Goal: Task Accomplishment & Management: Manage account settings

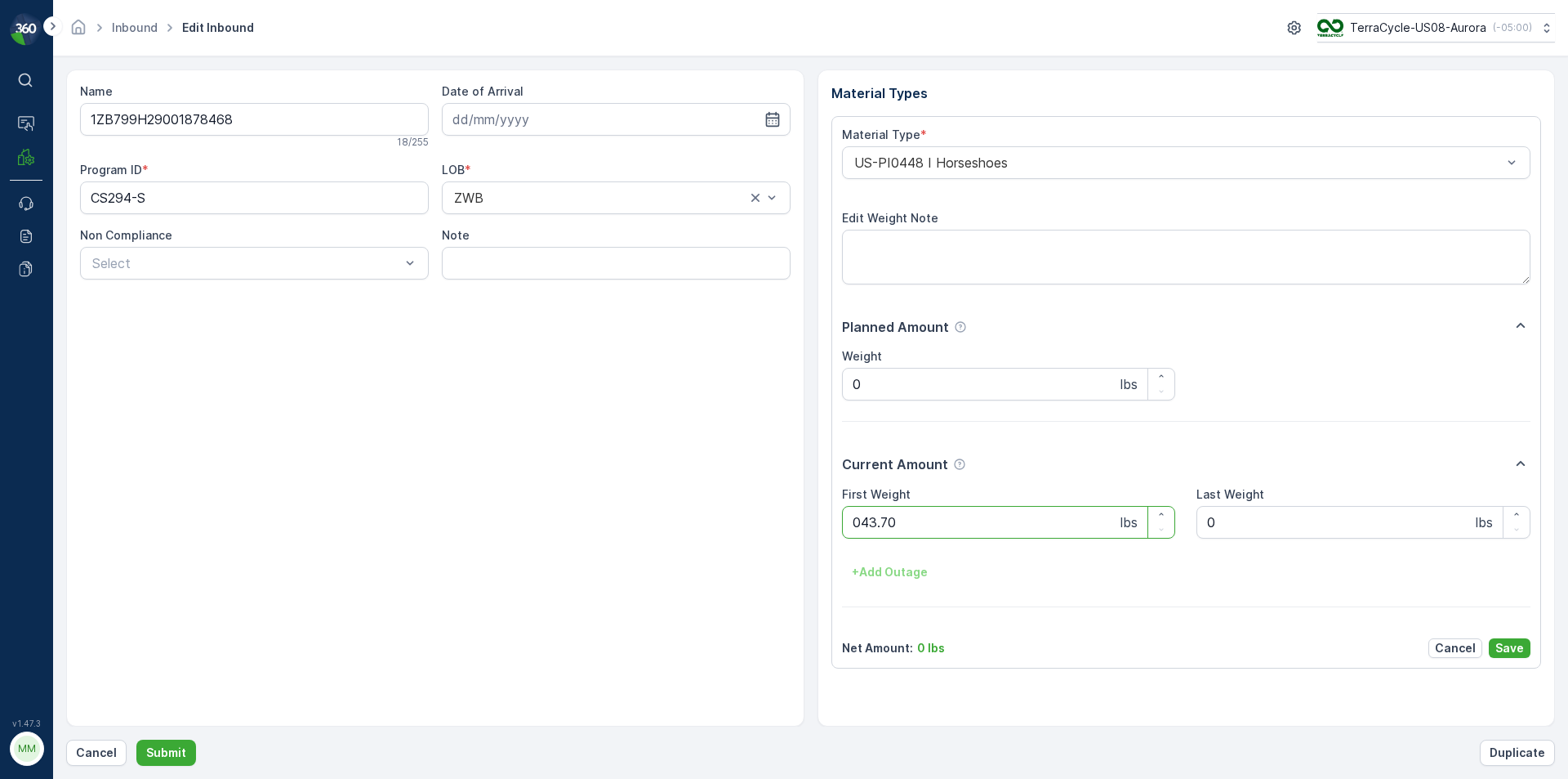
click at [136, 739] on button "Submit" at bounding box center [166, 752] width 59 height 26
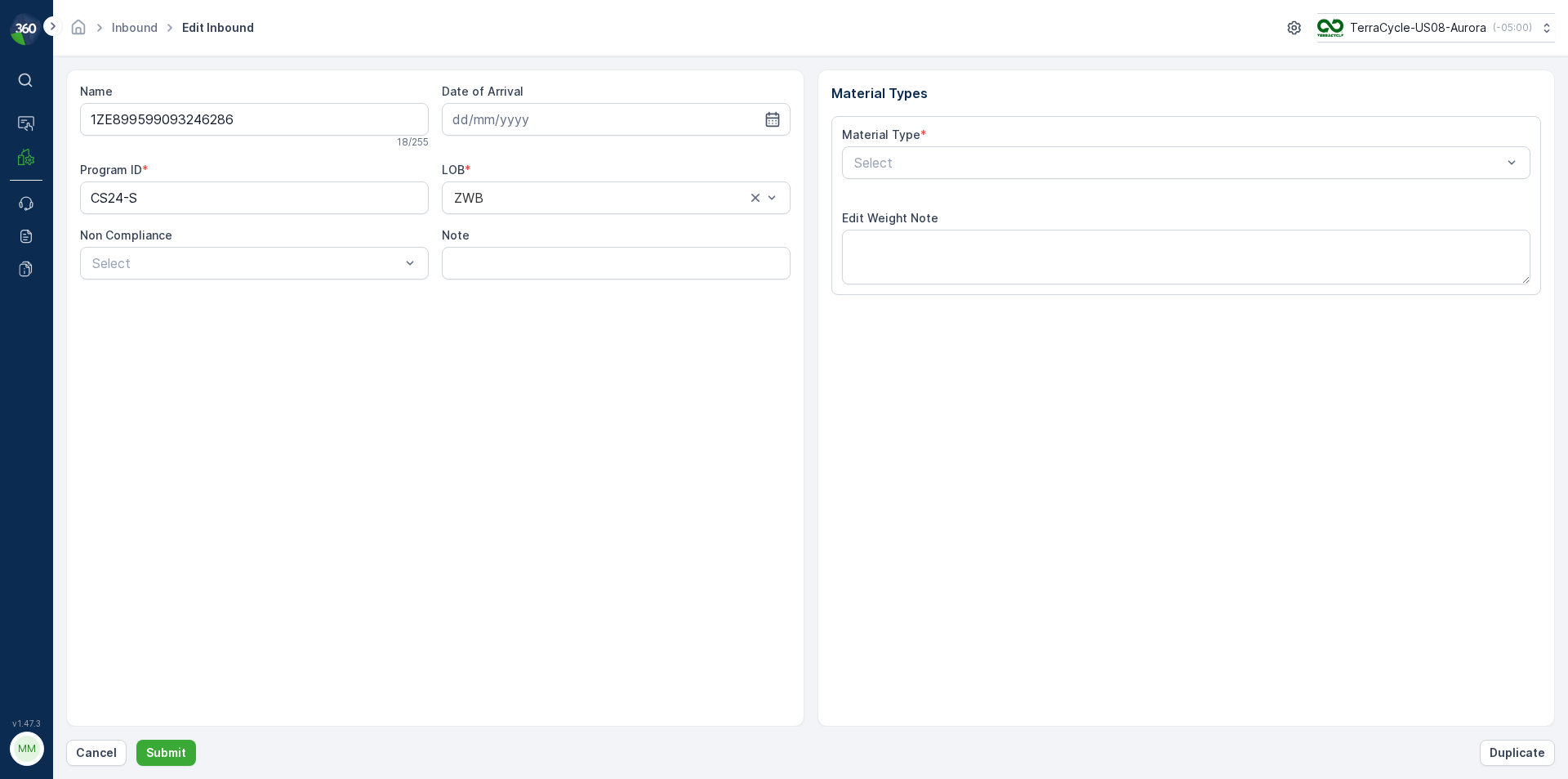
type input "[DATE]"
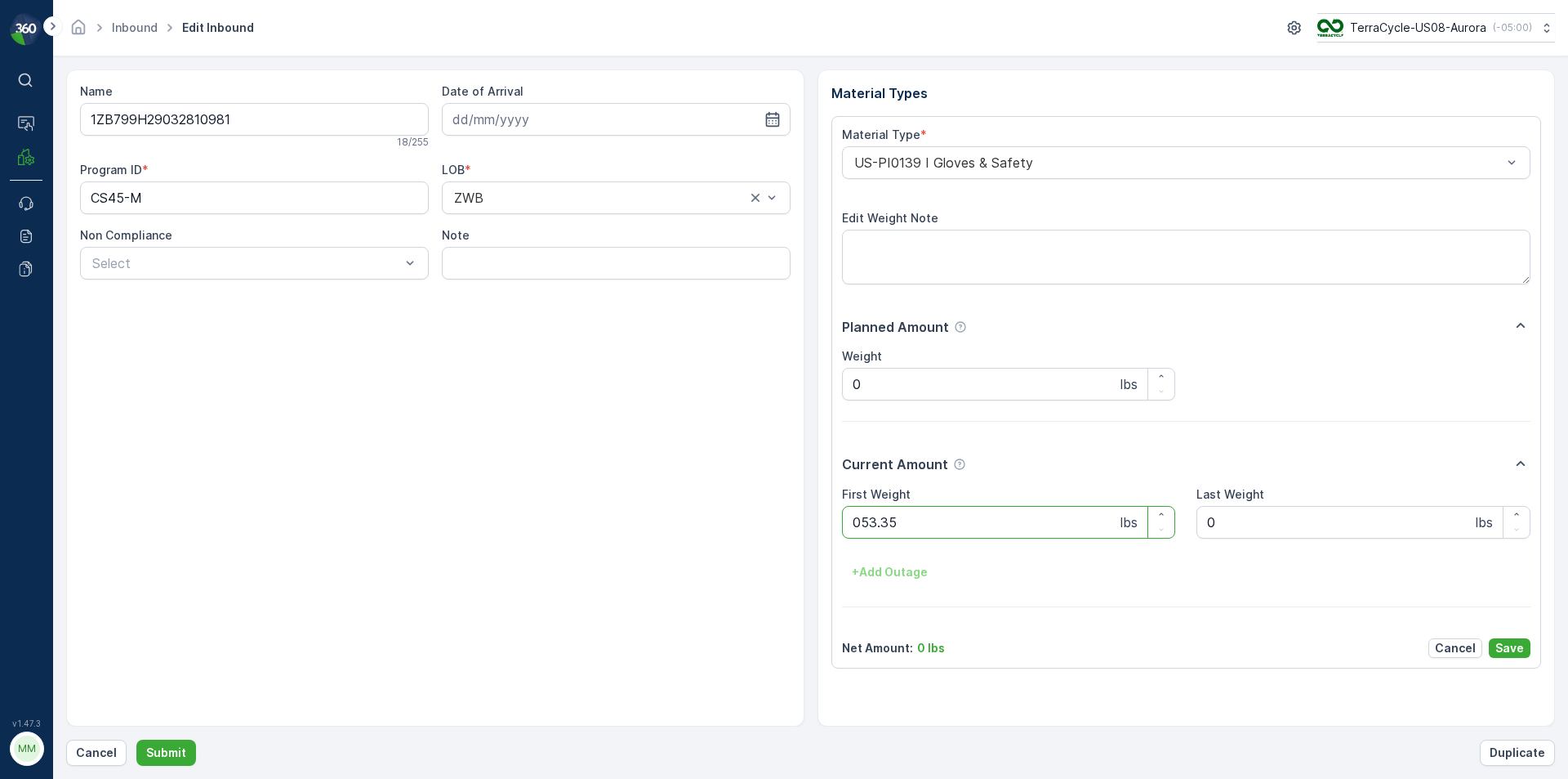
click at [136, 739] on button "Submit" at bounding box center [166, 752] width 59 height 26
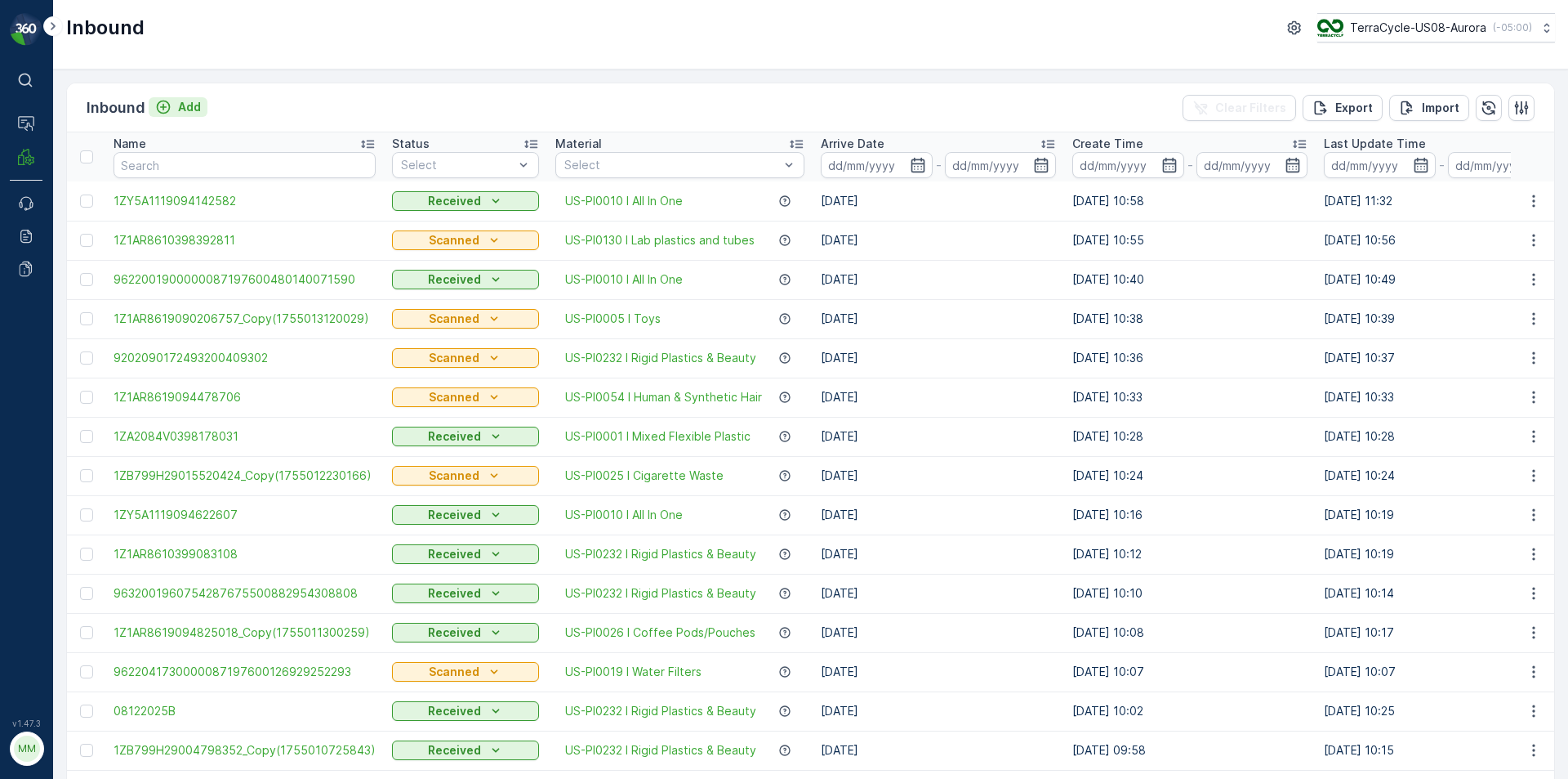
click at [192, 110] on p "Add" at bounding box center [189, 107] width 23 height 17
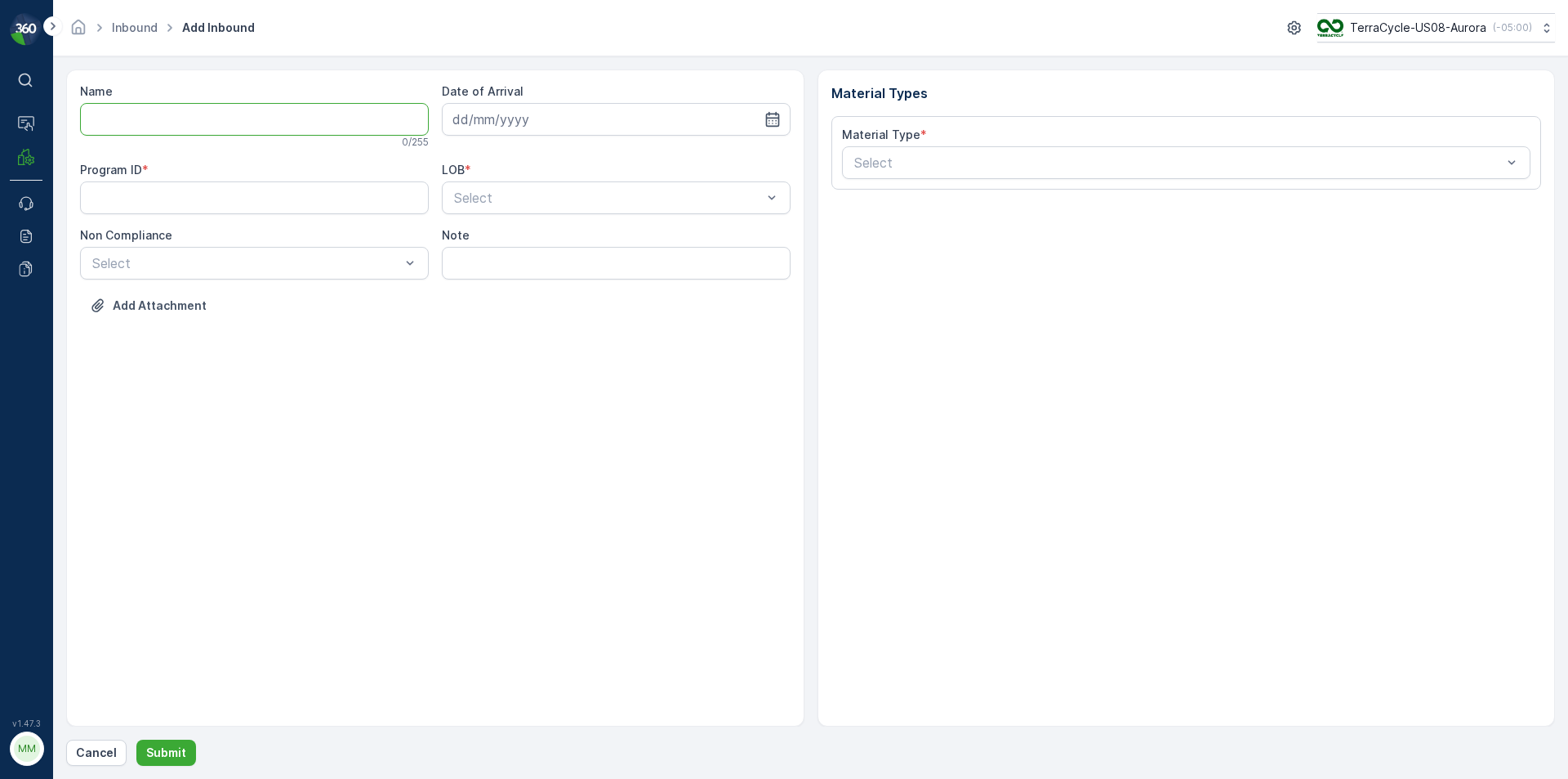
click at [196, 120] on input "Name" at bounding box center [254, 119] width 349 height 33
type input "1ZB799H29009845845"
click at [136, 739] on button "Submit" at bounding box center [166, 752] width 59 height 26
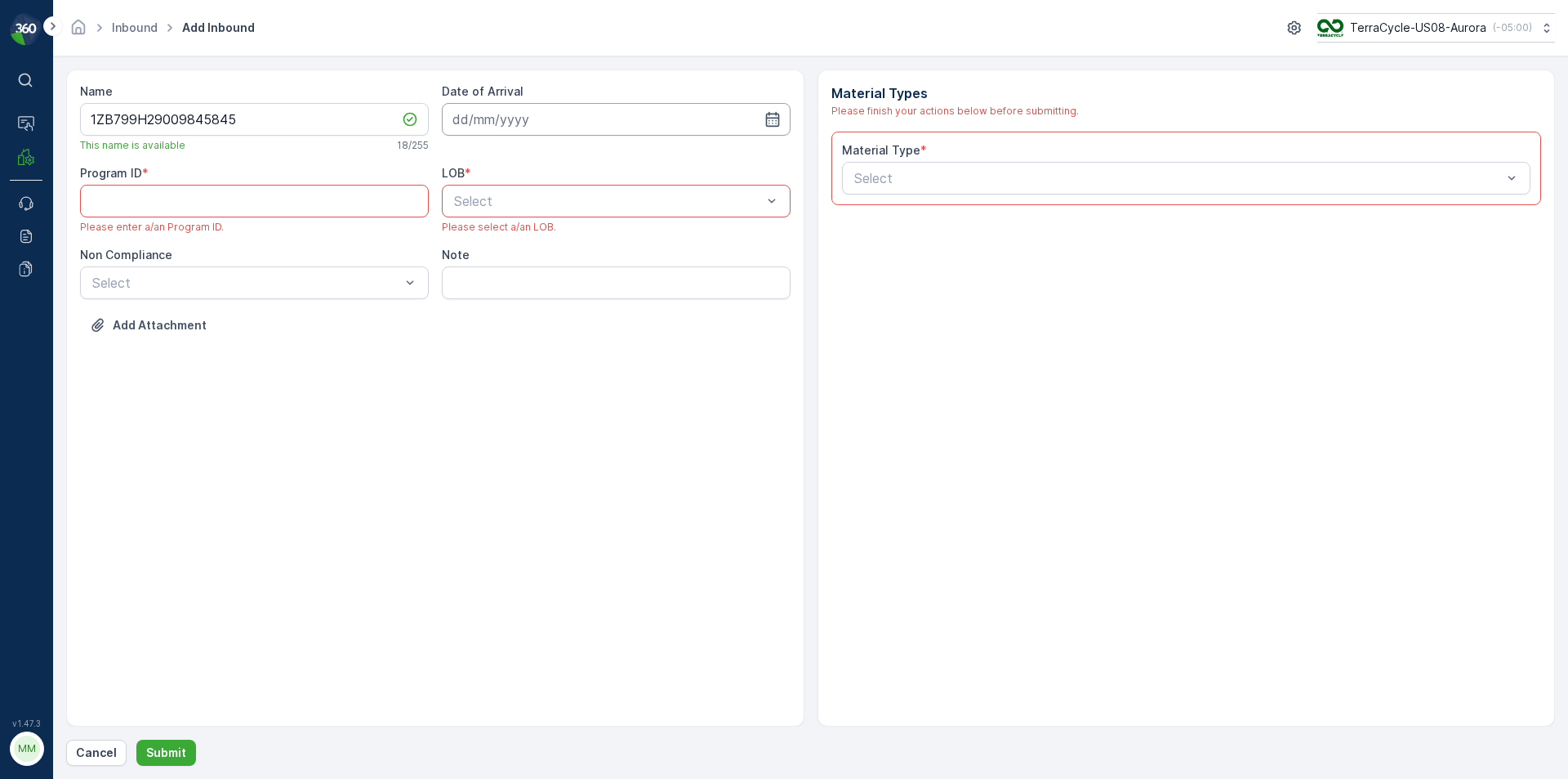
click at [581, 127] on input at bounding box center [616, 119] width 349 height 33
click at [530, 284] on div "12" at bounding box center [529, 289] width 26 height 26
type input "[DATE]"
click at [517, 201] on div at bounding box center [608, 201] width 311 height 15
click at [507, 263] on div "ZWB" at bounding box center [616, 269] width 329 height 15
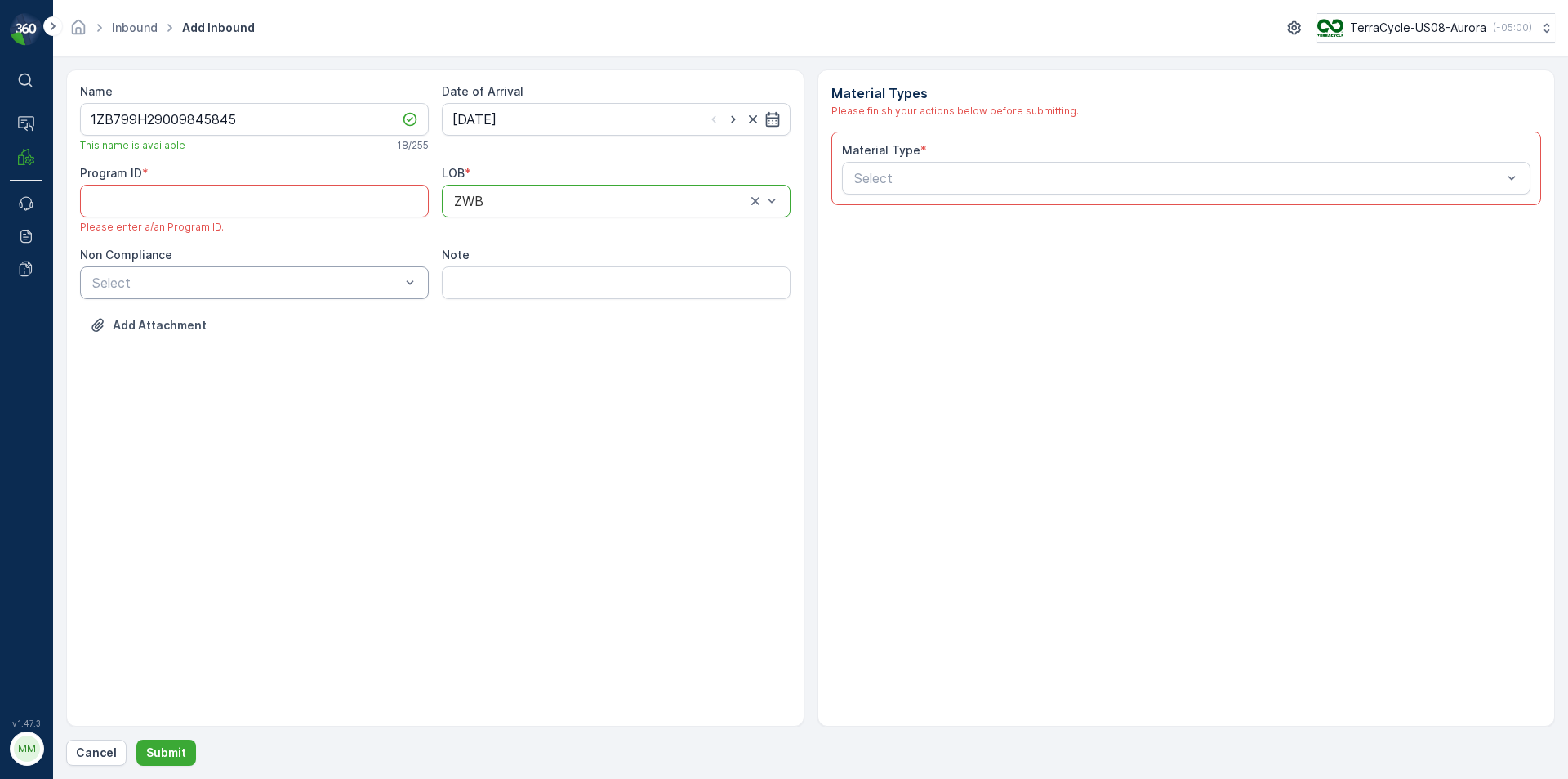
click at [422, 291] on div "Select" at bounding box center [254, 282] width 349 height 33
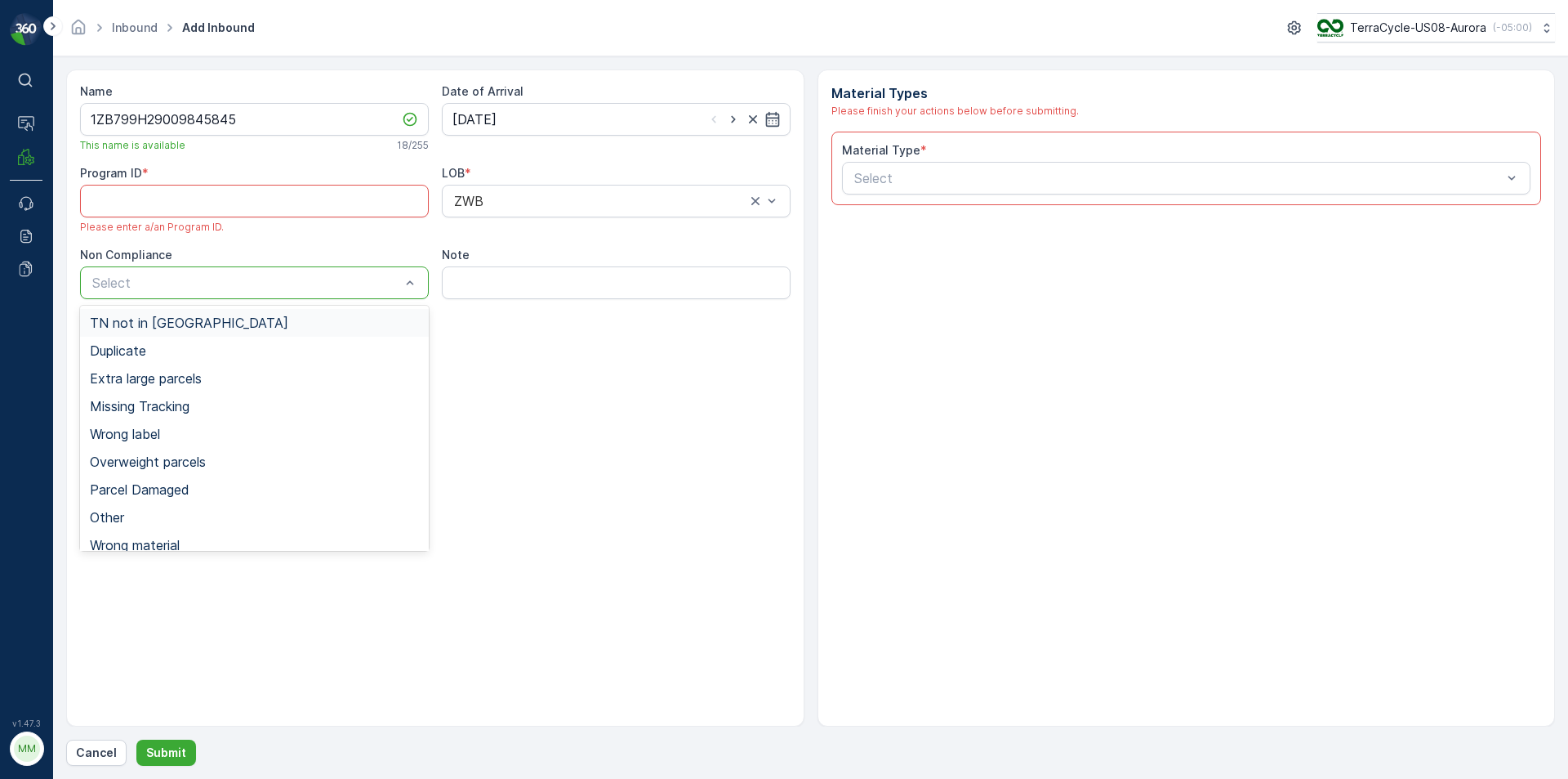
click at [187, 325] on span "TN not in [GEOGRAPHIC_DATA]" at bounding box center [189, 322] width 199 height 15
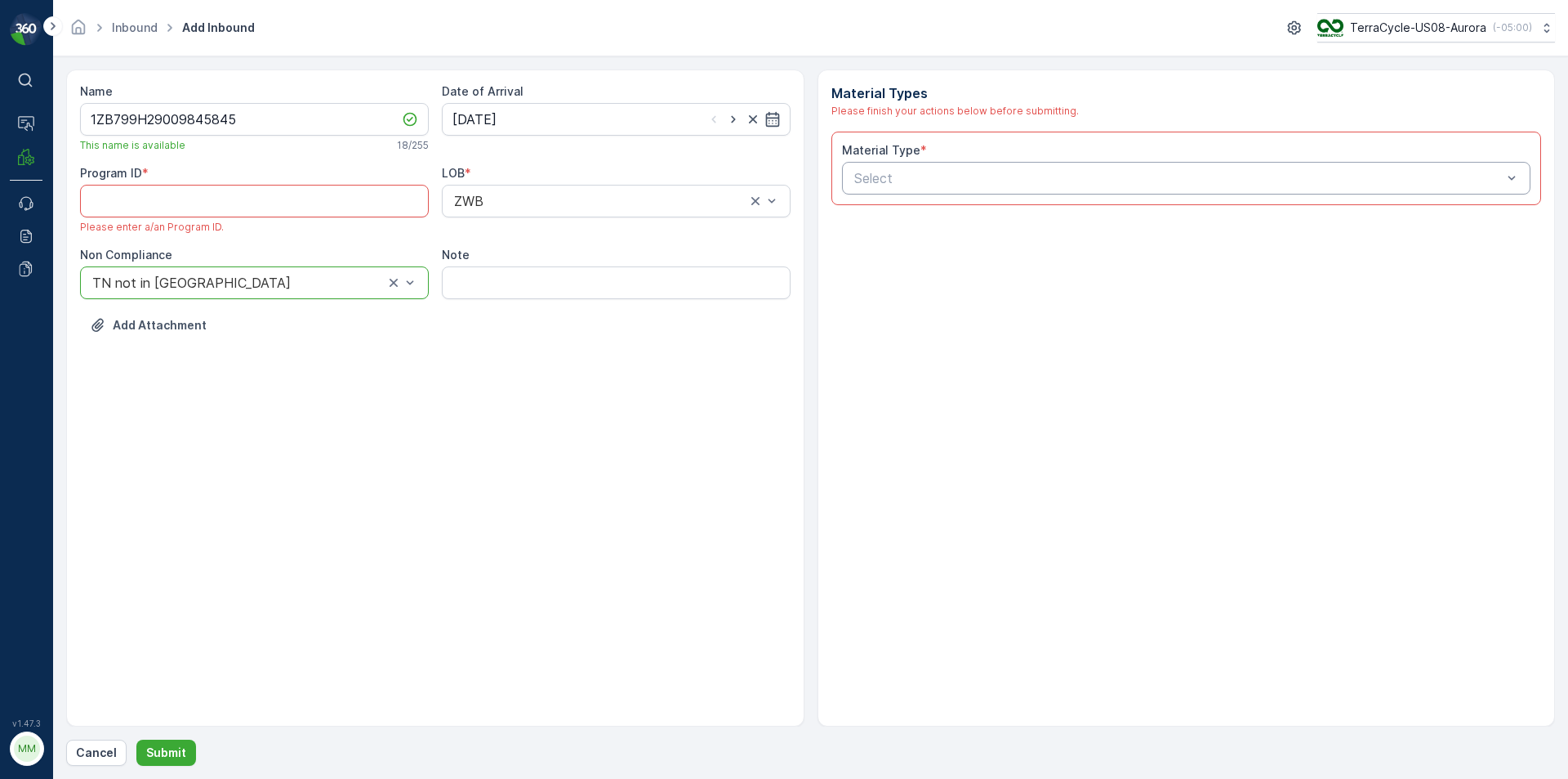
click at [892, 177] on div at bounding box center [1179, 178] width 652 height 15
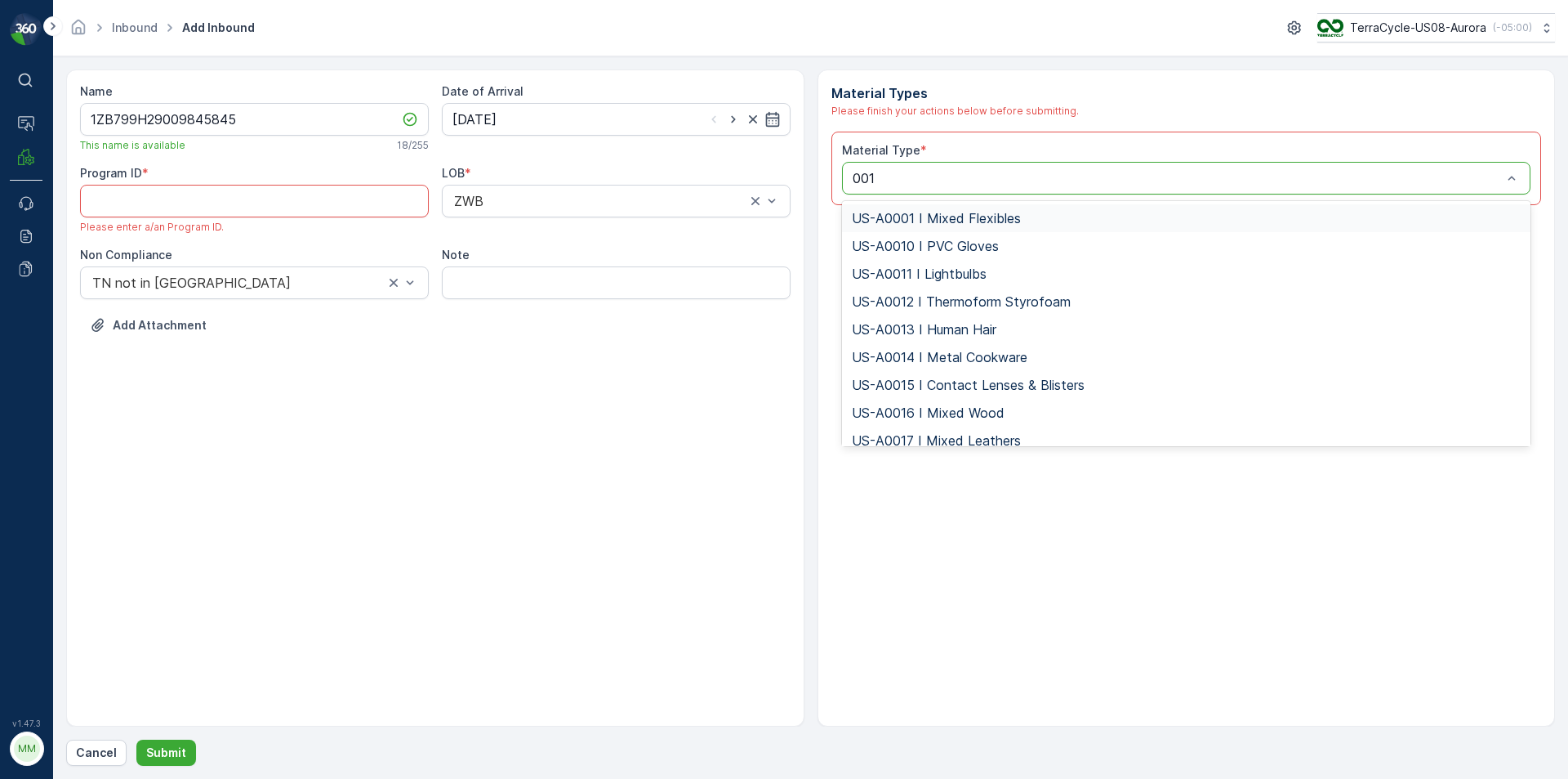
type input "0010"
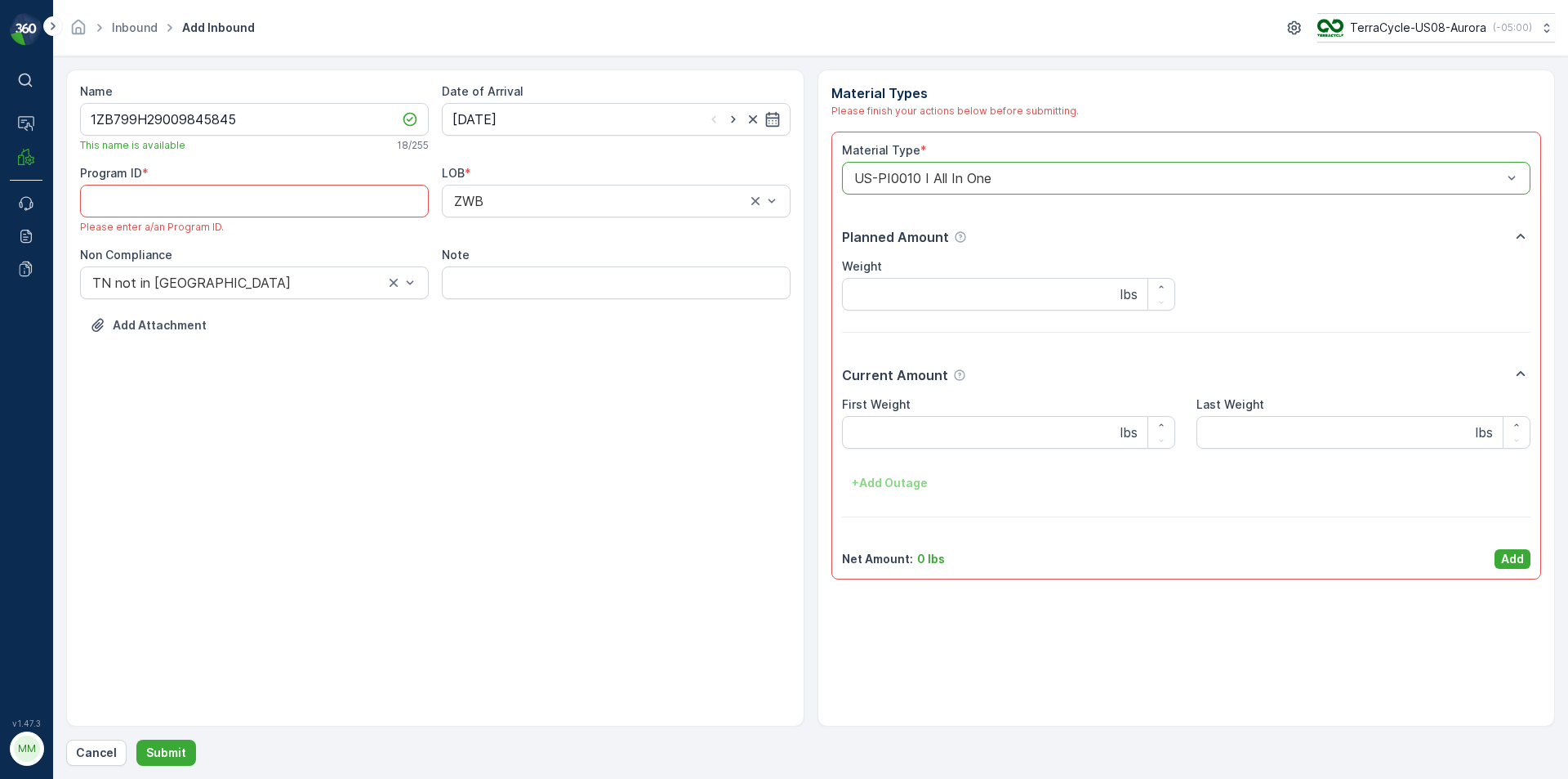
click at [920, 172] on div "US-PI0010 I All In One" at bounding box center [1187, 178] width 690 height 33
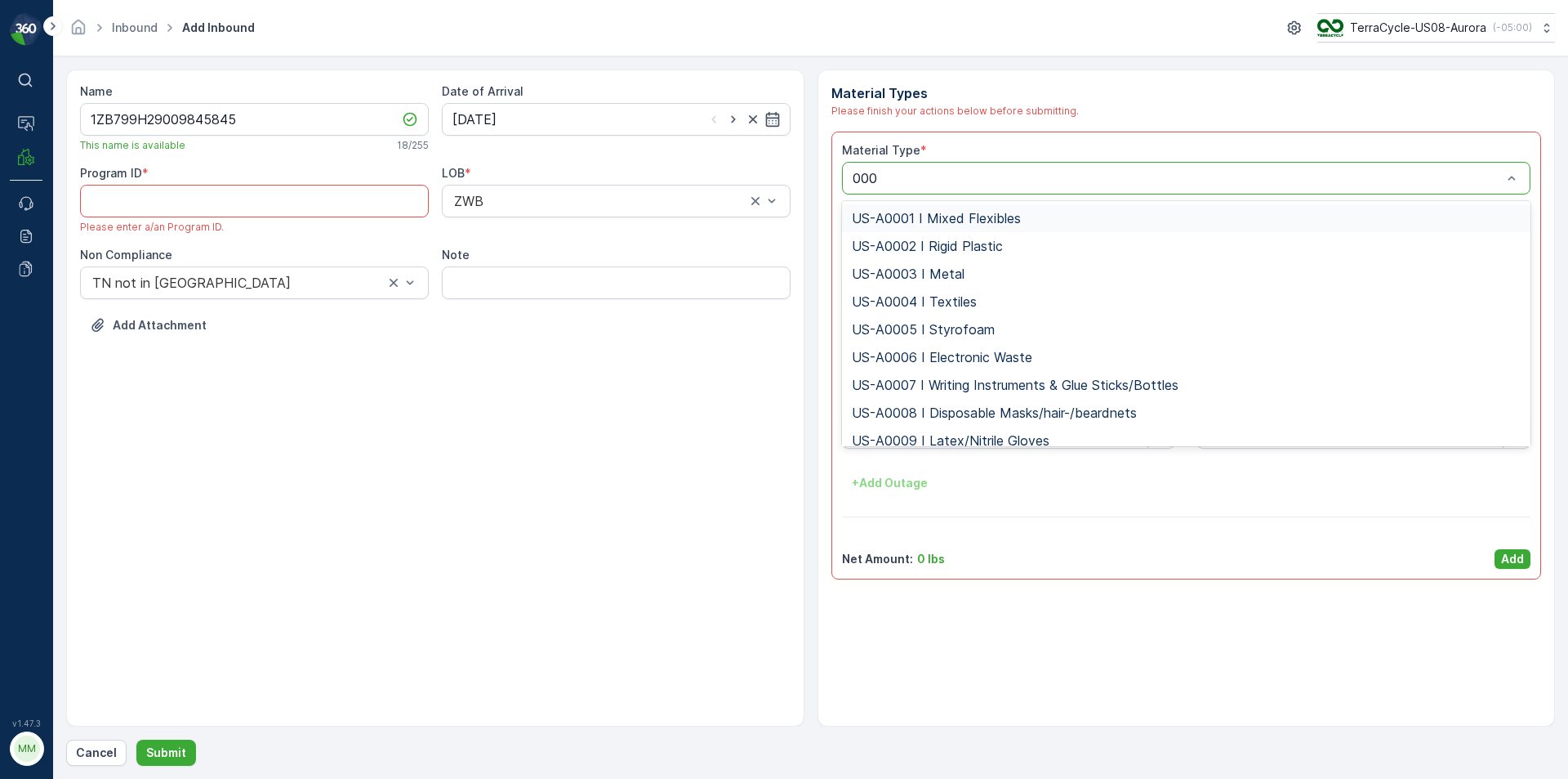
type input "0005"
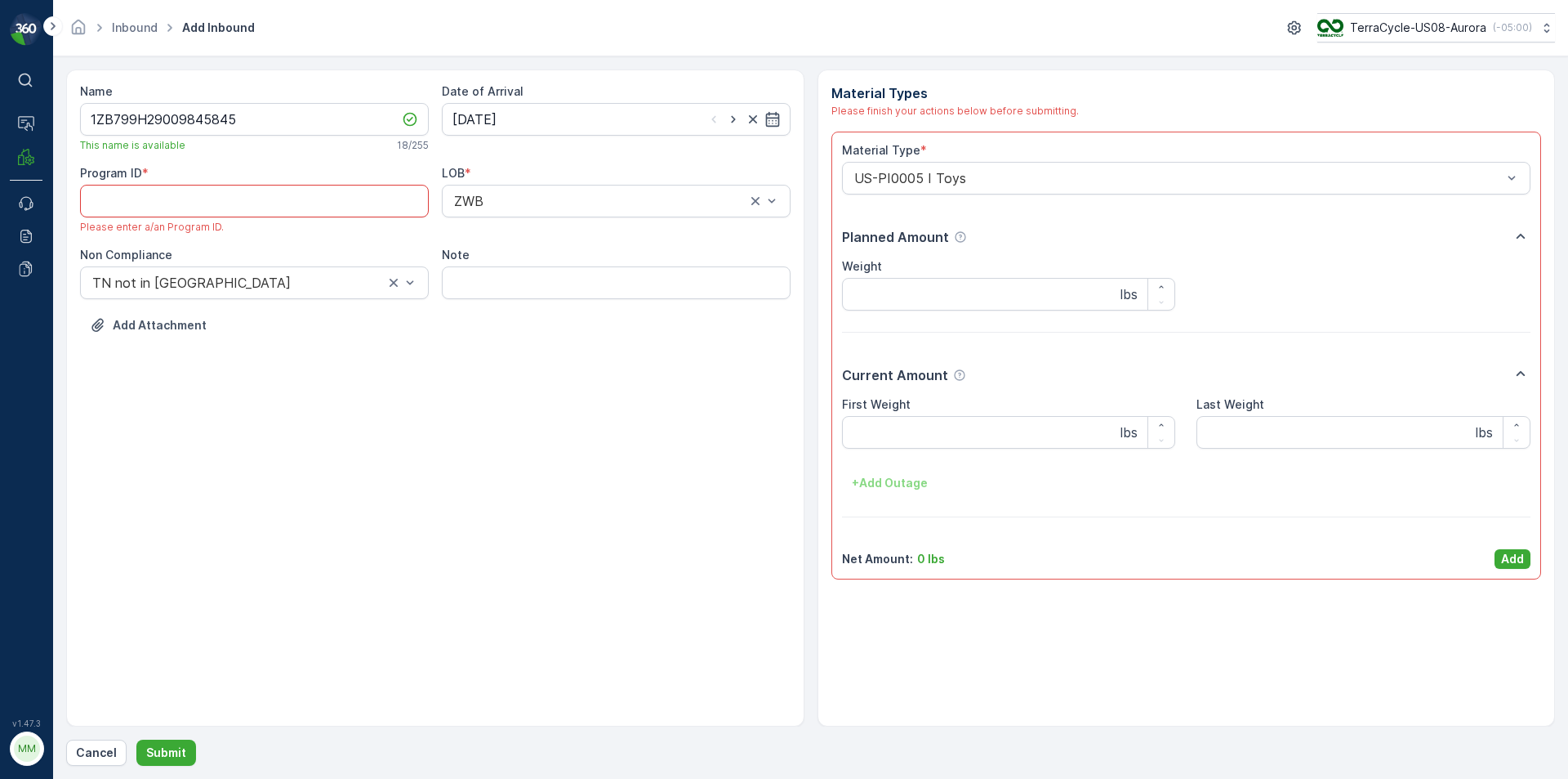
paste ID "CS103"
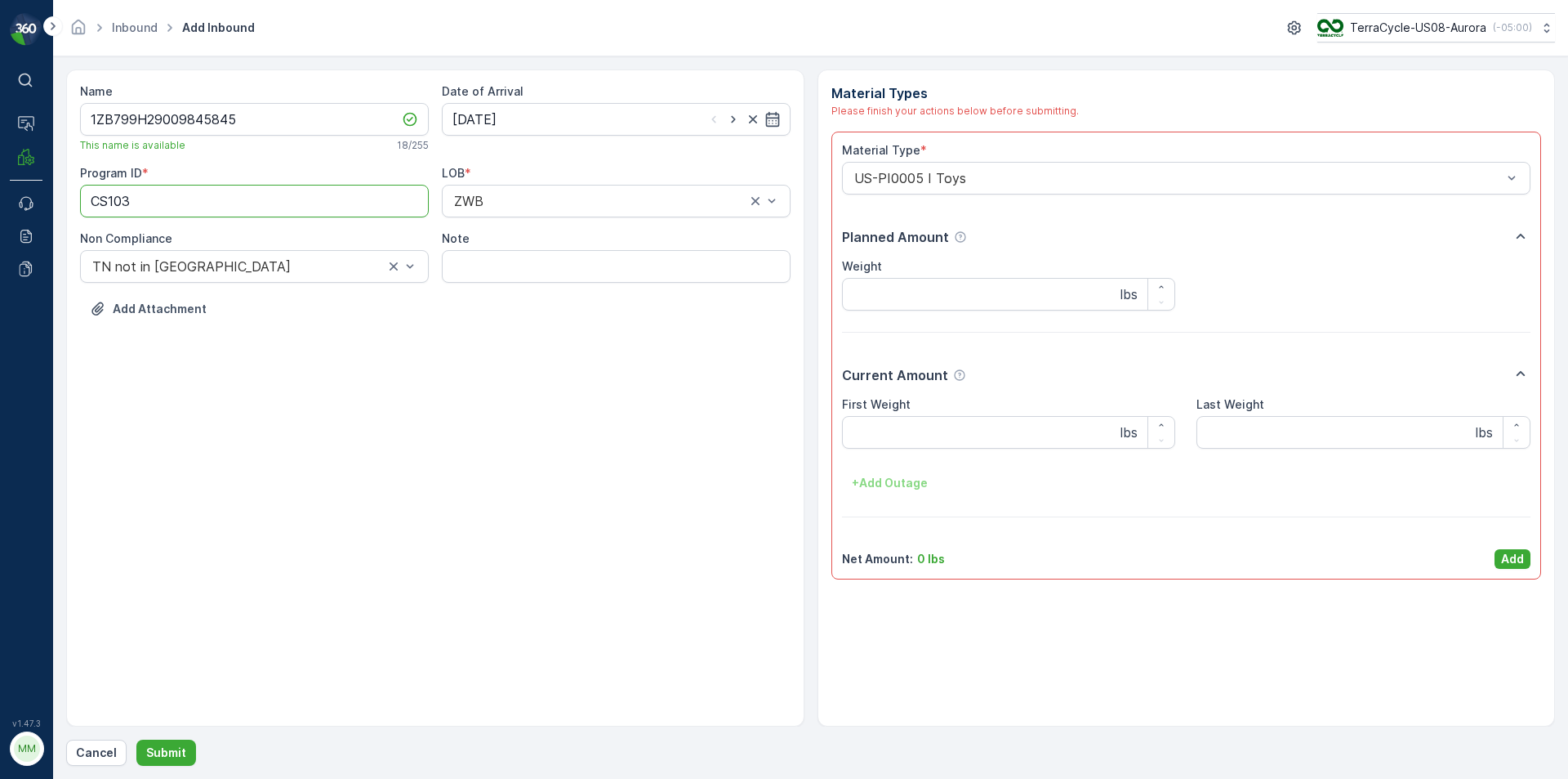
type ID "CS103"
click at [511, 425] on div "Name 1ZB799H29009845845 This name is available 18 / 255 Date of Arrival [DATE] …" at bounding box center [435, 397] width 738 height 657
click at [1513, 559] on p "Add" at bounding box center [1512, 559] width 23 height 17
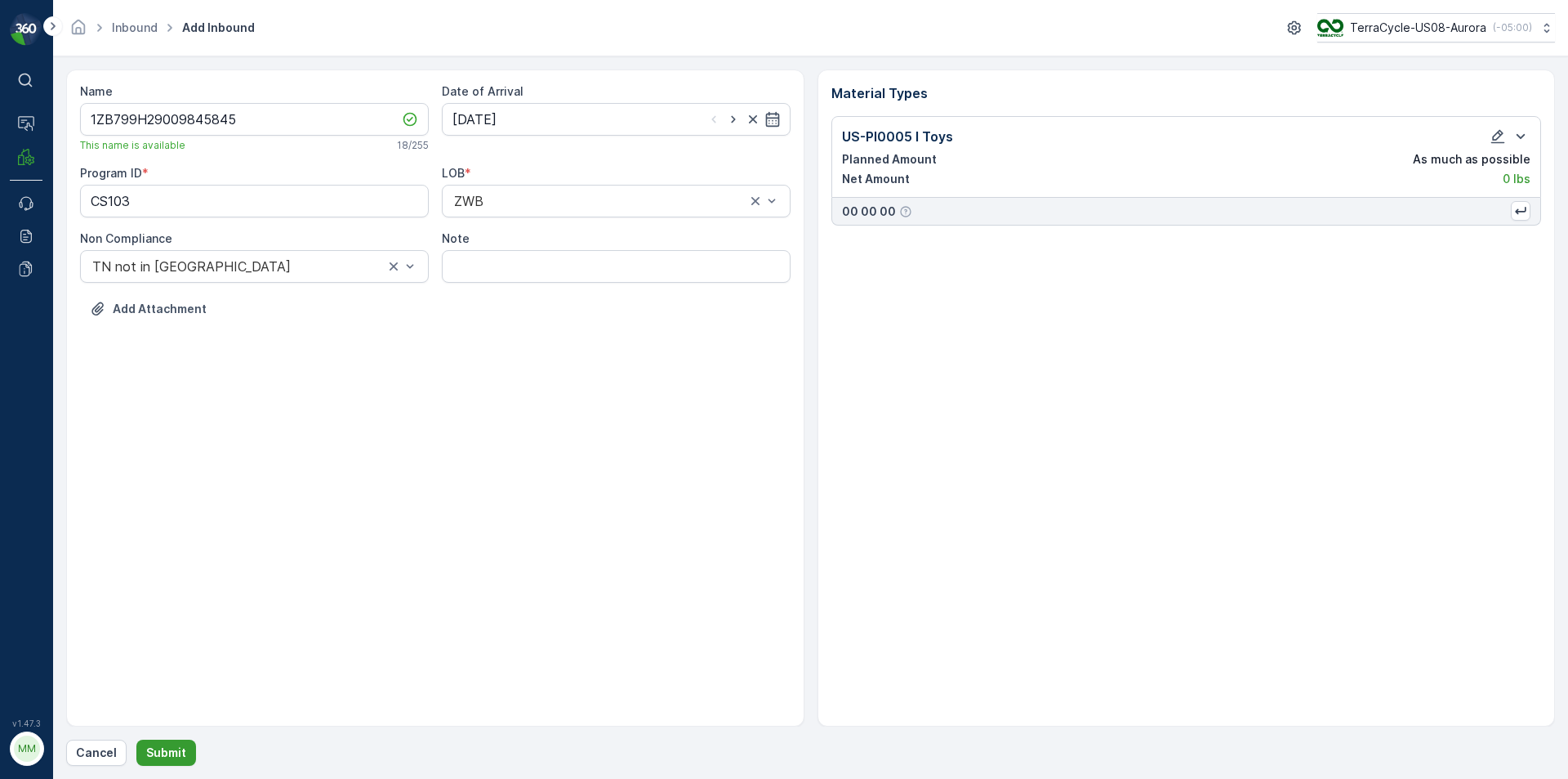
click at [170, 746] on p "Submit" at bounding box center [166, 752] width 41 height 17
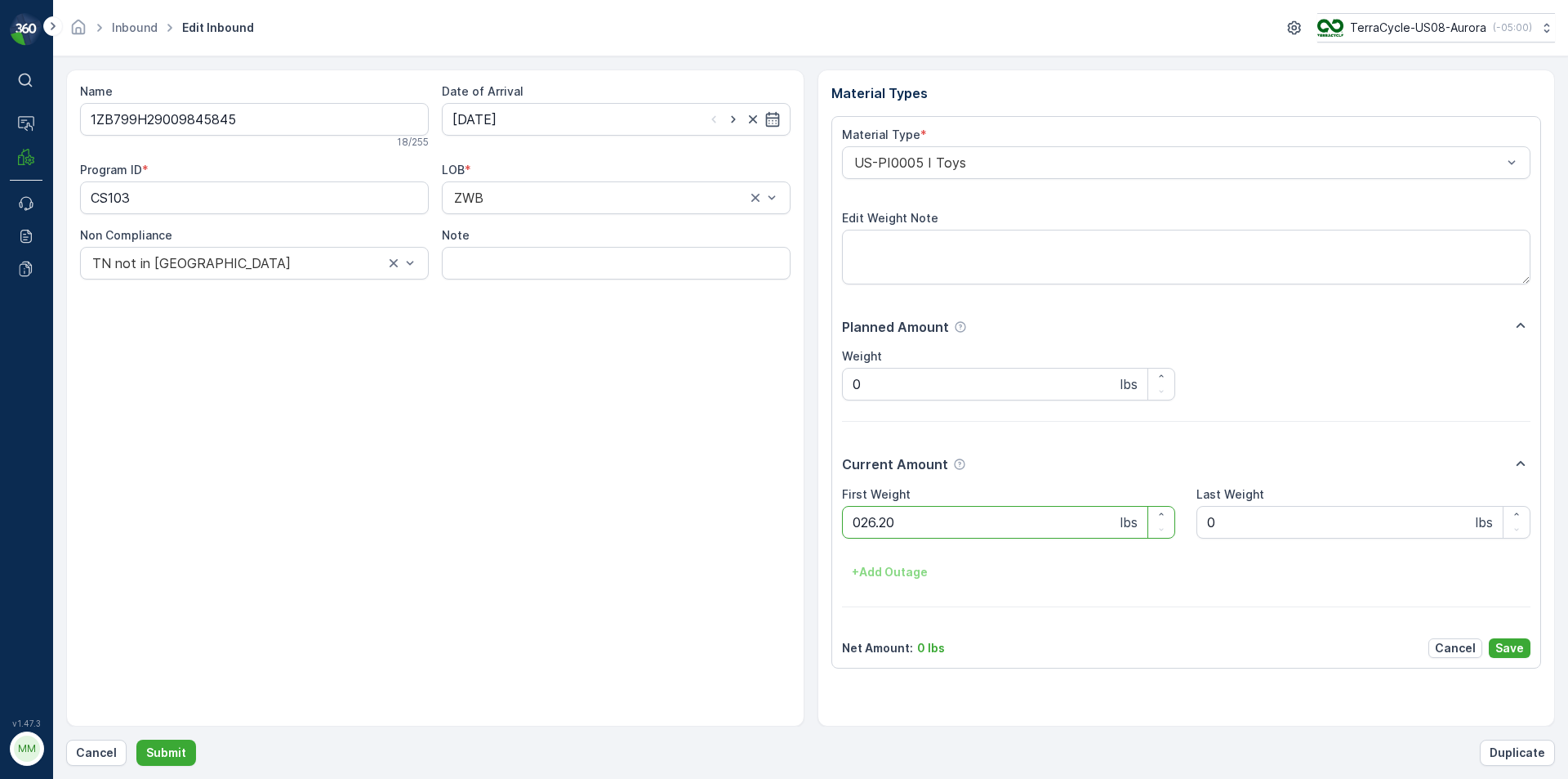
click at [136, 739] on button "Submit" at bounding box center [166, 752] width 59 height 26
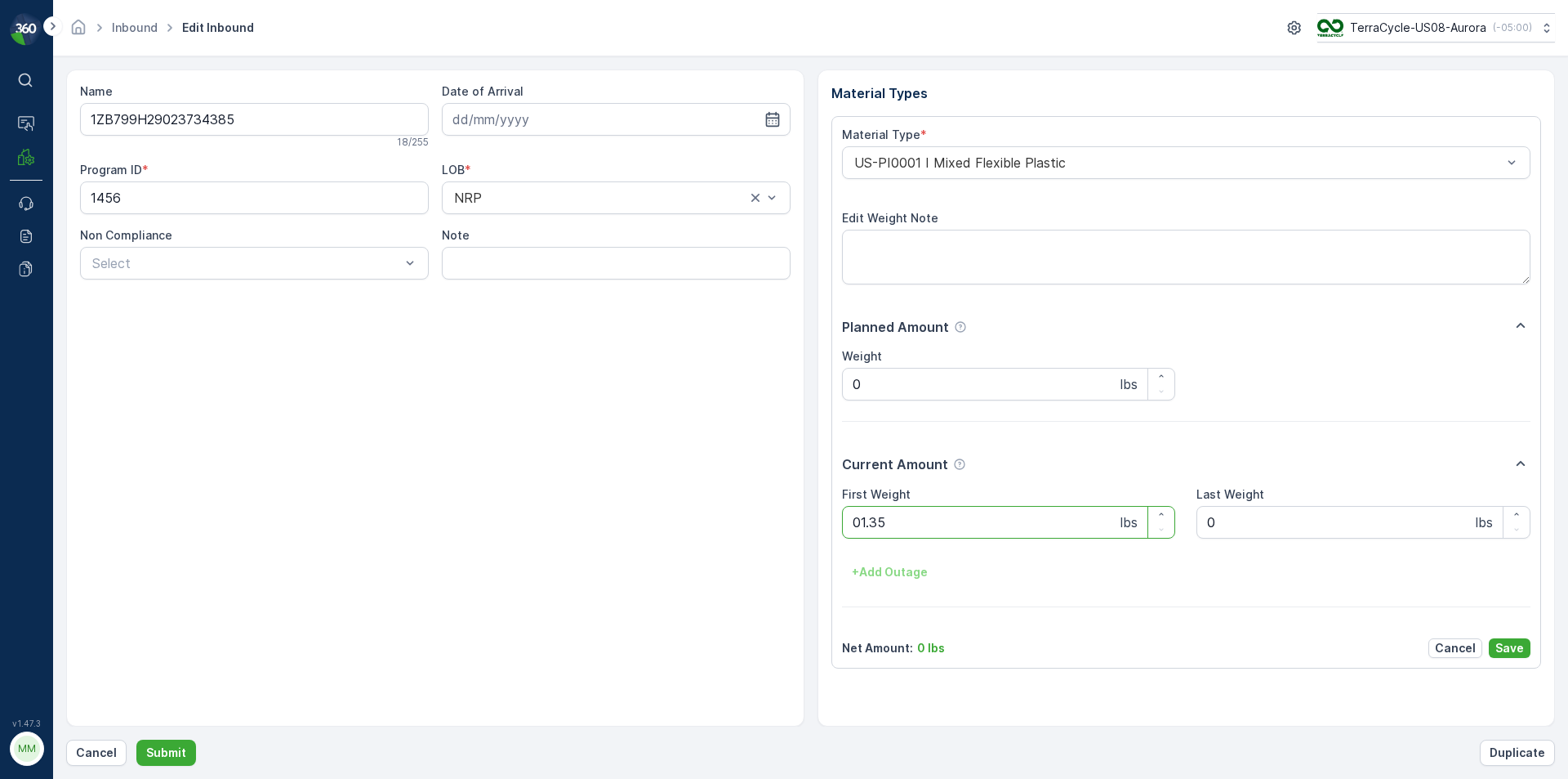
click at [136, 739] on button "Submit" at bounding box center [166, 752] width 59 height 26
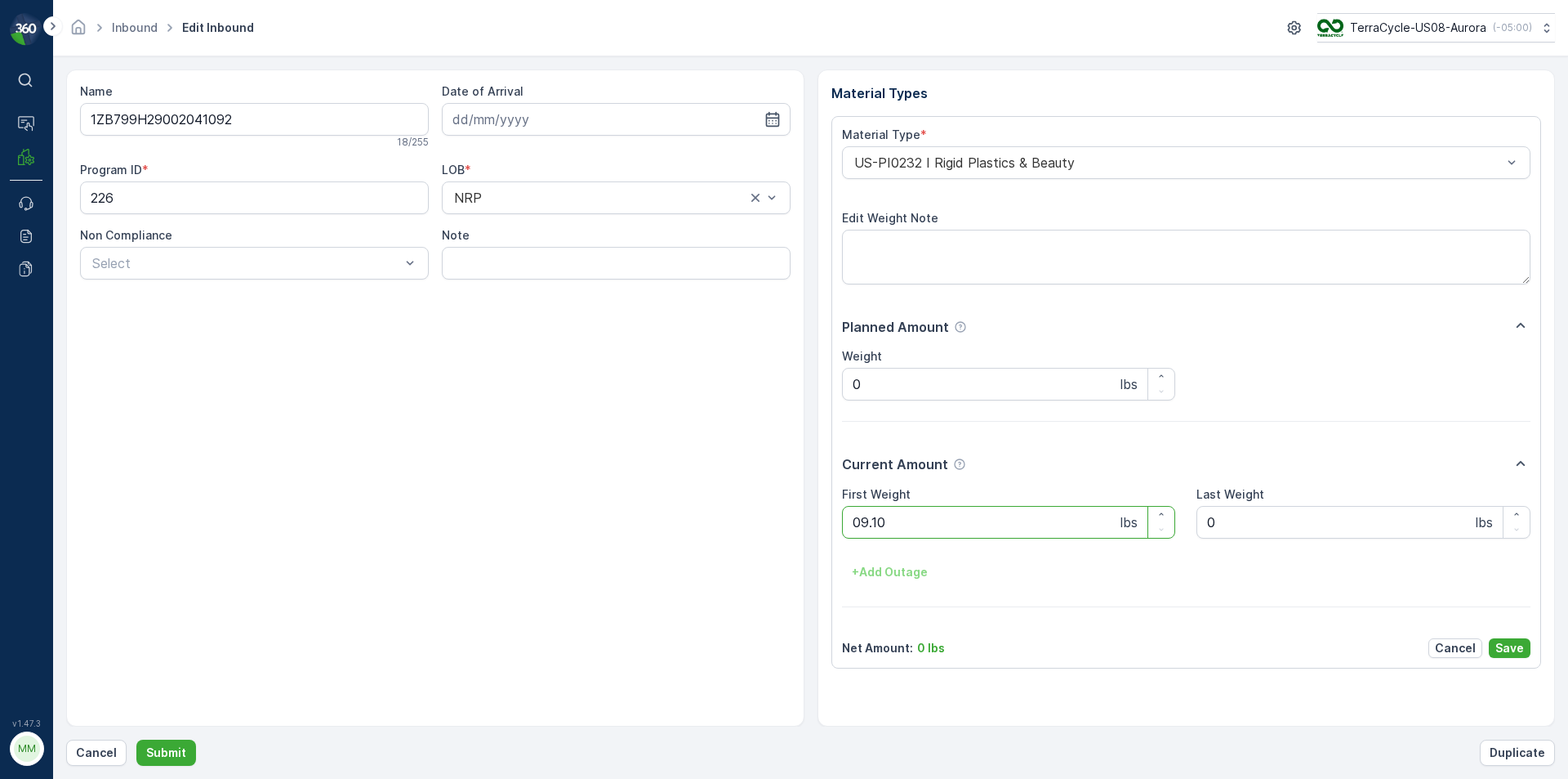
click at [136, 739] on button "Submit" at bounding box center [166, 752] width 59 height 26
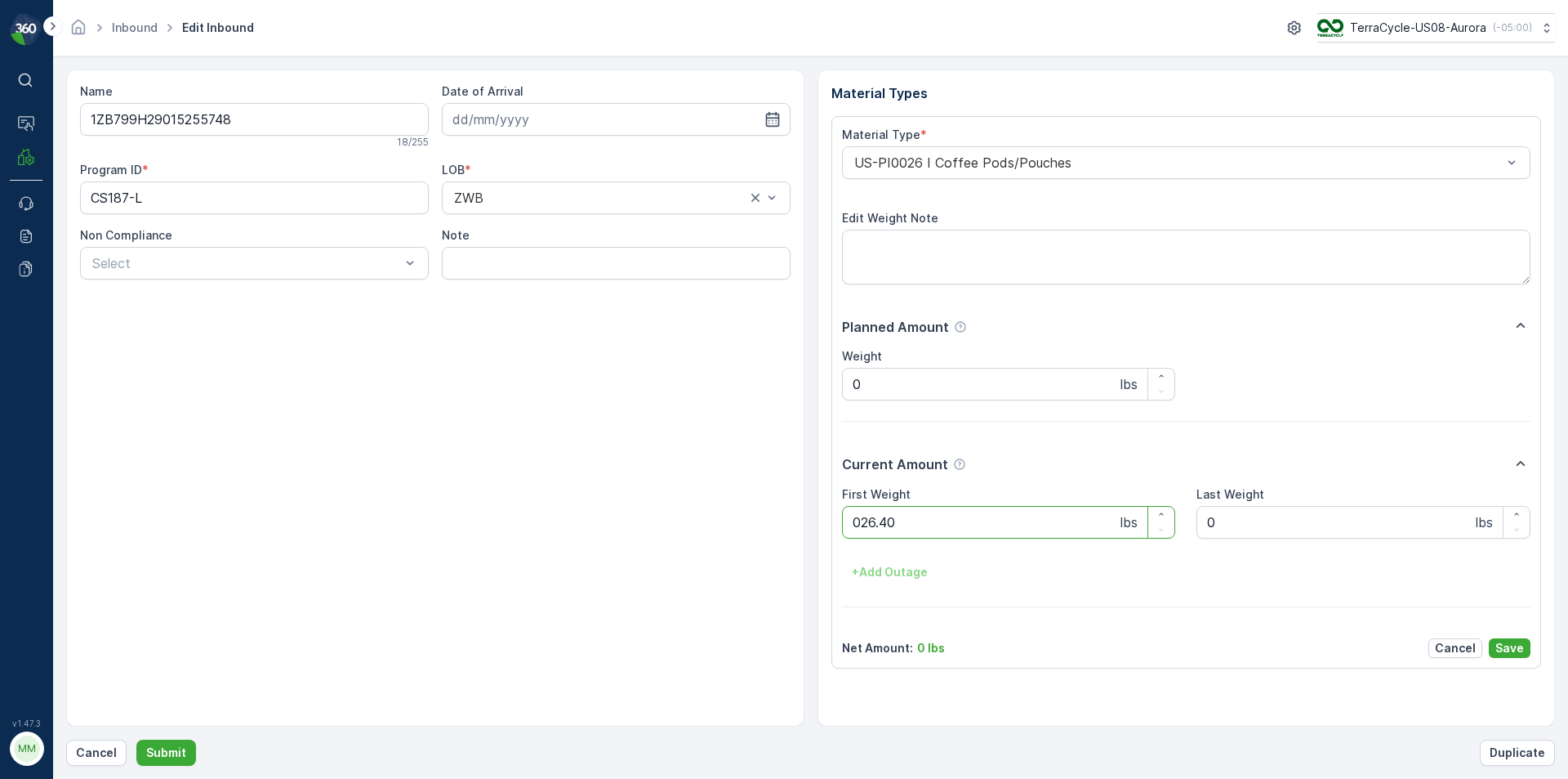
click at [136, 739] on button "Submit" at bounding box center [166, 752] width 59 height 26
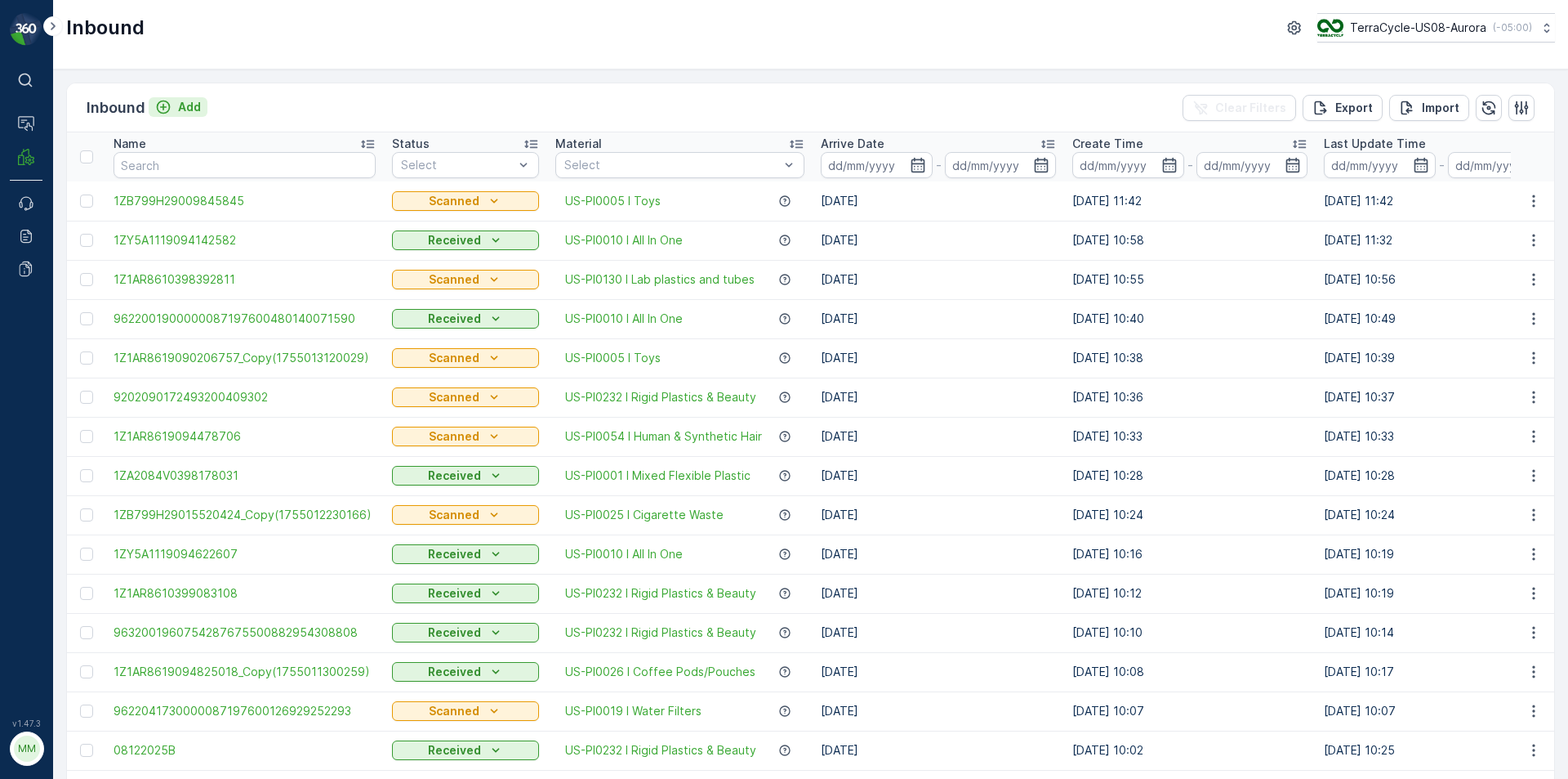
click at [176, 114] on div "Add" at bounding box center [178, 107] width 45 height 17
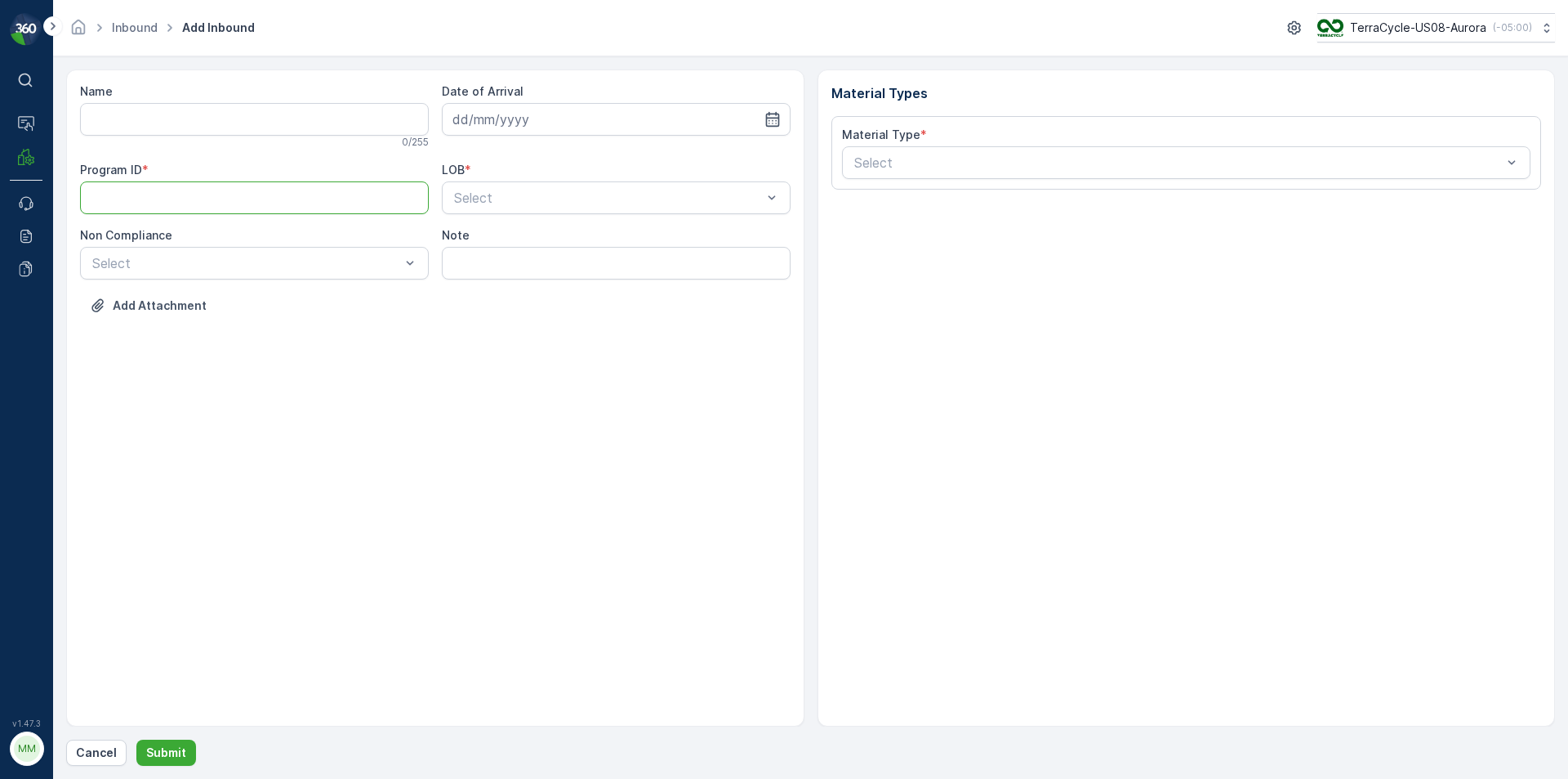
paste ID "CS103"
type ID "CS103"
click at [346, 263] on div at bounding box center [246, 263] width 311 height 15
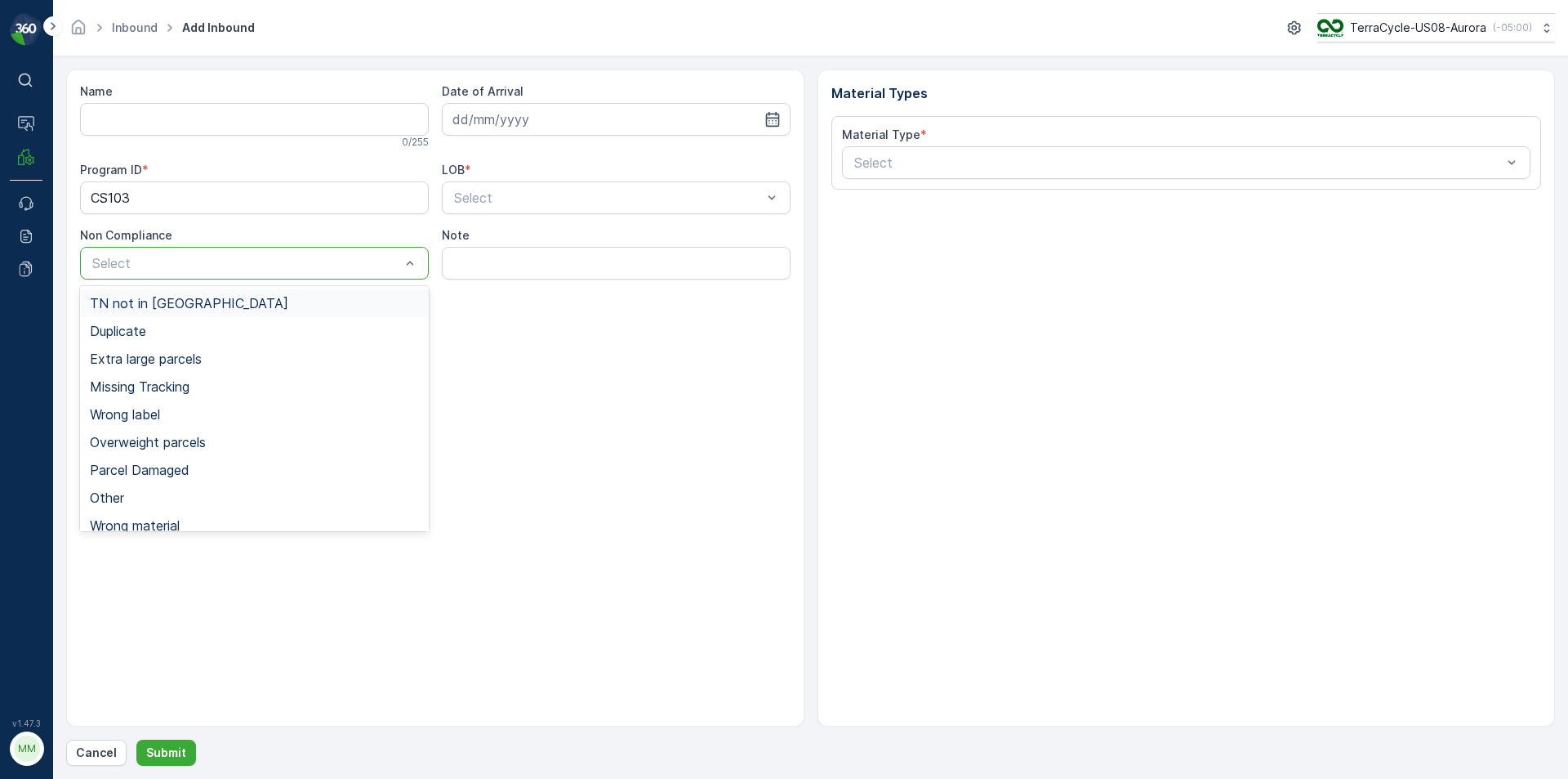
click at [307, 304] on div "TN not in [GEOGRAPHIC_DATA]" at bounding box center [254, 303] width 329 height 15
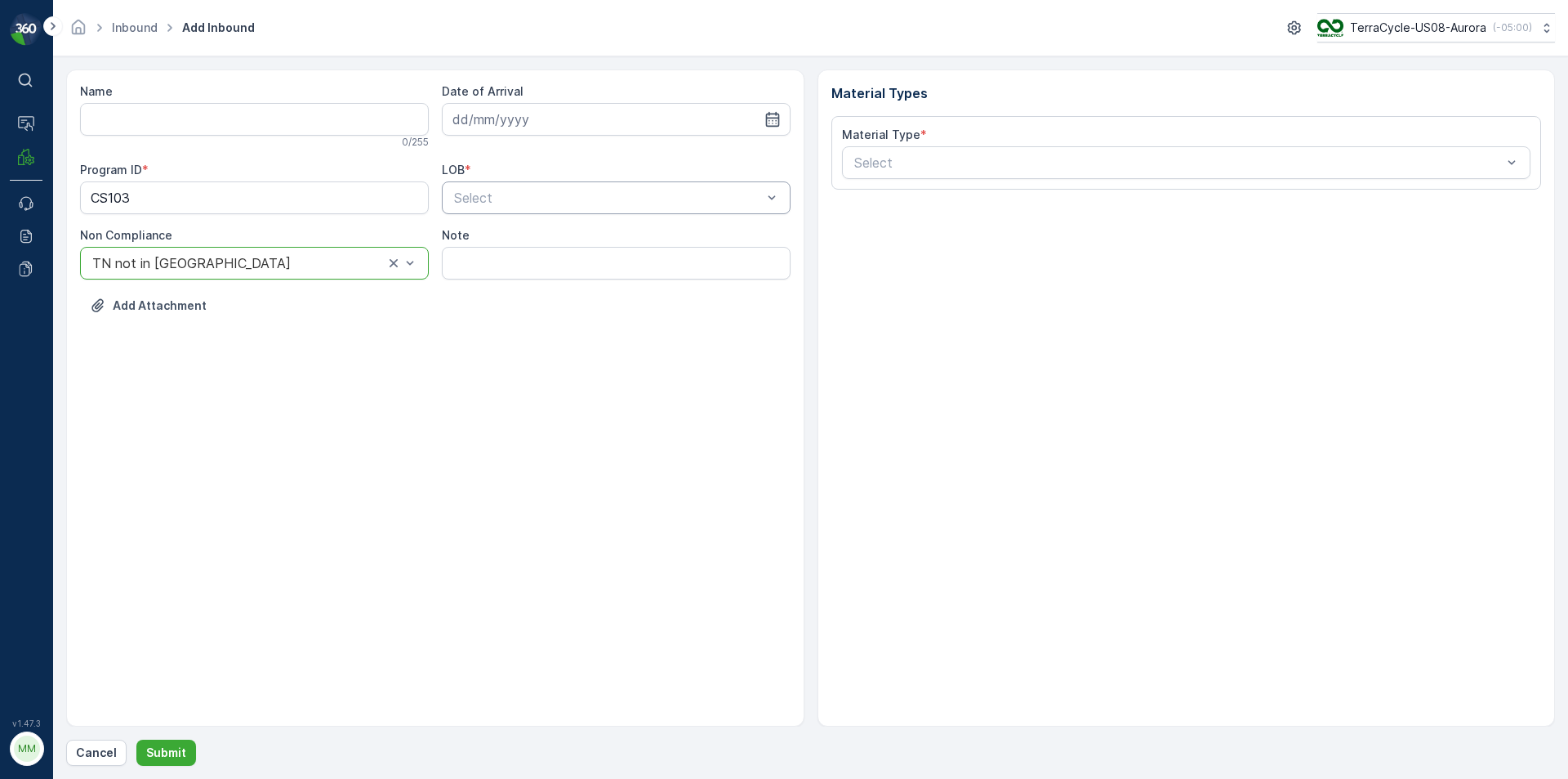
click at [497, 194] on div at bounding box center [608, 198] width 311 height 15
click at [491, 263] on div "ZWB" at bounding box center [616, 265] width 329 height 15
drag, startPoint x: 533, startPoint y: 117, endPoint x: 523, endPoint y: 134, distance: 19.7
click at [533, 119] on input at bounding box center [616, 119] width 349 height 33
click at [527, 292] on div "12" at bounding box center [529, 289] width 26 height 26
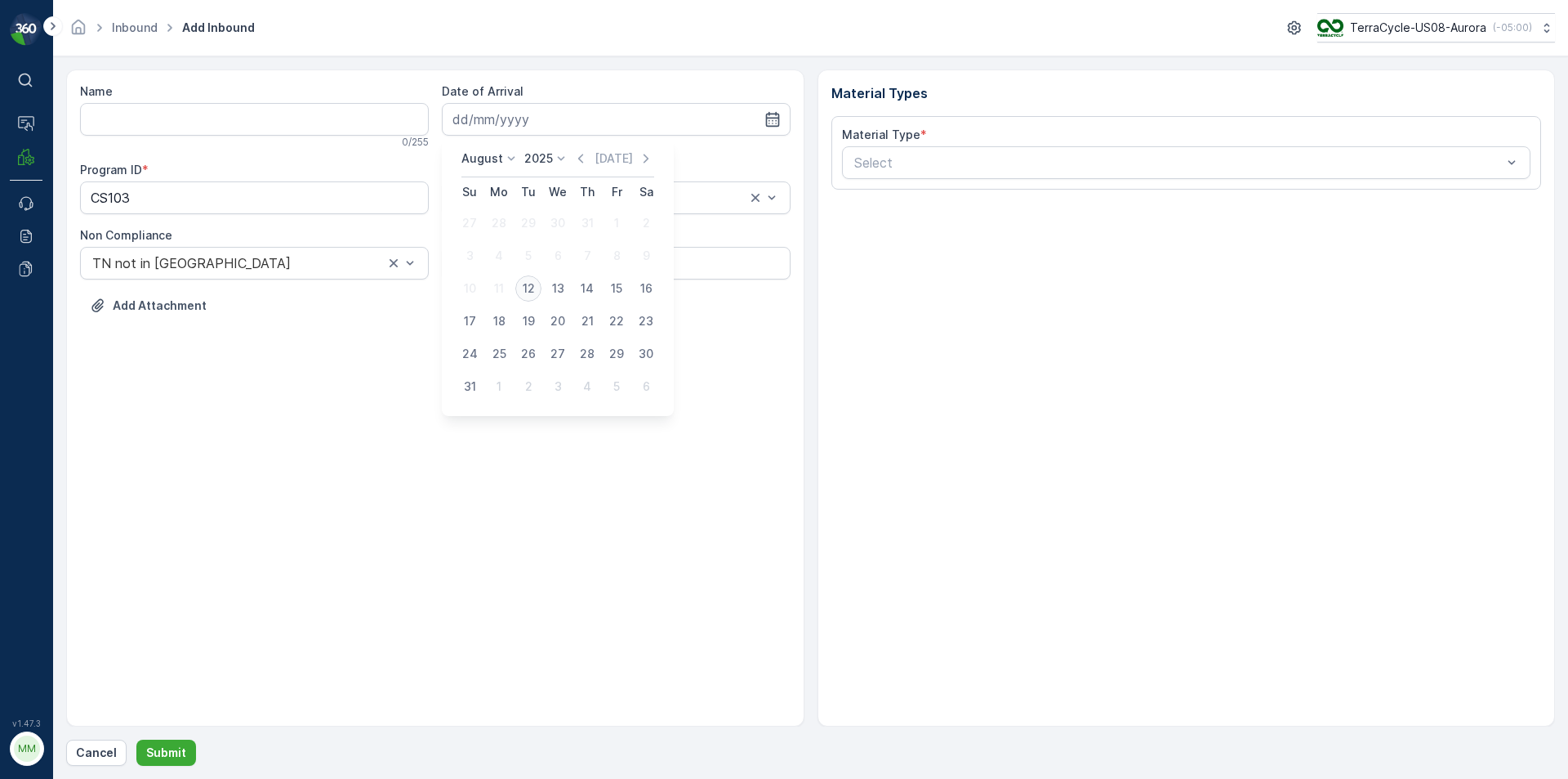
type input "[DATE]"
click at [1030, 166] on div at bounding box center [1179, 162] width 652 height 15
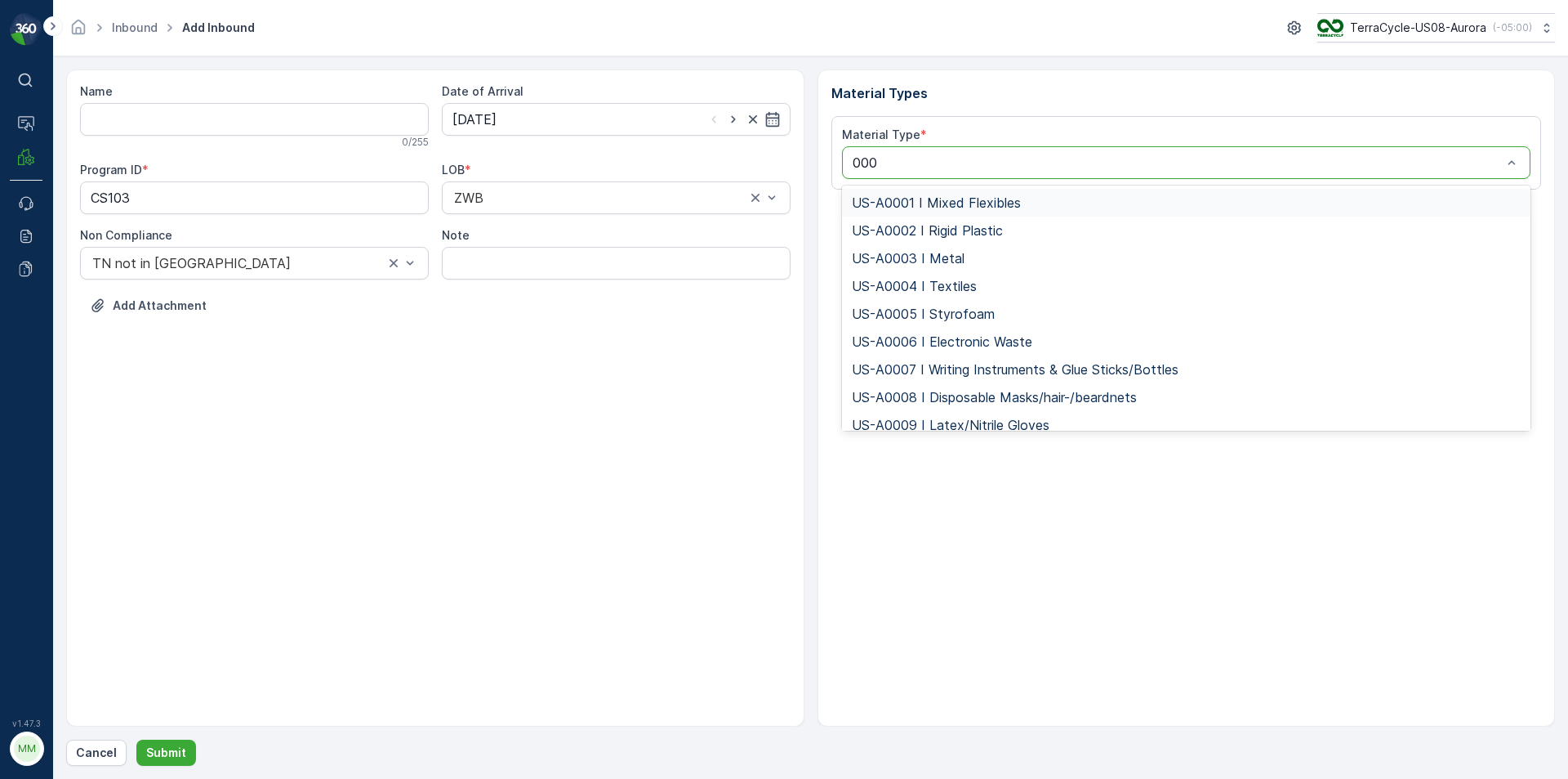
type input "0005"
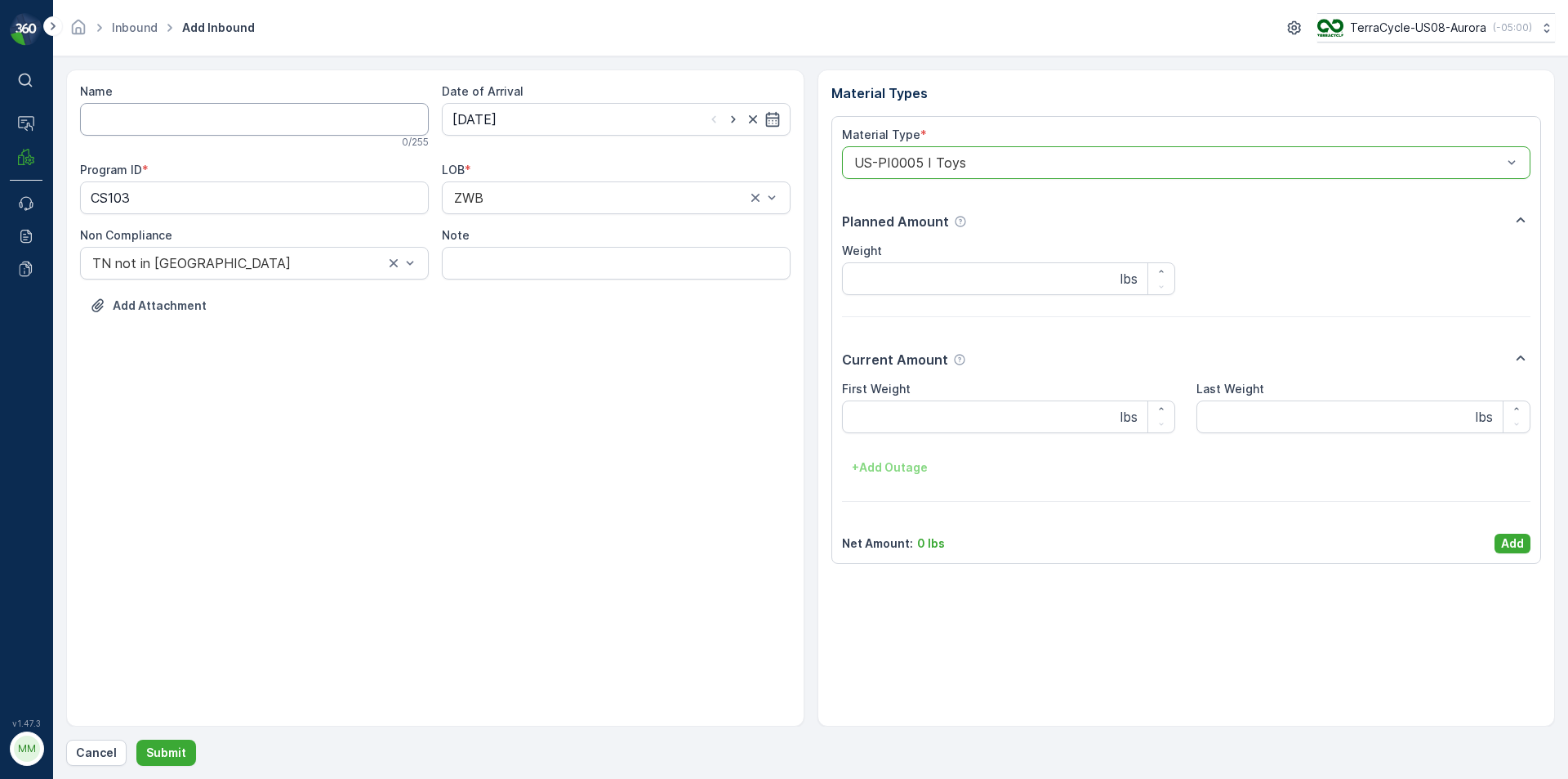
click at [255, 120] on input "Name" at bounding box center [254, 119] width 349 height 33
type input "1ZB799H29038917445"
click at [136, 739] on button "Submit" at bounding box center [166, 752] width 59 height 26
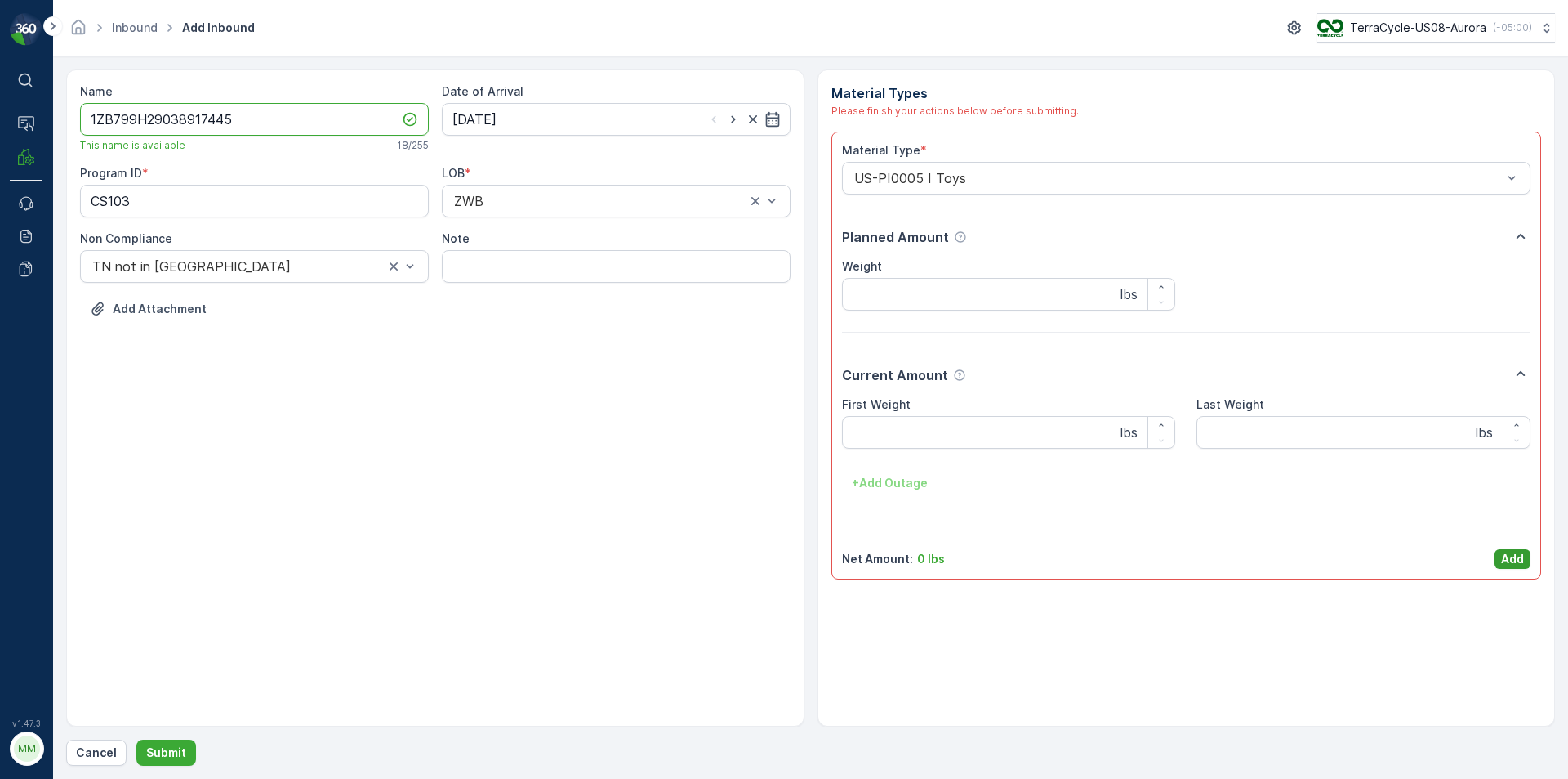
click at [1528, 563] on button "Add" at bounding box center [1513, 559] width 36 height 20
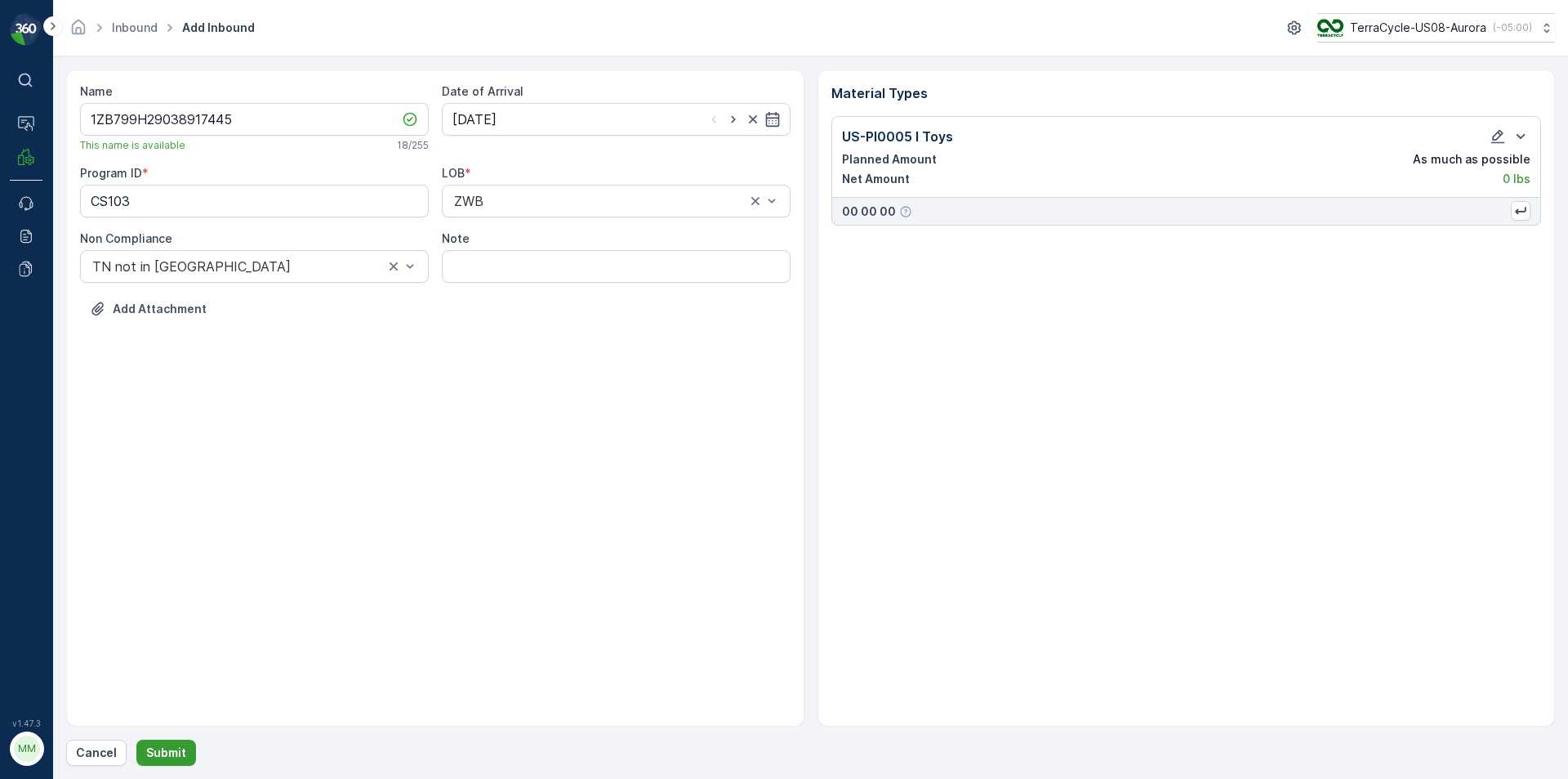
click at [184, 751] on button "Submit" at bounding box center [166, 752] width 59 height 26
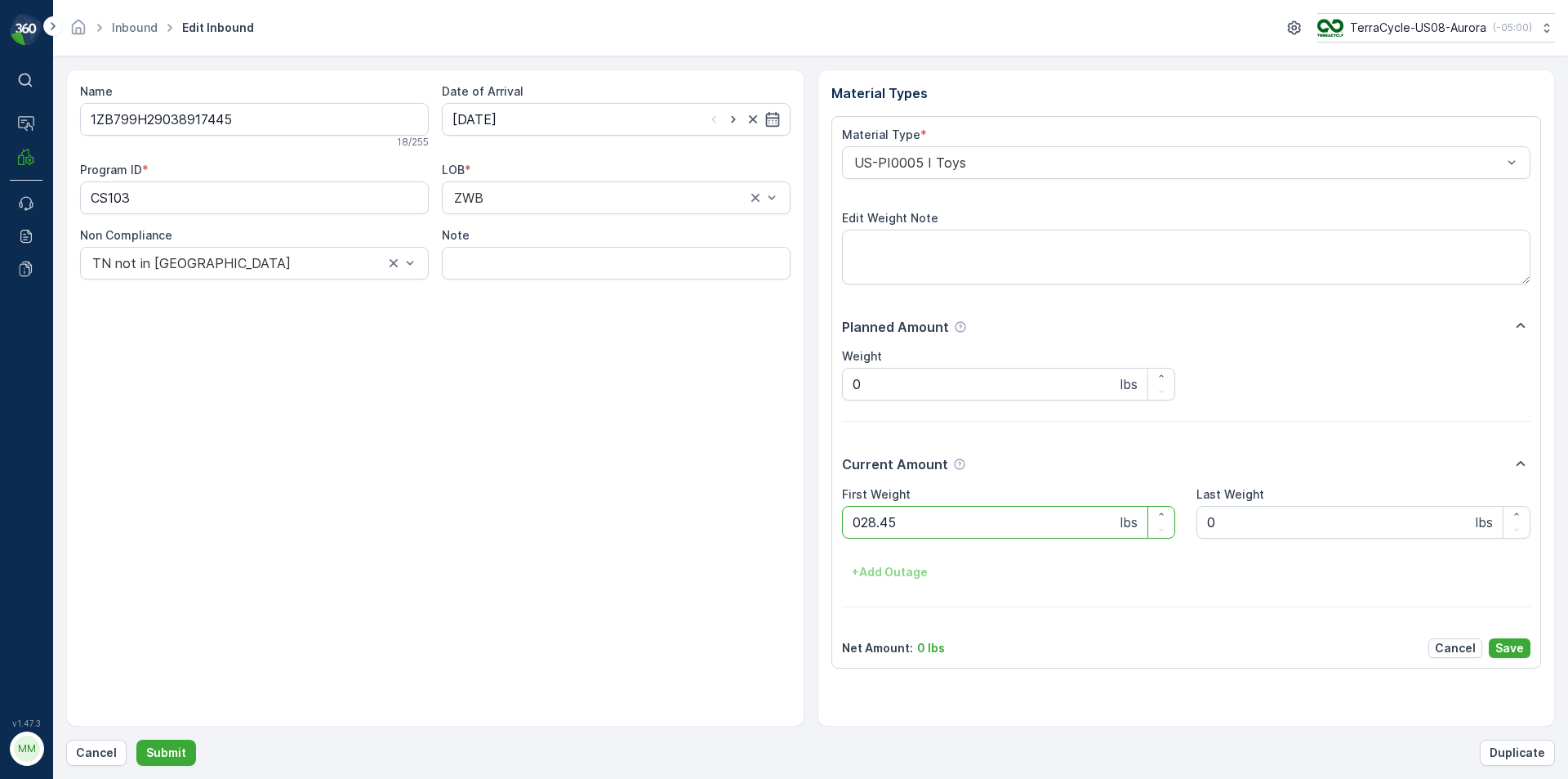
click at [136, 739] on button "Submit" at bounding box center [166, 752] width 59 height 26
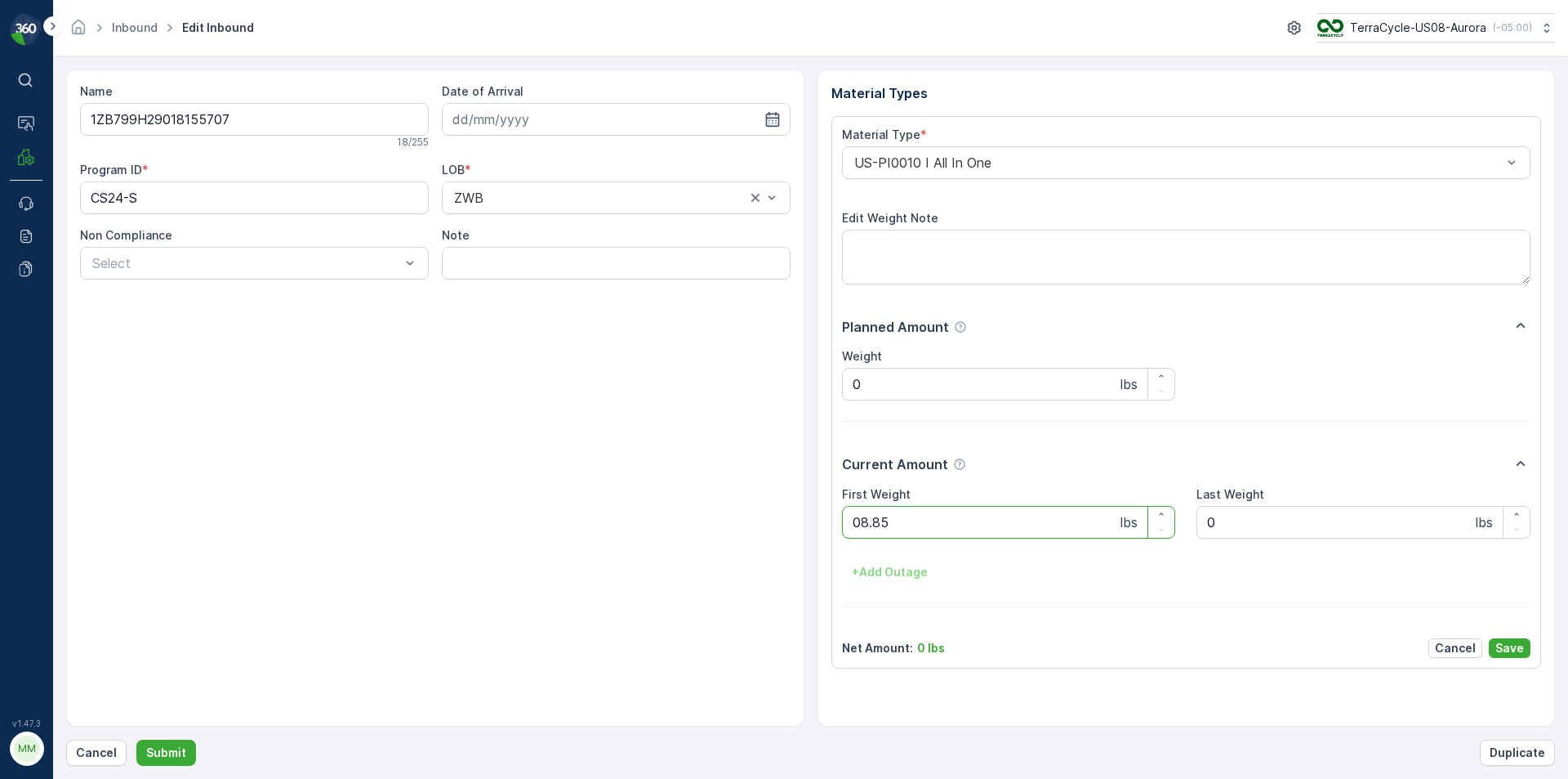
click at [136, 739] on button "Submit" at bounding box center [166, 752] width 59 height 26
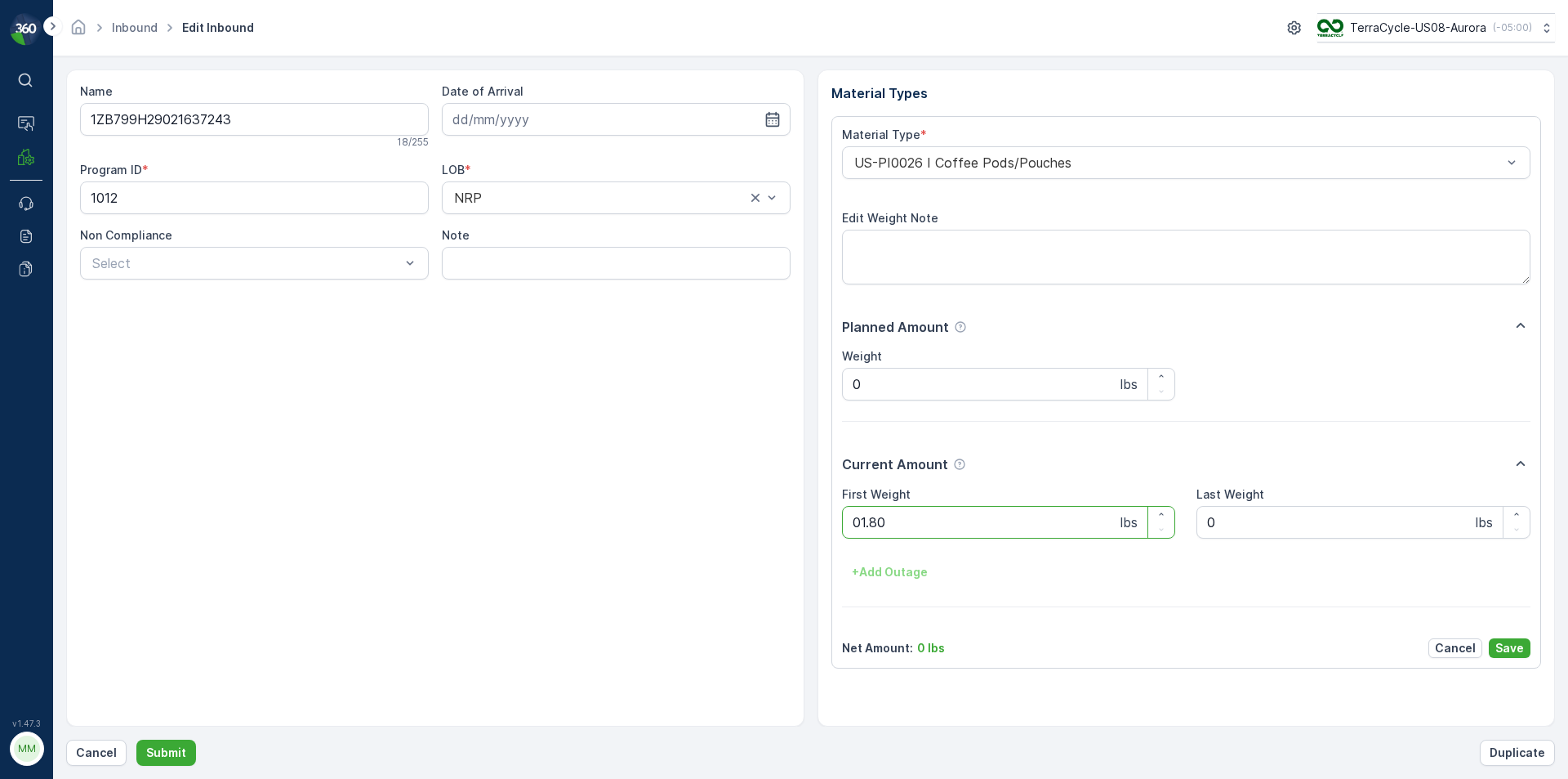
click at [136, 739] on button "Submit" at bounding box center [166, 752] width 59 height 26
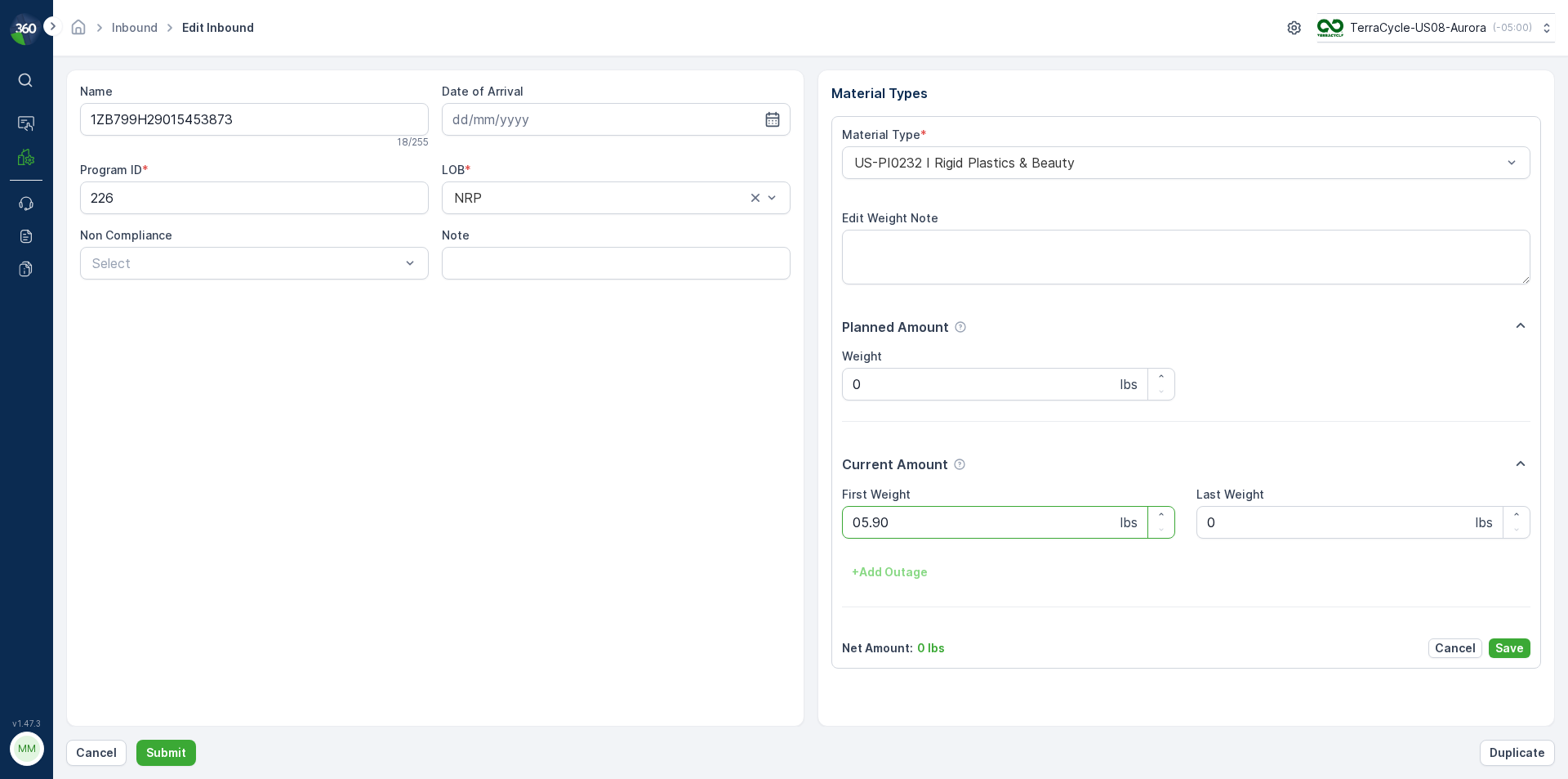
click at [136, 739] on button "Submit" at bounding box center [166, 752] width 59 height 26
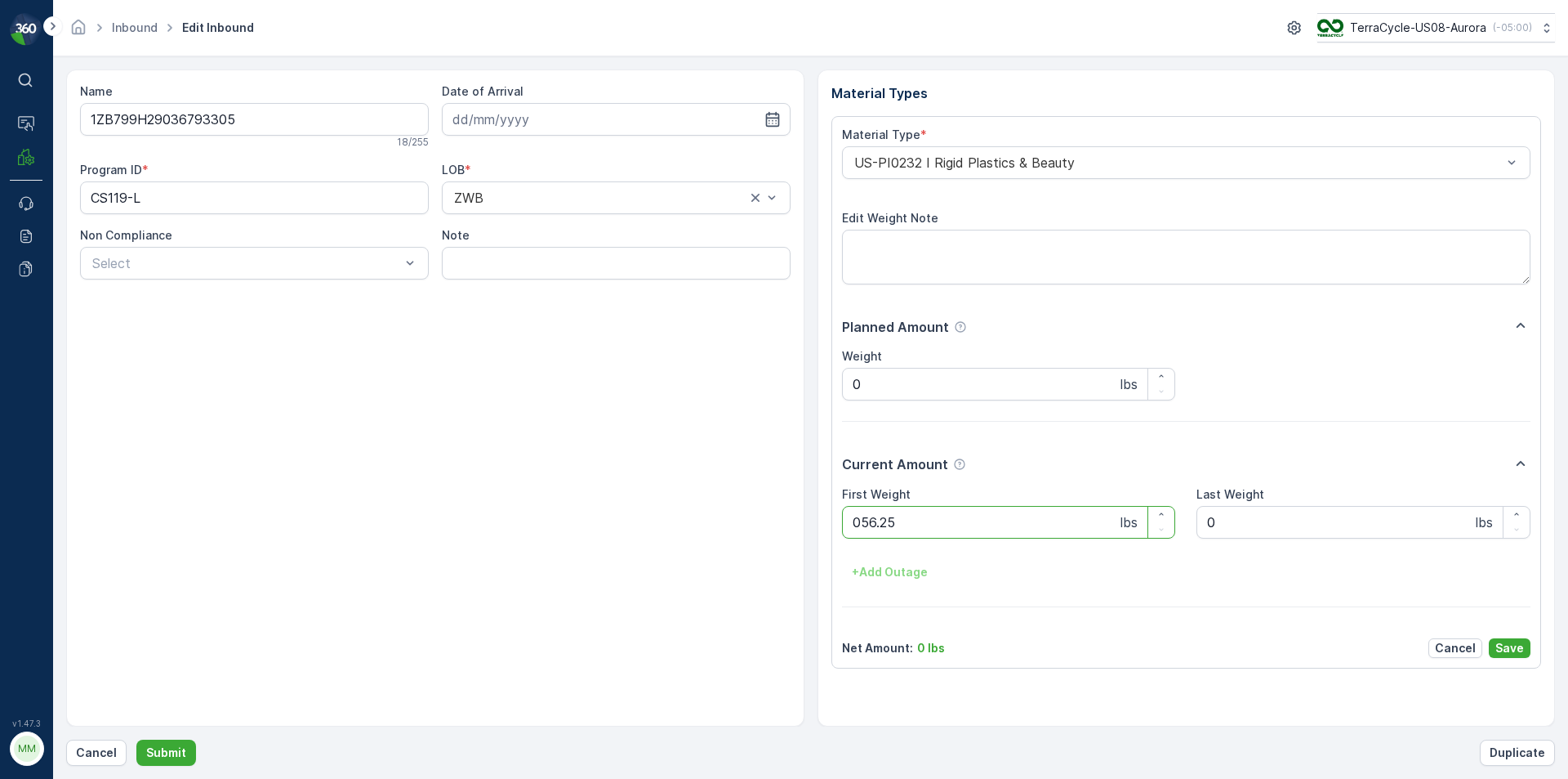
click at [136, 739] on button "Submit" at bounding box center [166, 752] width 59 height 26
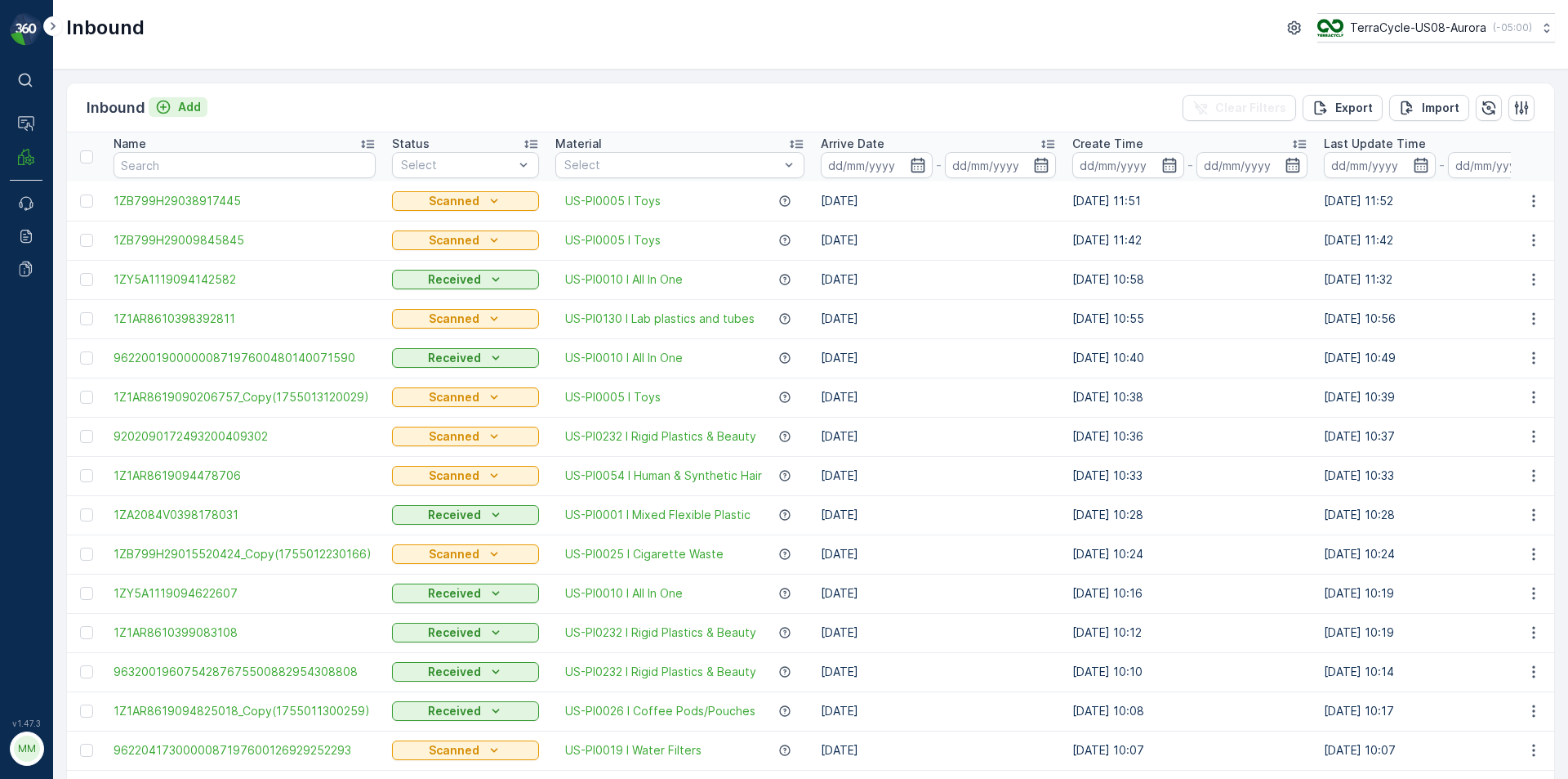
click at [185, 112] on p "Add" at bounding box center [189, 107] width 23 height 17
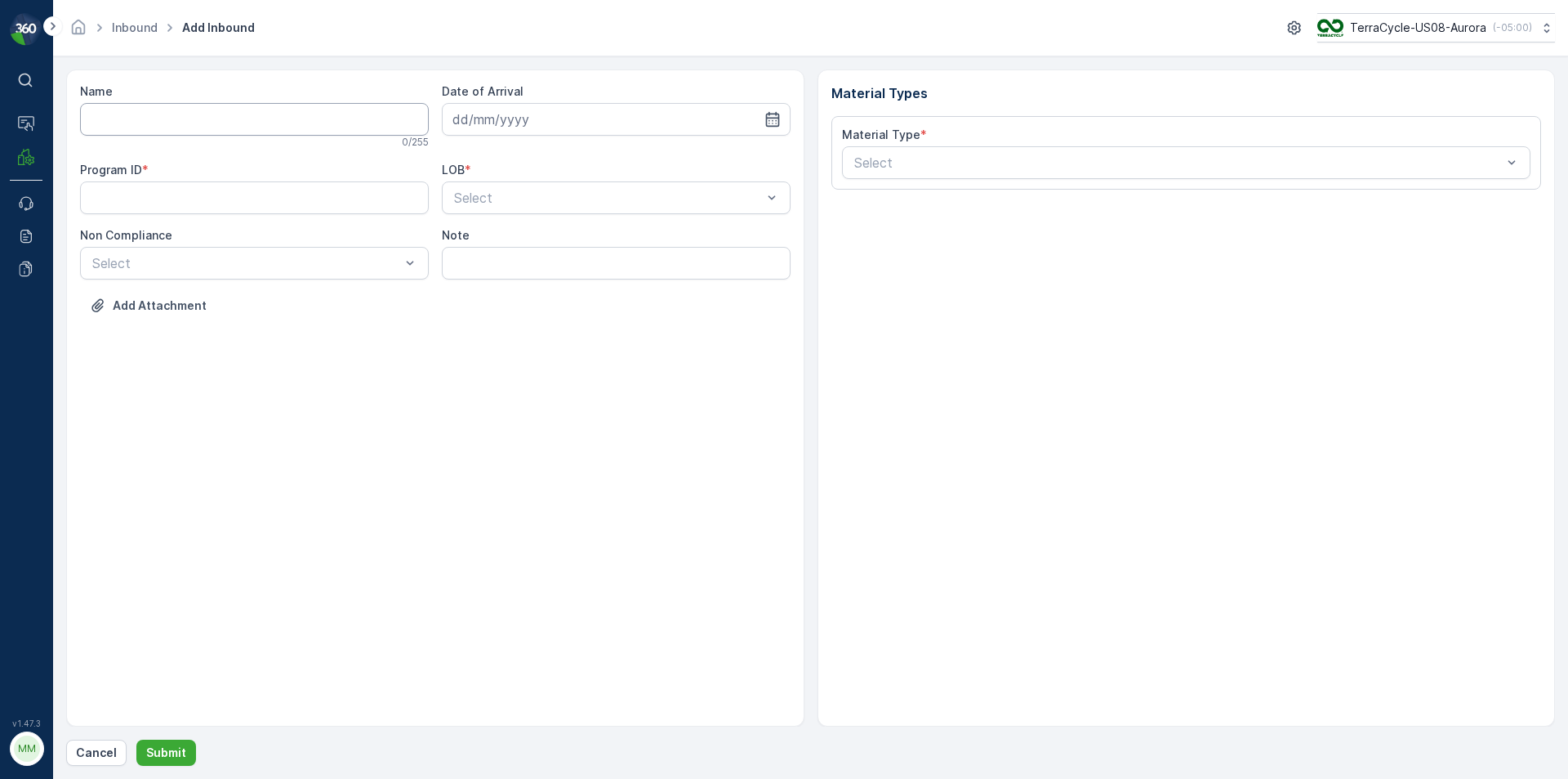
click at [184, 113] on input "Name" at bounding box center [254, 119] width 349 height 33
type input "1ZB799H29031793225"
click at [136, 739] on button "Submit" at bounding box center [166, 752] width 59 height 26
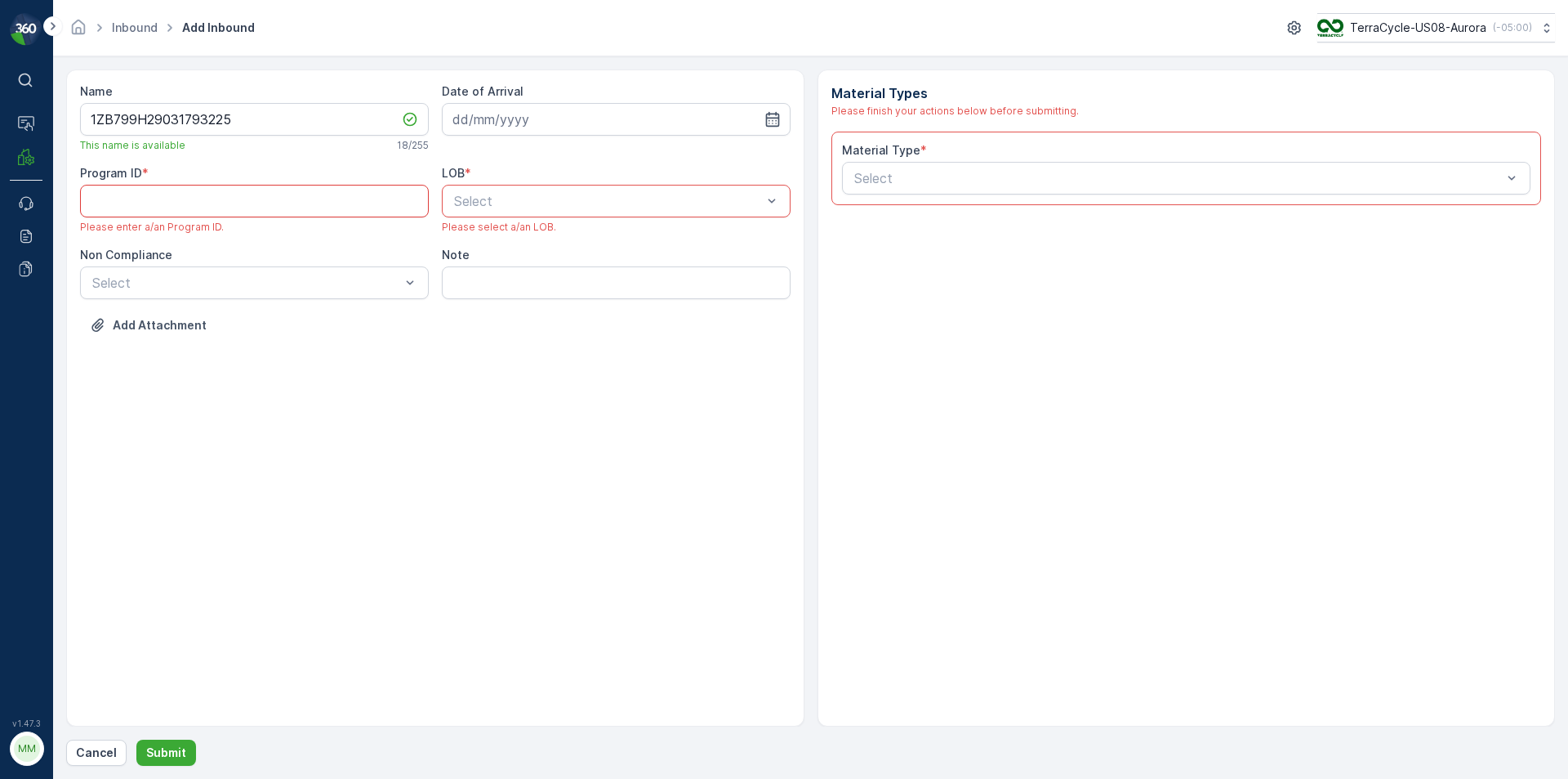
paste ID "CS103"
type ID "CS103"
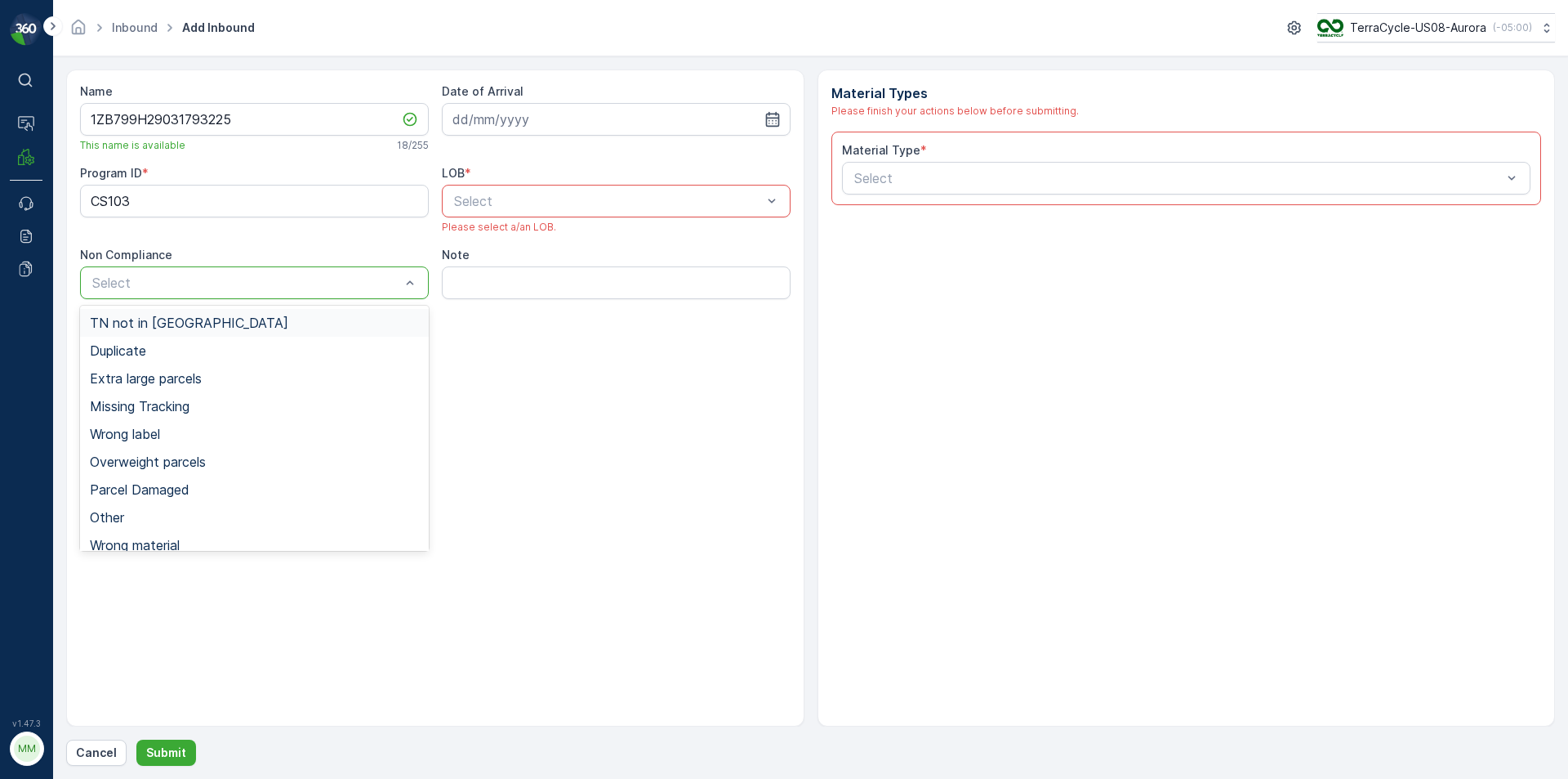
click at [266, 317] on div "TN not in [GEOGRAPHIC_DATA]" at bounding box center [254, 322] width 329 height 15
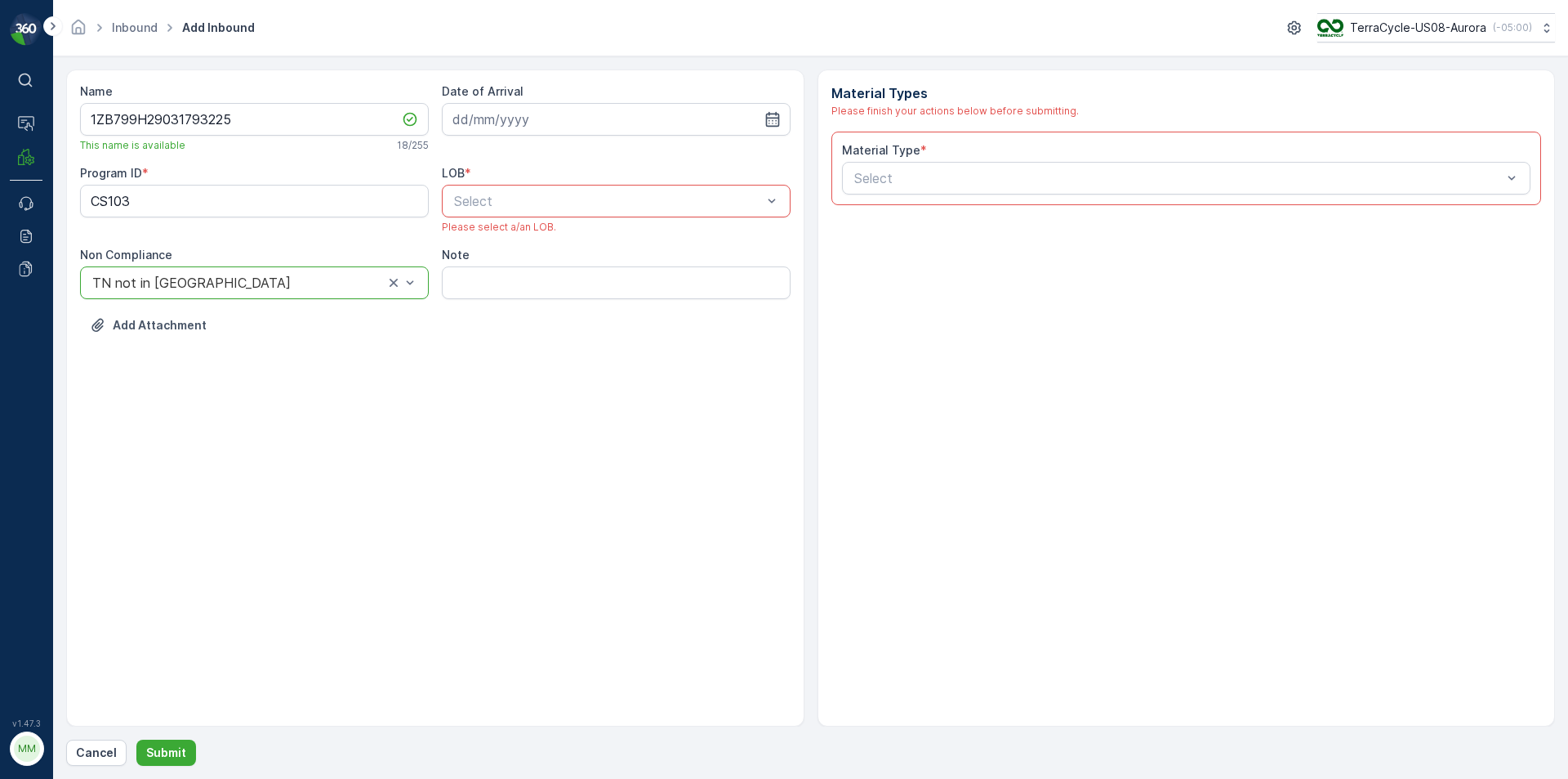
click at [531, 204] on div at bounding box center [608, 201] width 311 height 15
click at [502, 276] on div "ZWB" at bounding box center [616, 269] width 329 height 15
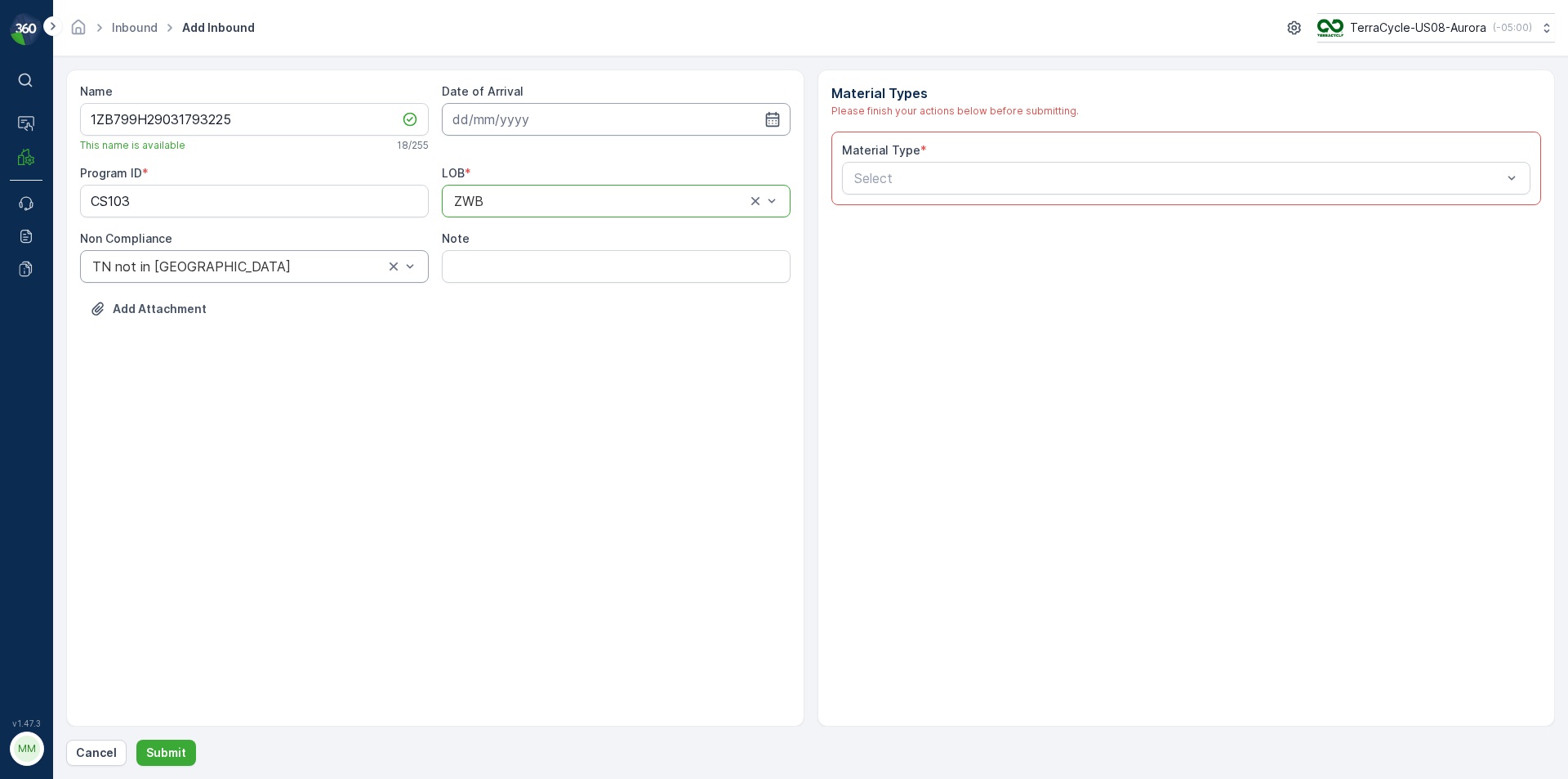
click at [564, 127] on input at bounding box center [616, 119] width 349 height 33
click at [532, 293] on div "12" at bounding box center [529, 289] width 26 height 26
type input "[DATE]"
click at [900, 190] on div "Select" at bounding box center [1187, 178] width 690 height 33
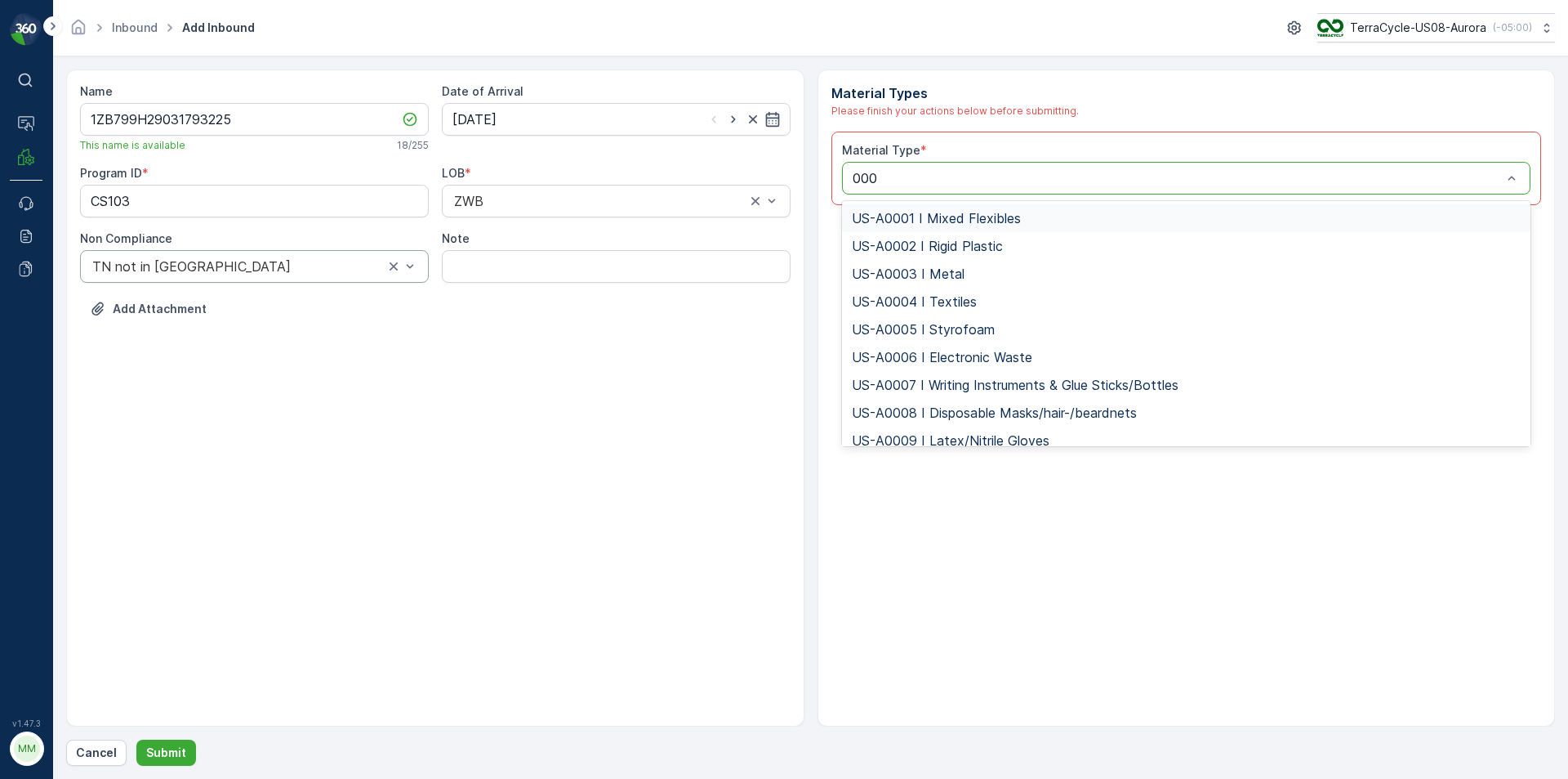
type input "0005"
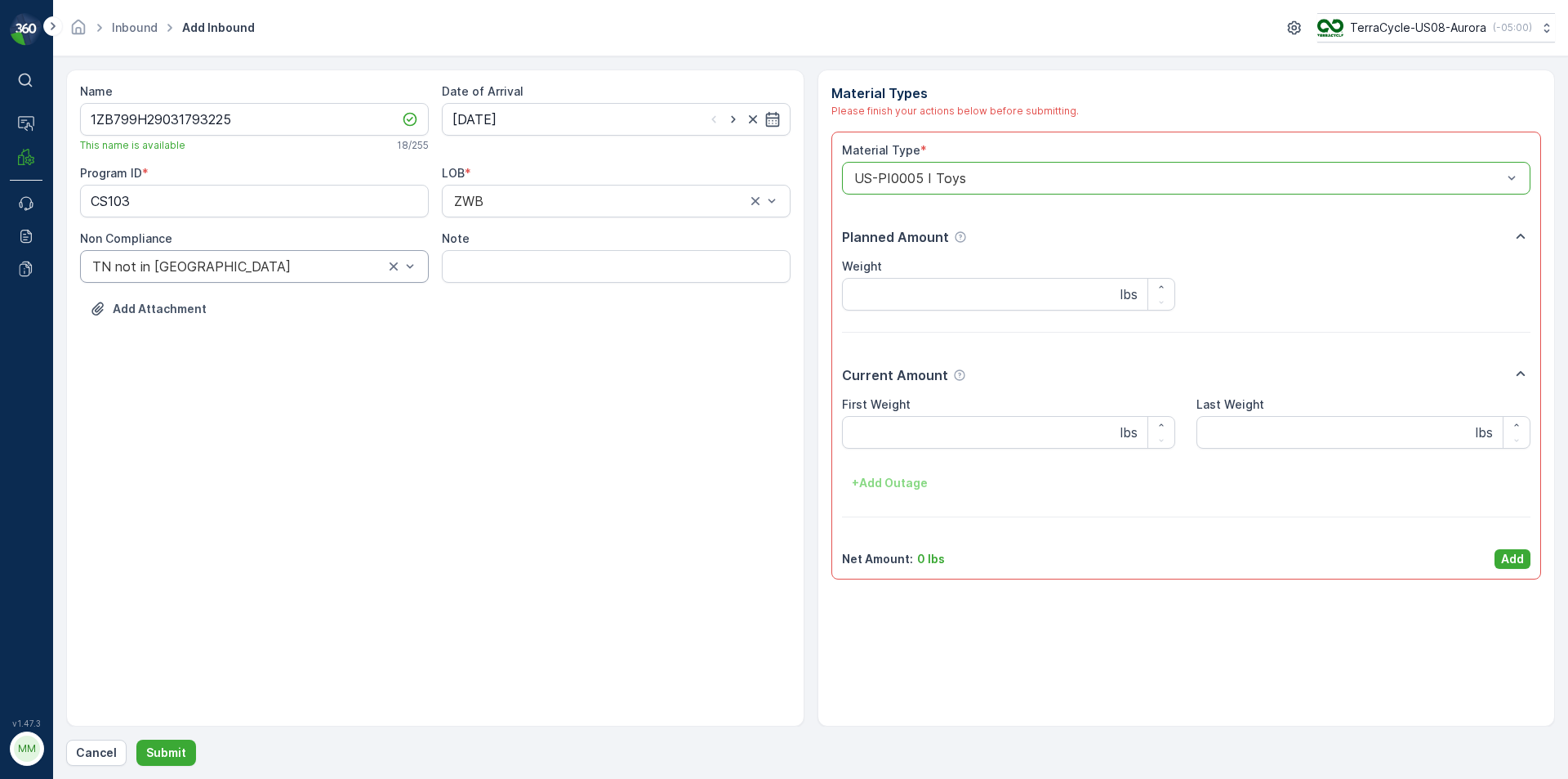
click at [1518, 545] on div "Material Type * option US-PI0005 I Toys, selected. US-PI0005 I Toys Planned Amo…" at bounding box center [1187, 355] width 690 height 426
click at [1519, 561] on p "Add" at bounding box center [1512, 559] width 23 height 17
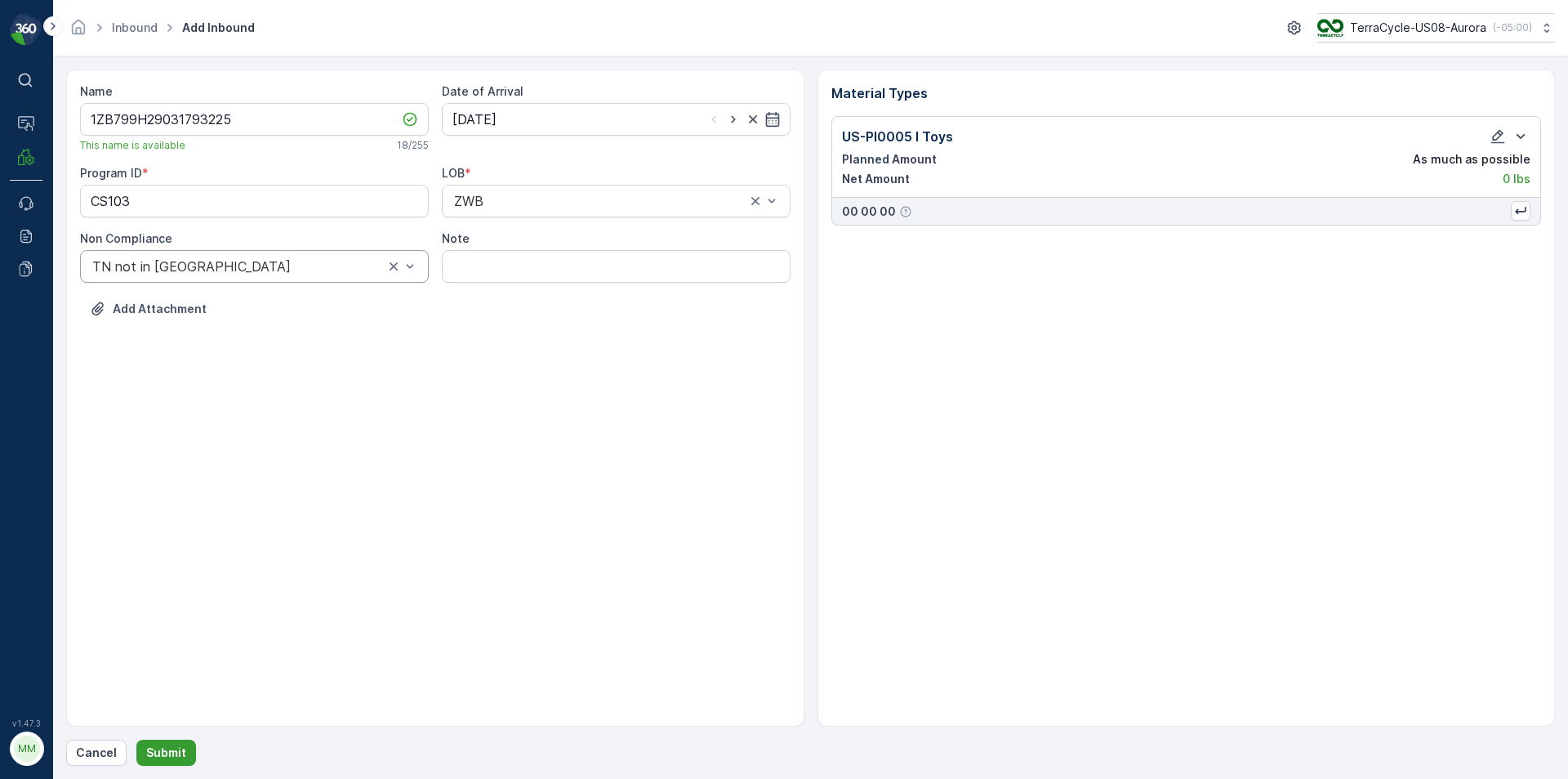
click at [177, 751] on p "Submit" at bounding box center [166, 752] width 41 height 17
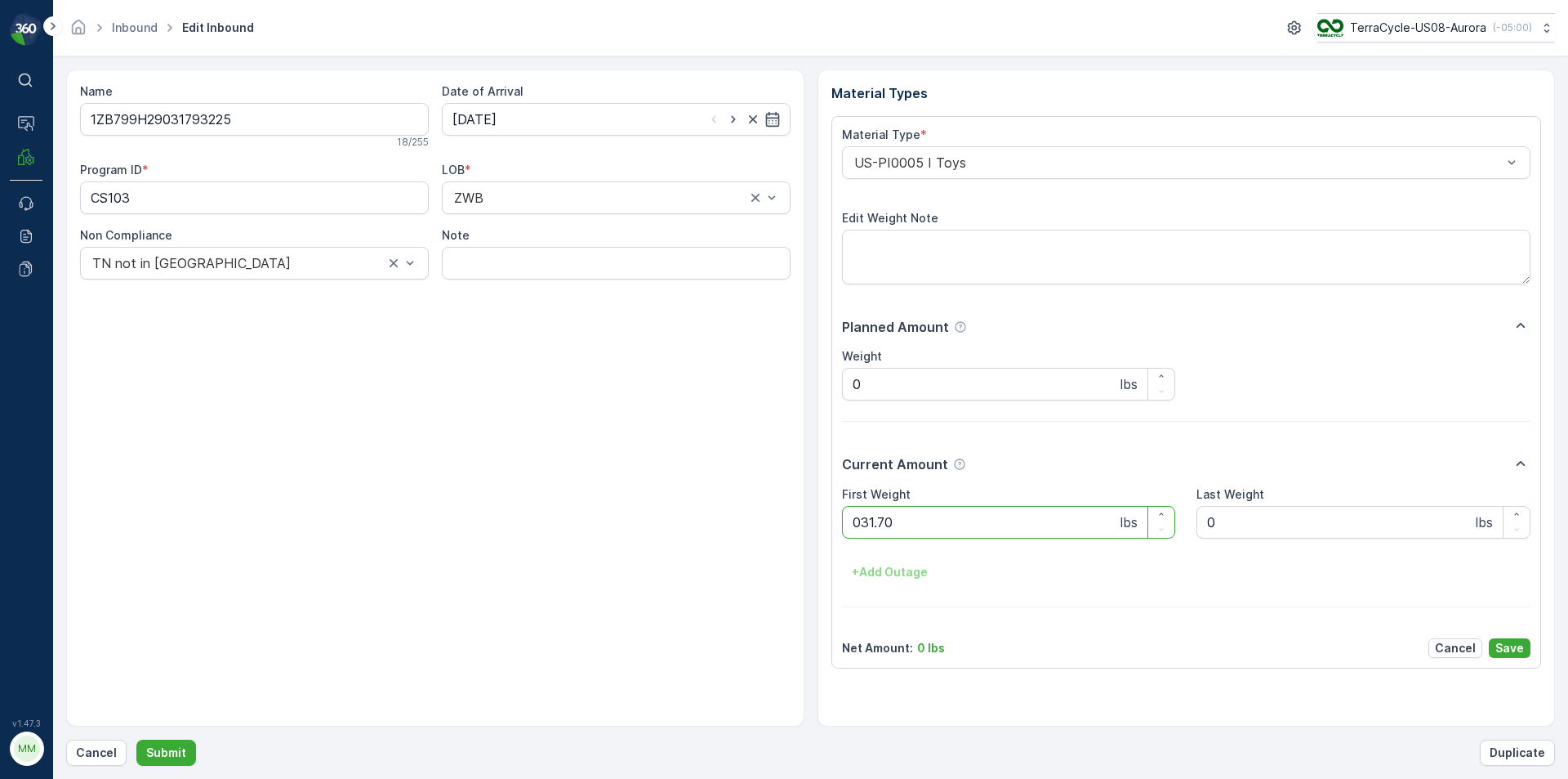
click at [136, 739] on button "Submit" at bounding box center [166, 752] width 59 height 26
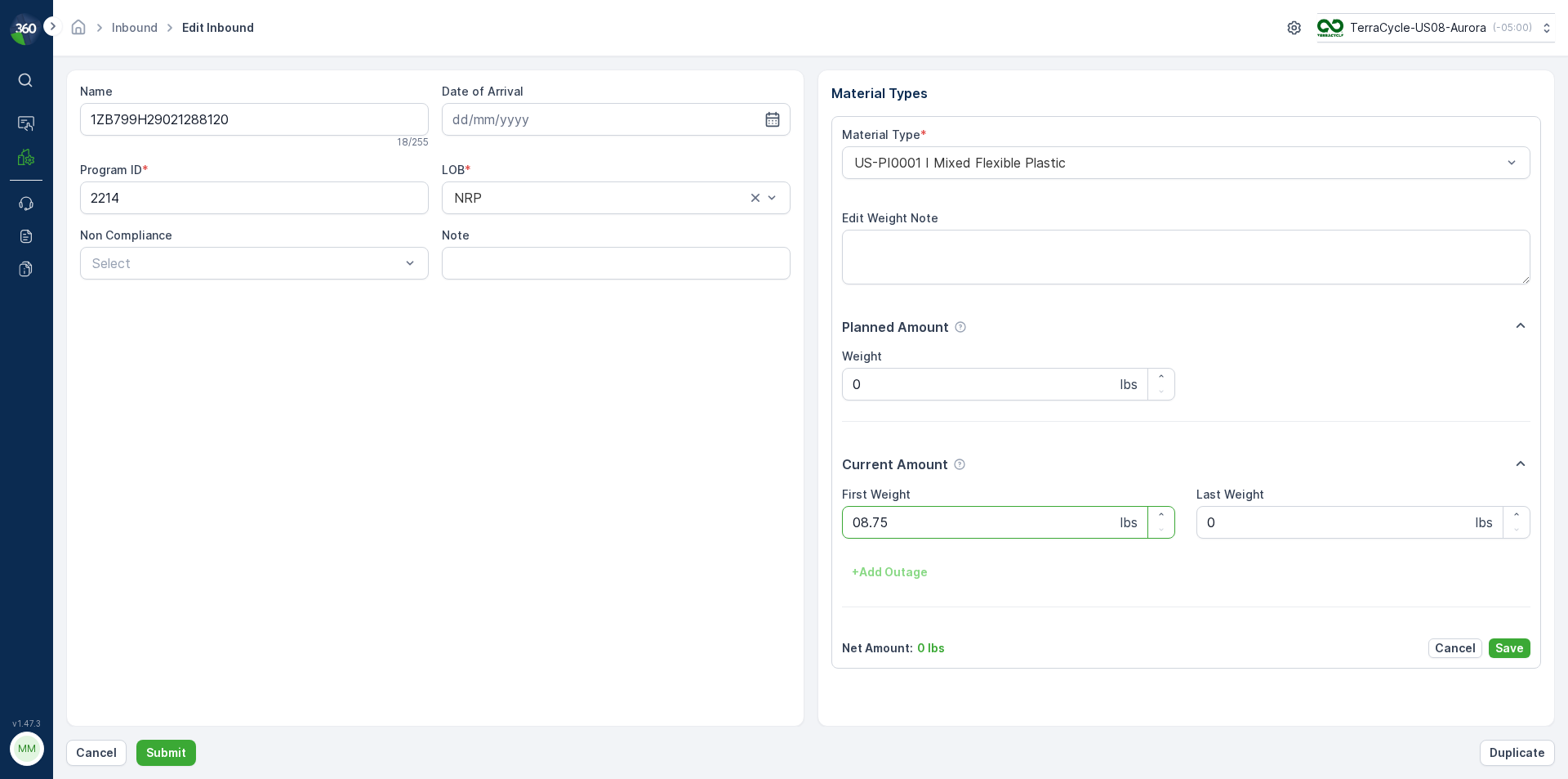
click at [136, 739] on button "Submit" at bounding box center [166, 752] width 59 height 26
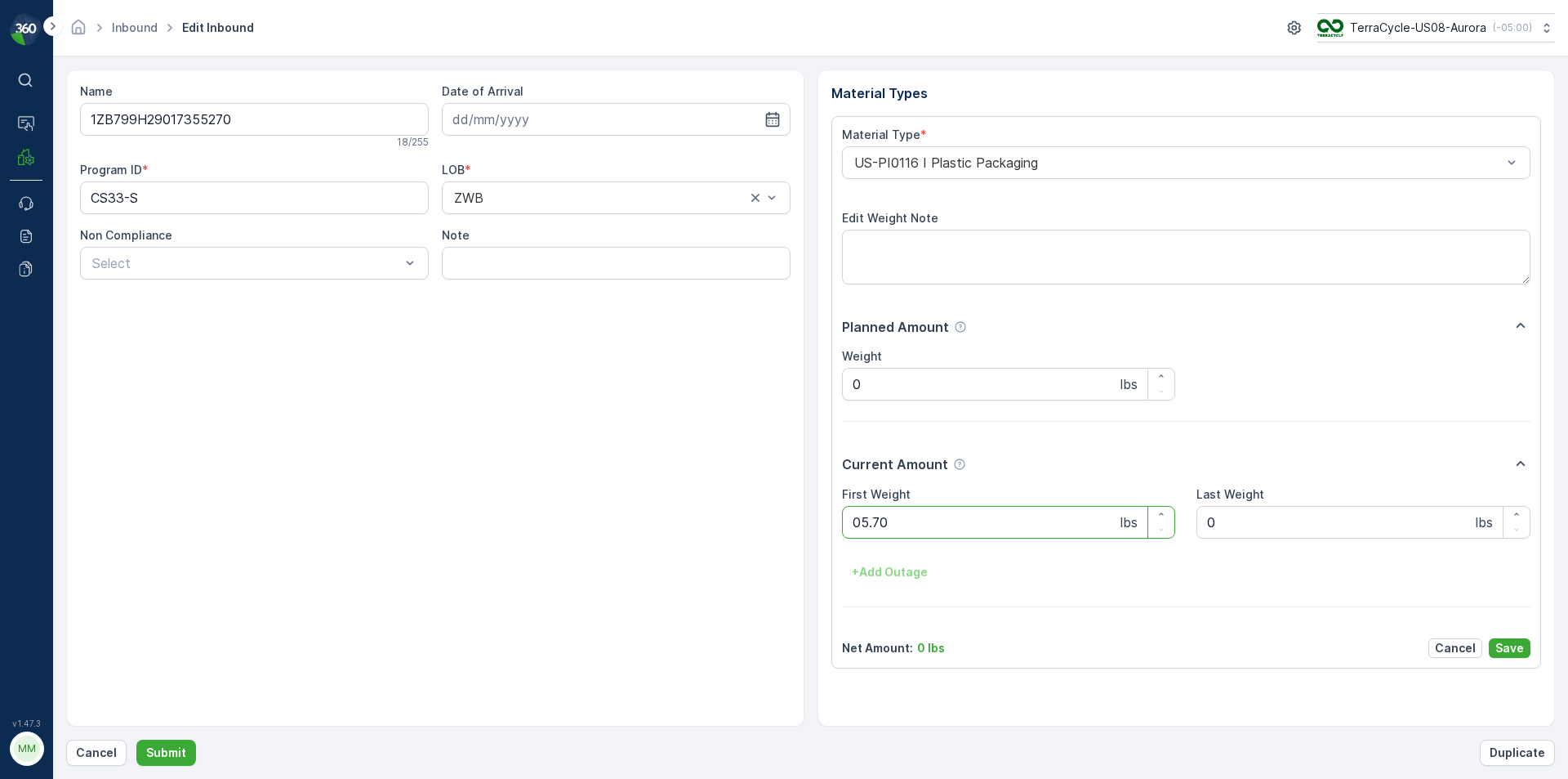
click at [136, 739] on button "Submit" at bounding box center [166, 752] width 59 height 26
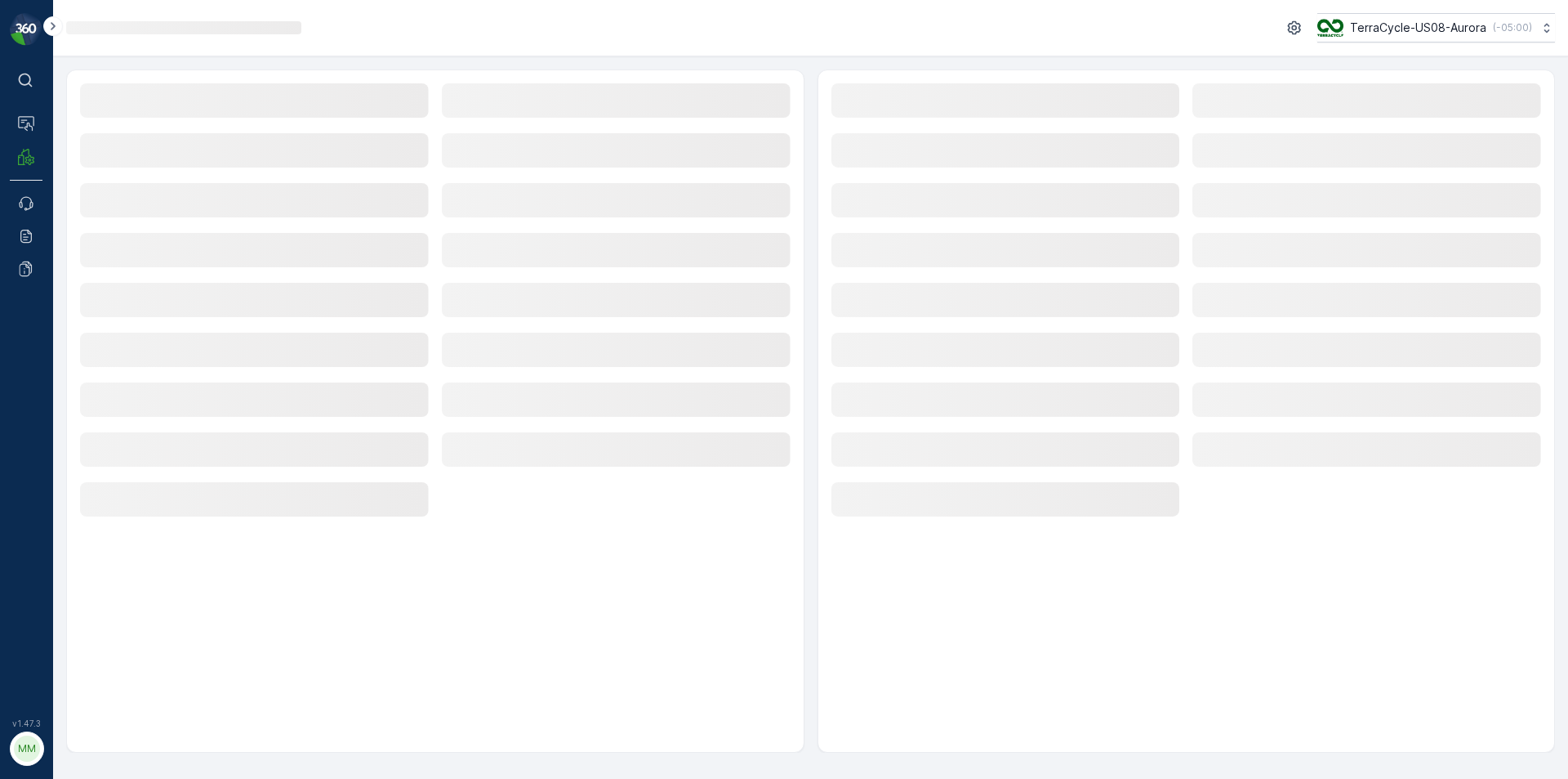
drag, startPoint x: 176, startPoint y: 728, endPoint x: 177, endPoint y: 784, distance: 56.0
click at [177, 778] on html "⌘B Operations MRF Events Reports Documents v 1.47.3 MM MRF.US08 Loading... Terr…" at bounding box center [784, 390] width 1568 height 779
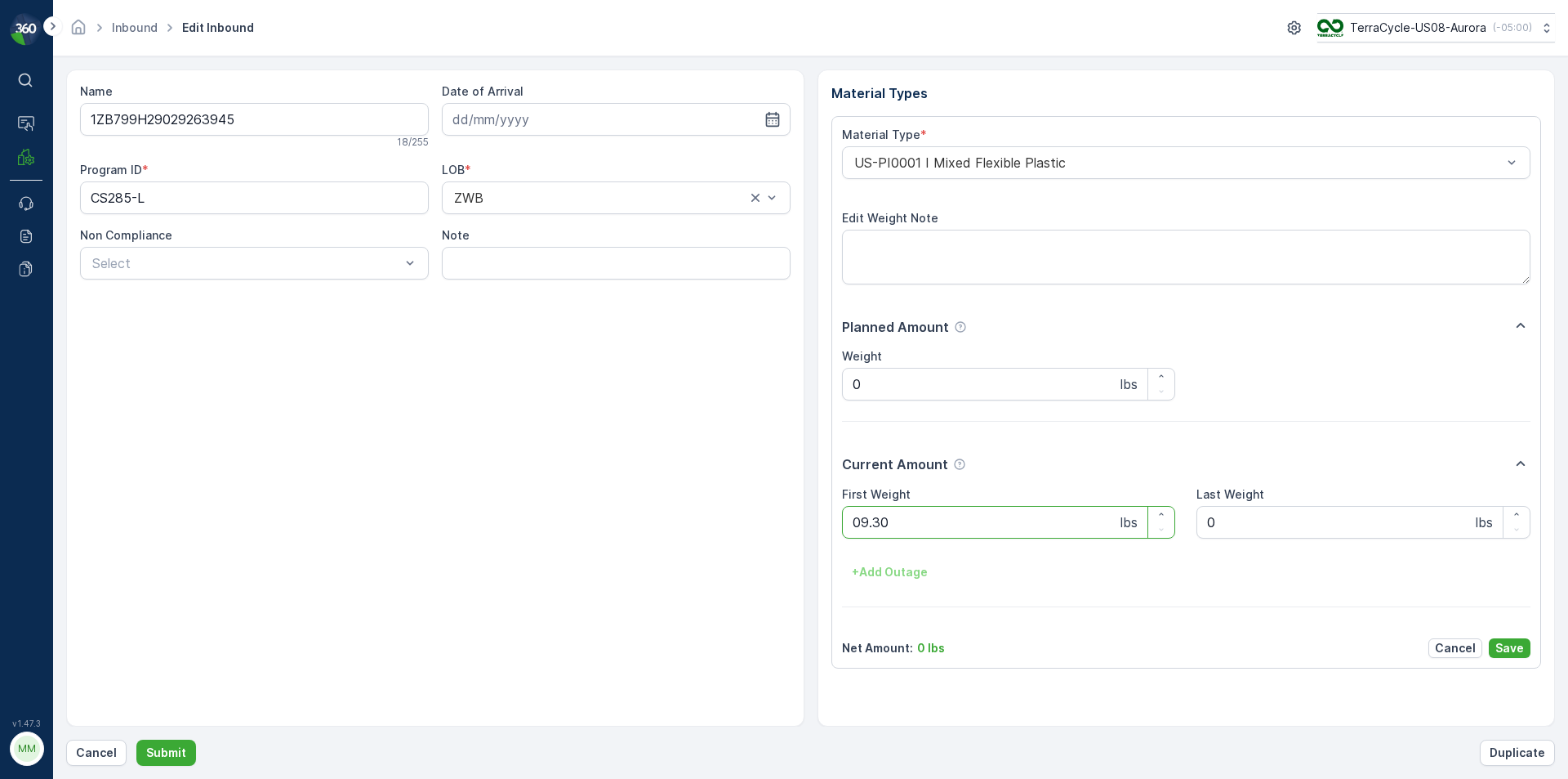
click at [136, 739] on button "Submit" at bounding box center [166, 752] width 59 height 26
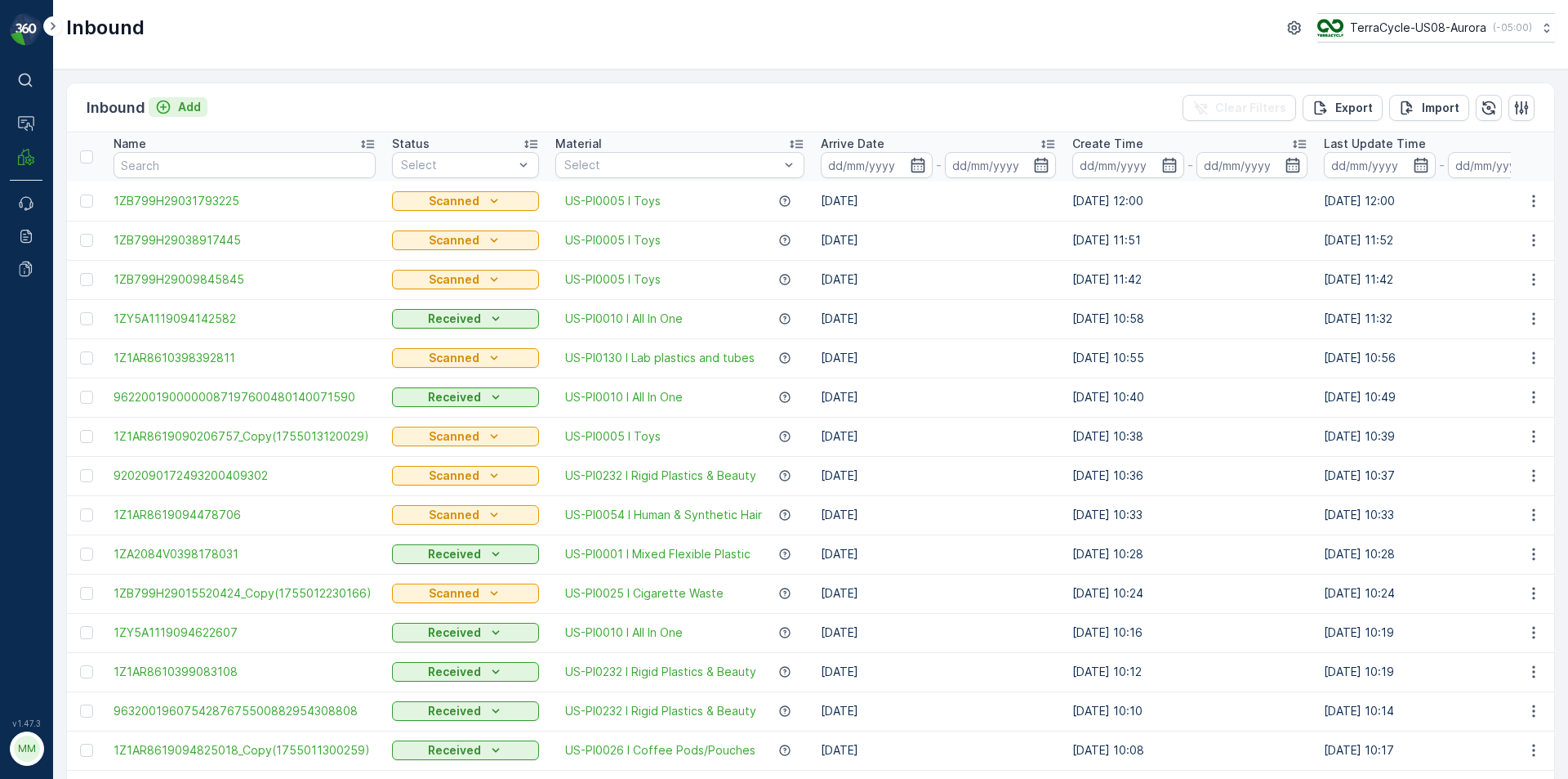
click at [185, 106] on p "Add" at bounding box center [189, 107] width 23 height 17
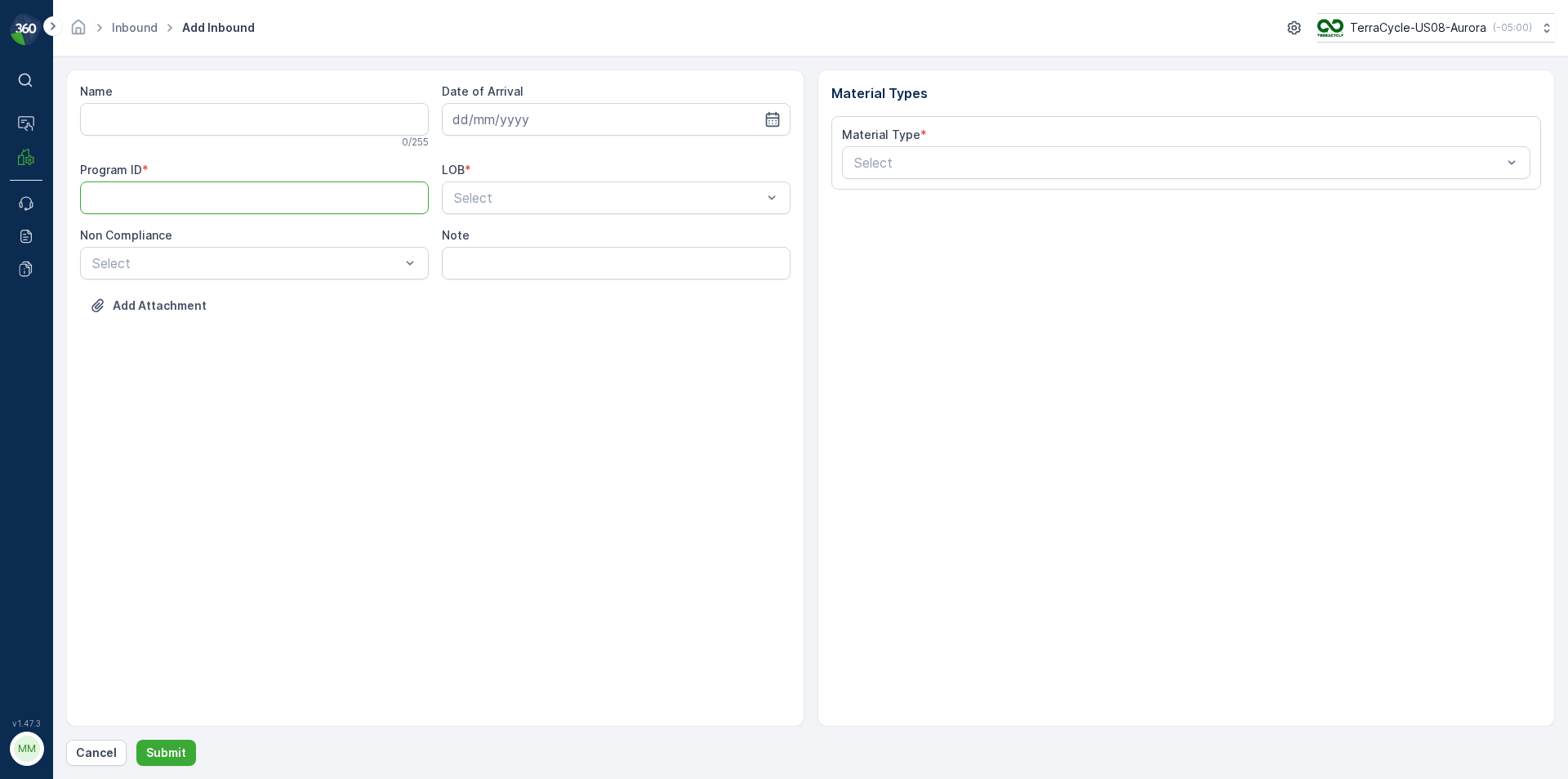
paste ID "CS103"
type ID "CS103"
click at [340, 263] on div at bounding box center [246, 263] width 311 height 15
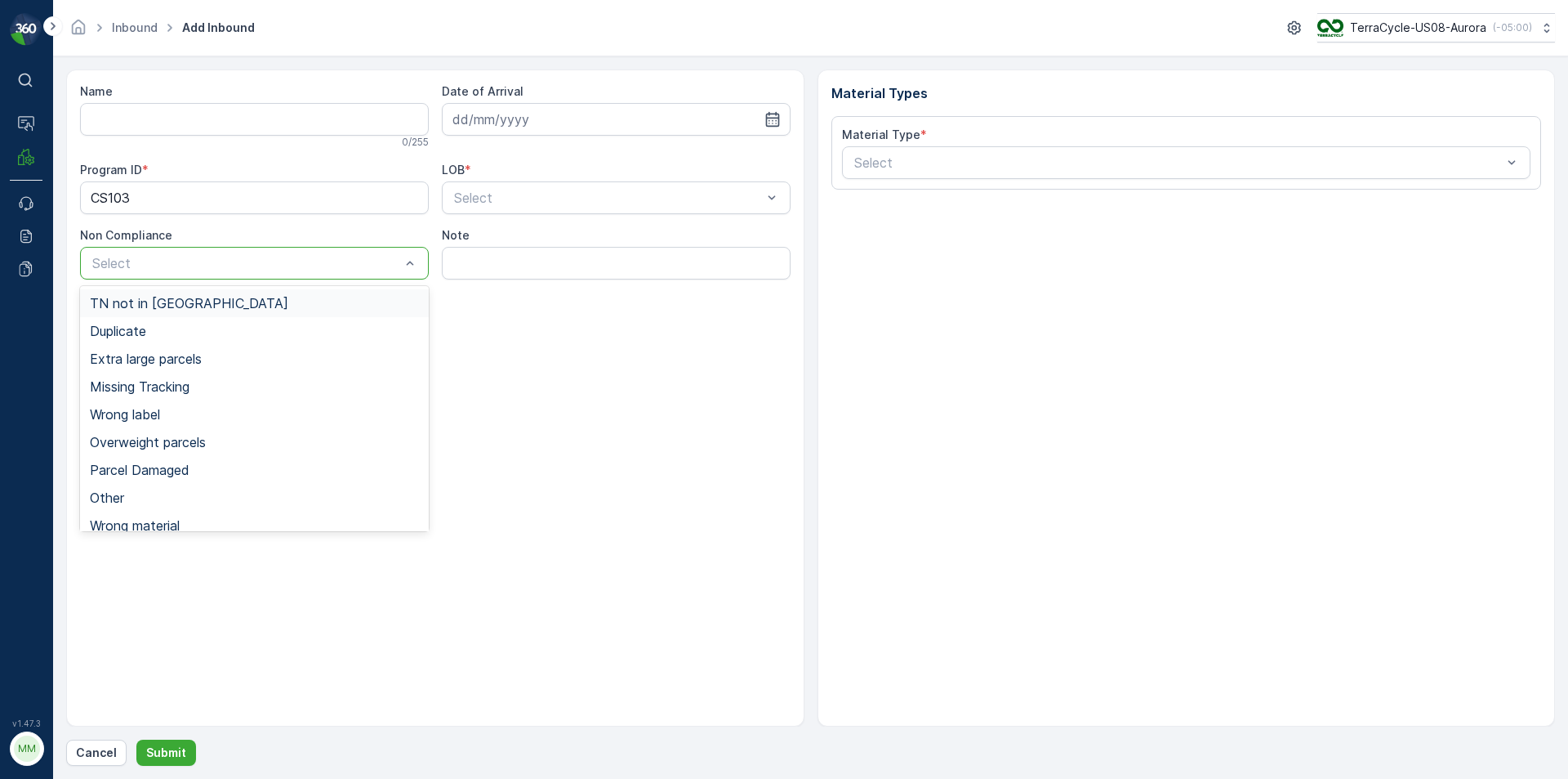
click at [243, 307] on div "TN not in [GEOGRAPHIC_DATA]" at bounding box center [254, 303] width 329 height 15
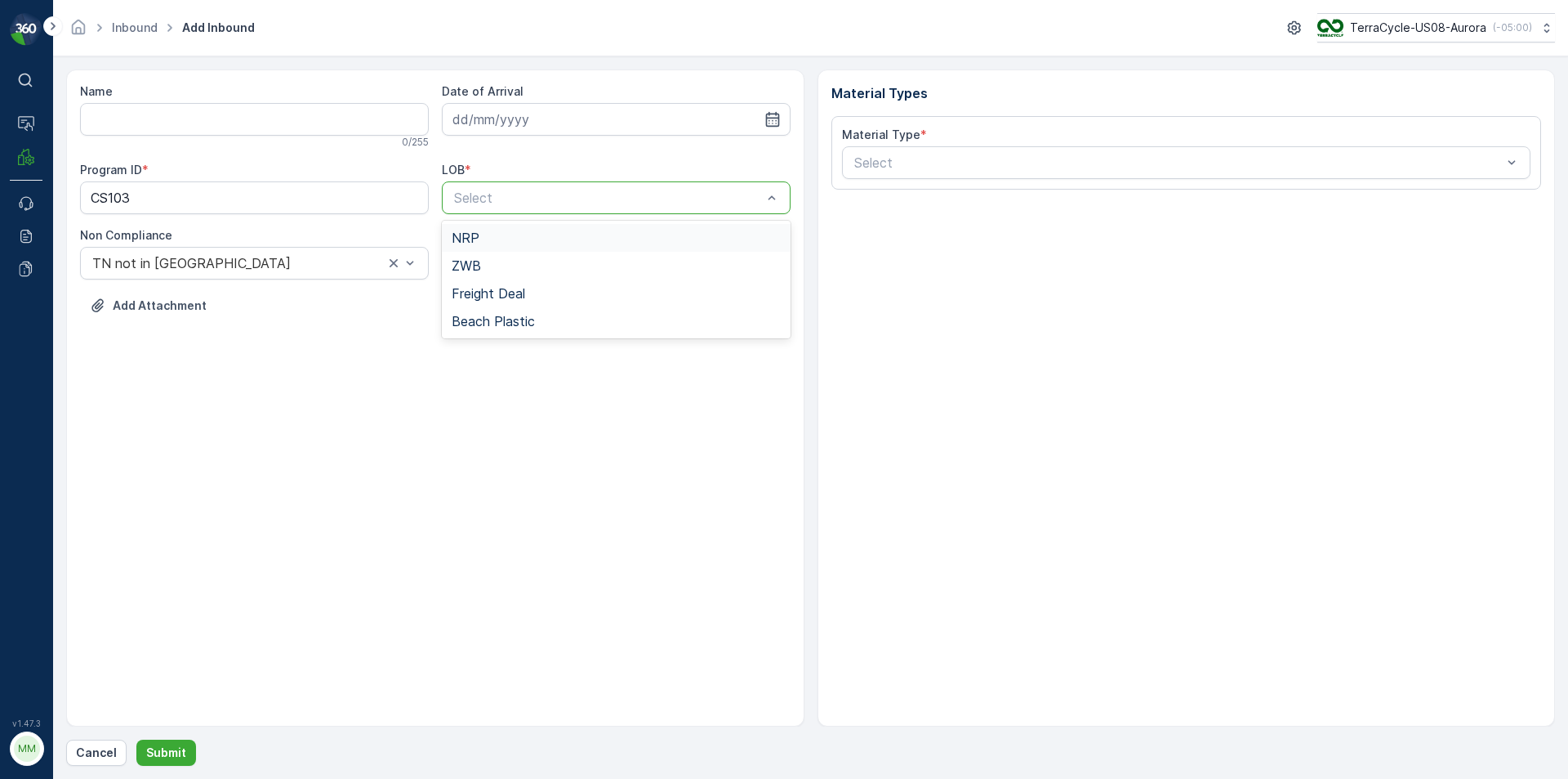
click at [506, 195] on div at bounding box center [608, 198] width 311 height 15
click at [490, 265] on div "ZWB" at bounding box center [616, 265] width 329 height 15
click at [513, 111] on input at bounding box center [616, 119] width 349 height 33
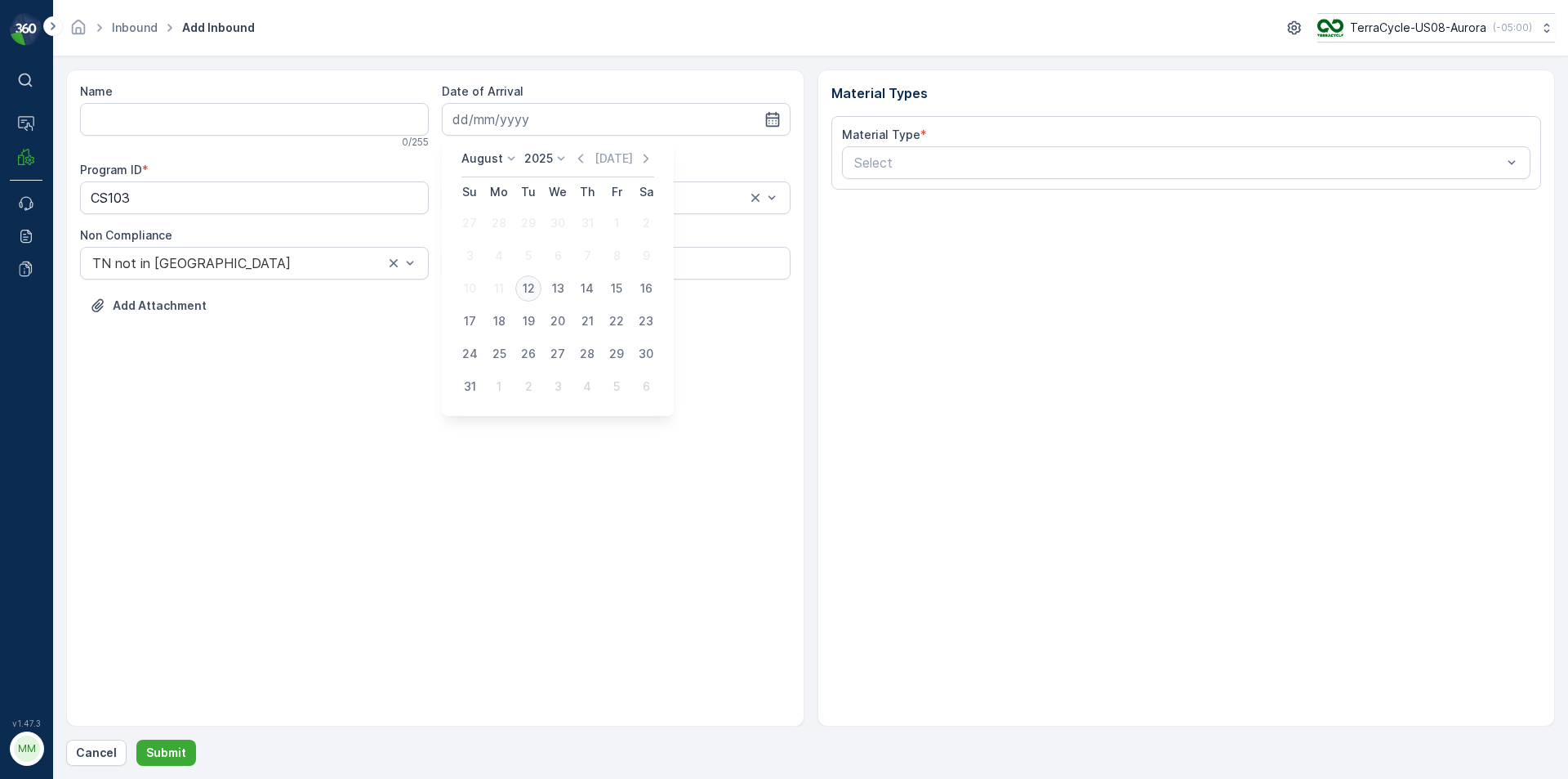
click at [533, 290] on div "12" at bounding box center [529, 289] width 26 height 26
type input "[DATE]"
click at [978, 163] on div at bounding box center [1179, 162] width 652 height 15
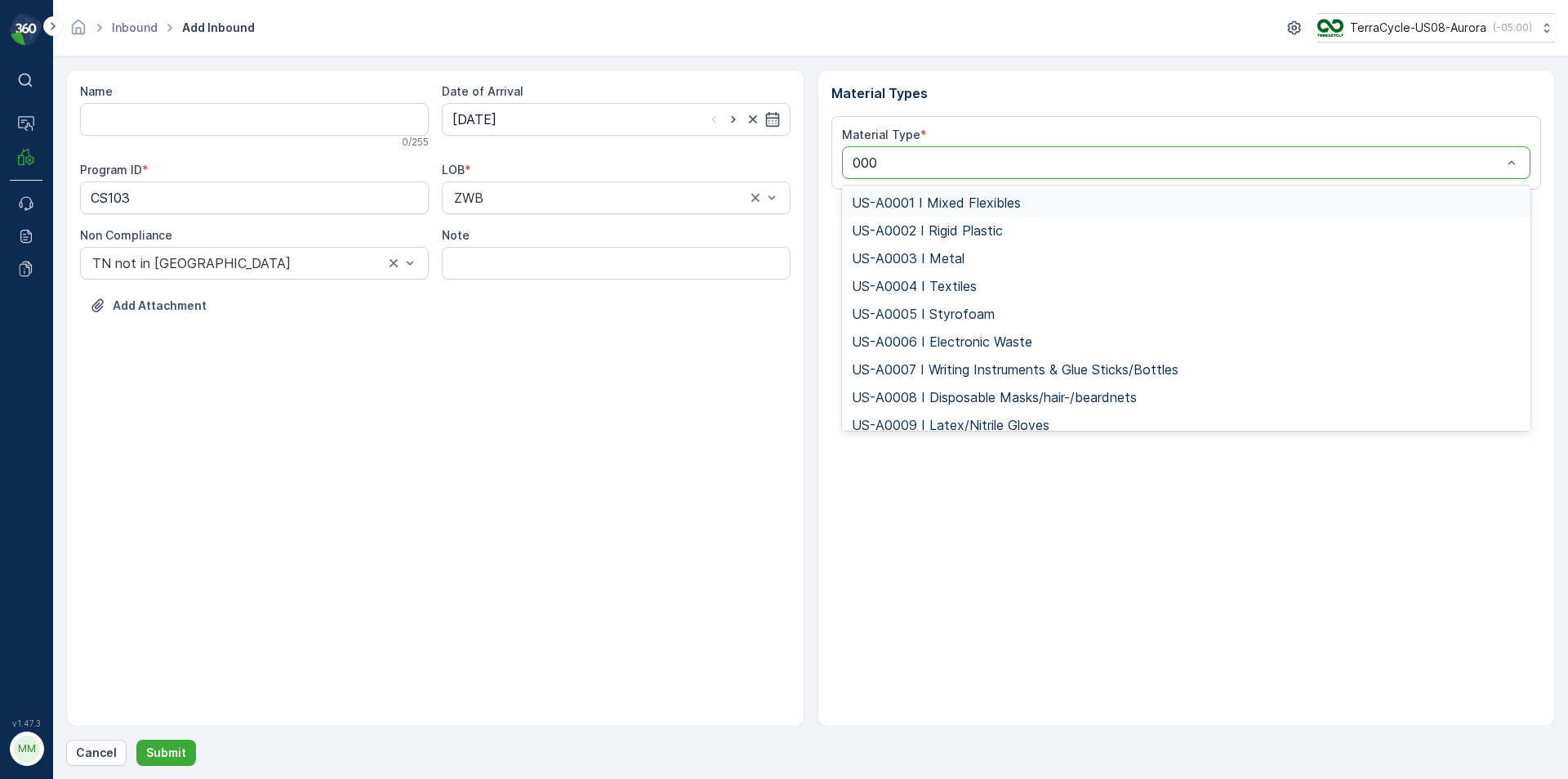
type input "0005"
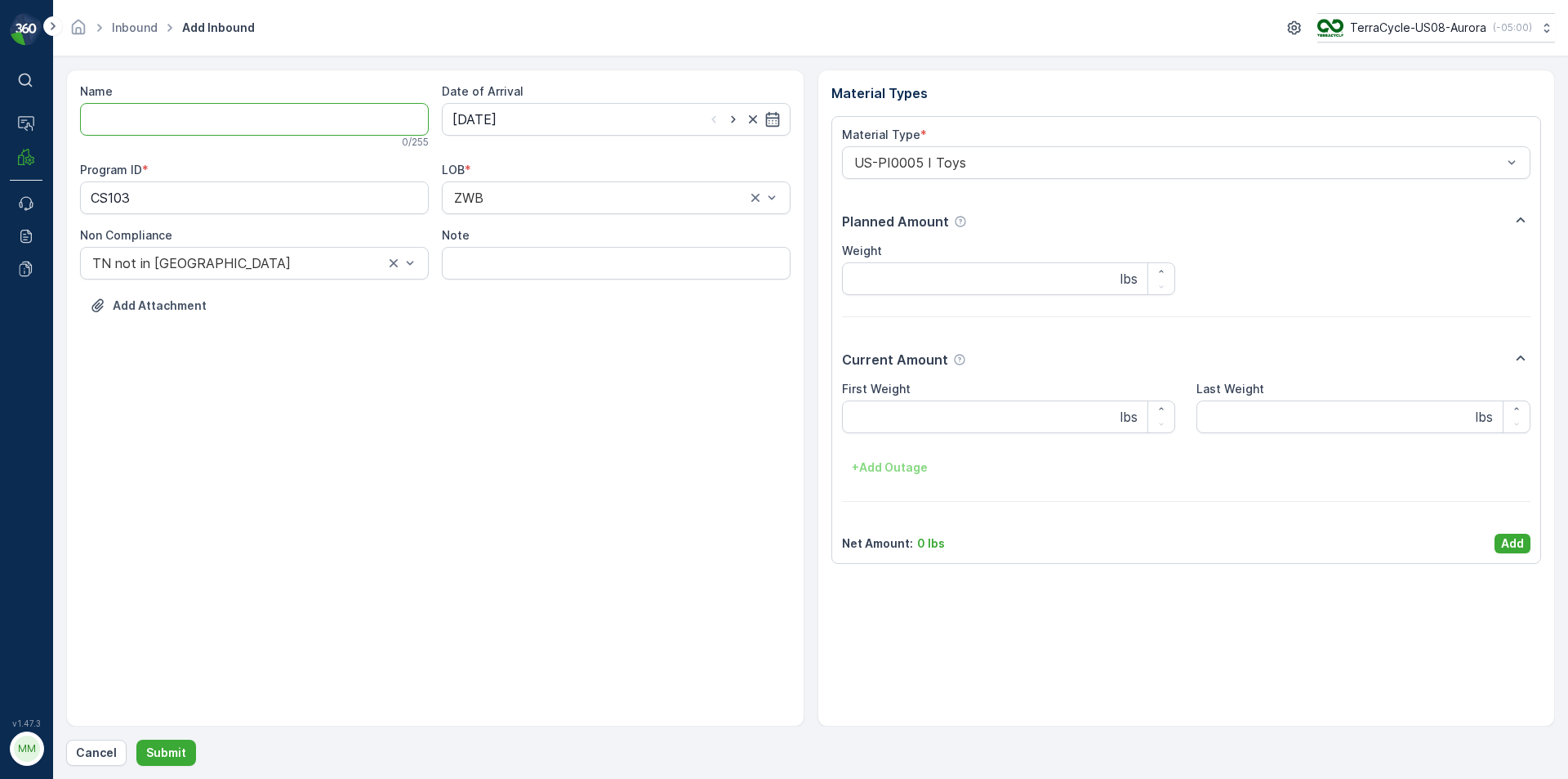
click at [420, 121] on input "Name" at bounding box center [254, 119] width 349 height 33
click at [136, 739] on button "Submit" at bounding box center [166, 752] width 59 height 26
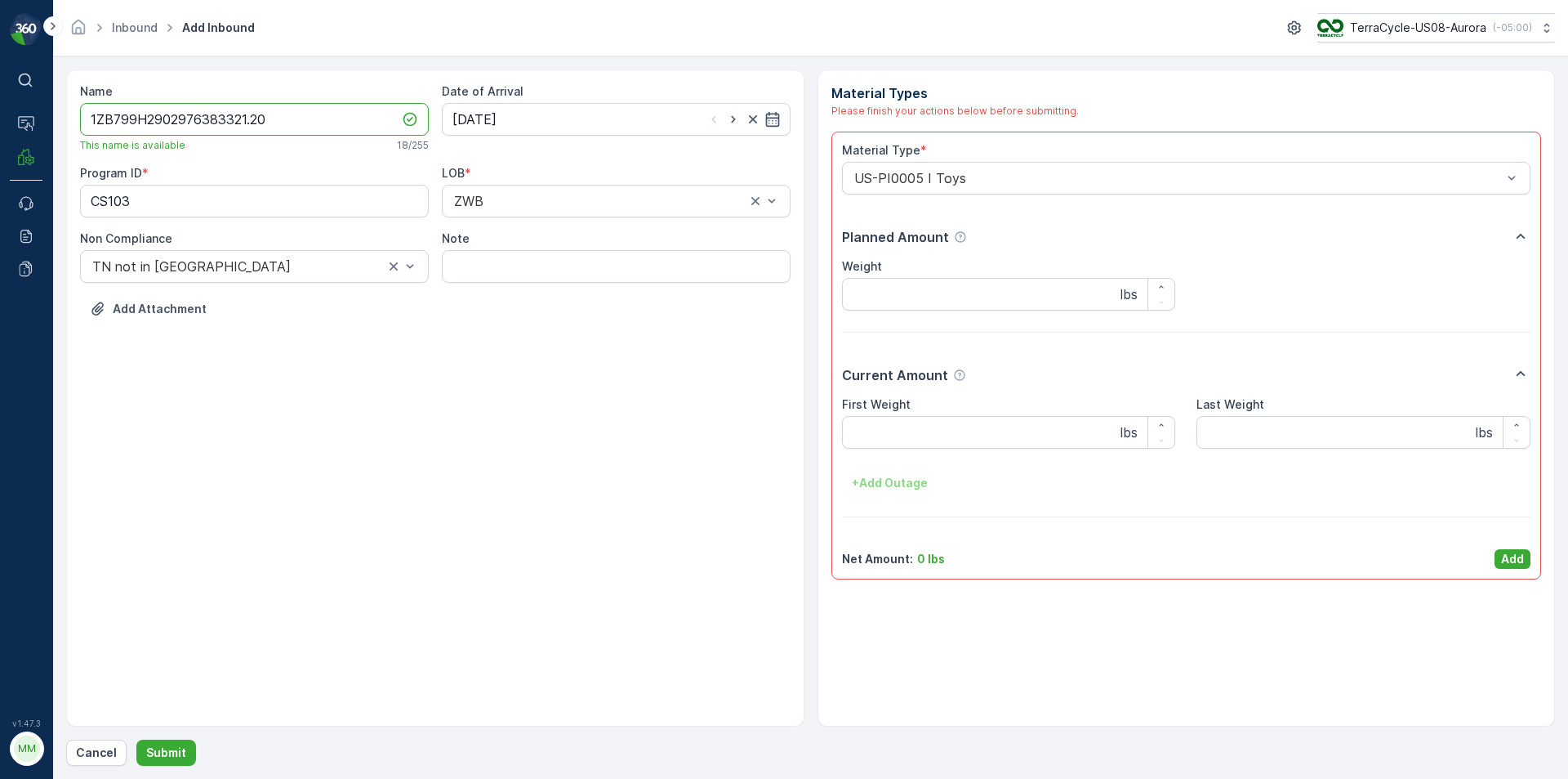
click at [136, 739] on button "Submit" at bounding box center [166, 752] width 59 height 26
type input "1"
type input "1ZB799H29029763833"
click at [136, 739] on button "Submit" at bounding box center [166, 752] width 59 height 26
click at [1509, 559] on p "Add" at bounding box center [1512, 559] width 23 height 17
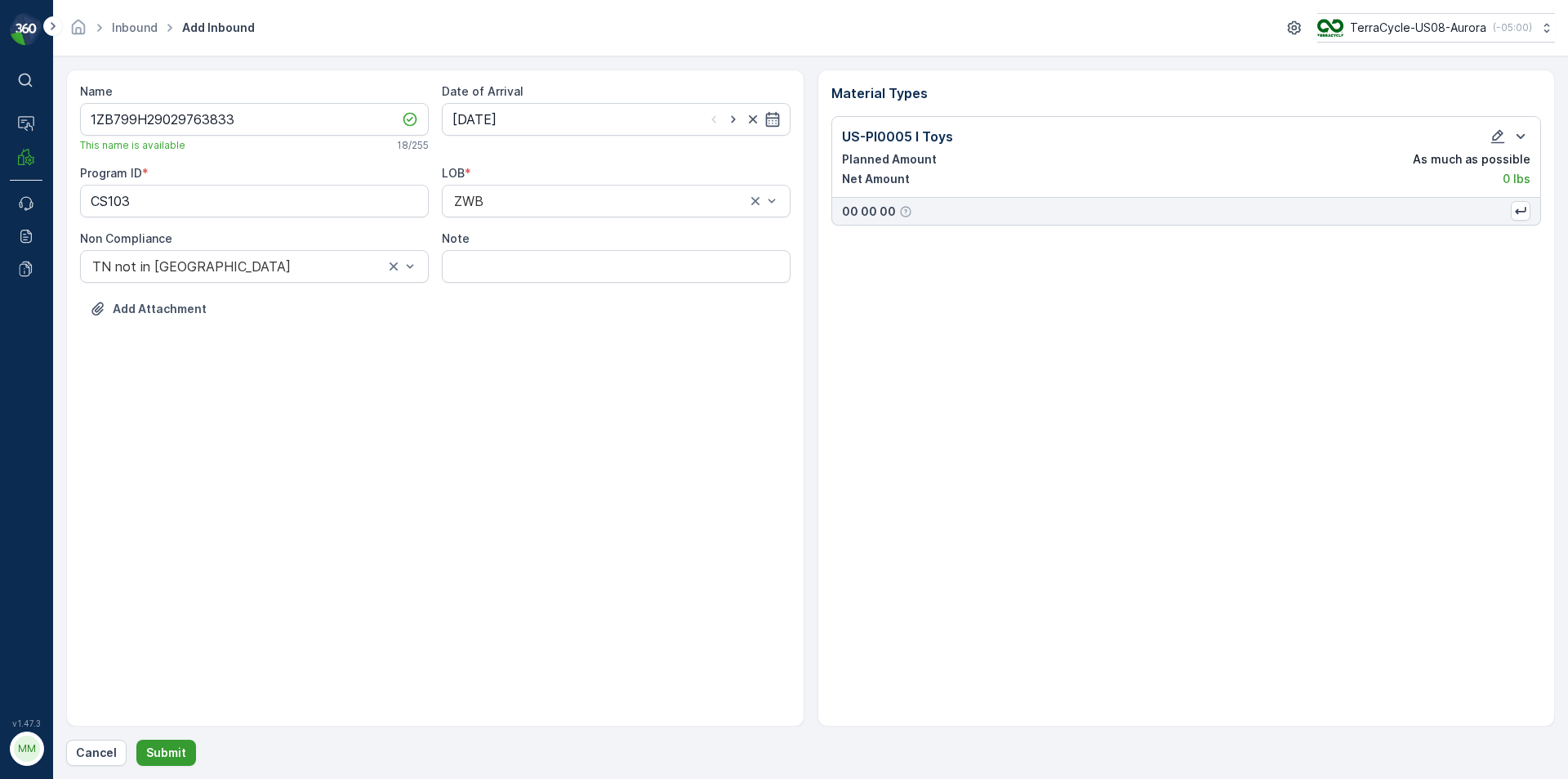
click at [178, 751] on p "Submit" at bounding box center [166, 752] width 41 height 17
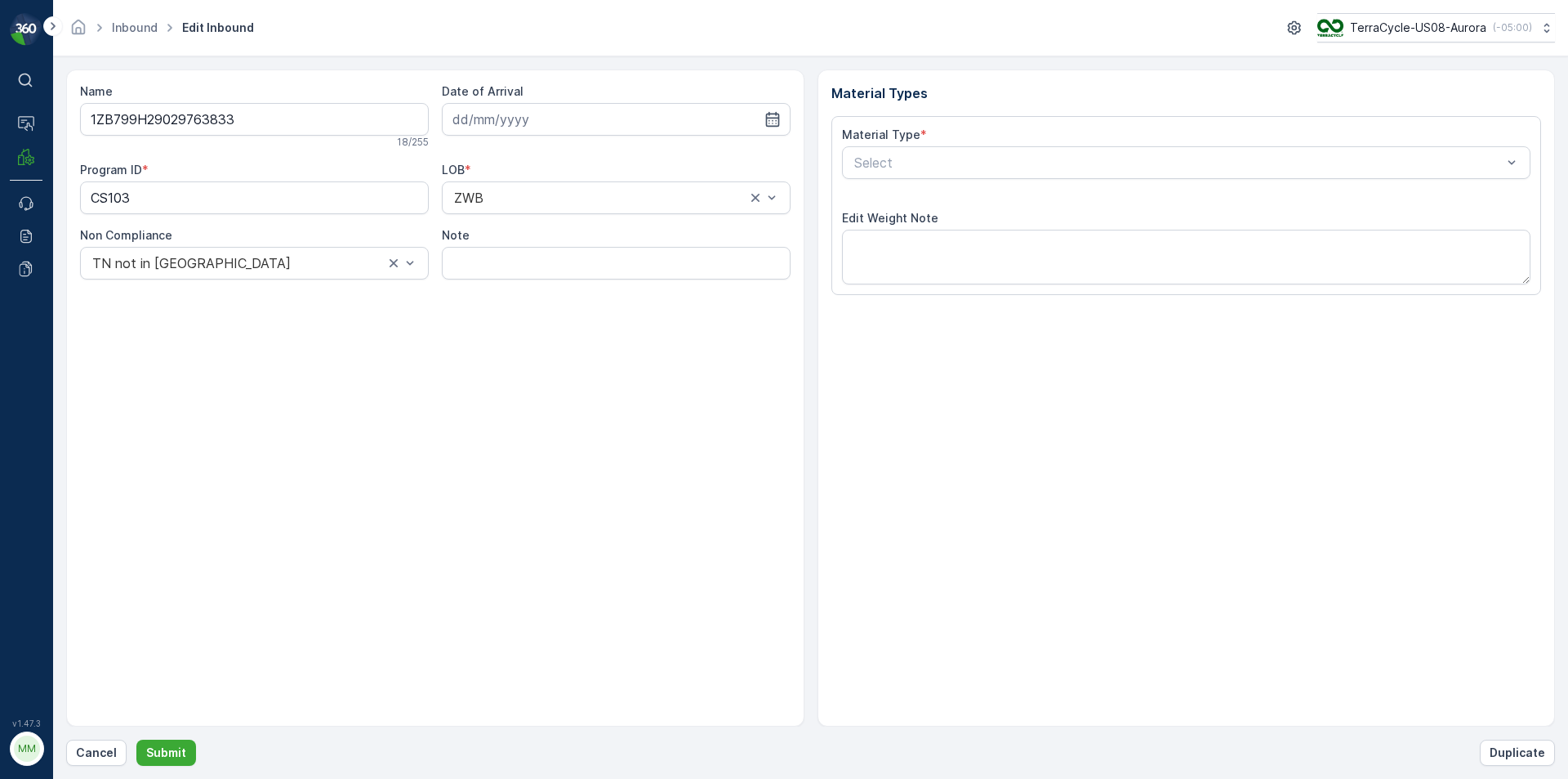
type input "[DATE]"
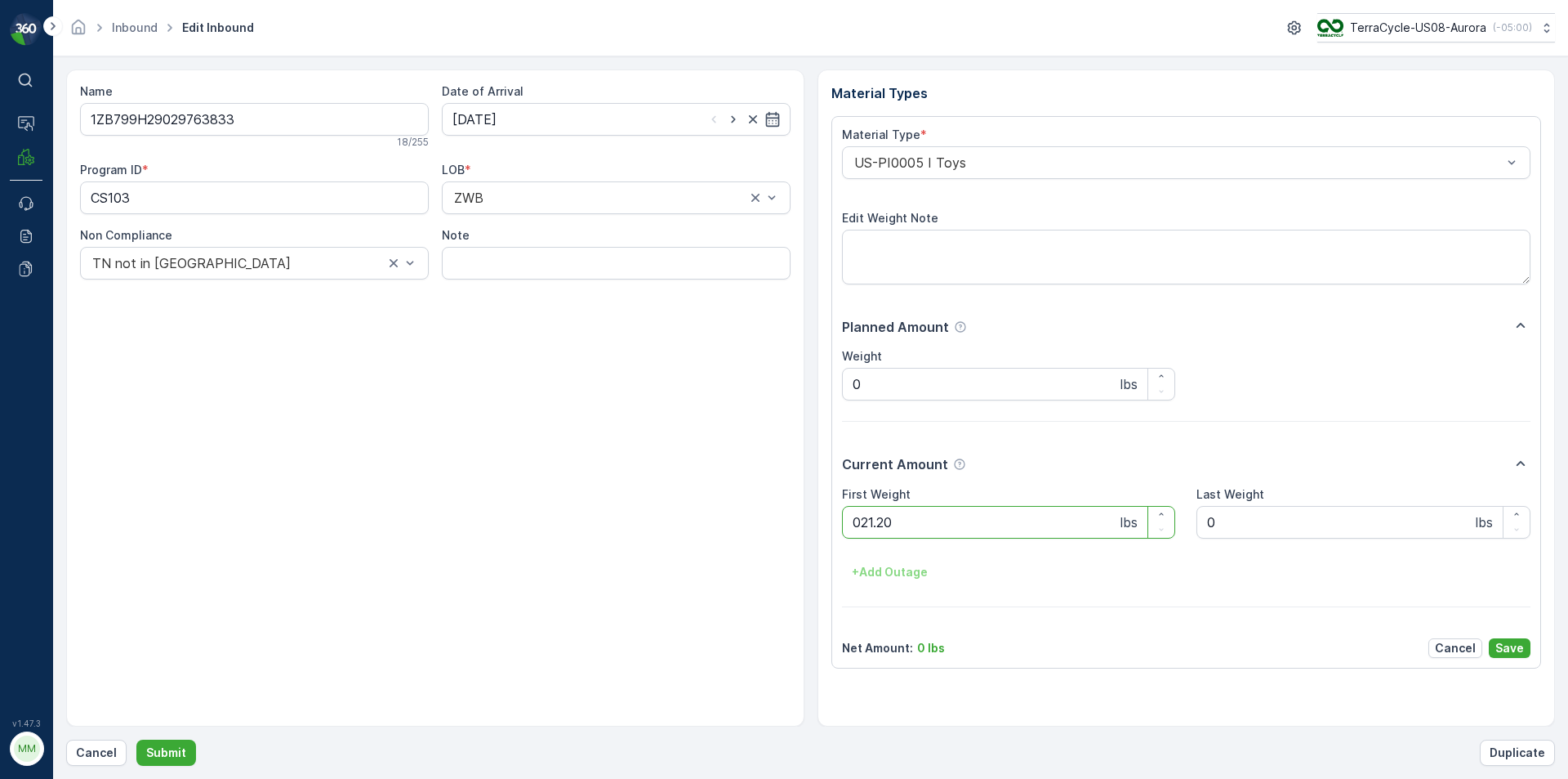
click at [136, 739] on button "Submit" at bounding box center [166, 752] width 59 height 26
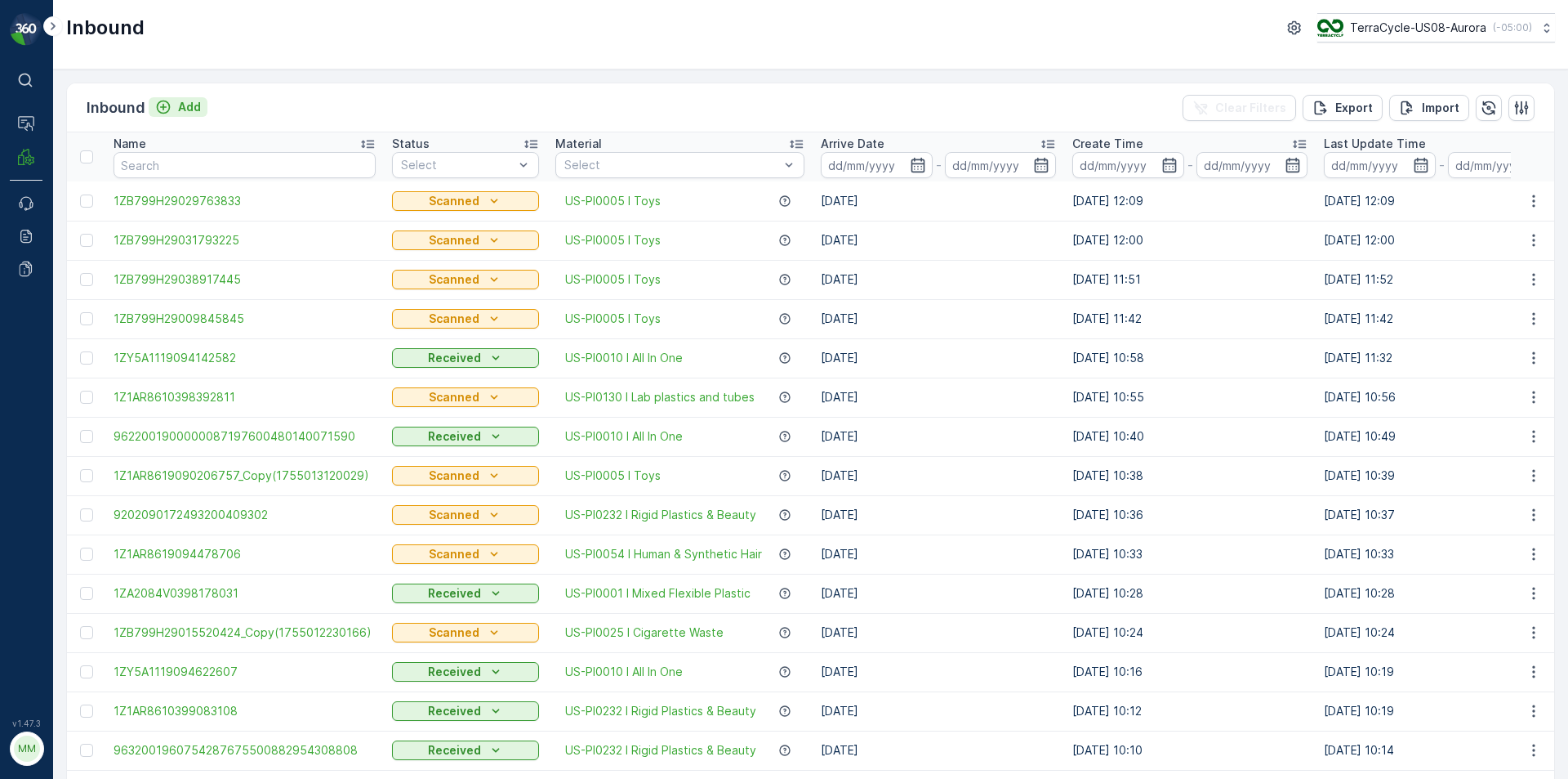
click at [191, 110] on p "Add" at bounding box center [189, 107] width 23 height 17
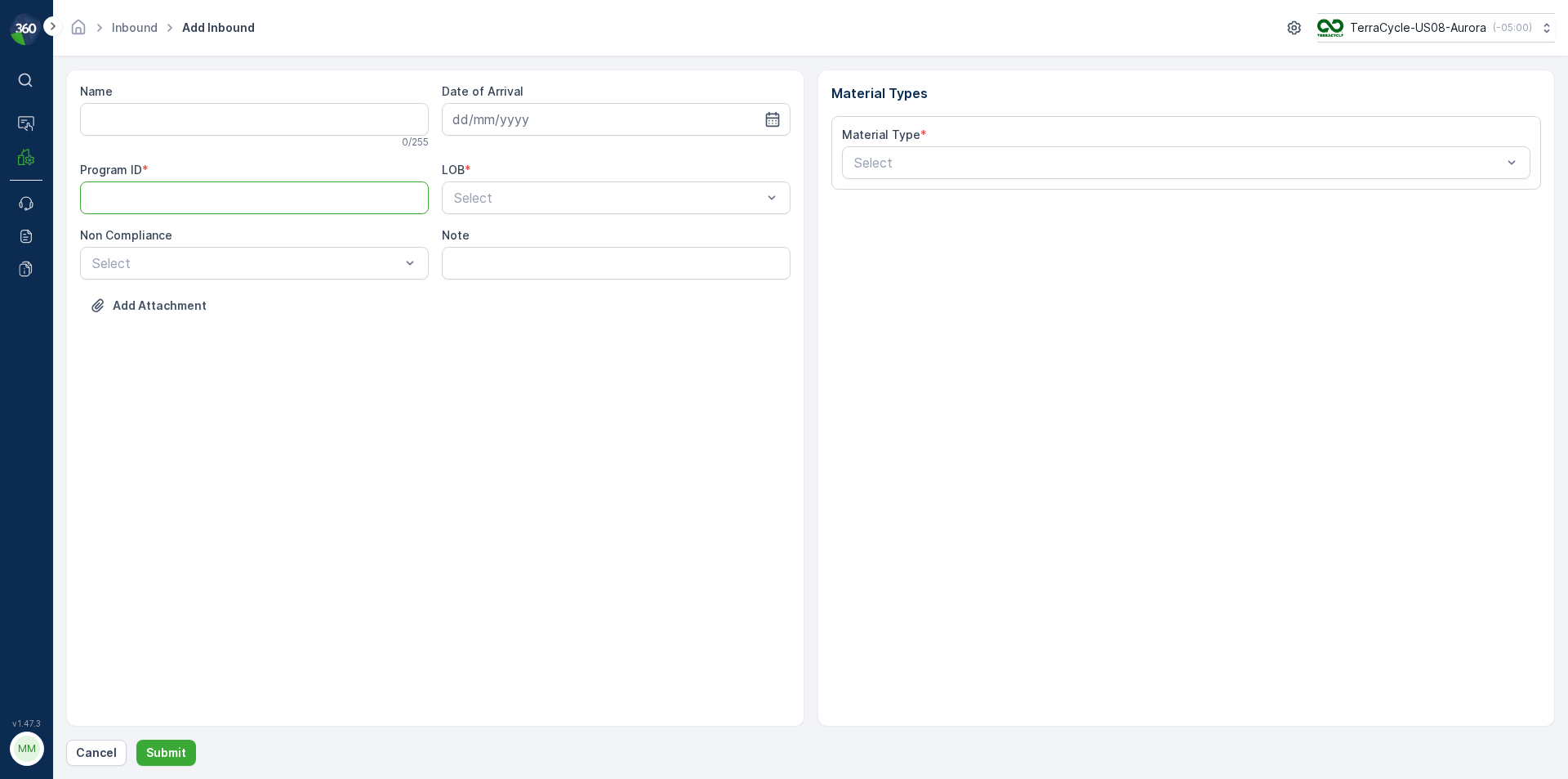
paste ID "CS103"
type ID "CS103"
click at [386, 276] on div "Select" at bounding box center [254, 263] width 349 height 33
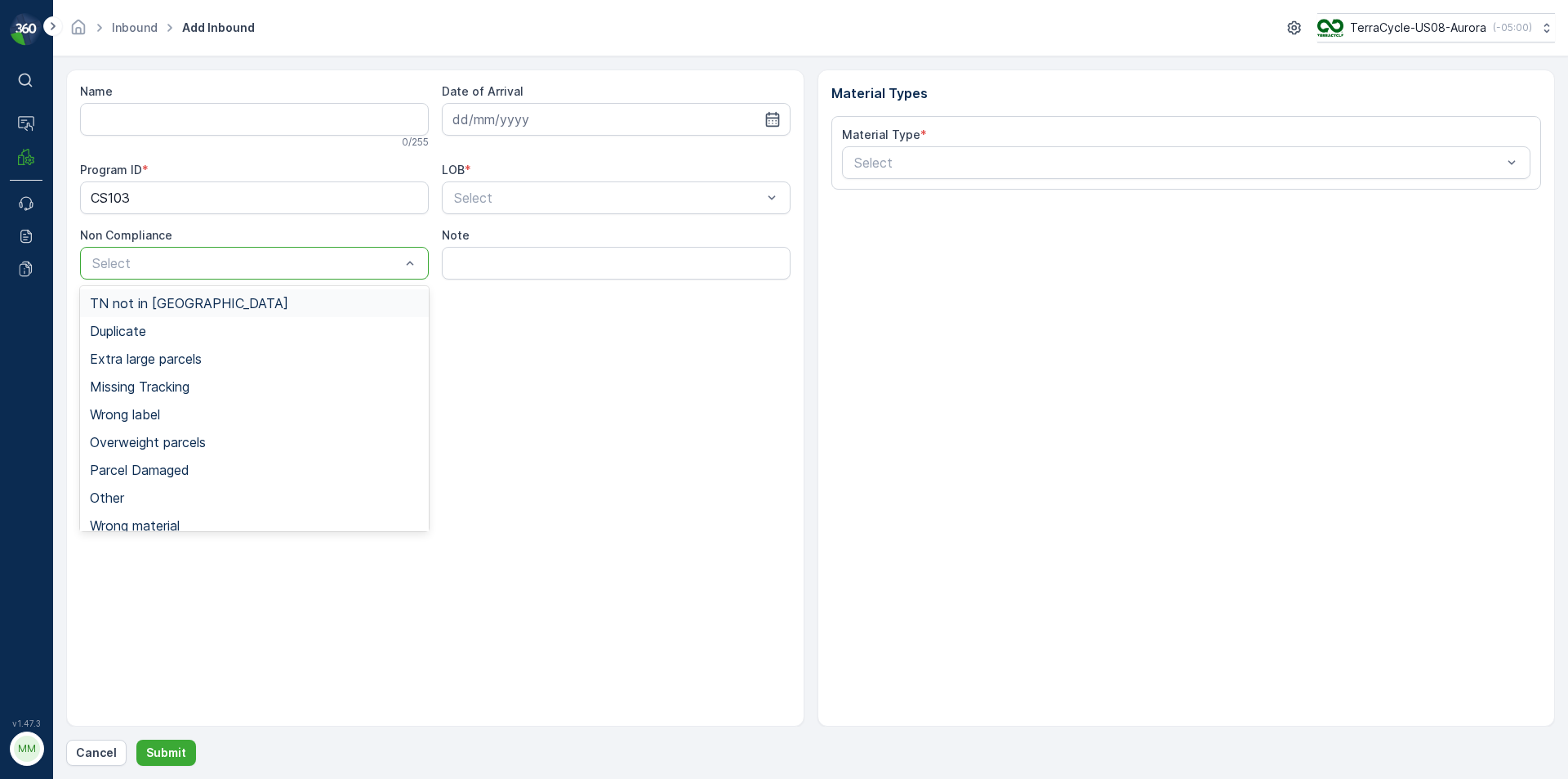
click at [308, 310] on div "TN not in [GEOGRAPHIC_DATA]" at bounding box center [254, 303] width 349 height 28
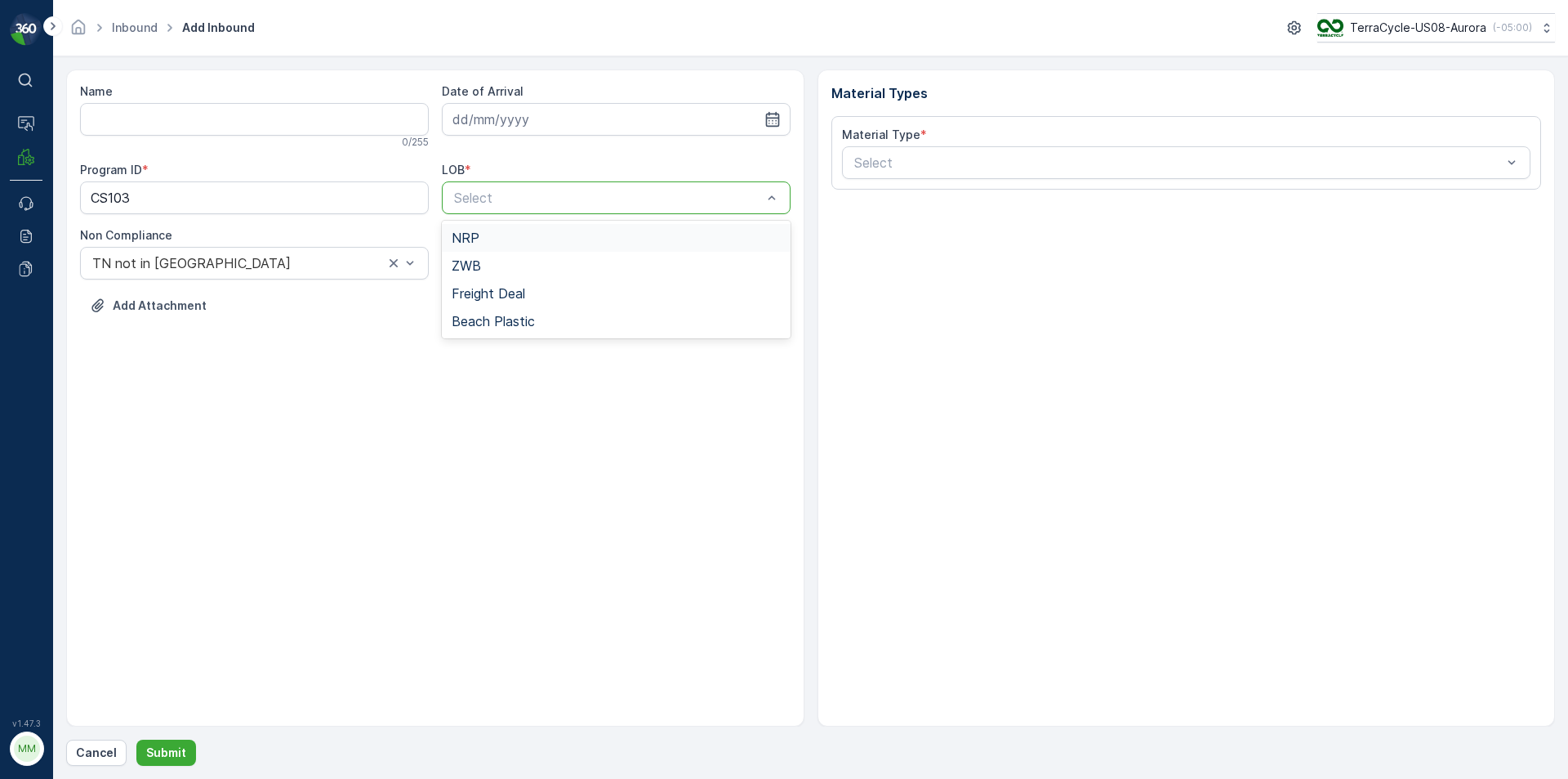
click at [515, 193] on div at bounding box center [608, 198] width 311 height 15
drag, startPoint x: 487, startPoint y: 252, endPoint x: 489, endPoint y: 264, distance: 12.2
click at [489, 264] on div "ZWB" at bounding box center [616, 266] width 349 height 28
click at [539, 132] on input at bounding box center [616, 119] width 349 height 33
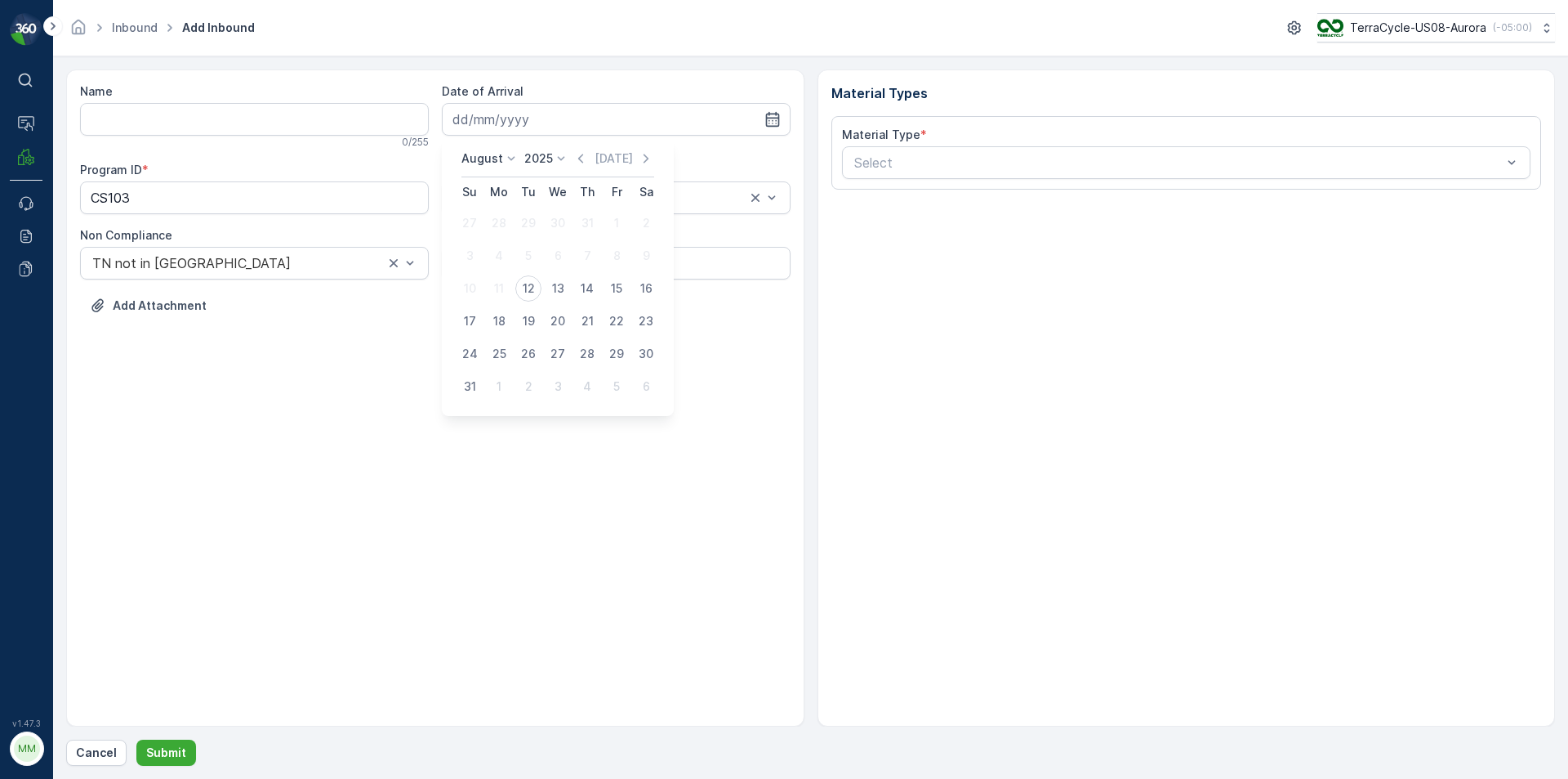
click at [528, 285] on div "12" at bounding box center [529, 289] width 26 height 26
type input "[DATE]"
click at [873, 163] on div at bounding box center [1179, 162] width 652 height 15
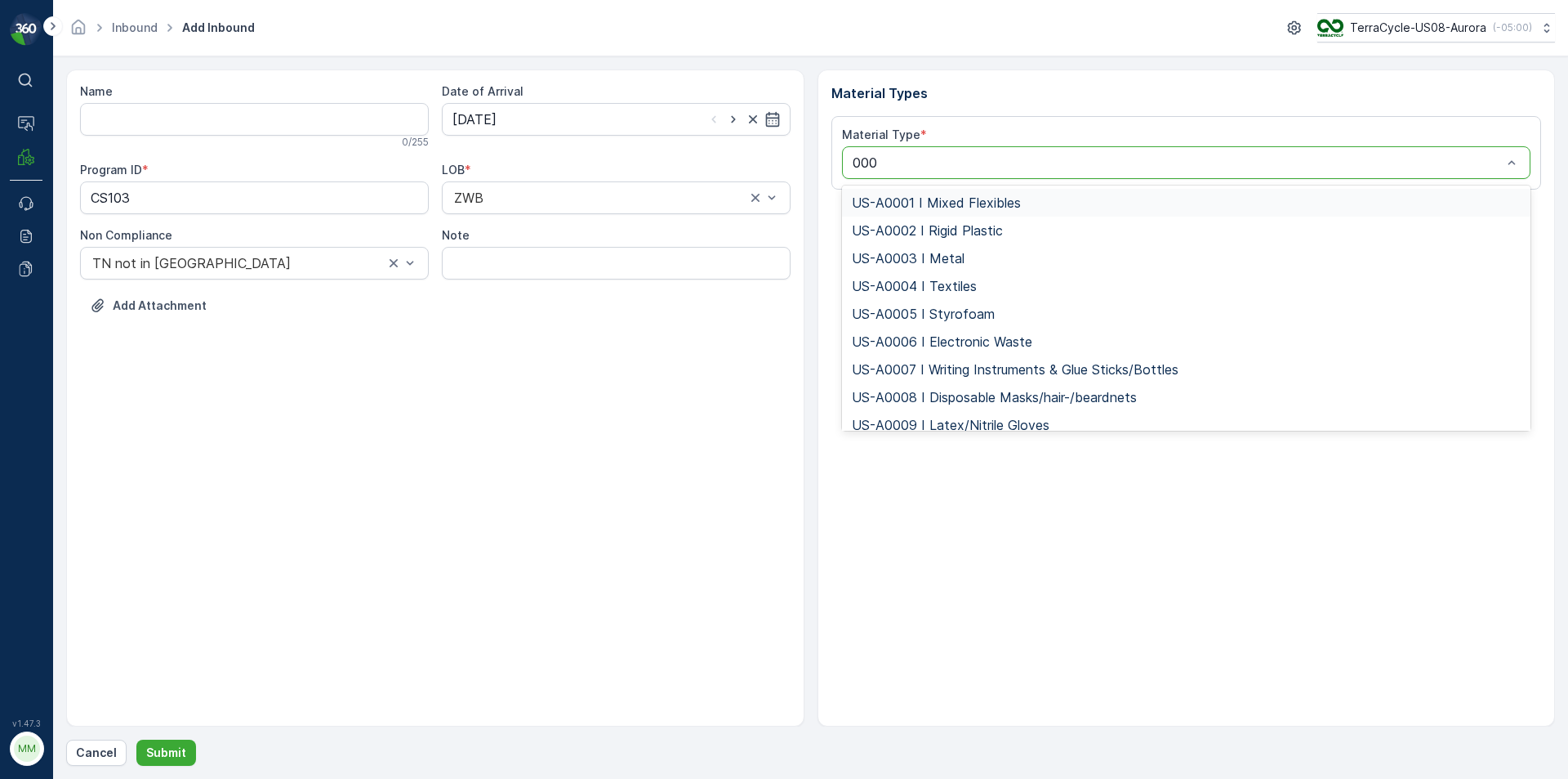
type input "0005"
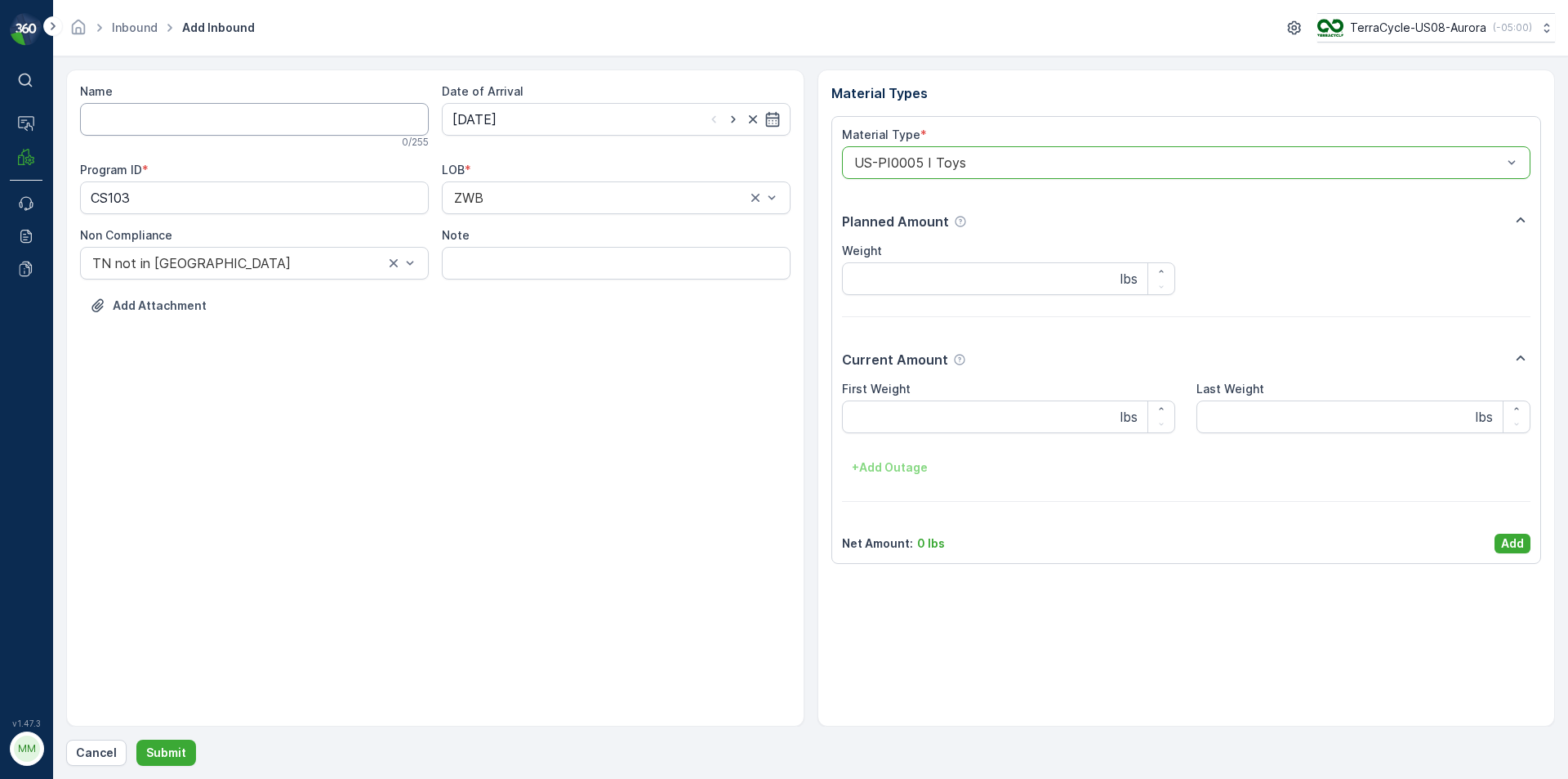
click at [367, 119] on input "Name" at bounding box center [254, 119] width 349 height 33
type input "1ZB799H29019690832"
click at [136, 739] on button "Submit" at bounding box center [166, 752] width 59 height 26
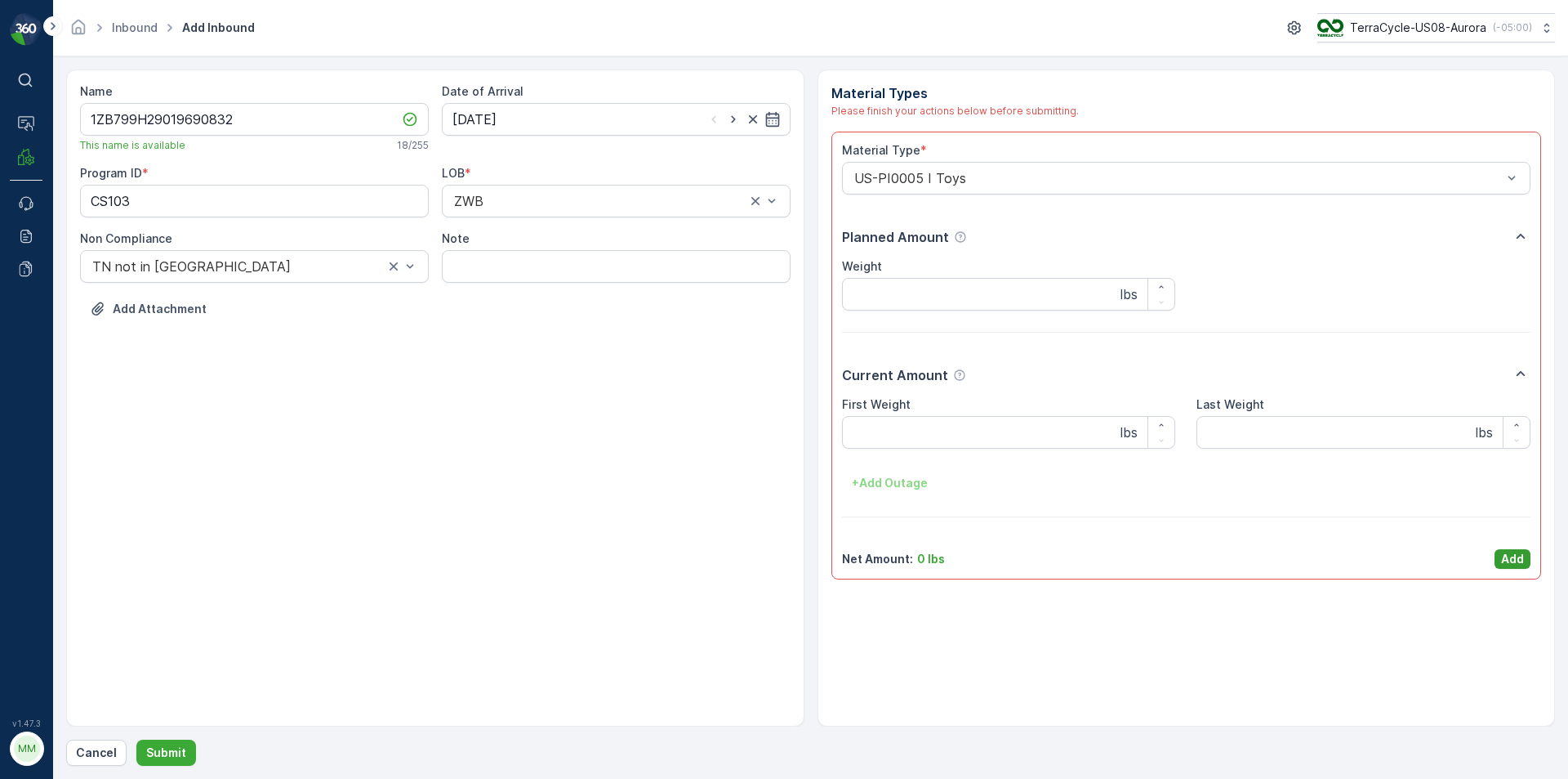
click at [1519, 560] on p "Add" at bounding box center [1512, 559] width 23 height 17
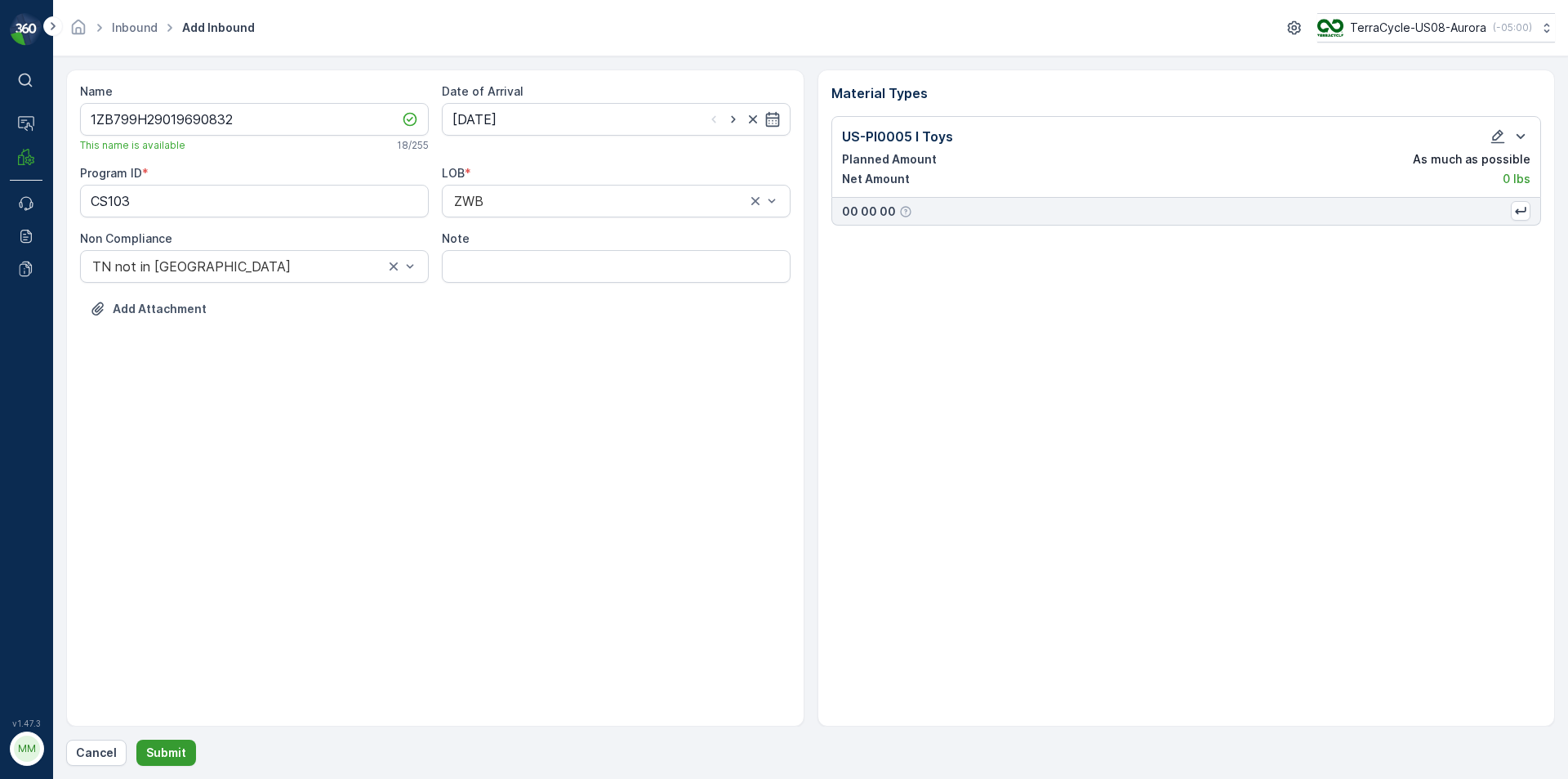
click at [180, 745] on p "Submit" at bounding box center [166, 752] width 41 height 17
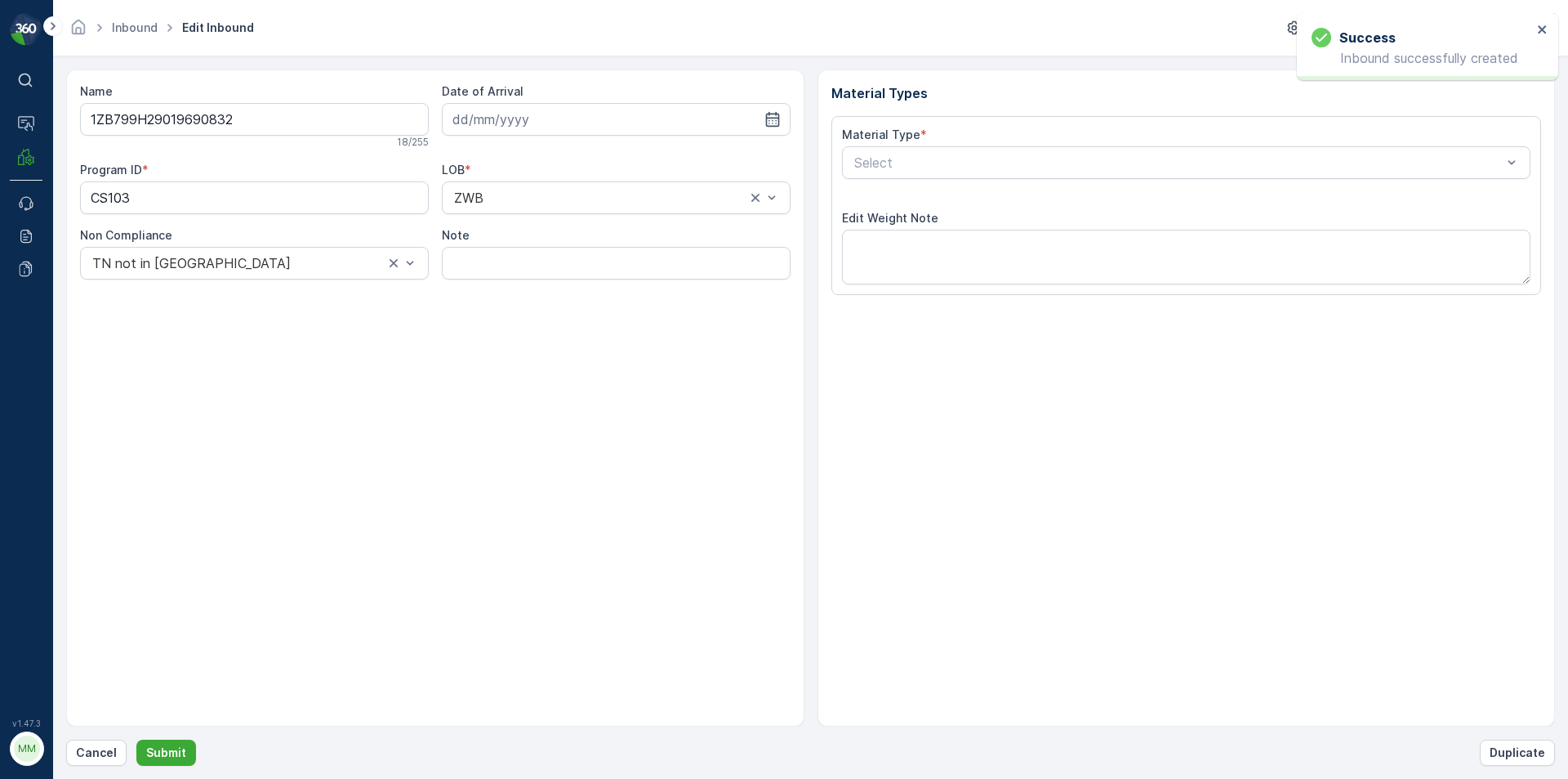
type input "[DATE]"
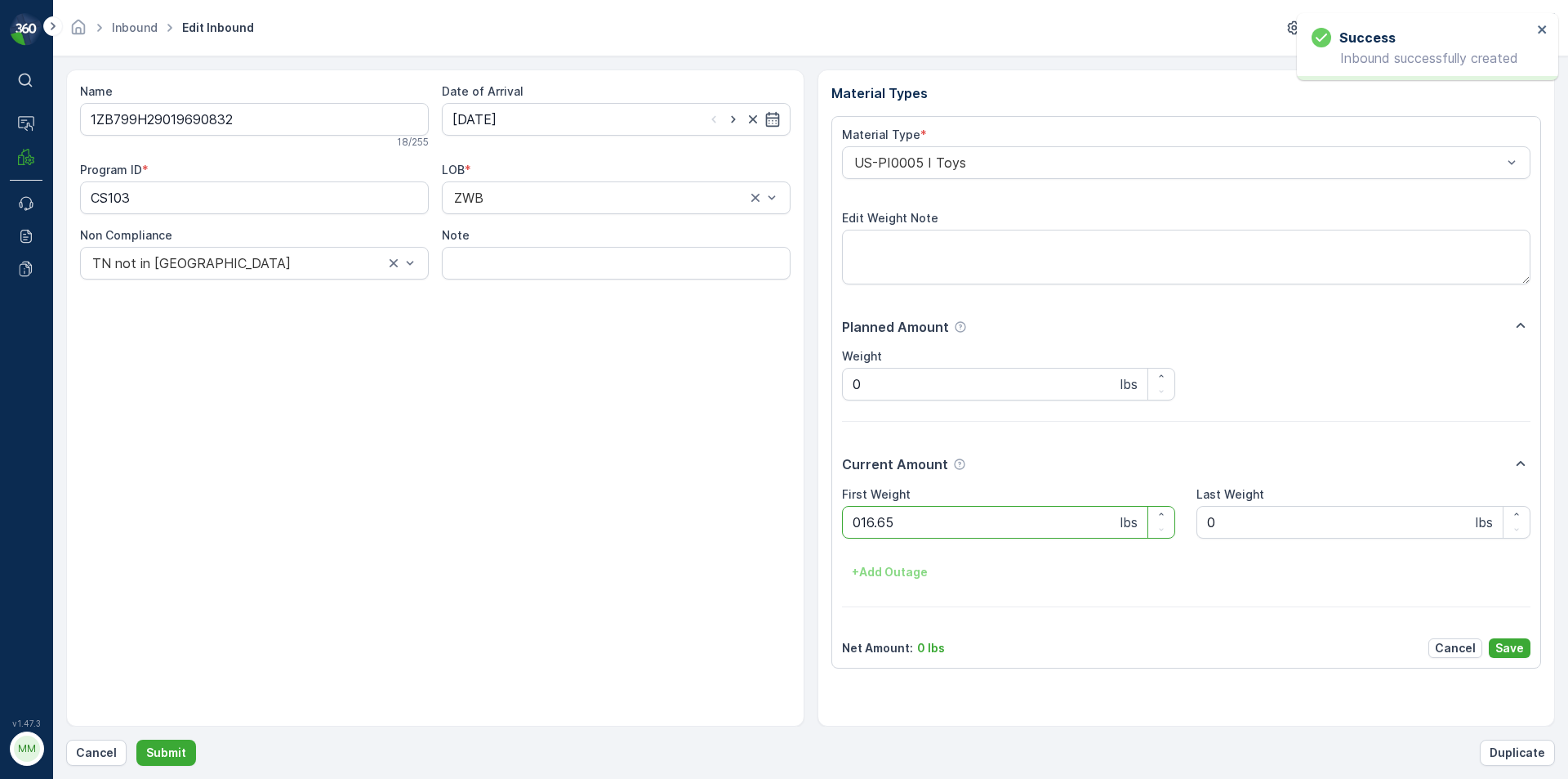
click at [136, 739] on button "Submit" at bounding box center [166, 752] width 59 height 26
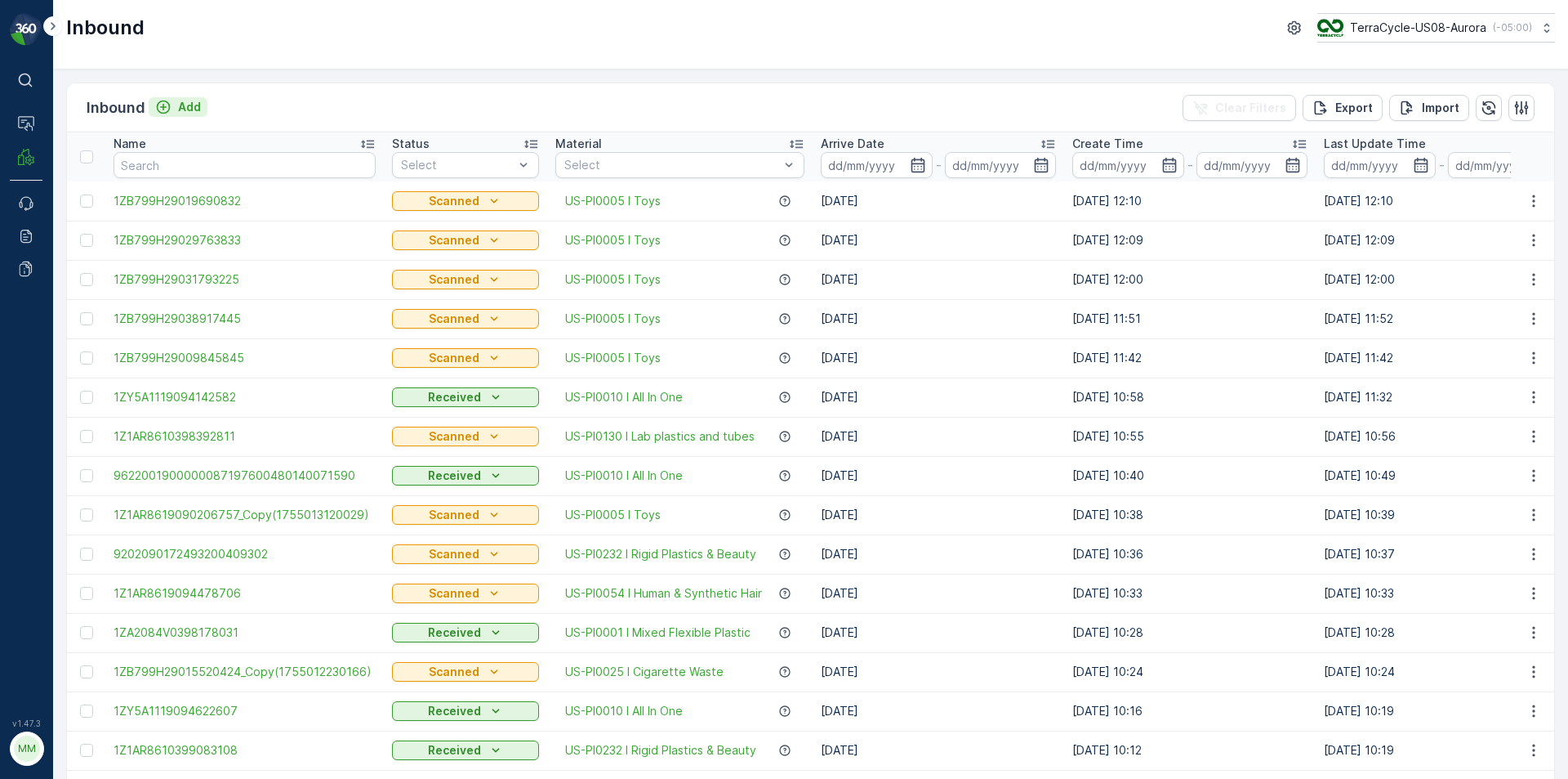
click at [172, 103] on div "Add" at bounding box center [178, 107] width 45 height 17
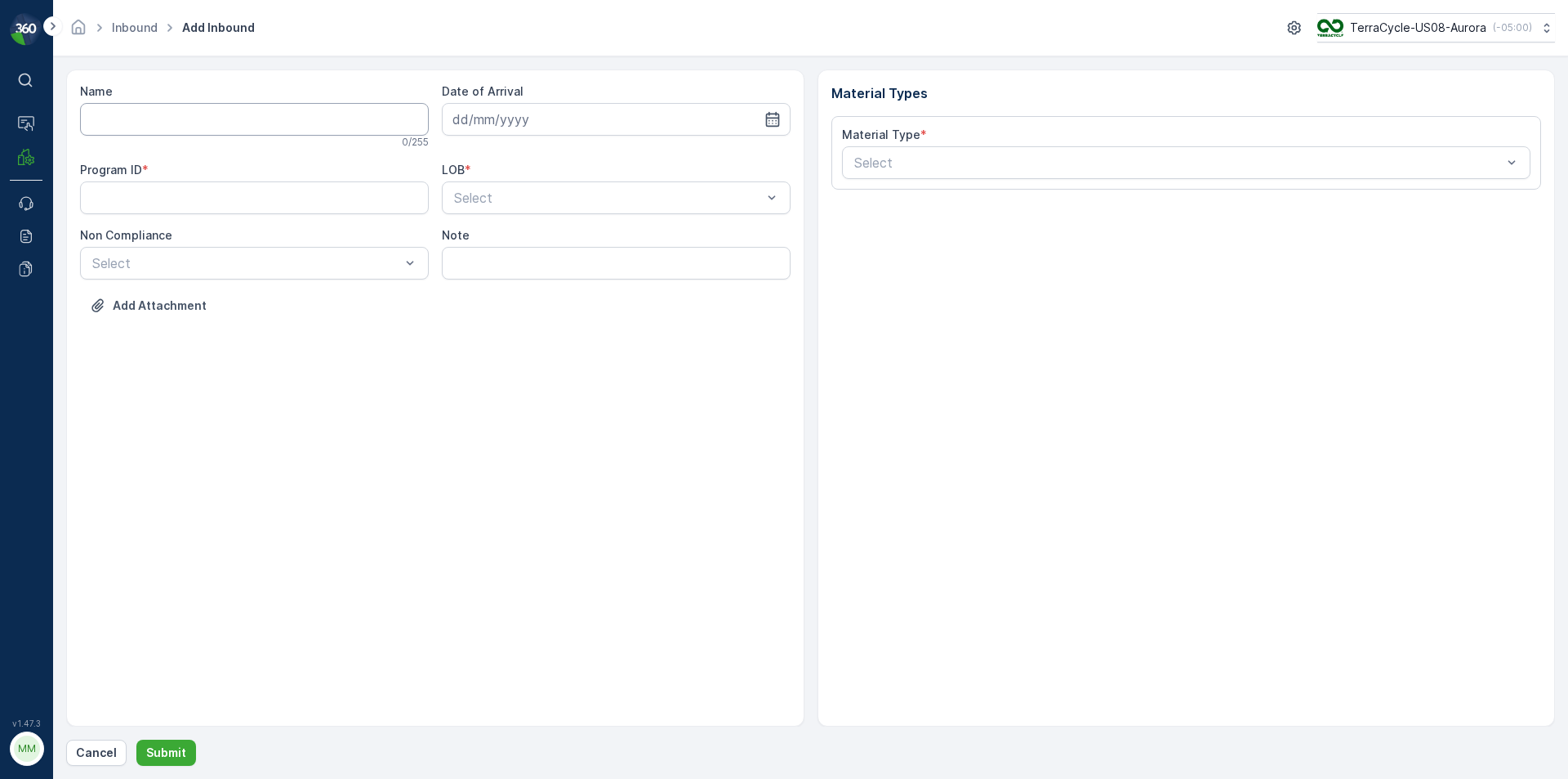
click at [187, 115] on input "Name" at bounding box center [254, 119] width 349 height 33
type input "1ZB799H29020105613"
click at [136, 739] on button "Submit" at bounding box center [166, 752] width 59 height 26
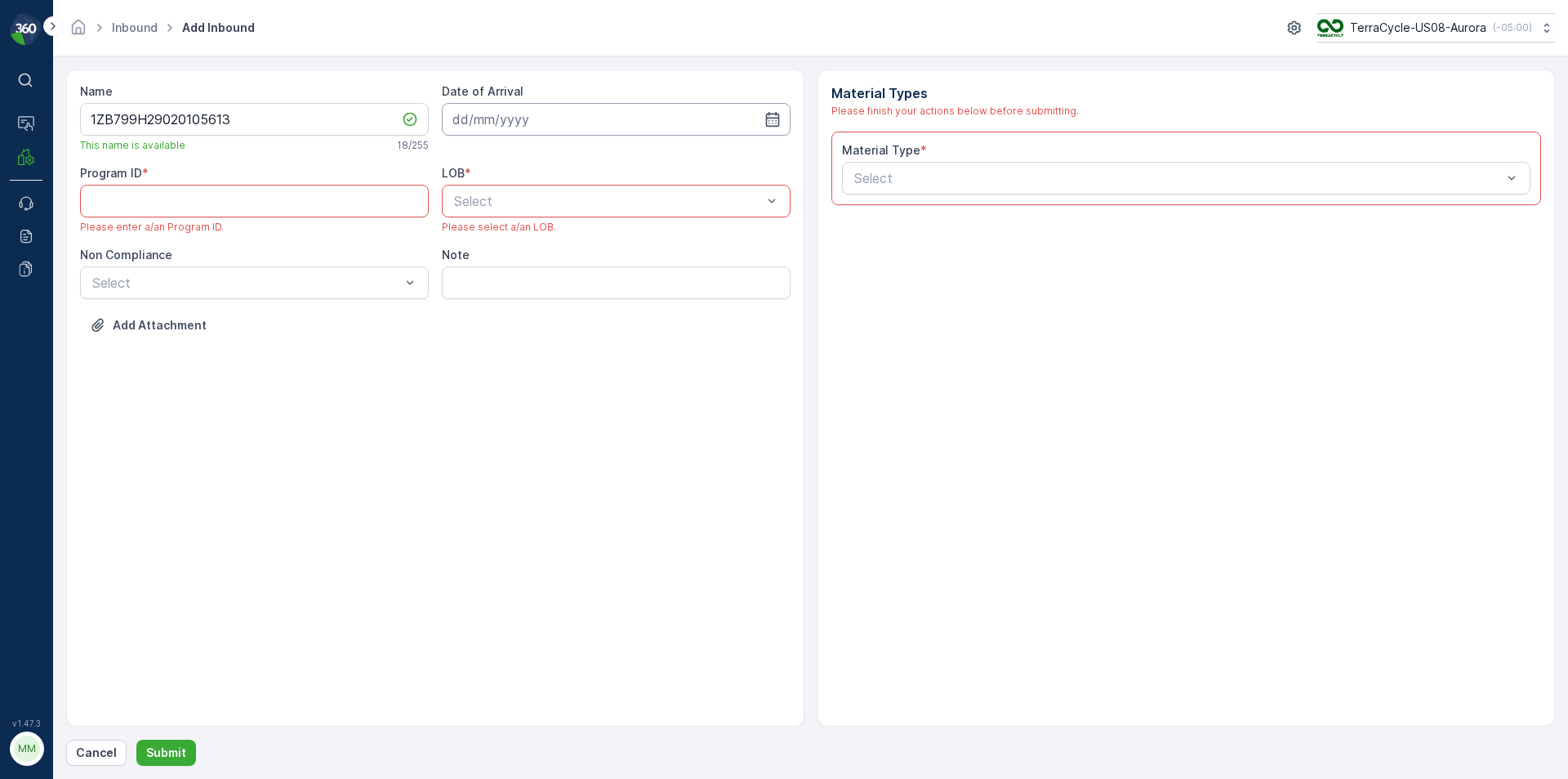
click at [563, 121] on input at bounding box center [616, 119] width 349 height 33
click at [536, 288] on div "12" at bounding box center [529, 289] width 26 height 26
type input "[DATE]"
click at [565, 207] on div at bounding box center [608, 201] width 311 height 15
click at [531, 268] on div "ZWB" at bounding box center [616, 269] width 329 height 15
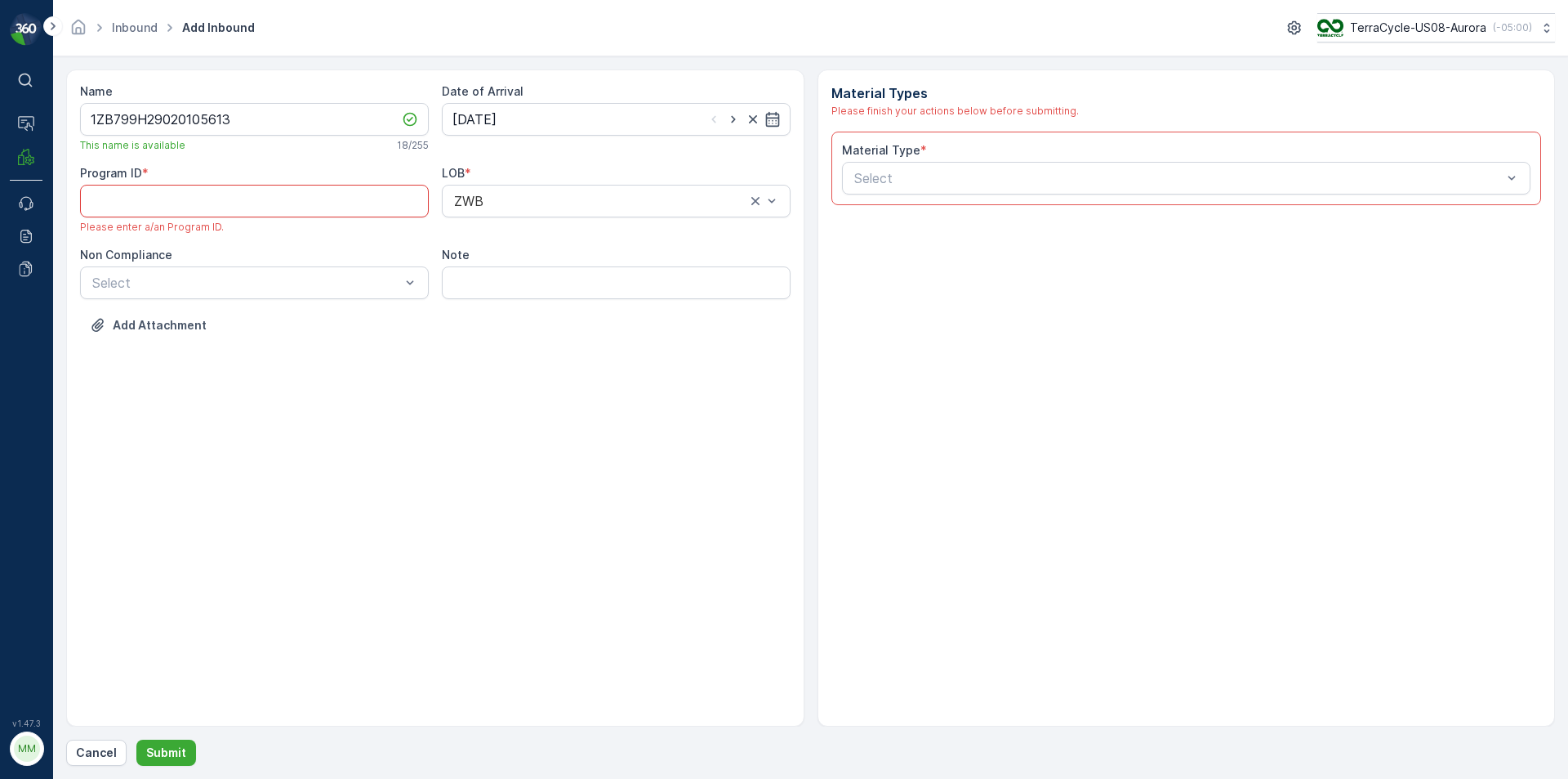
paste ID "CS103"
type ID "CS103"
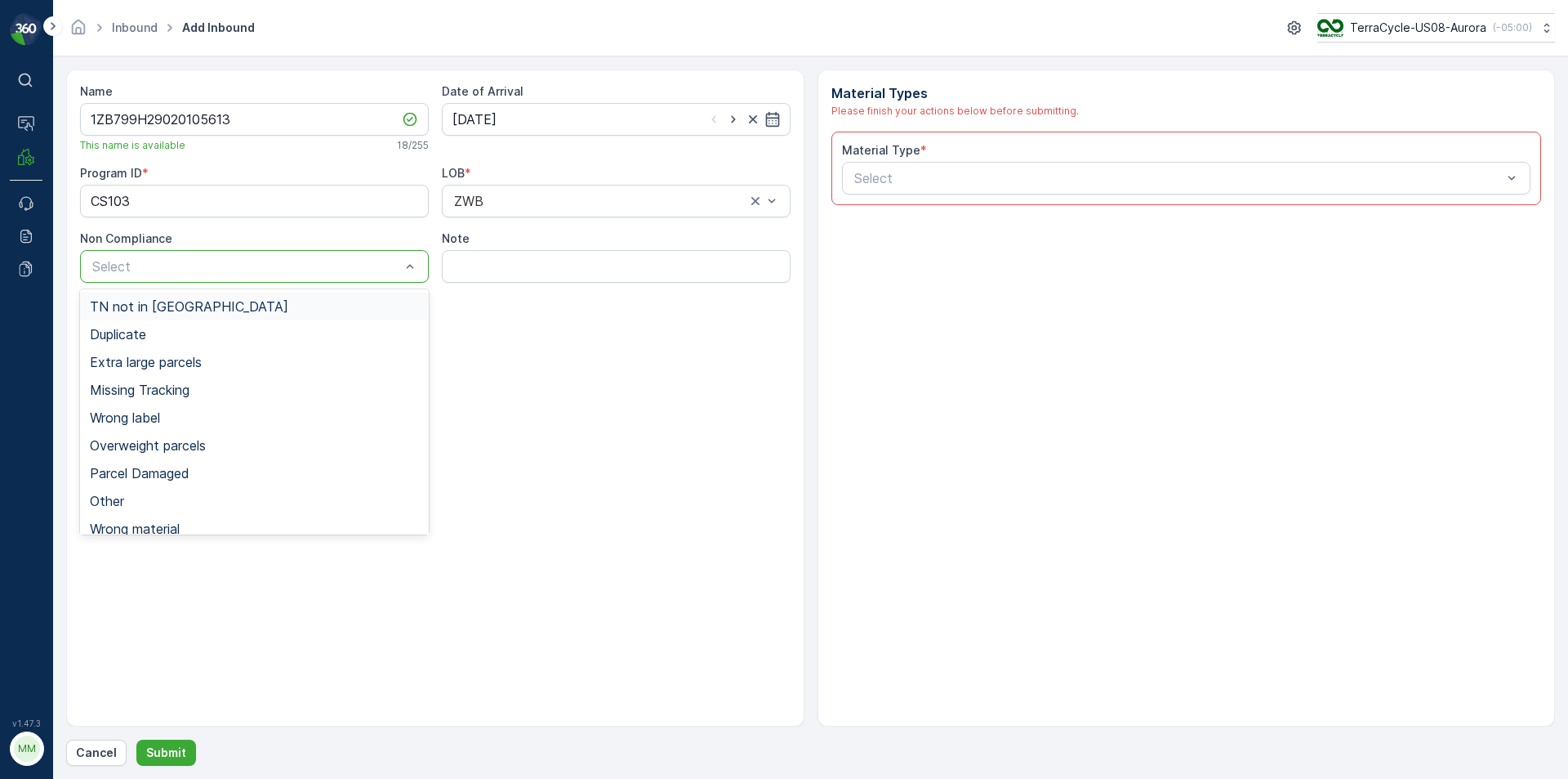
click at [352, 271] on div at bounding box center [246, 266] width 311 height 15
click at [348, 308] on div "TN not in [GEOGRAPHIC_DATA]" at bounding box center [254, 306] width 329 height 15
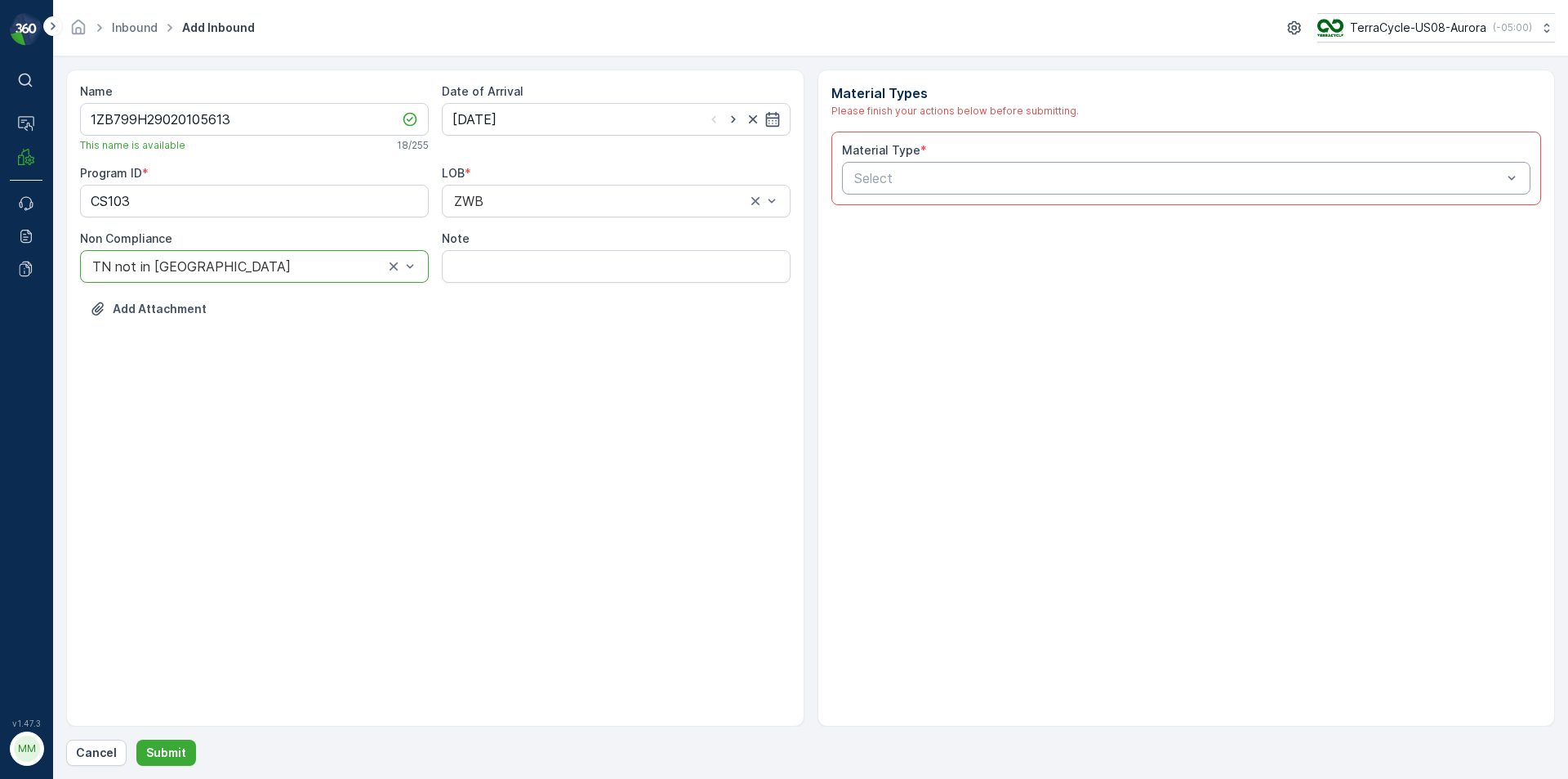
click at [924, 171] on div at bounding box center [1179, 178] width 652 height 15
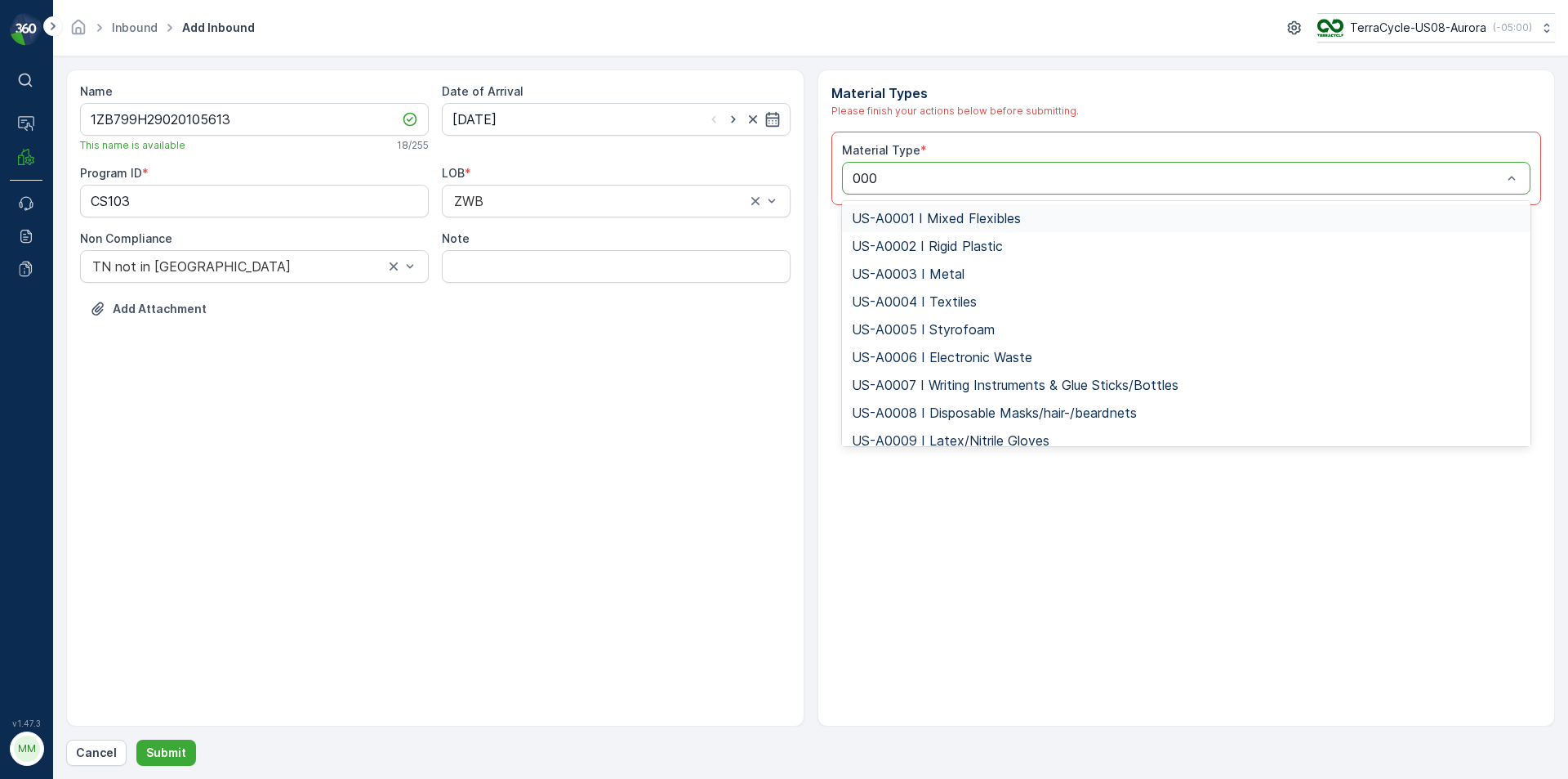
type input "0005"
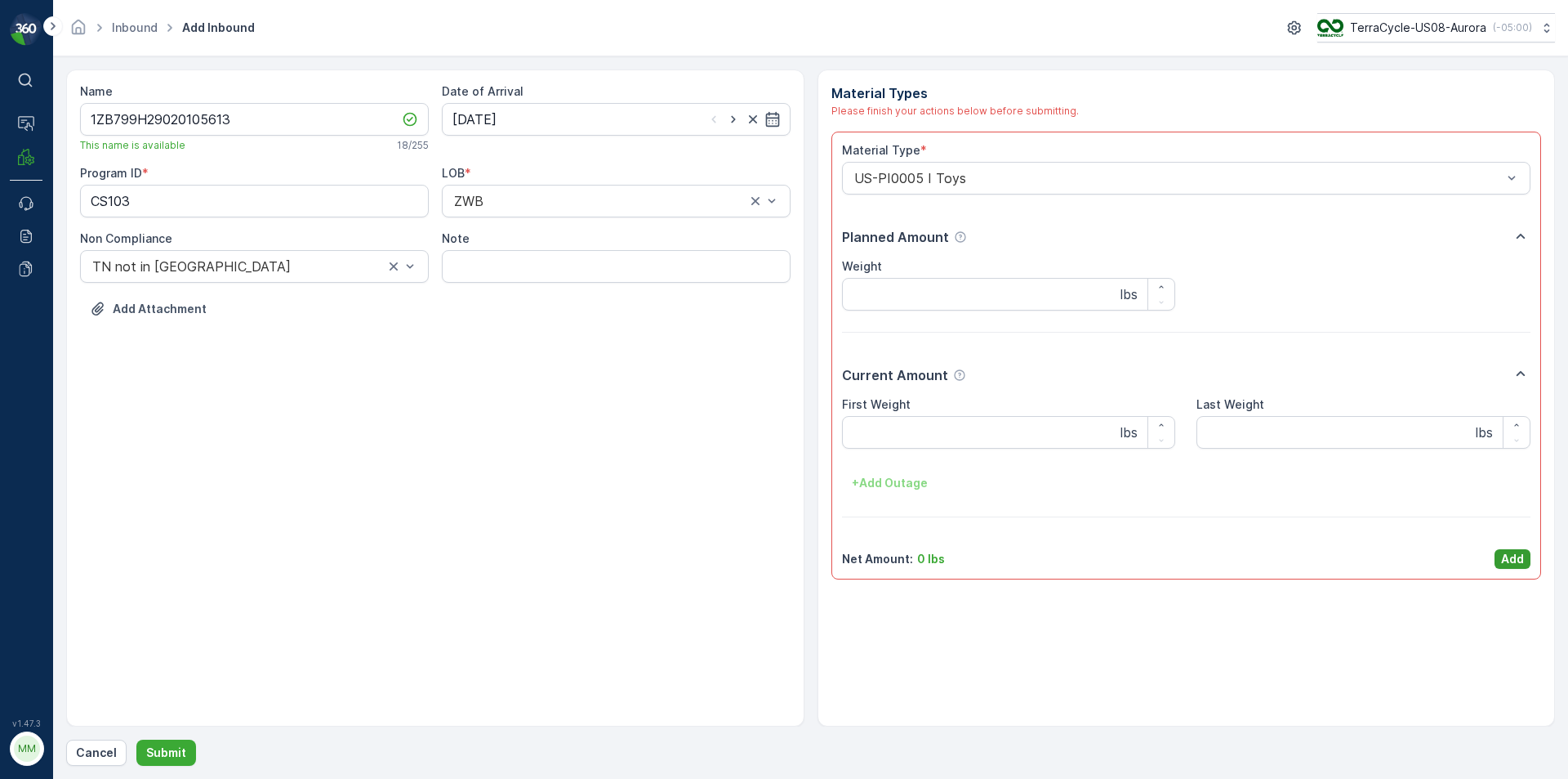
click at [1519, 564] on p "Add" at bounding box center [1512, 559] width 23 height 17
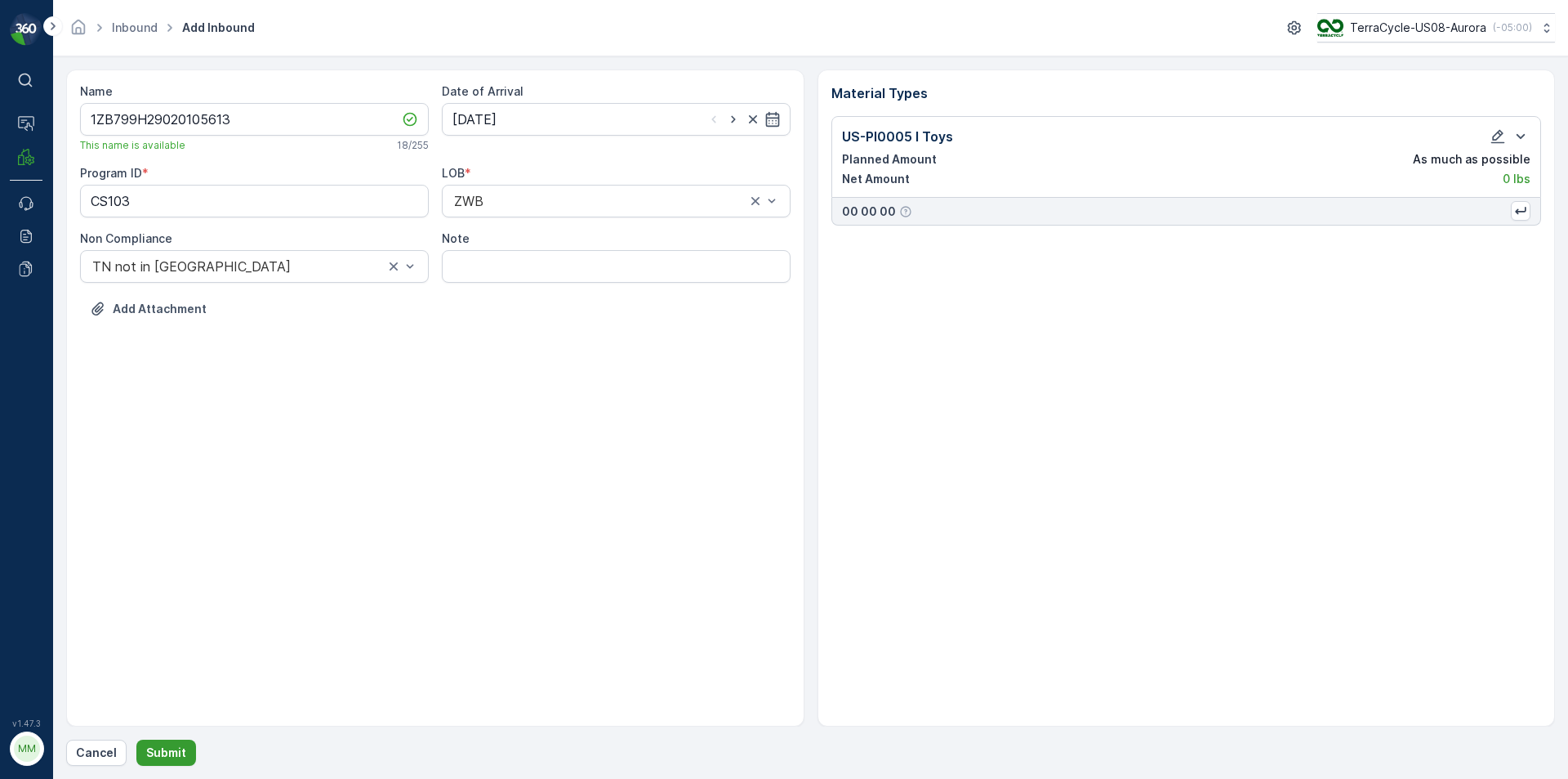
click at [157, 750] on p "Submit" at bounding box center [166, 752] width 41 height 17
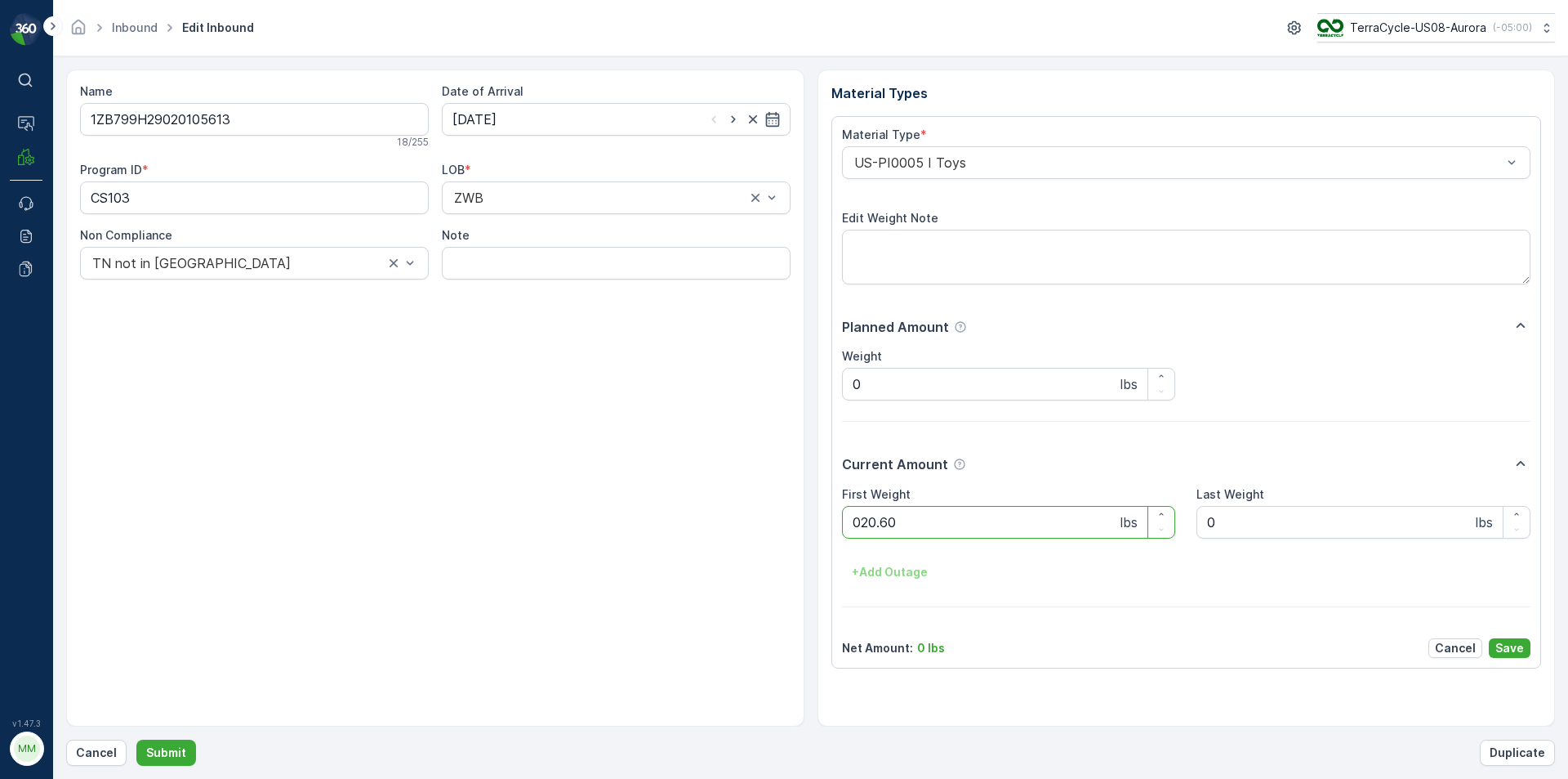
click at [136, 739] on button "Submit" at bounding box center [166, 752] width 59 height 26
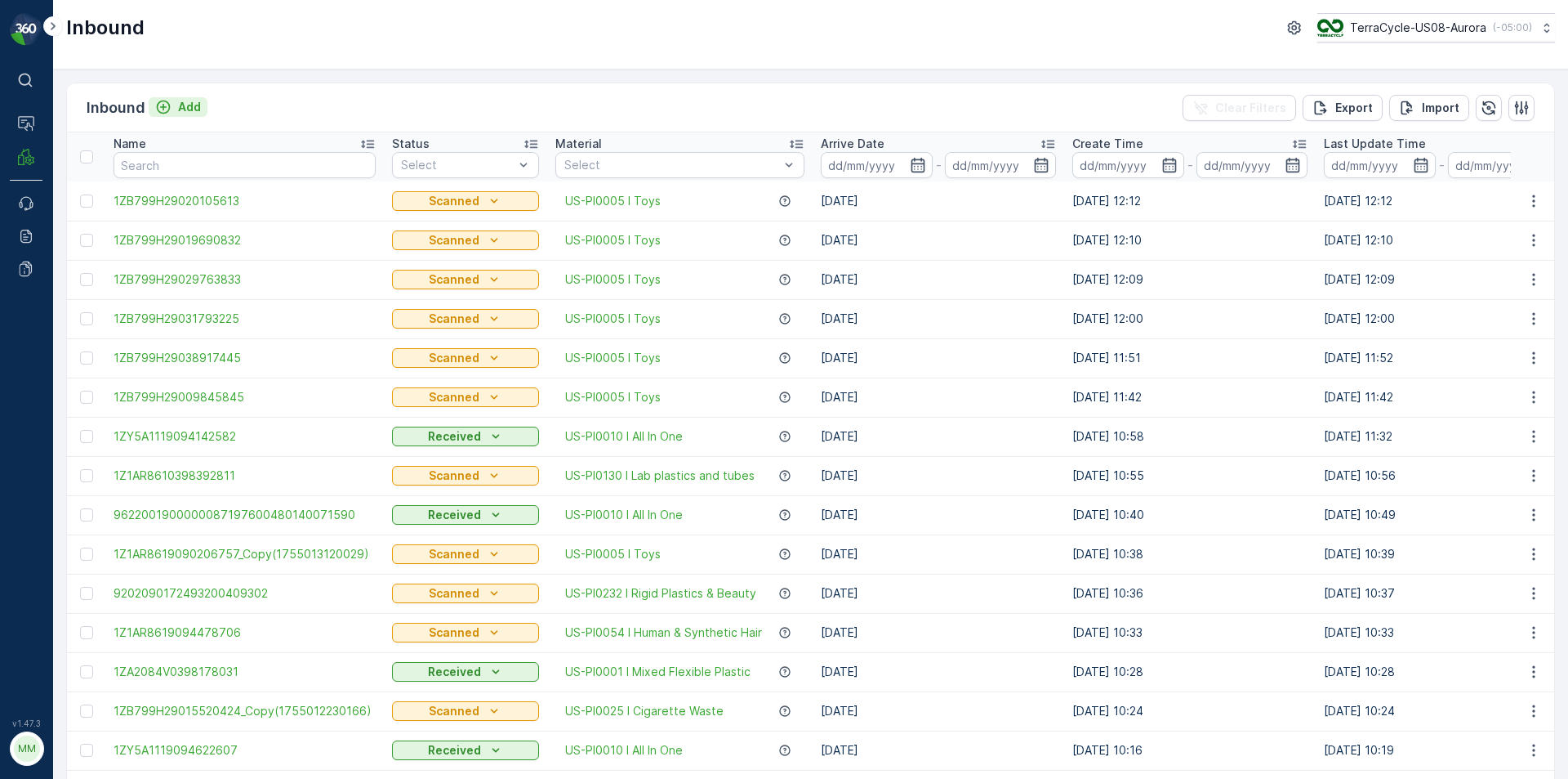
click at [173, 104] on div "Add" at bounding box center [178, 107] width 45 height 17
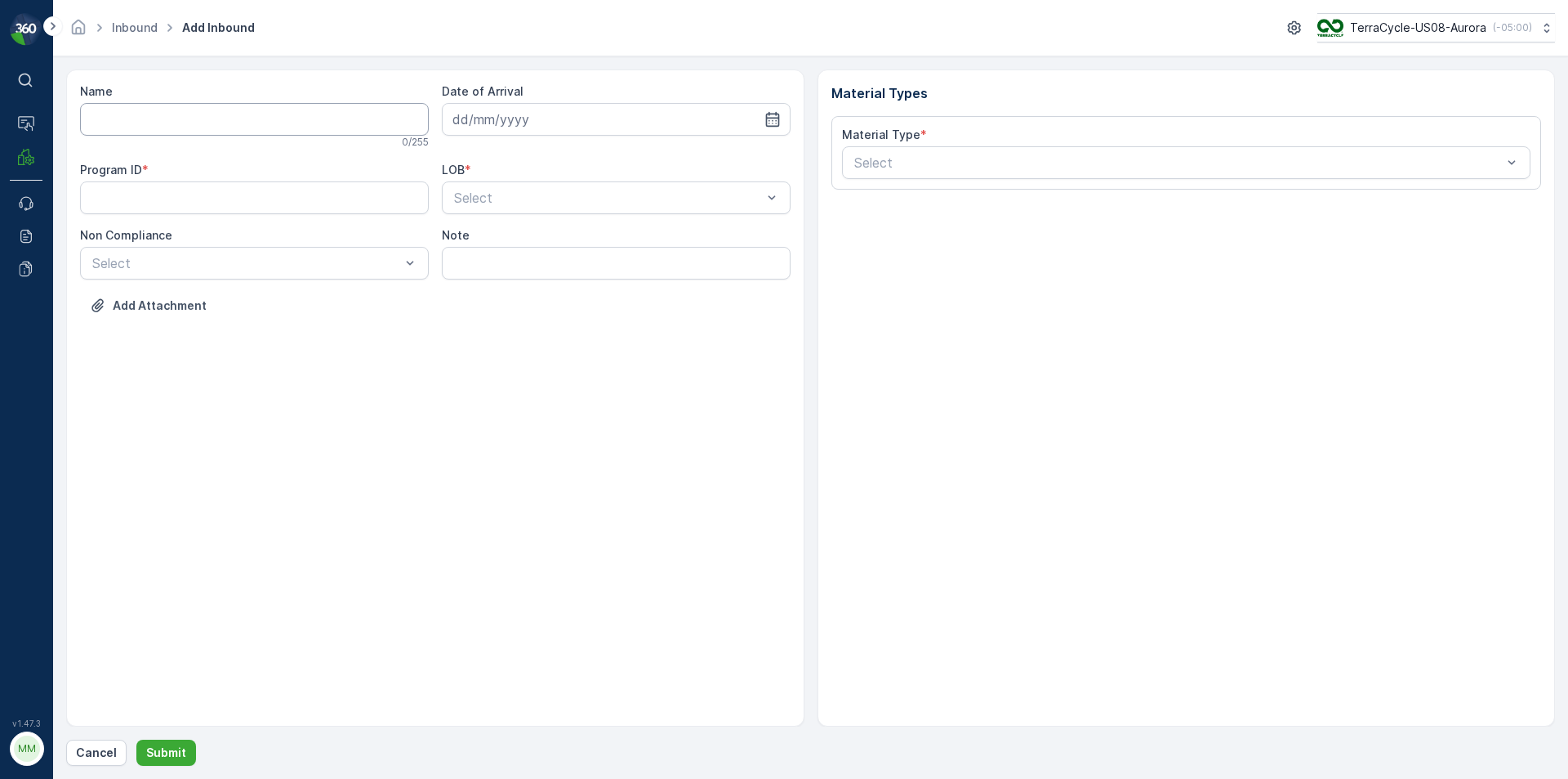
click at [162, 116] on input "Name" at bounding box center [254, 119] width 349 height 33
type input "1ZB799H29014156026"
click at [136, 739] on button "Submit" at bounding box center [166, 752] width 59 height 26
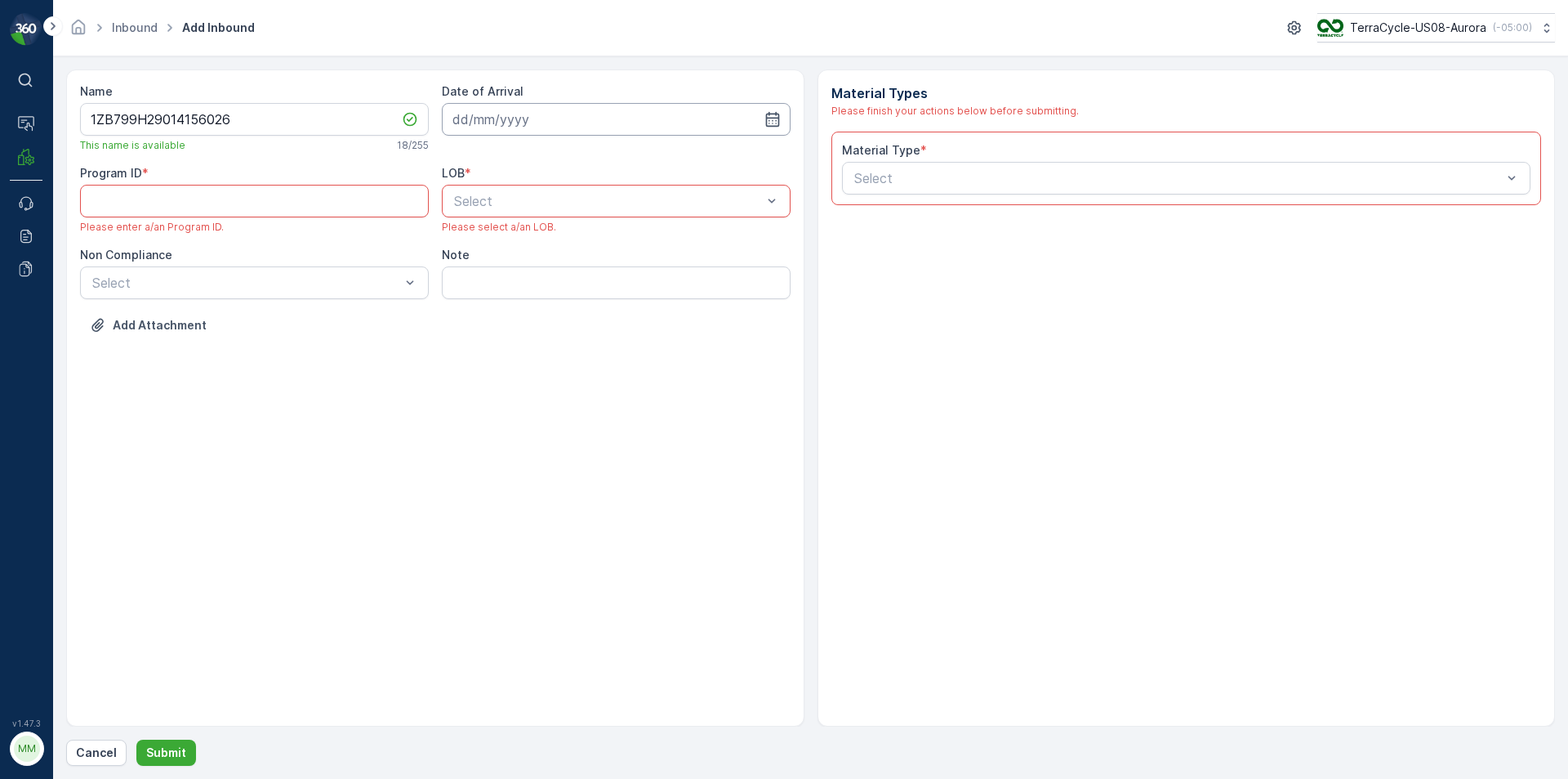
click at [548, 120] on input at bounding box center [616, 119] width 349 height 33
click at [532, 289] on div "12" at bounding box center [529, 289] width 26 height 26
type input "[DATE]"
click at [523, 267] on div "ZWB" at bounding box center [616, 269] width 329 height 15
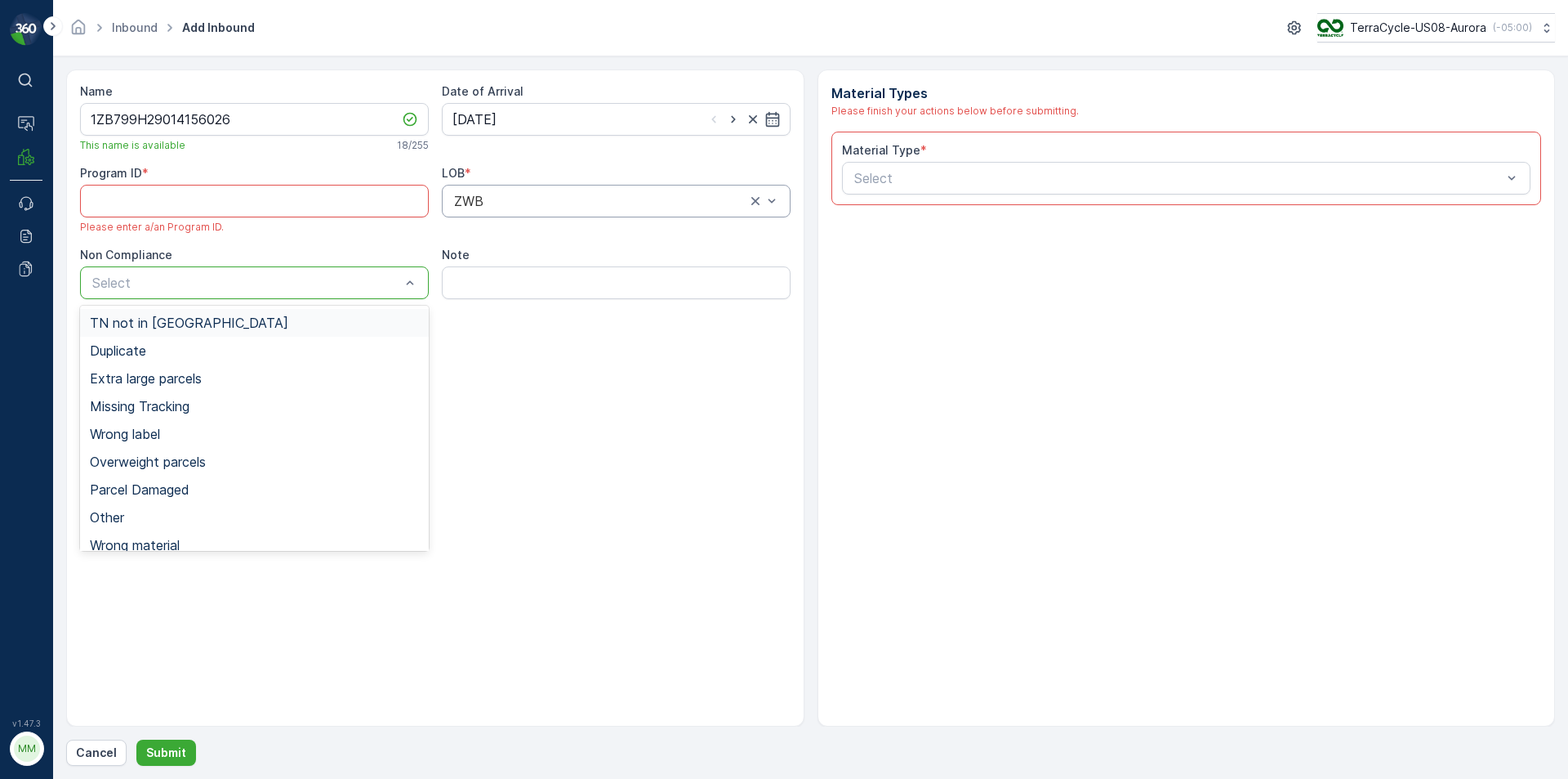
click at [358, 272] on div "Select" at bounding box center [254, 282] width 349 height 33
click at [276, 322] on div "TN not in [GEOGRAPHIC_DATA]" at bounding box center [254, 322] width 329 height 15
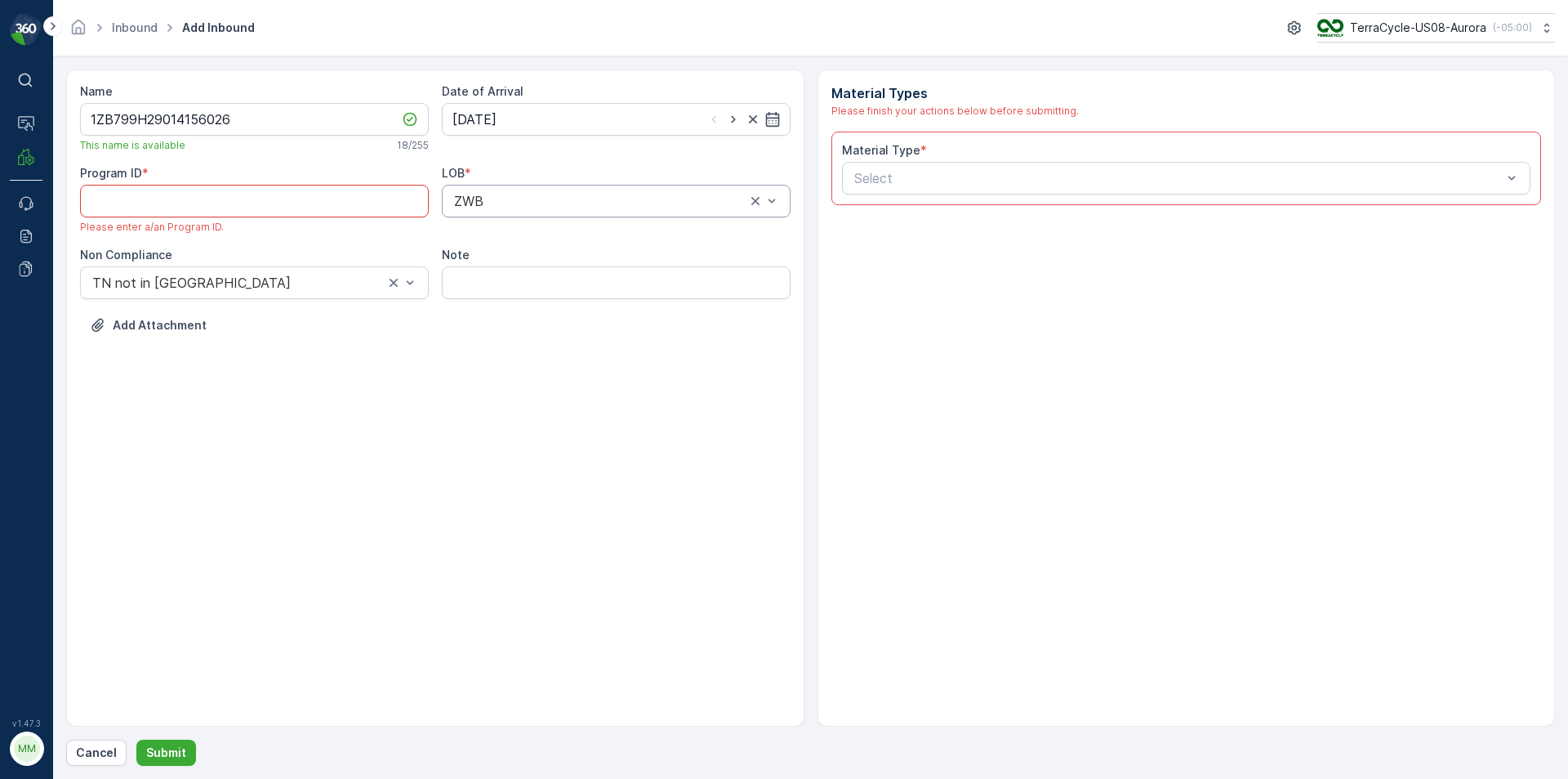
click at [318, 206] on ID "Program ID" at bounding box center [254, 201] width 349 height 33
paste ID "CS103"
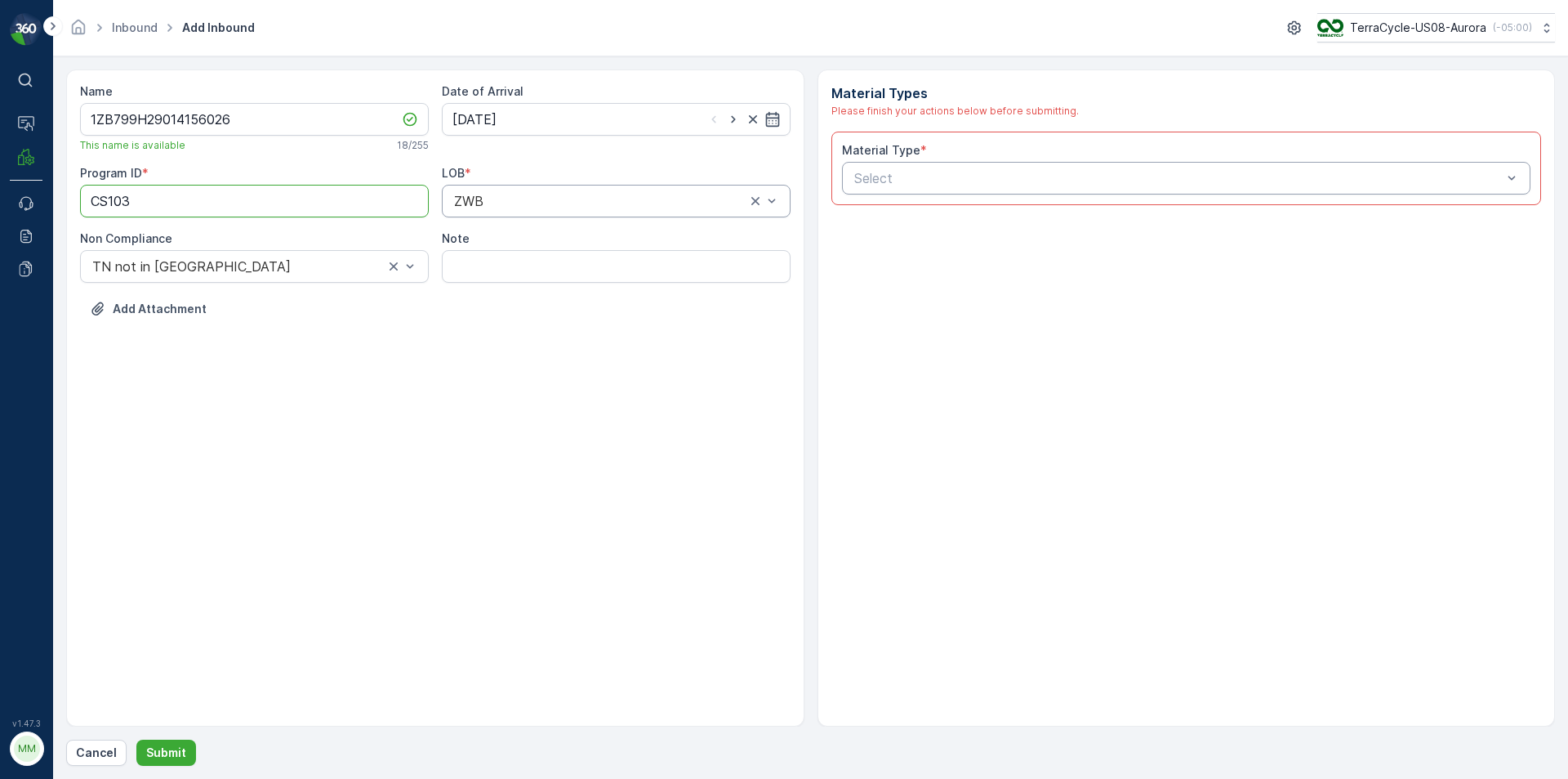
type ID "CS103"
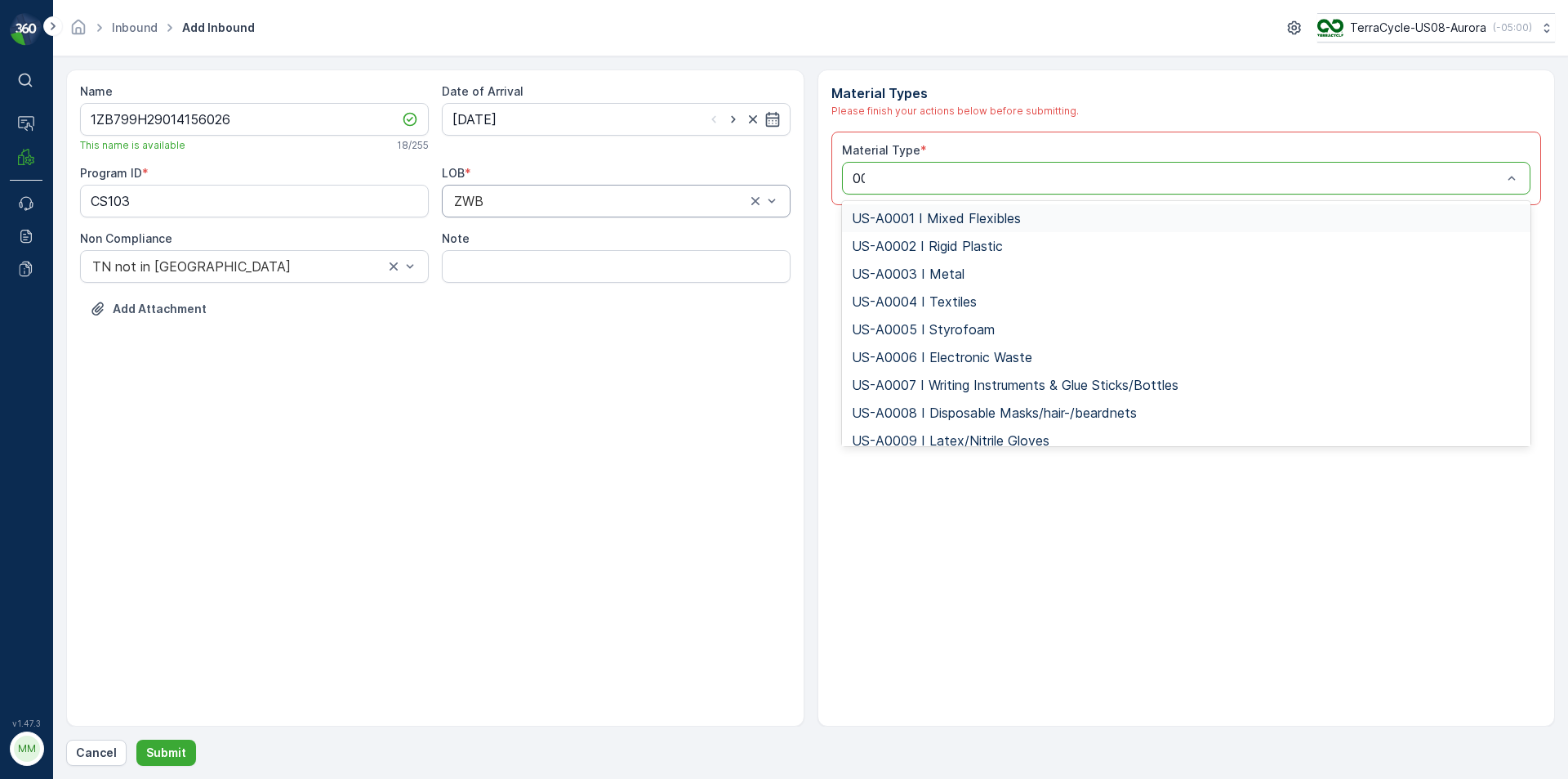
type input "000"
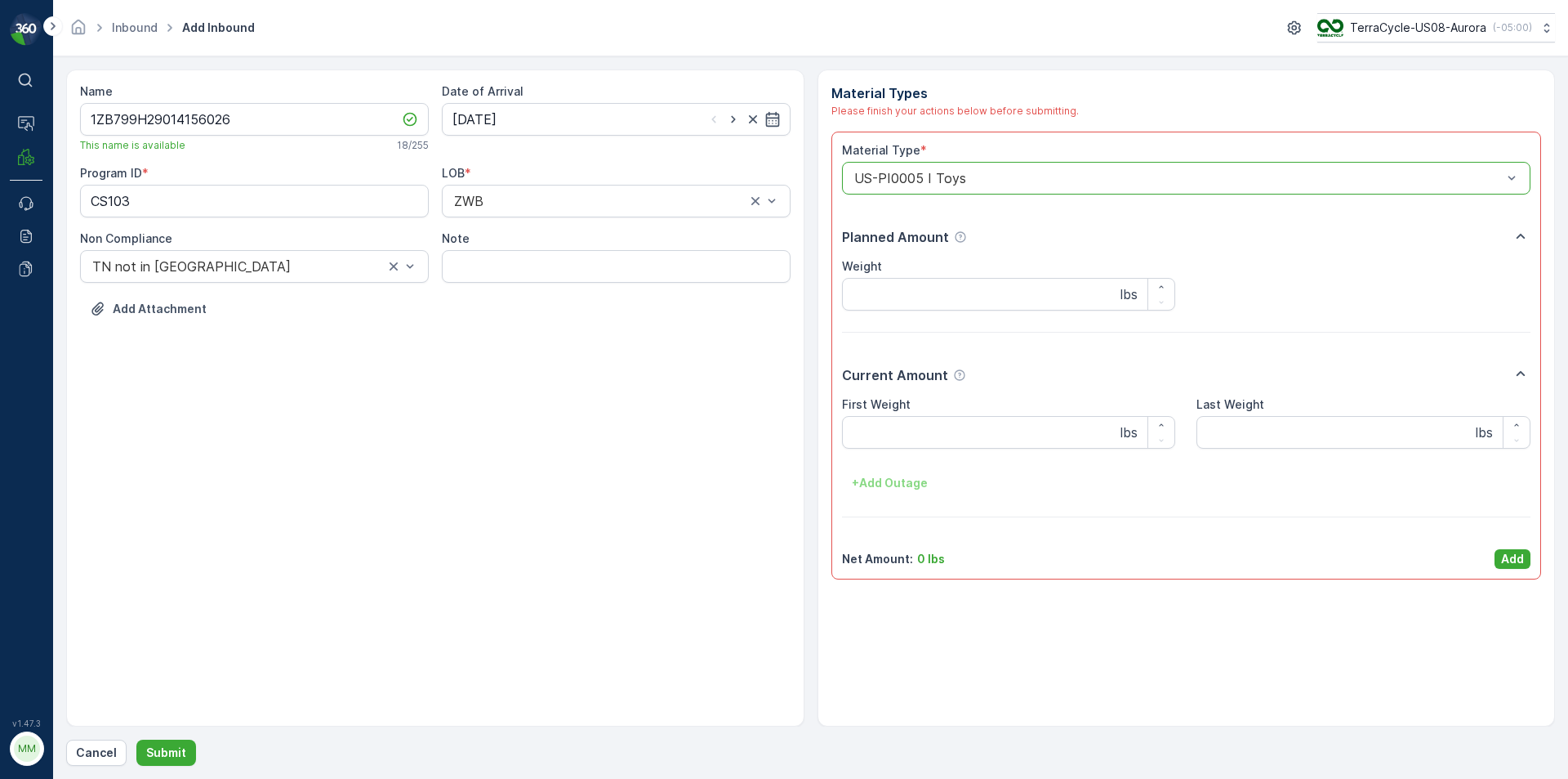
drag, startPoint x: 1567, startPoint y: 762, endPoint x: 1567, endPoint y: 811, distance: 49.0
drag, startPoint x: 1567, startPoint y: 811, endPoint x: 1066, endPoint y: 702, distance: 512.7
click at [1066, 702] on div "Material Types Please finish your actions below before submitting. Material Typ…" at bounding box center [1186, 397] width 738 height 657
click at [1519, 563] on p "Add" at bounding box center [1512, 559] width 23 height 17
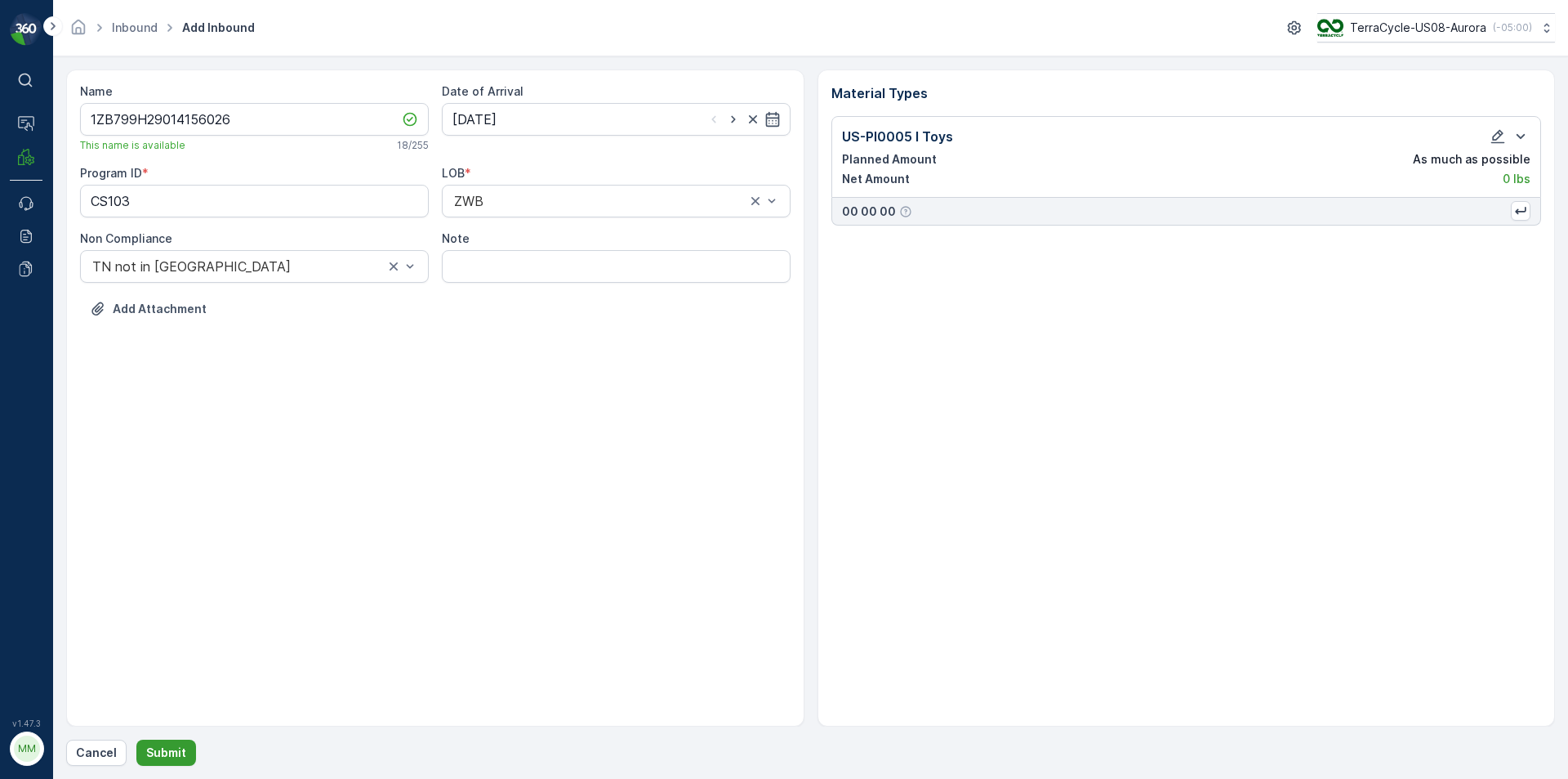
click at [170, 741] on button "Submit" at bounding box center [166, 752] width 59 height 26
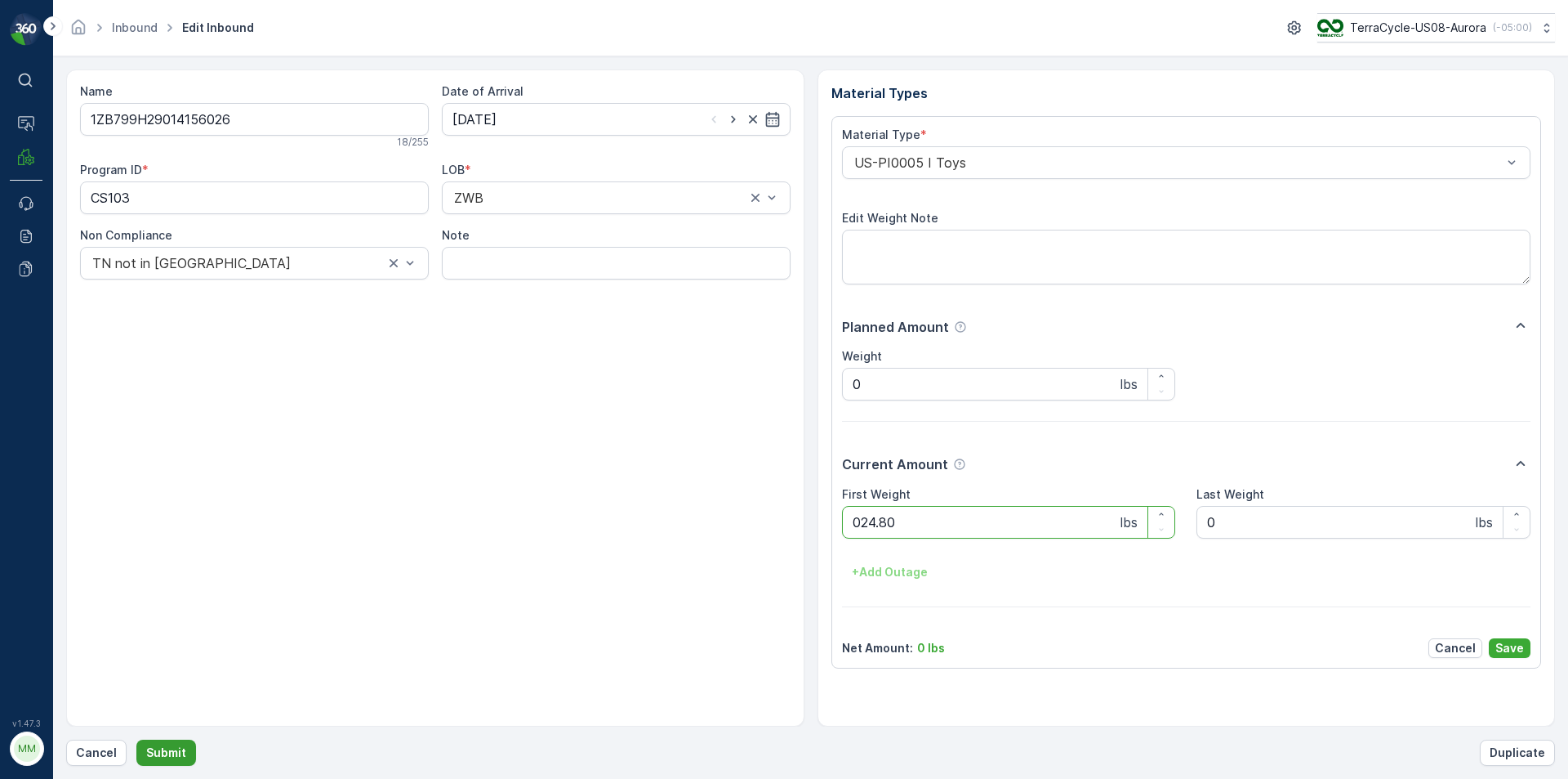
click at [136, 739] on button "Submit" at bounding box center [166, 752] width 59 height 26
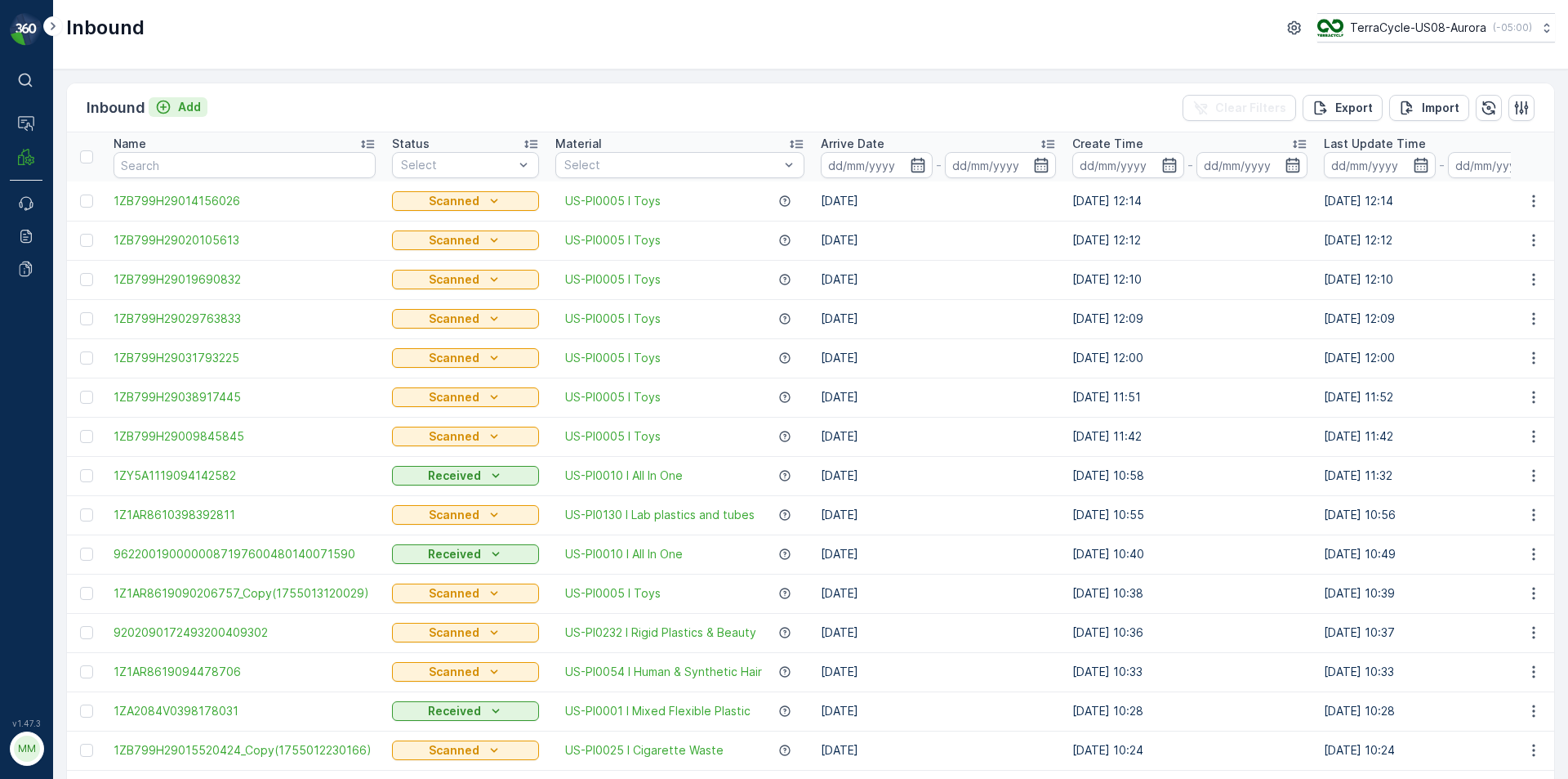
click at [177, 116] on button "Add" at bounding box center [178, 107] width 59 height 20
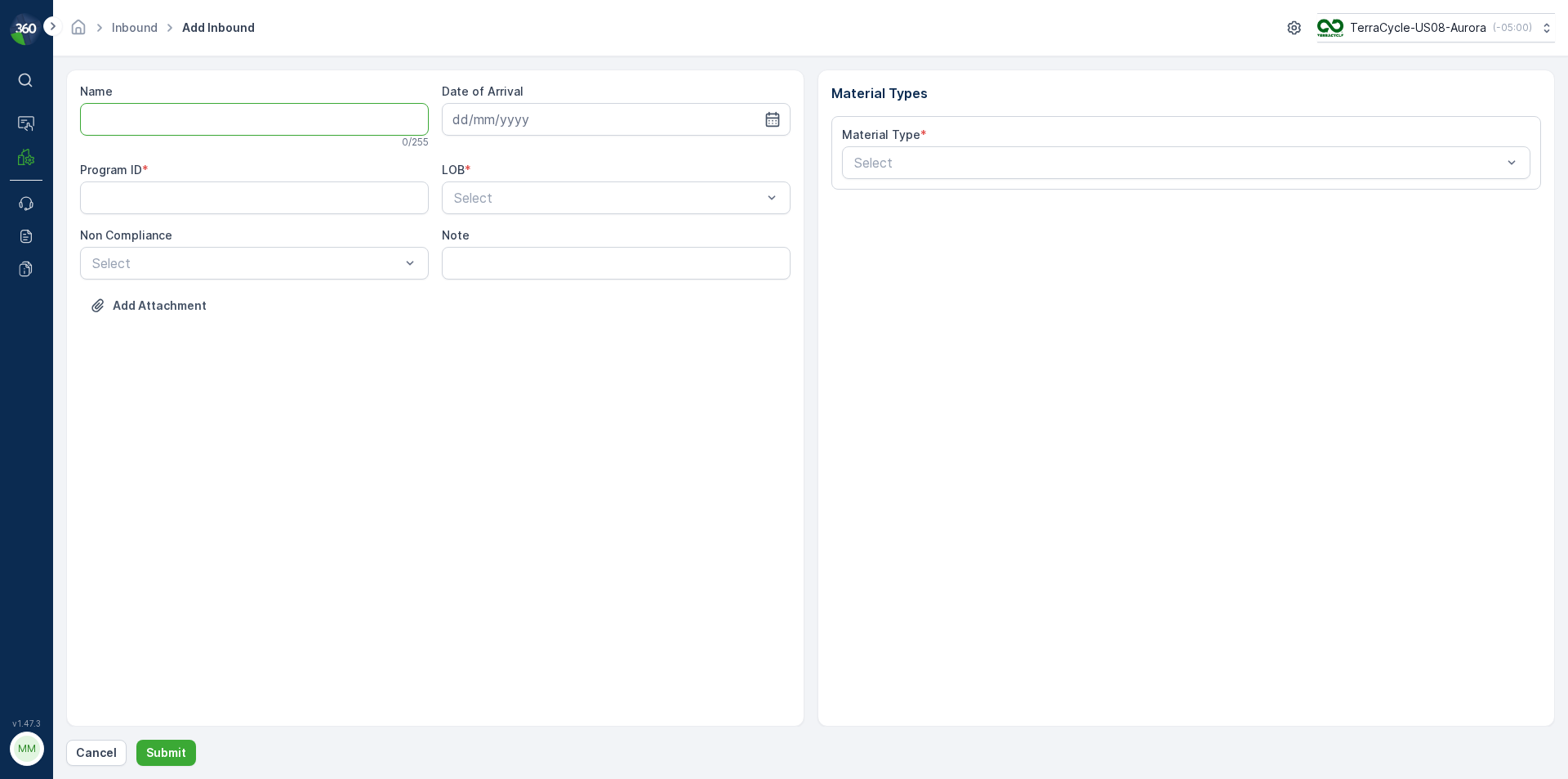
click at [178, 122] on input "Name" at bounding box center [254, 119] width 349 height 33
drag, startPoint x: 174, startPoint y: 125, endPoint x: 124, endPoint y: 194, distance: 85.2
click at [124, 194] on ID "Program ID" at bounding box center [254, 197] width 349 height 33
paste ID "CS103"
type ID "CS103"
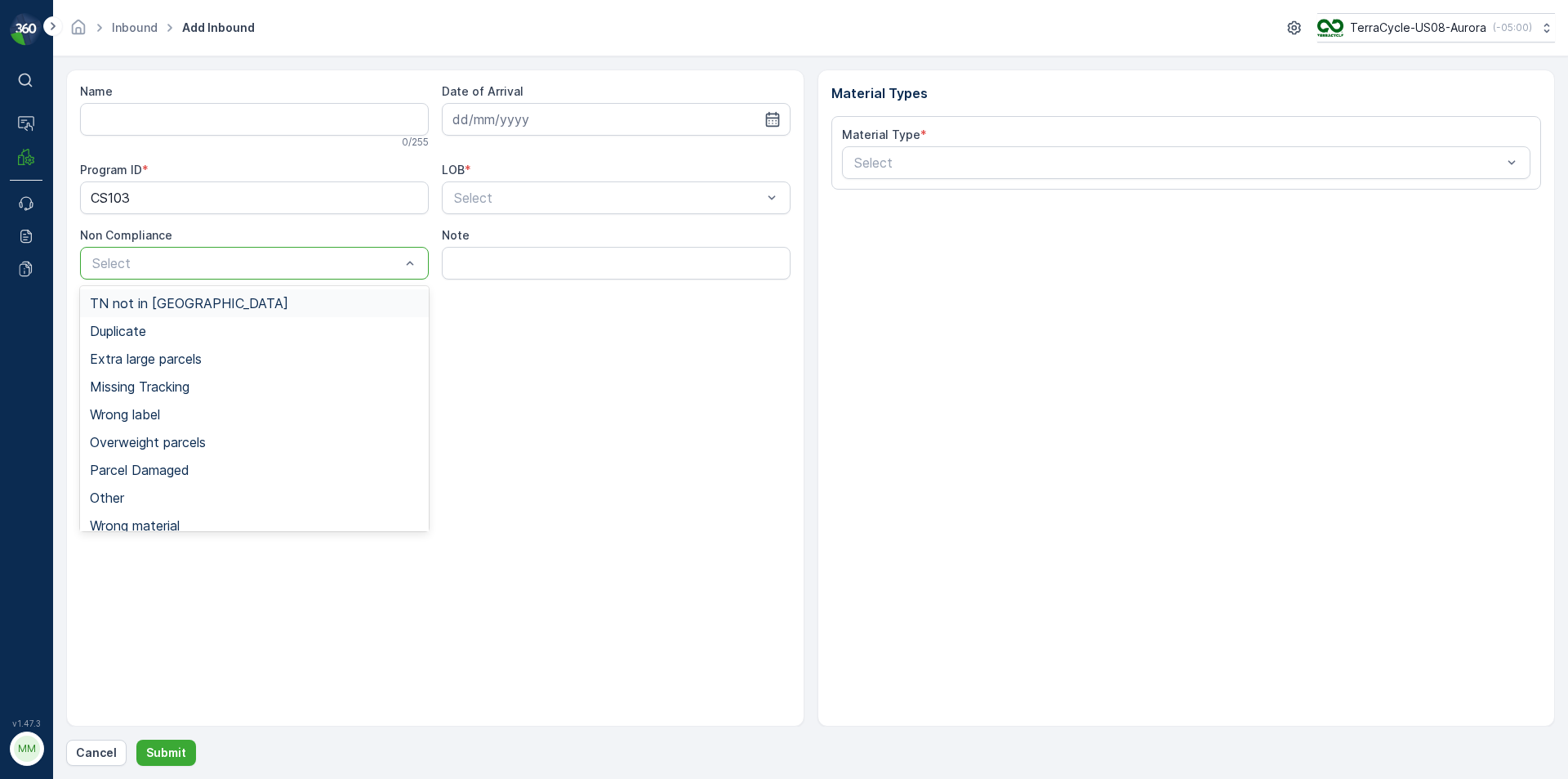
click at [104, 259] on div at bounding box center [246, 263] width 311 height 15
click at [141, 303] on span "TN not in [GEOGRAPHIC_DATA]" at bounding box center [189, 303] width 199 height 15
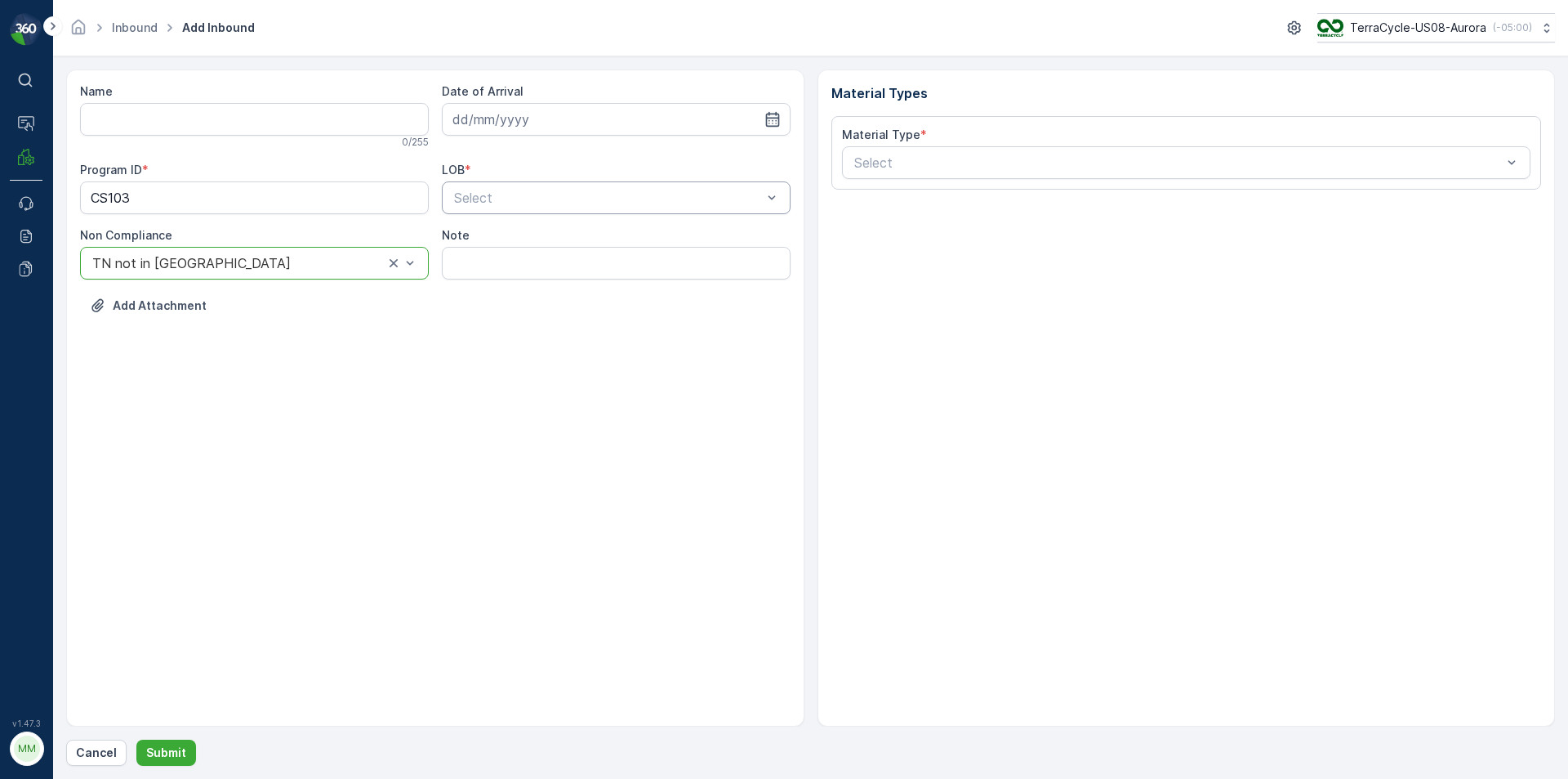
click at [641, 204] on div at bounding box center [608, 198] width 311 height 15
click at [516, 266] on div "ZWB" at bounding box center [616, 265] width 329 height 15
click at [675, 121] on input at bounding box center [616, 119] width 349 height 33
click at [531, 289] on div "12" at bounding box center [529, 289] width 26 height 26
type input "[DATE]"
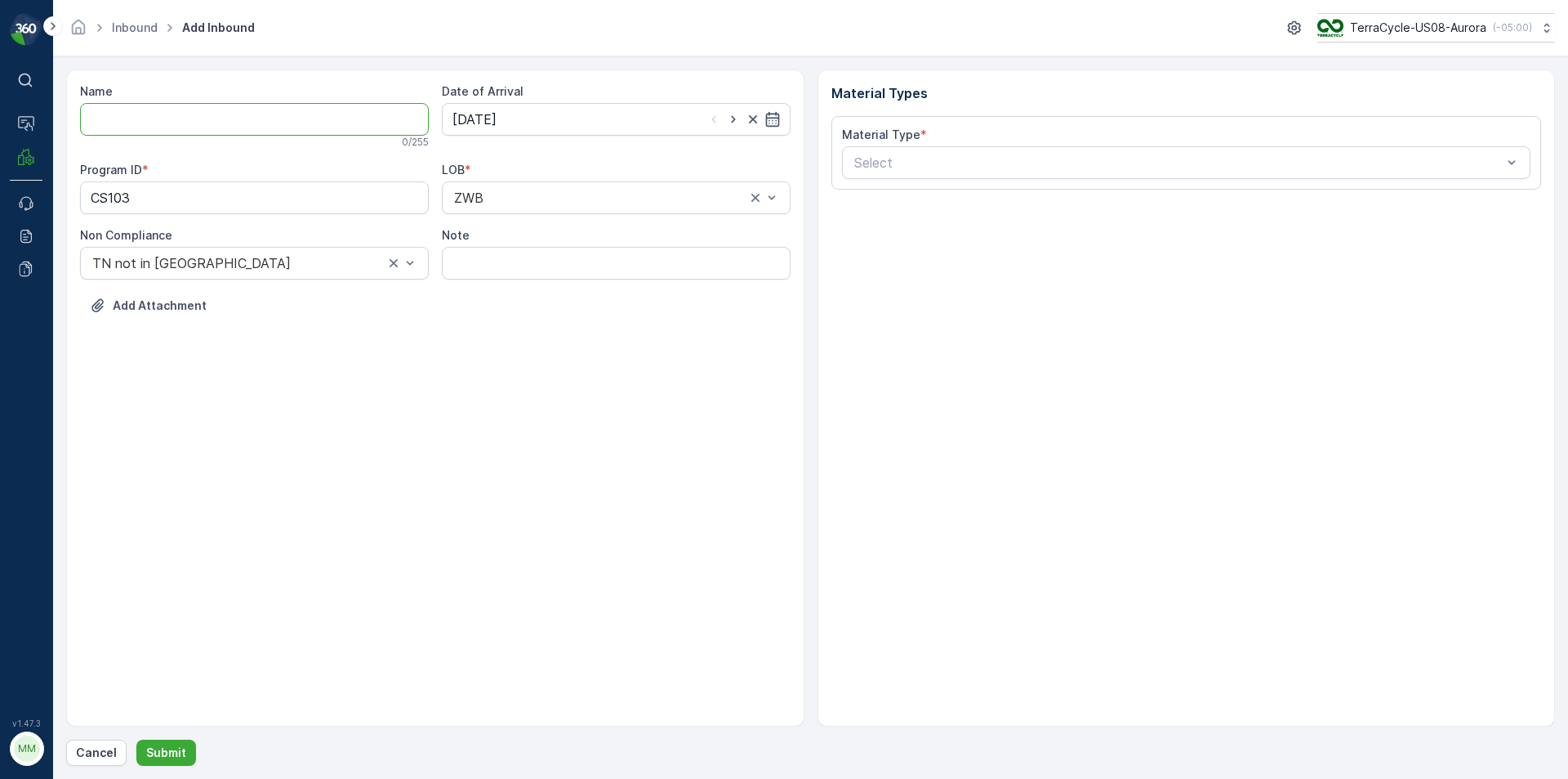
click at [338, 127] on input "Name" at bounding box center [254, 119] width 349 height 33
type input "1ZB799H29005105053"
click at [136, 739] on button "Submit" at bounding box center [166, 752] width 59 height 26
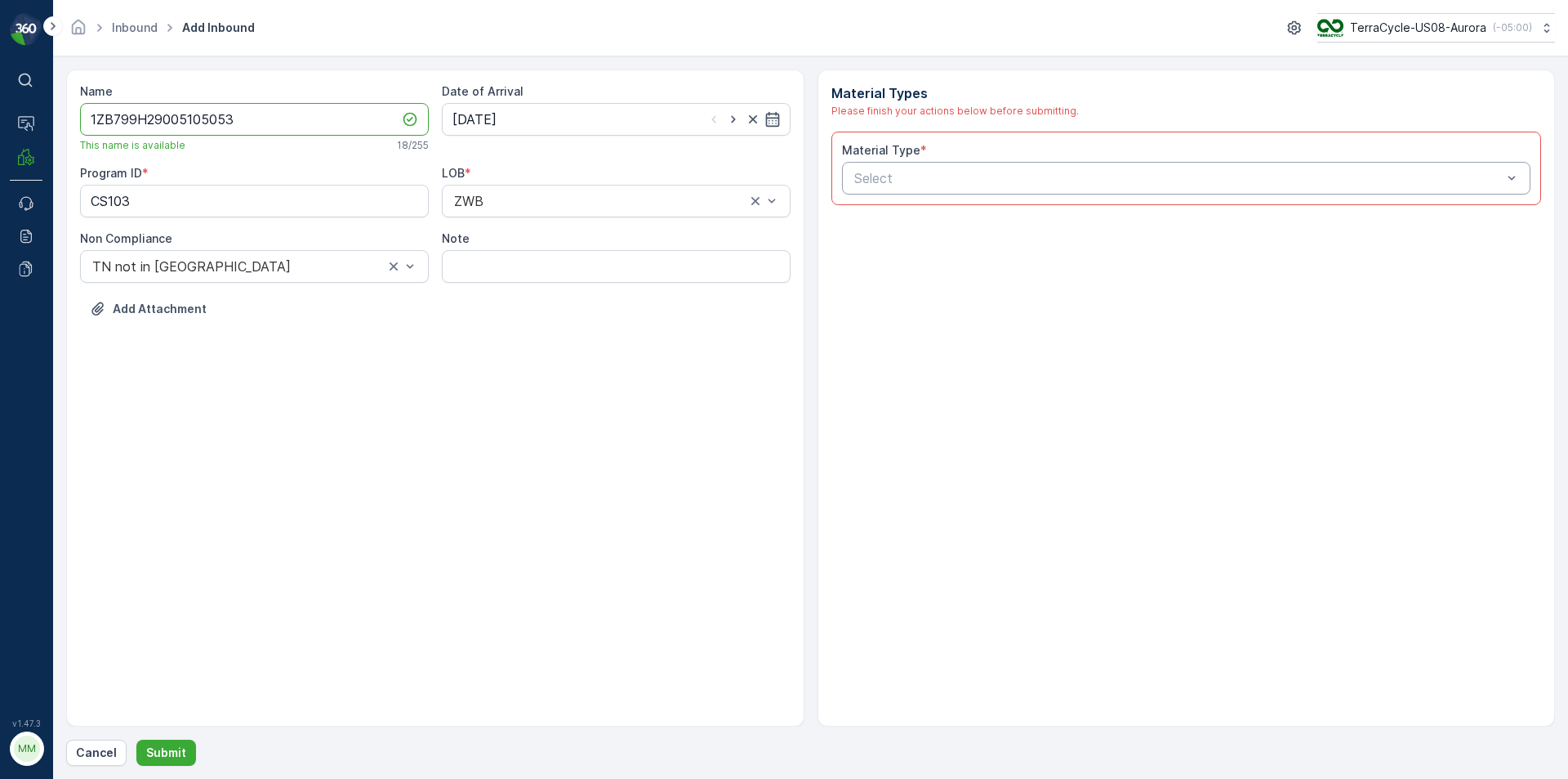
click at [1056, 185] on div at bounding box center [1179, 178] width 652 height 15
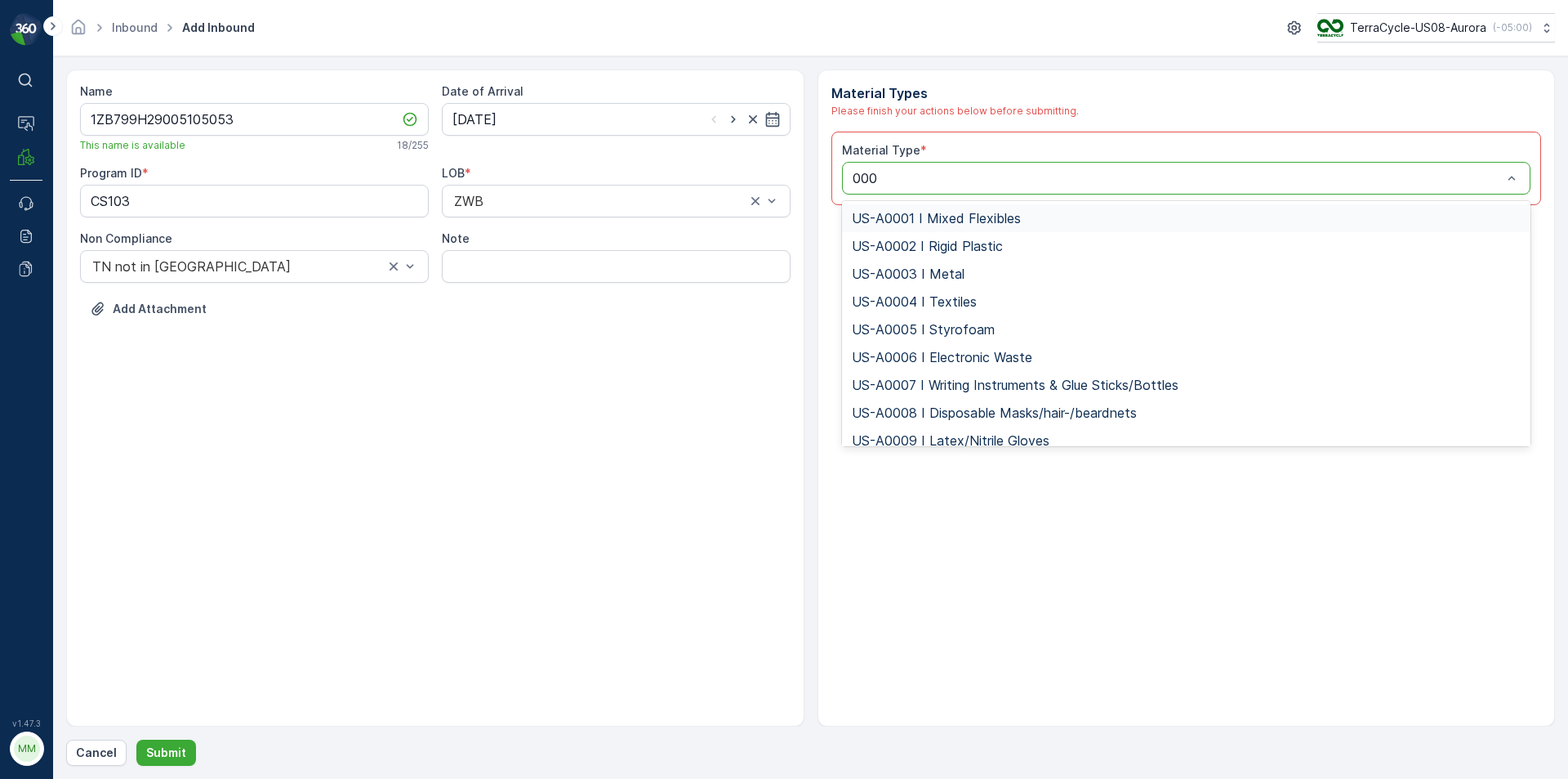
type input "0005"
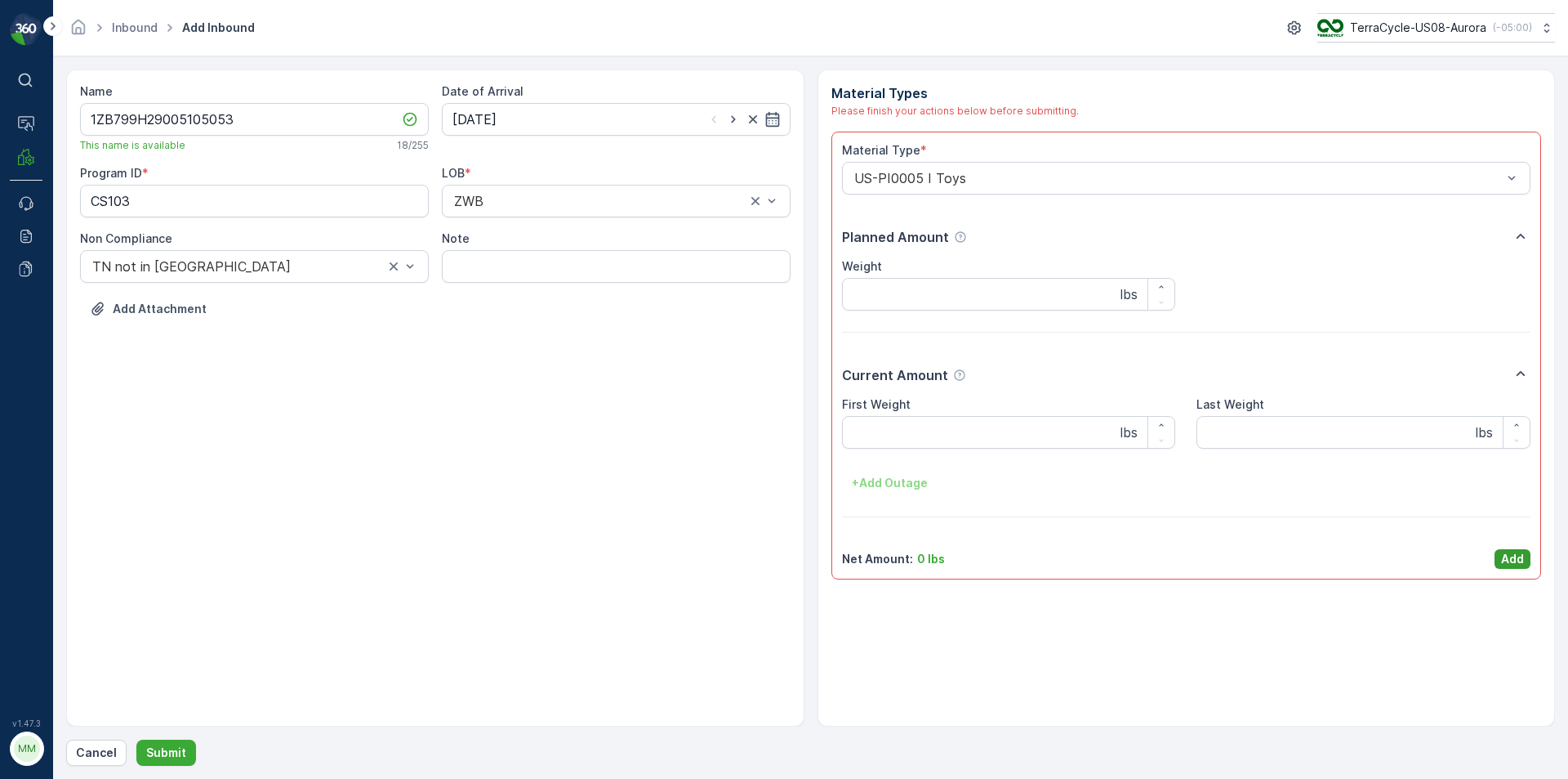
click at [1517, 559] on p "Add" at bounding box center [1512, 559] width 23 height 17
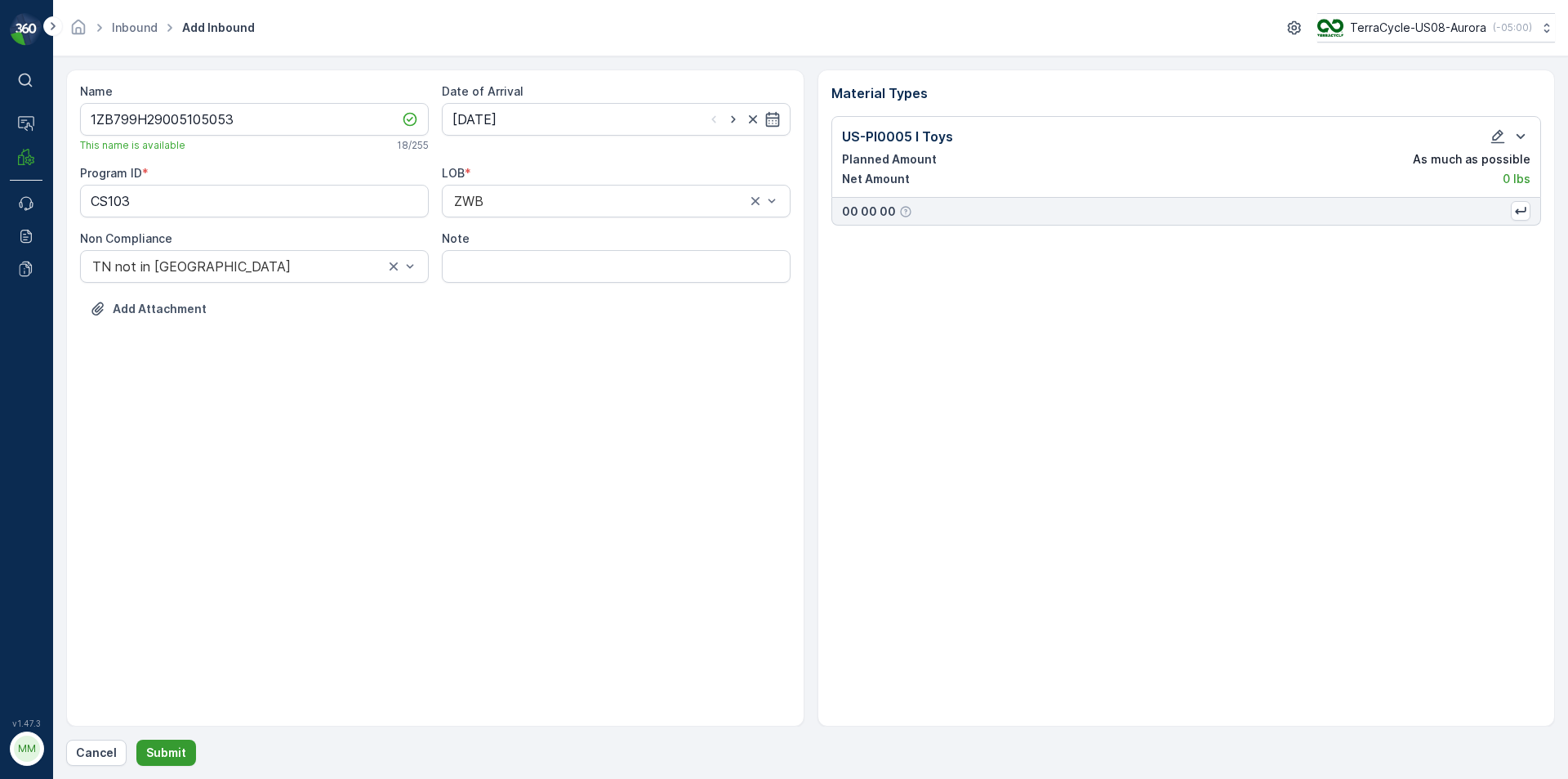
click at [173, 755] on p "Submit" at bounding box center [166, 752] width 41 height 17
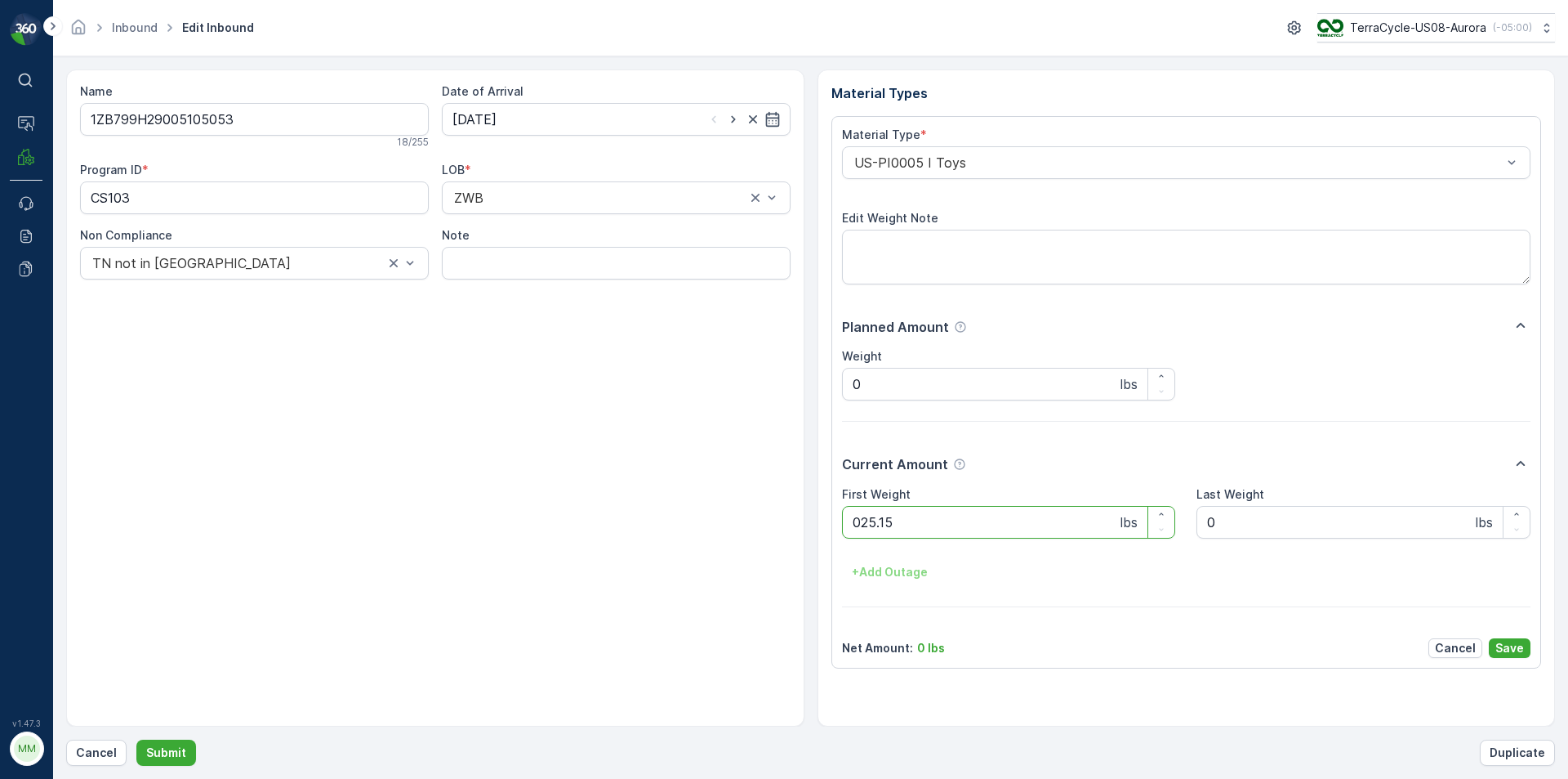
click at [136, 739] on button "Submit" at bounding box center [166, 752] width 59 height 26
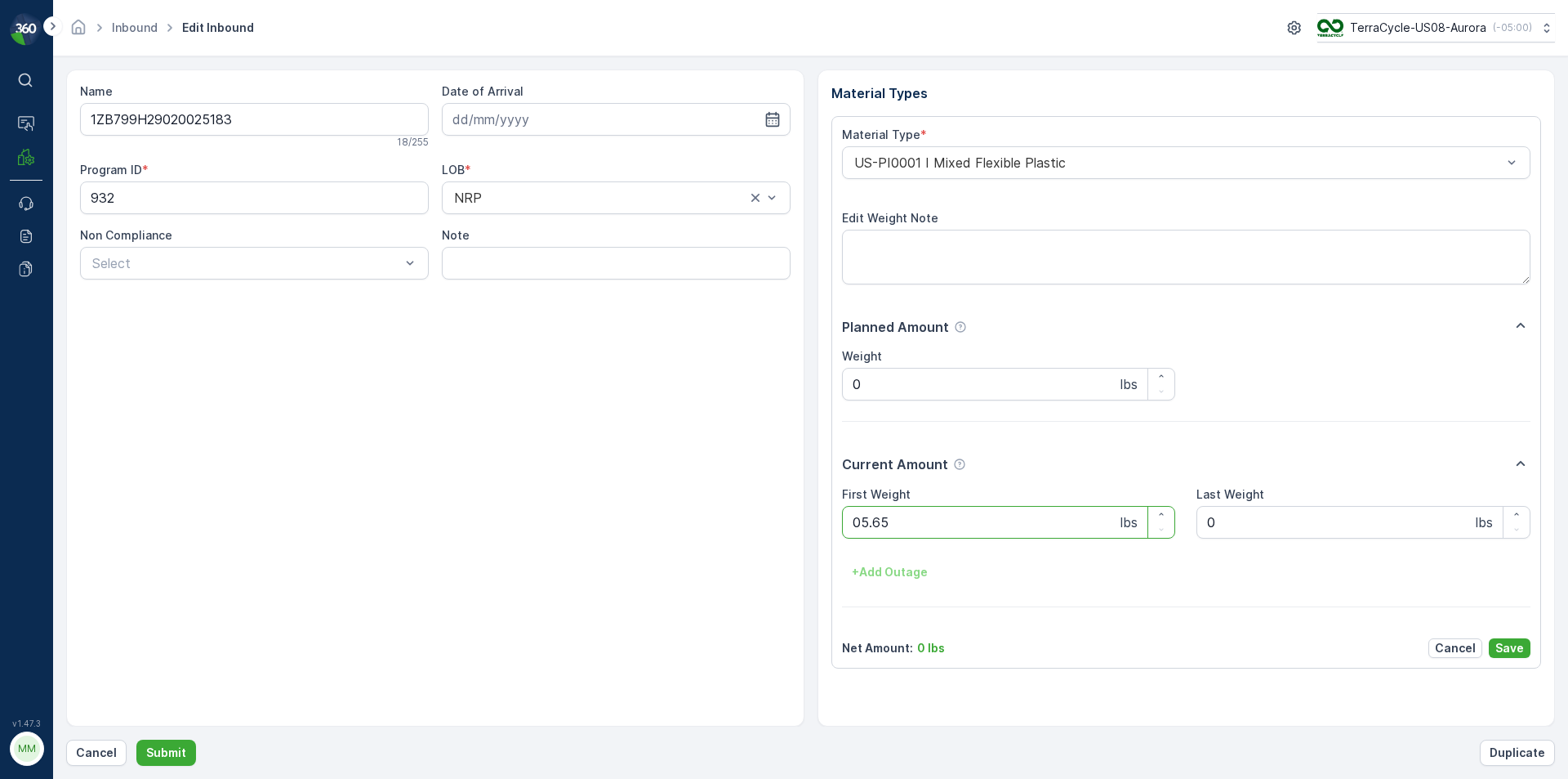
click at [136, 739] on button "Submit" at bounding box center [166, 752] width 59 height 26
drag, startPoint x: 343, startPoint y: 461, endPoint x: 375, endPoint y: 709, distance: 250.1
click at [381, 640] on div "Name 1ZB799H29037071511 18 / 255 Date of Arrival Program ID * 2214 LOB * NRP No…" at bounding box center [435, 397] width 738 height 657
click at [920, 513] on Weight "0" at bounding box center [1009, 522] width 334 height 33
click at [136, 739] on button "Submit" at bounding box center [166, 752] width 59 height 26
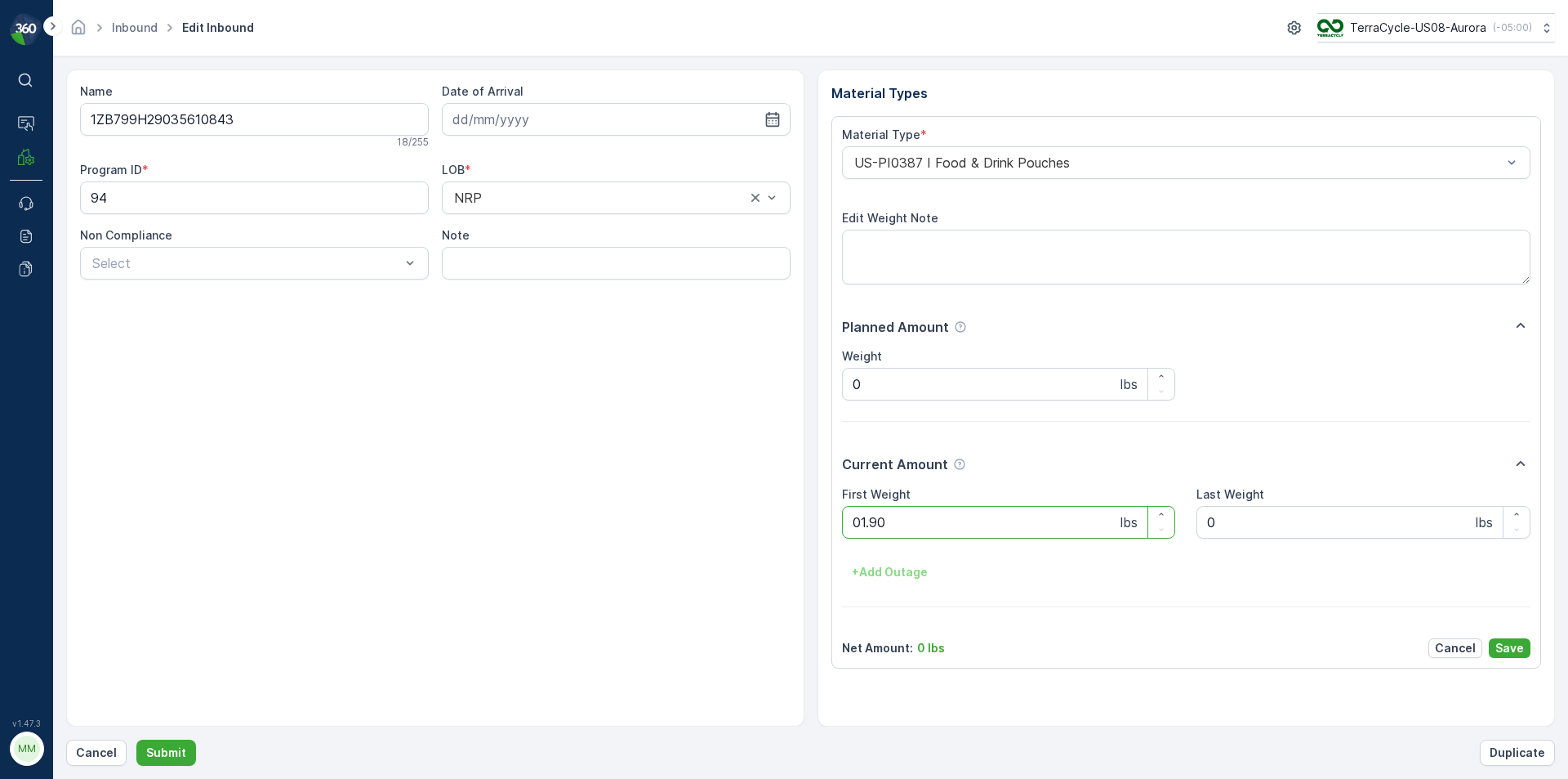
click at [136, 739] on button "Submit" at bounding box center [166, 752] width 59 height 26
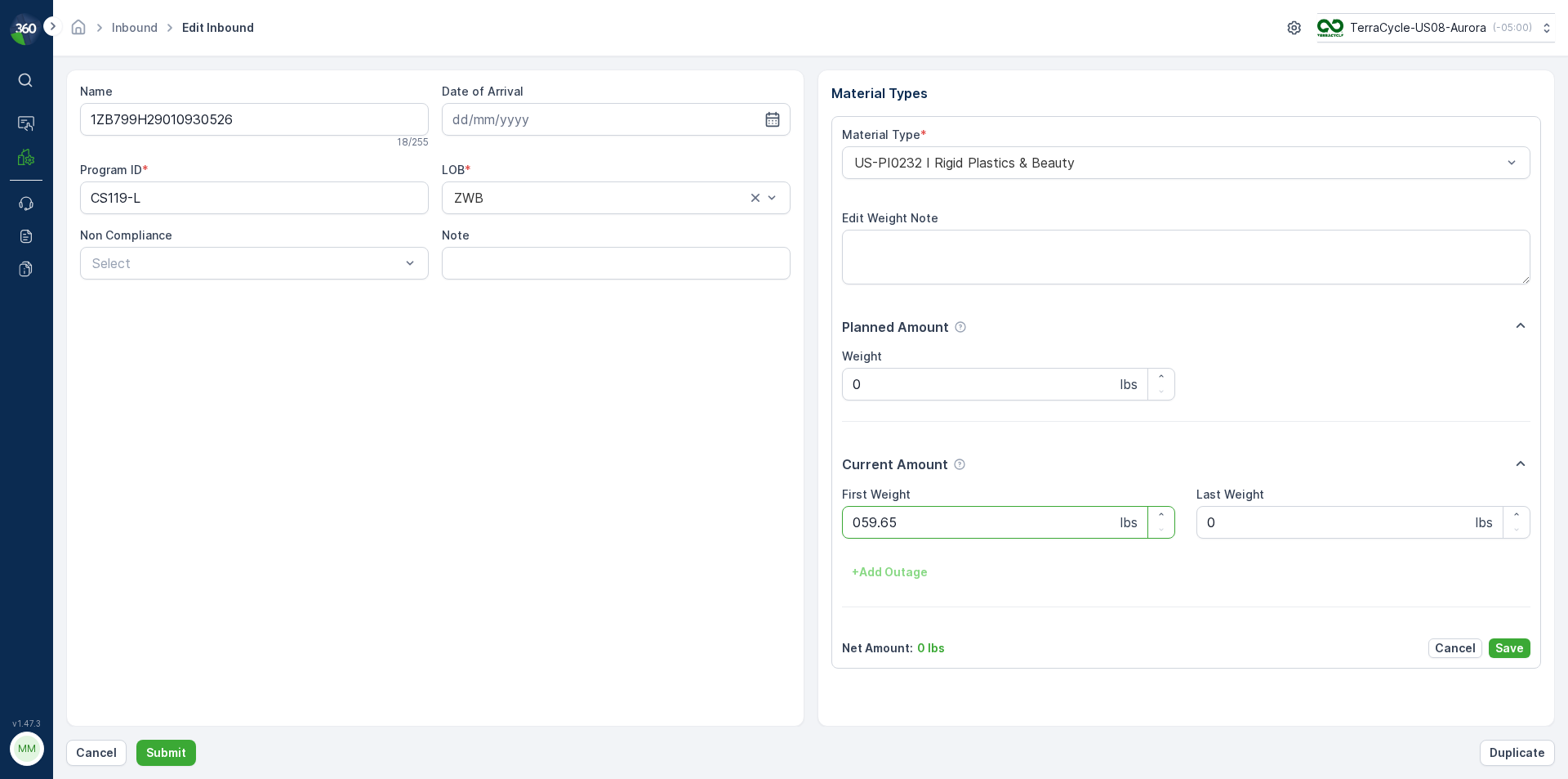
click at [136, 739] on button "Submit" at bounding box center [166, 752] width 59 height 26
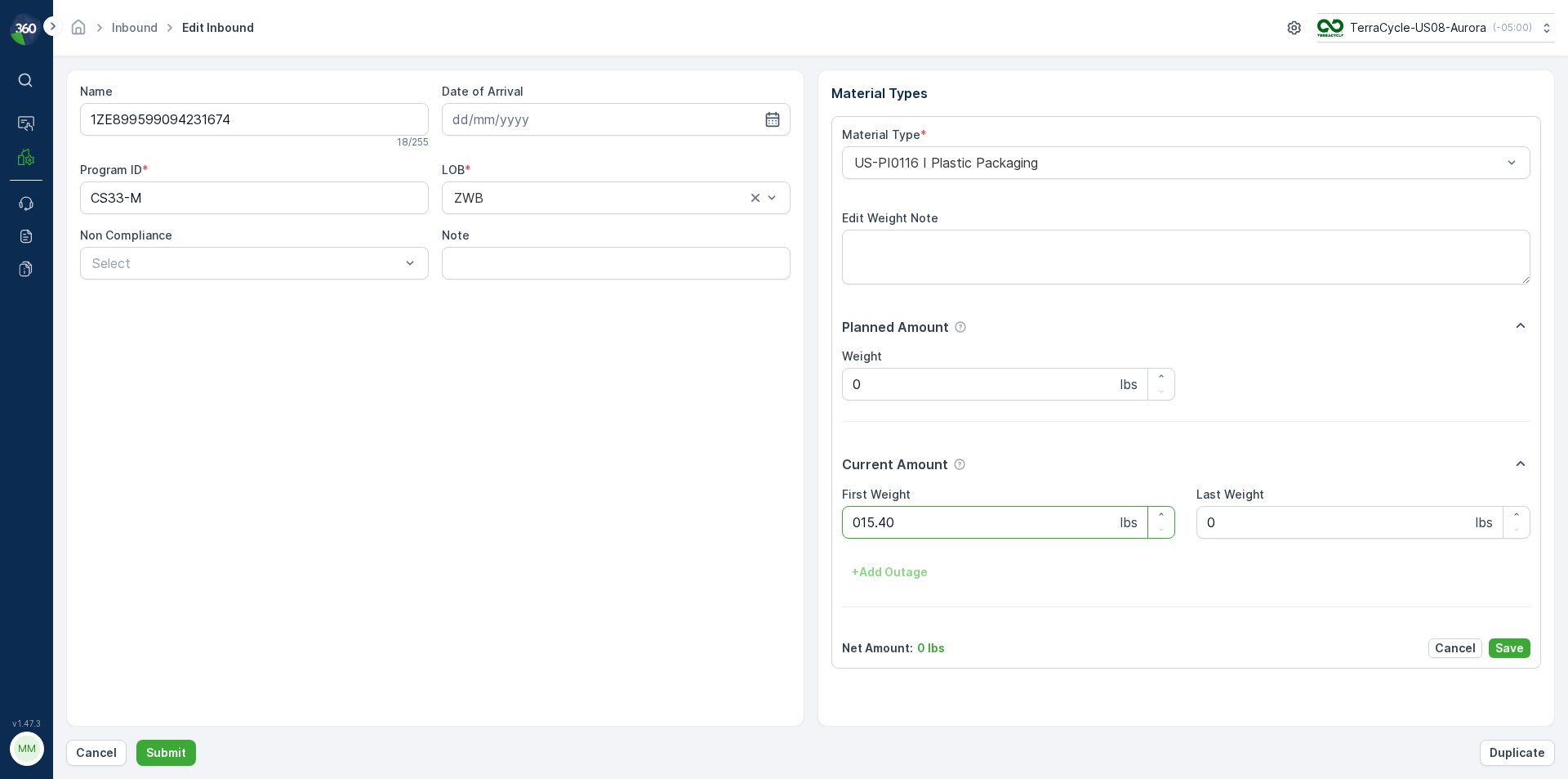
click at [136, 739] on button "Submit" at bounding box center [166, 752] width 59 height 26
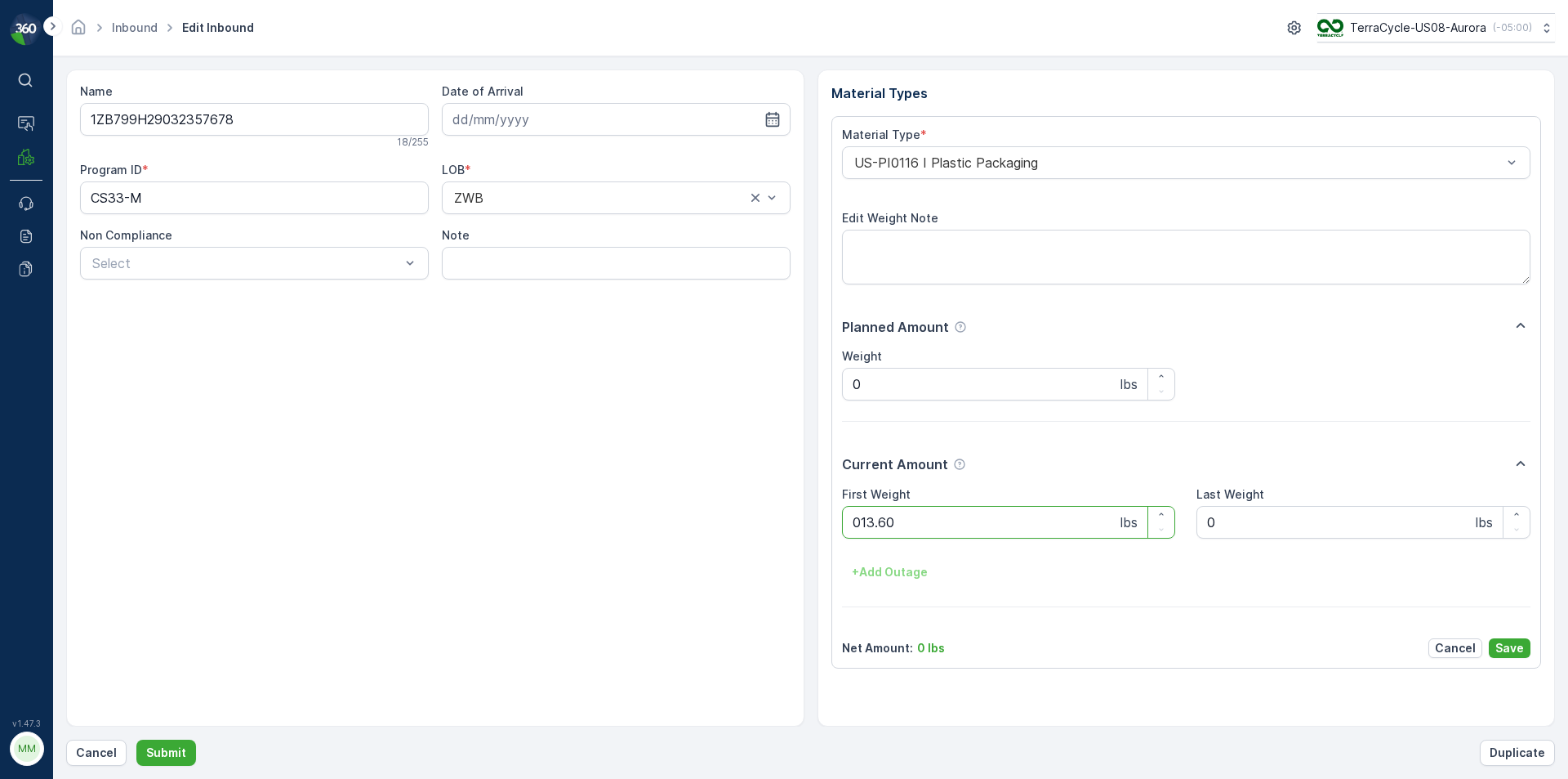
click at [136, 739] on button "Submit" at bounding box center [166, 752] width 59 height 26
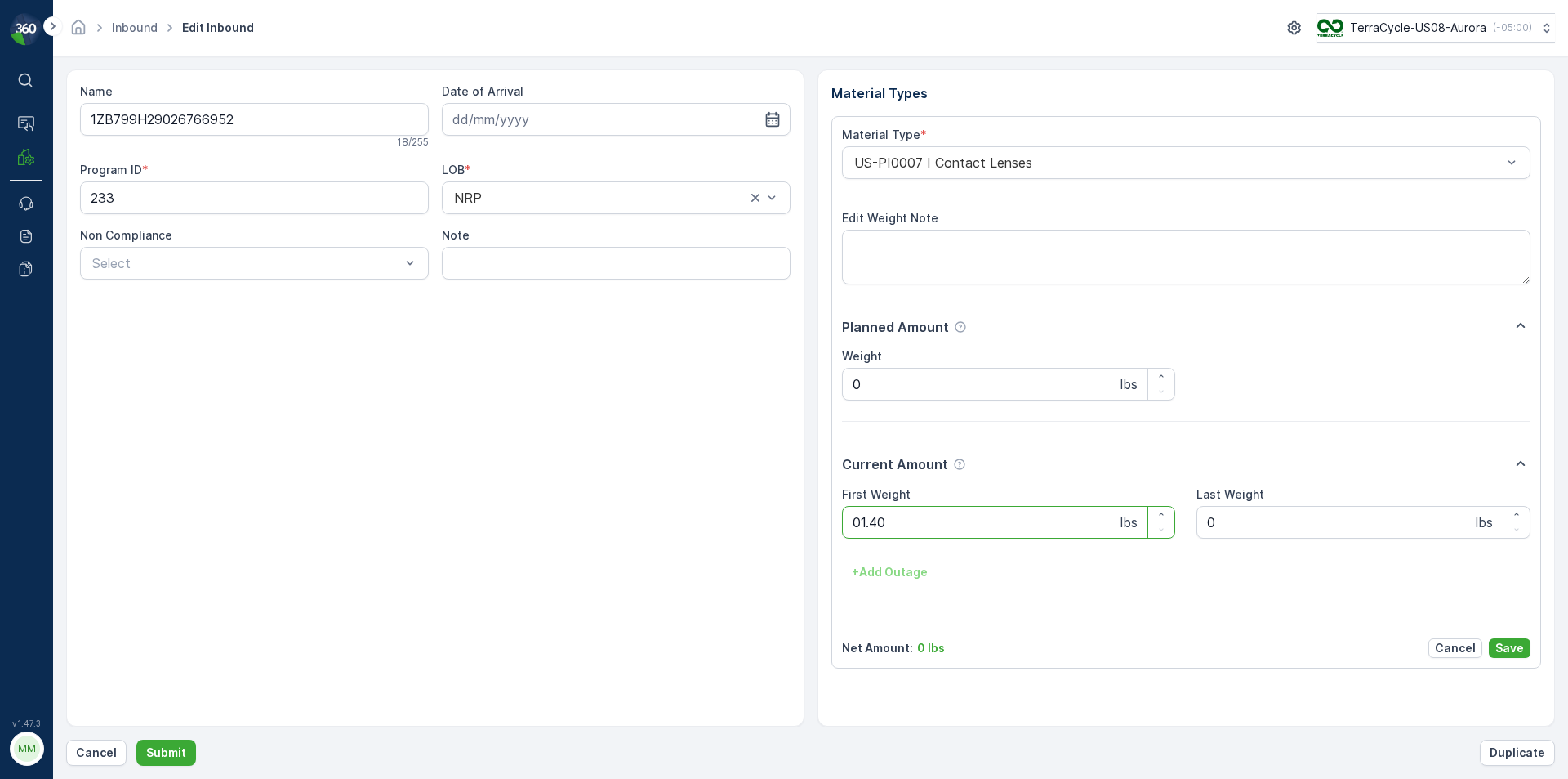
click at [136, 739] on button "Submit" at bounding box center [166, 752] width 59 height 26
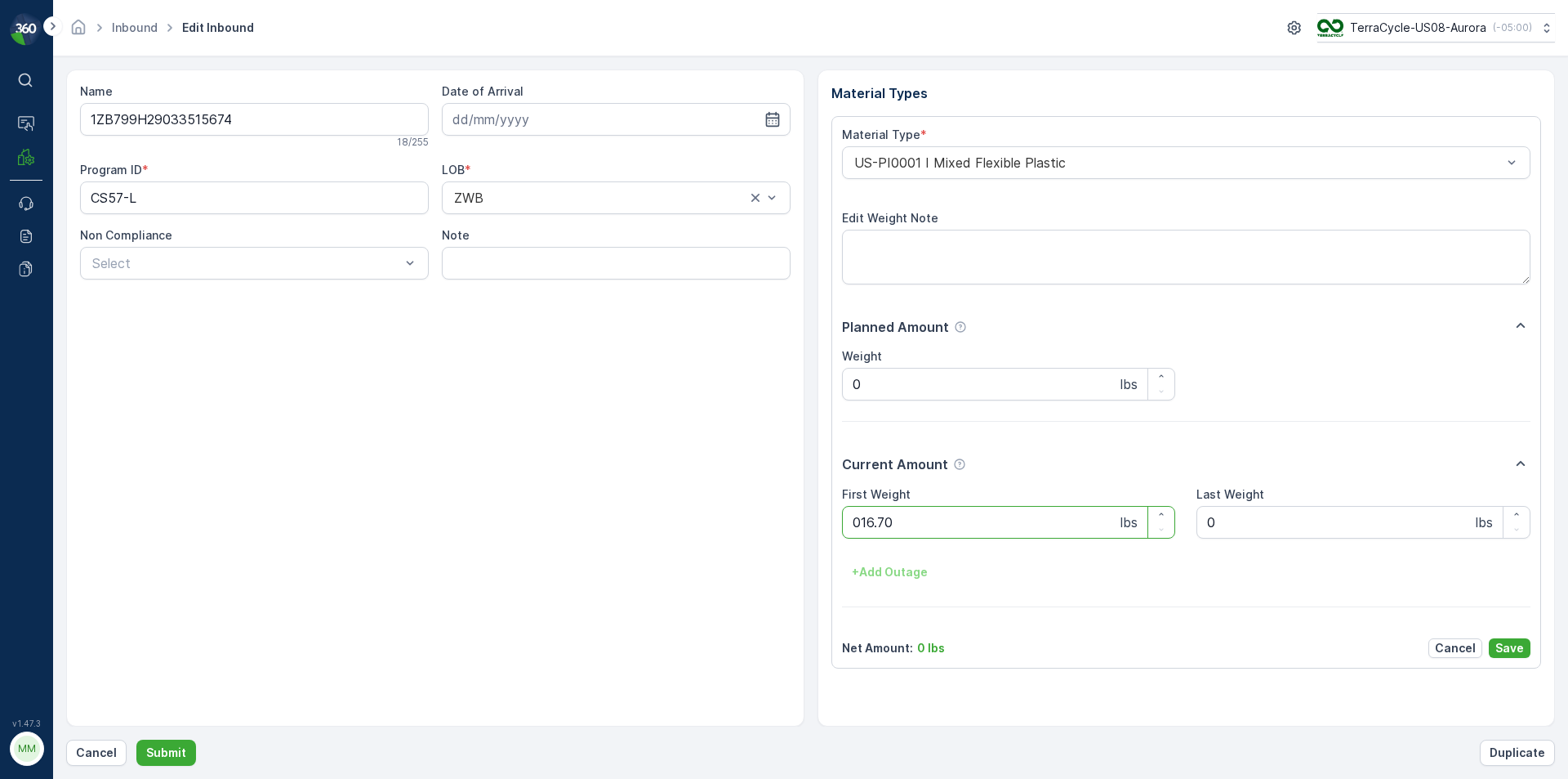
click at [136, 739] on button "Submit" at bounding box center [166, 752] width 59 height 26
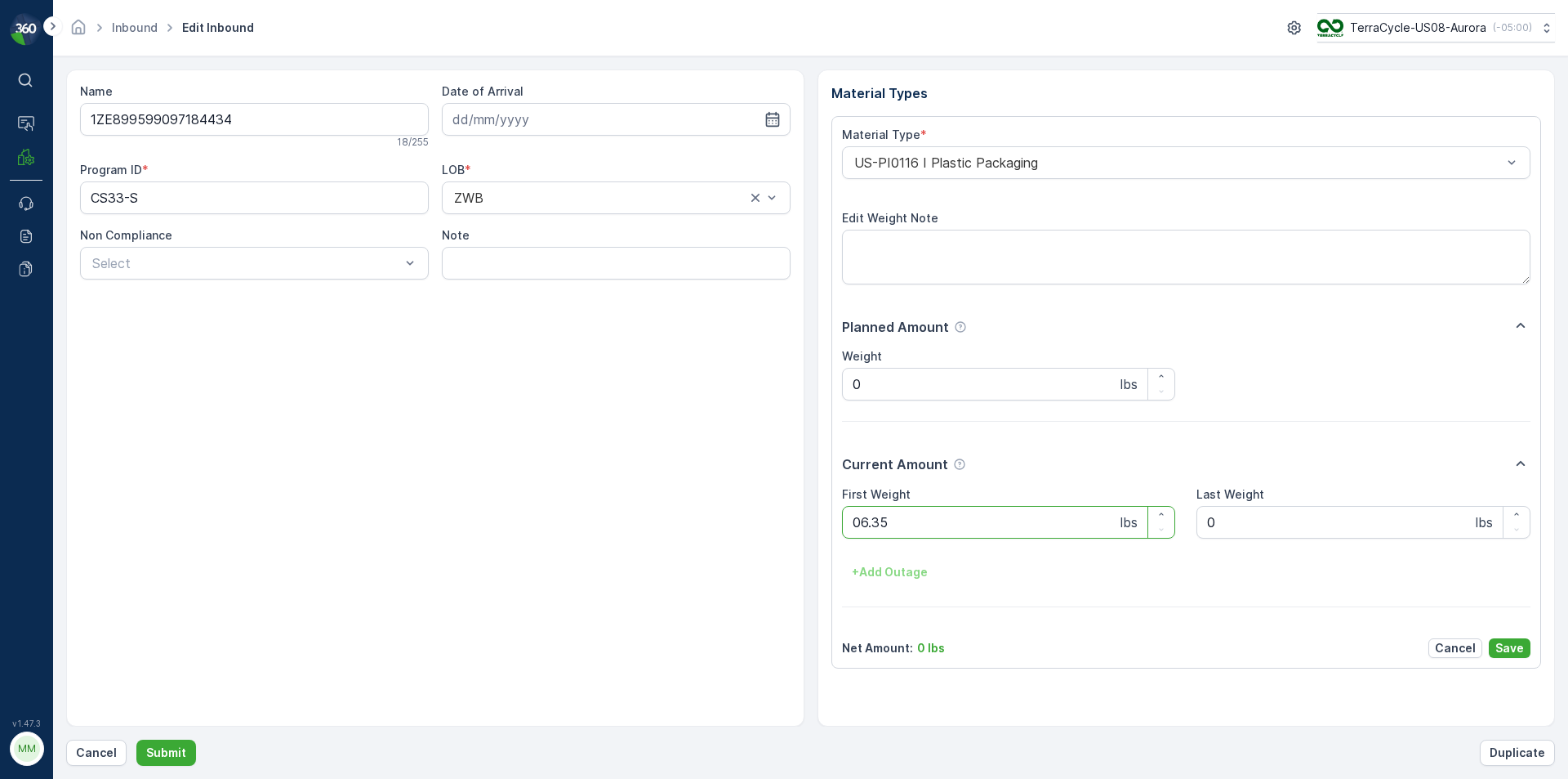
click at [136, 739] on button "Submit" at bounding box center [166, 752] width 59 height 26
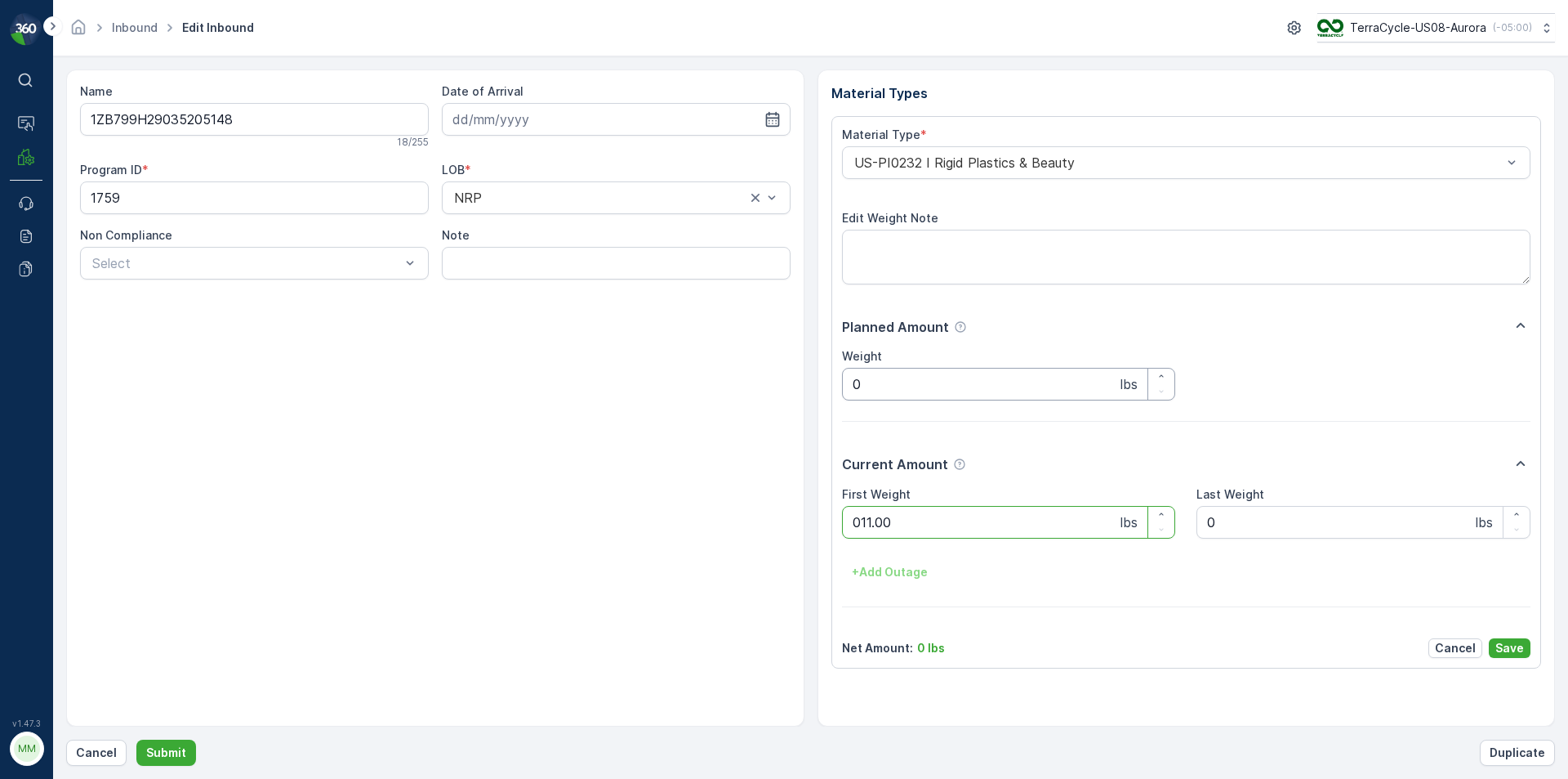
click at [136, 739] on button "Submit" at bounding box center [166, 752] width 59 height 26
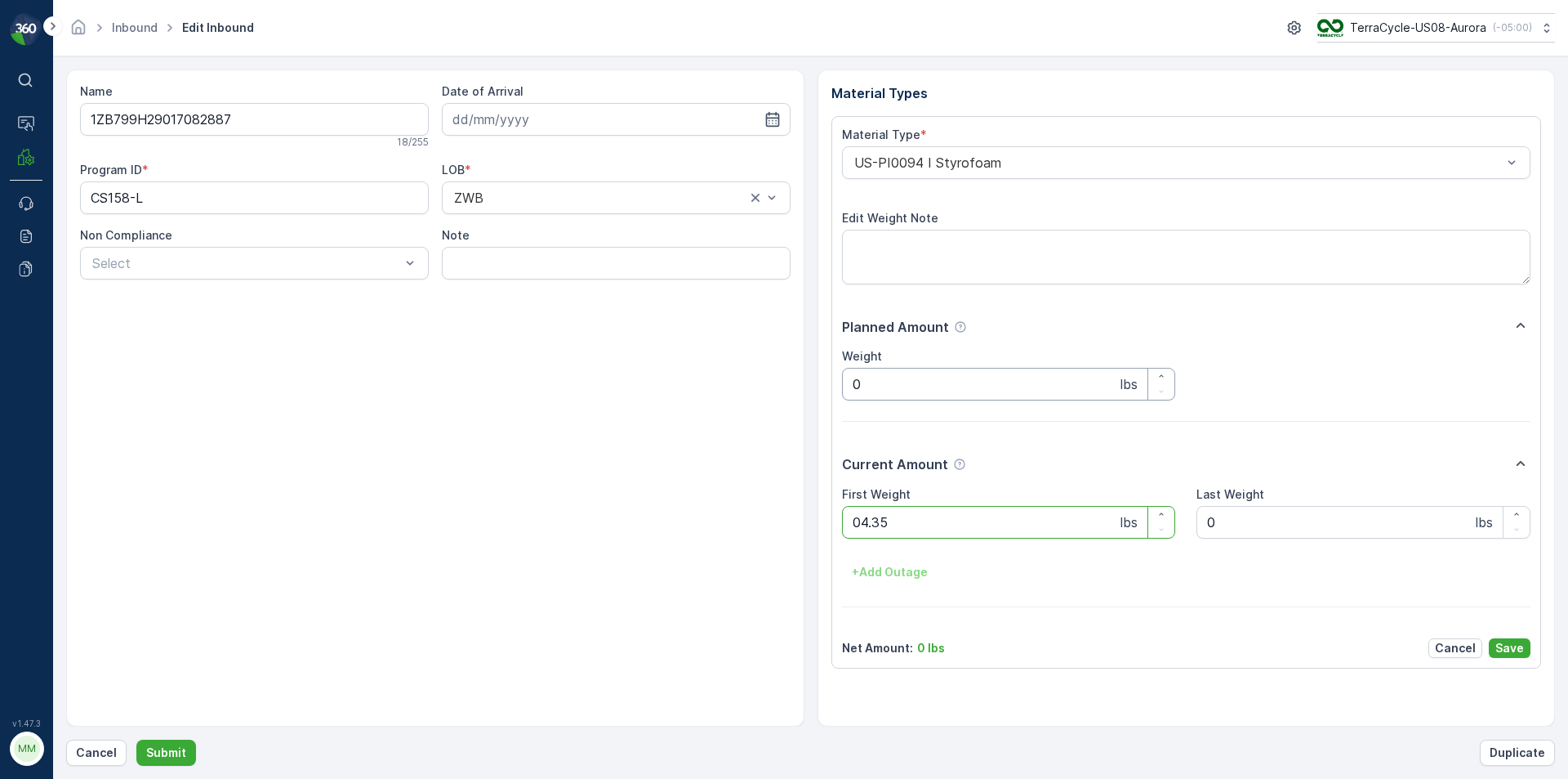
click at [136, 739] on button "Submit" at bounding box center [166, 752] width 59 height 26
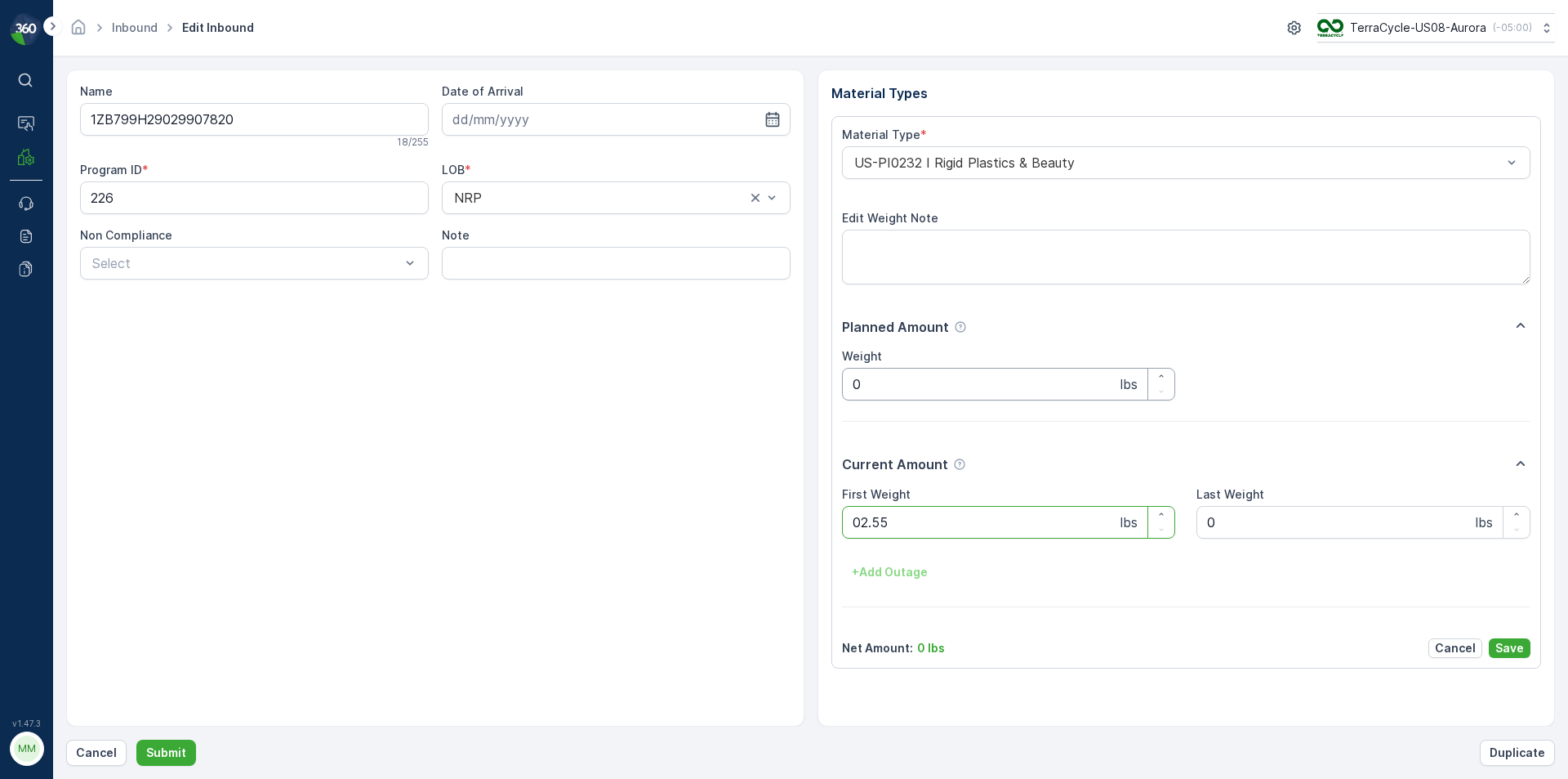
click at [136, 739] on button "Submit" at bounding box center [166, 752] width 59 height 26
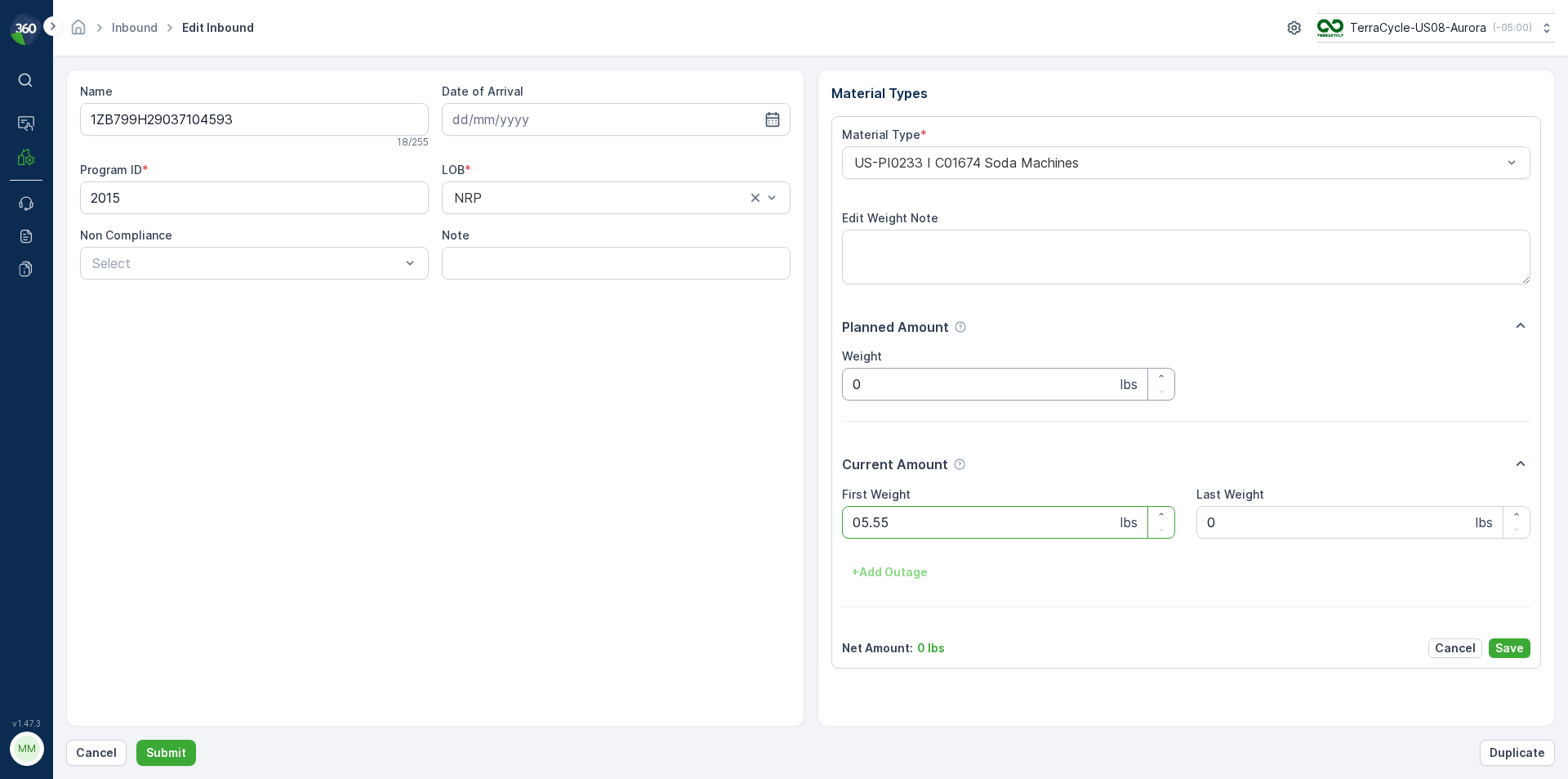
click at [136, 739] on button "Submit" at bounding box center [166, 752] width 59 height 26
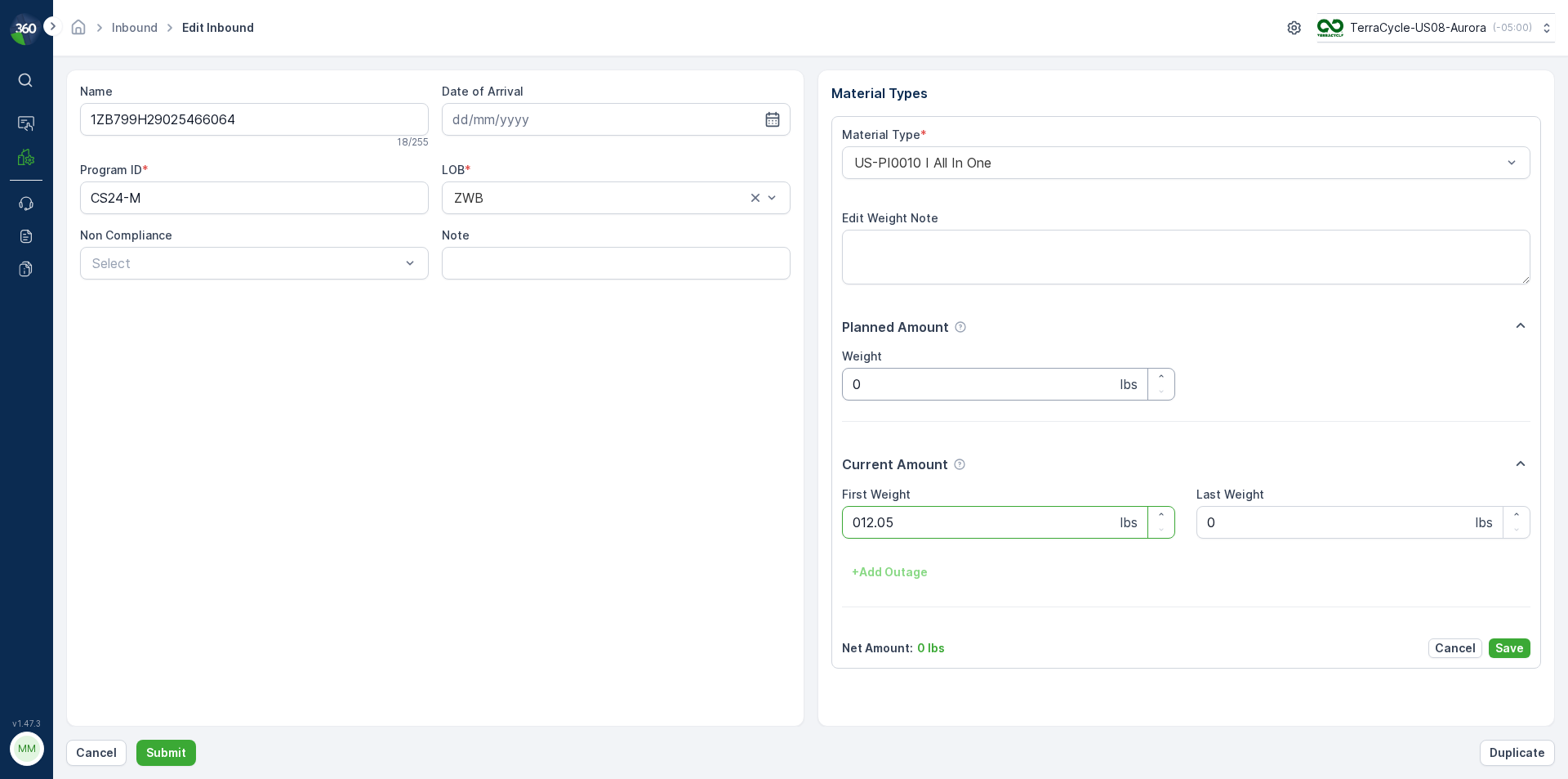
click at [136, 739] on button "Submit" at bounding box center [166, 752] width 59 height 26
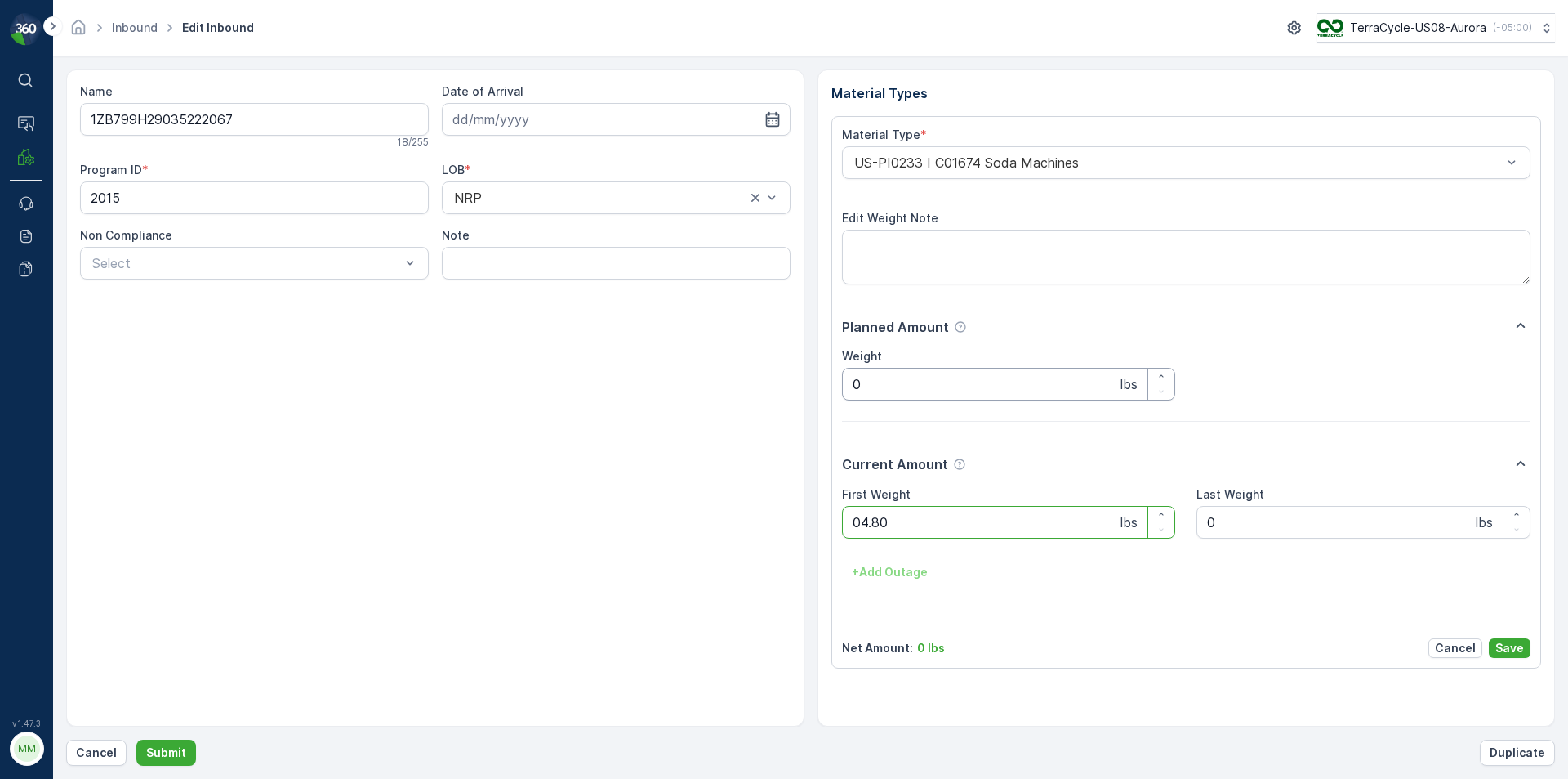
click at [136, 739] on button "Submit" at bounding box center [166, 752] width 59 height 26
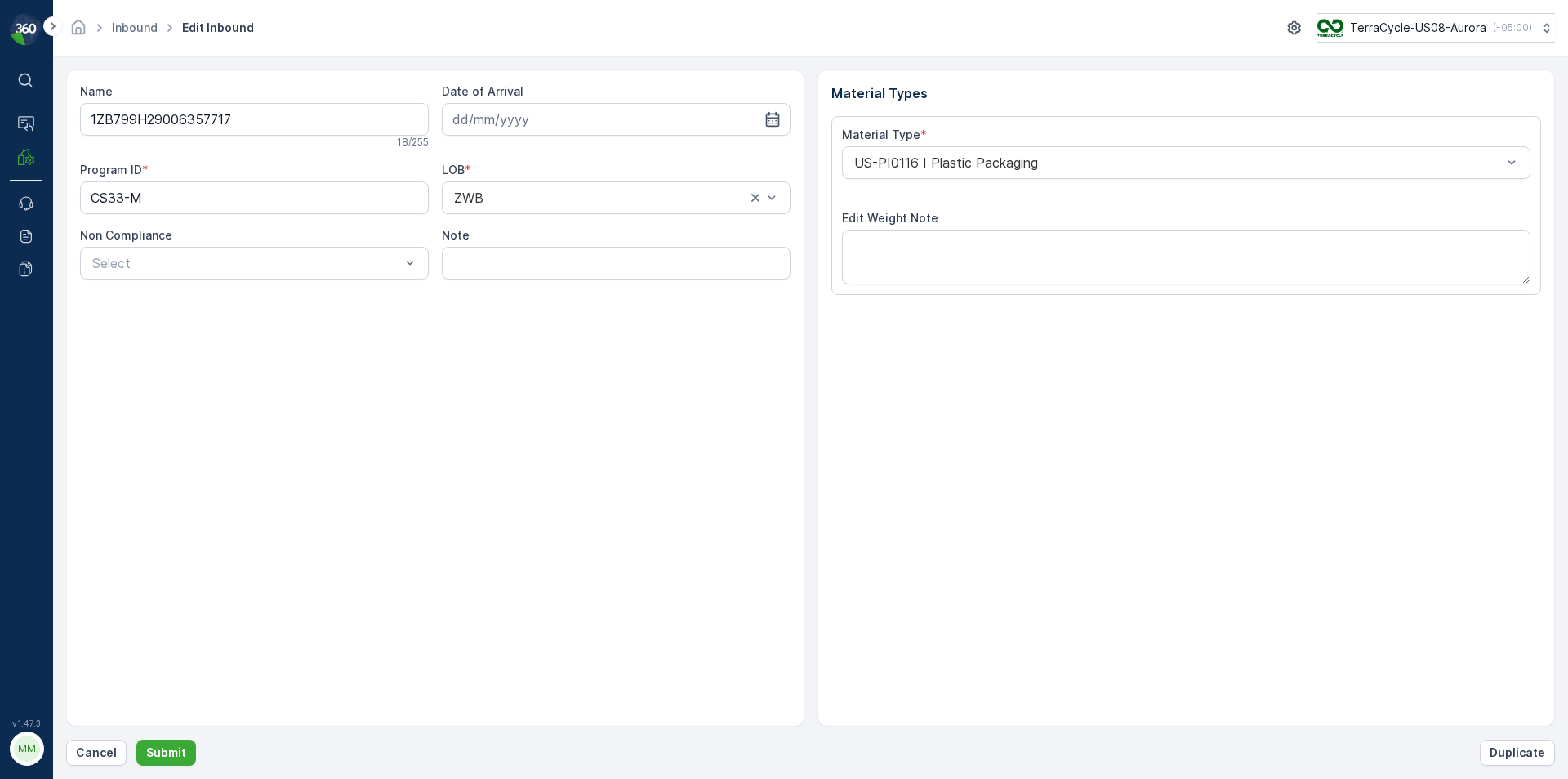
click at [136, 739] on button "Submit" at bounding box center [166, 752] width 59 height 26
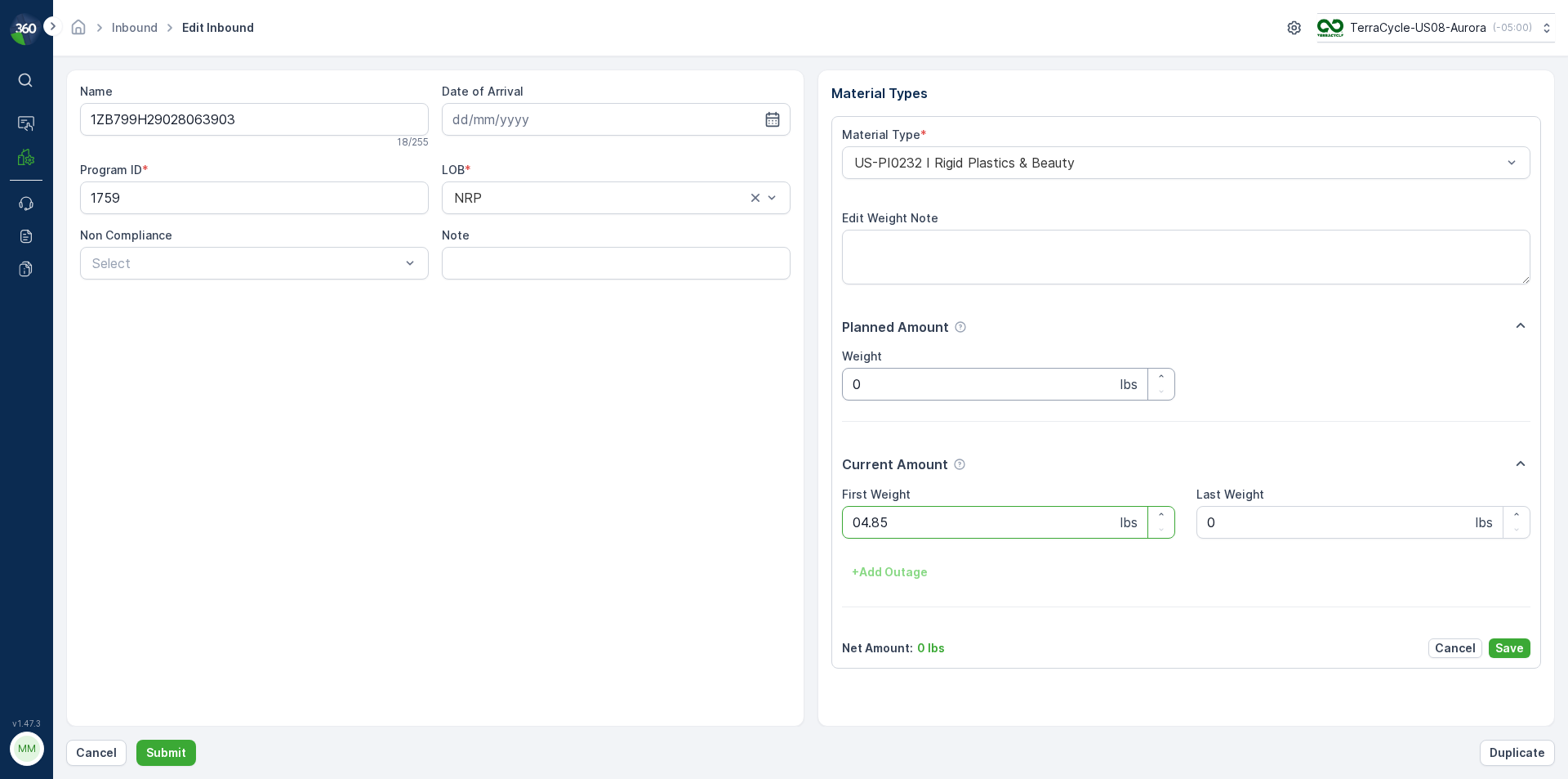
click at [136, 739] on button "Submit" at bounding box center [166, 752] width 59 height 26
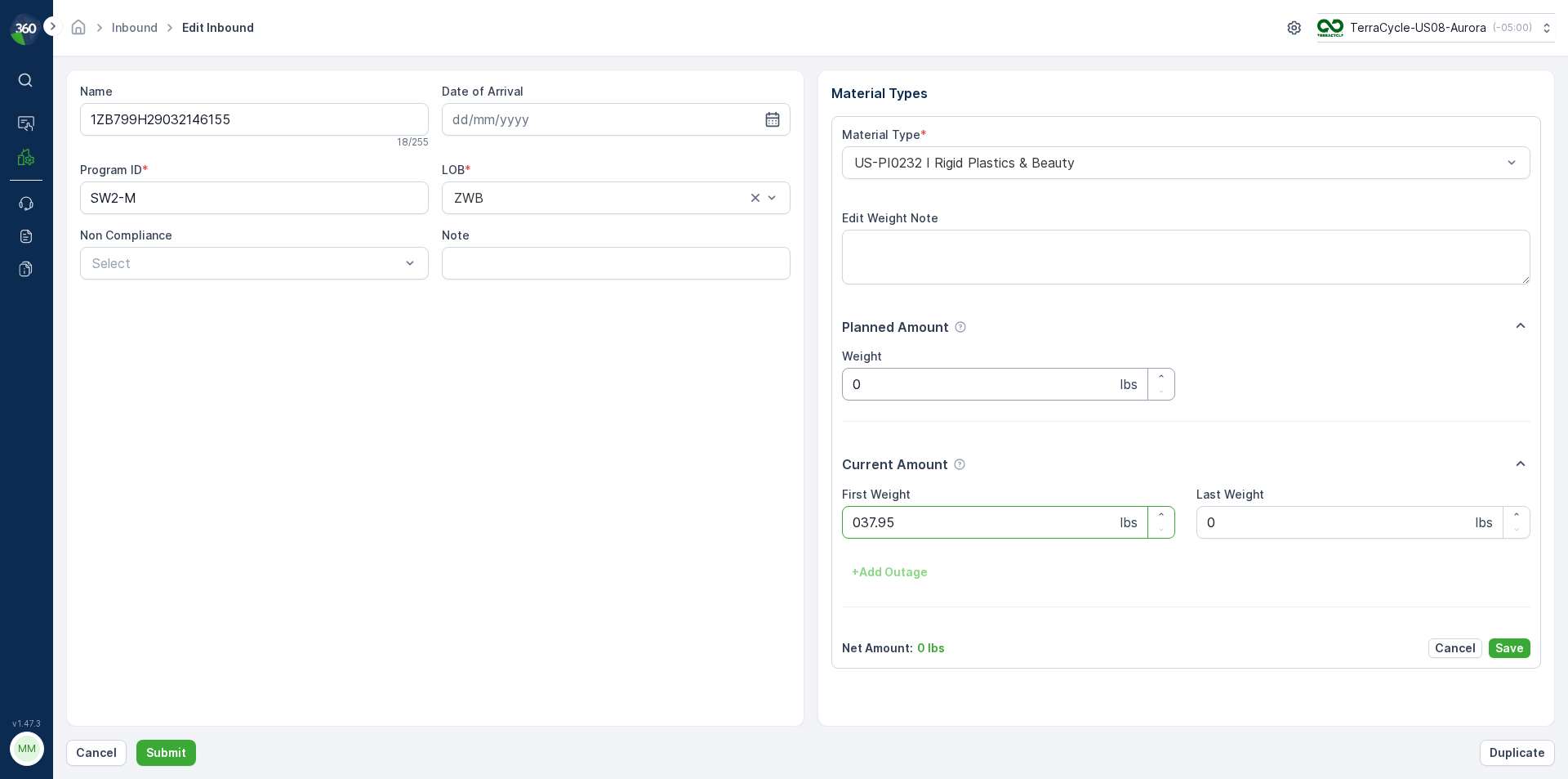
click at [136, 739] on button "Submit" at bounding box center [166, 752] width 59 height 26
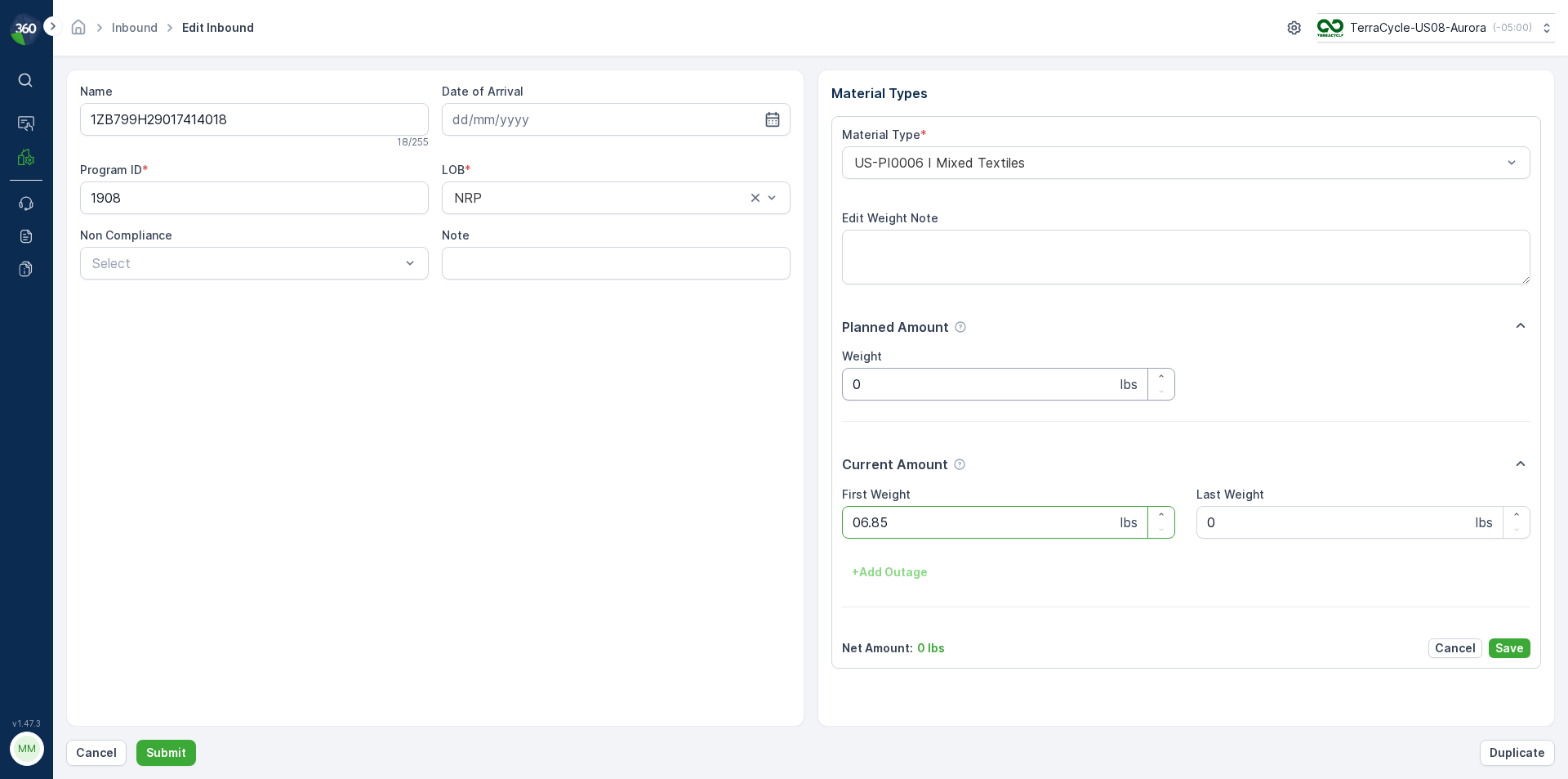
click at [136, 739] on button "Submit" at bounding box center [166, 752] width 59 height 26
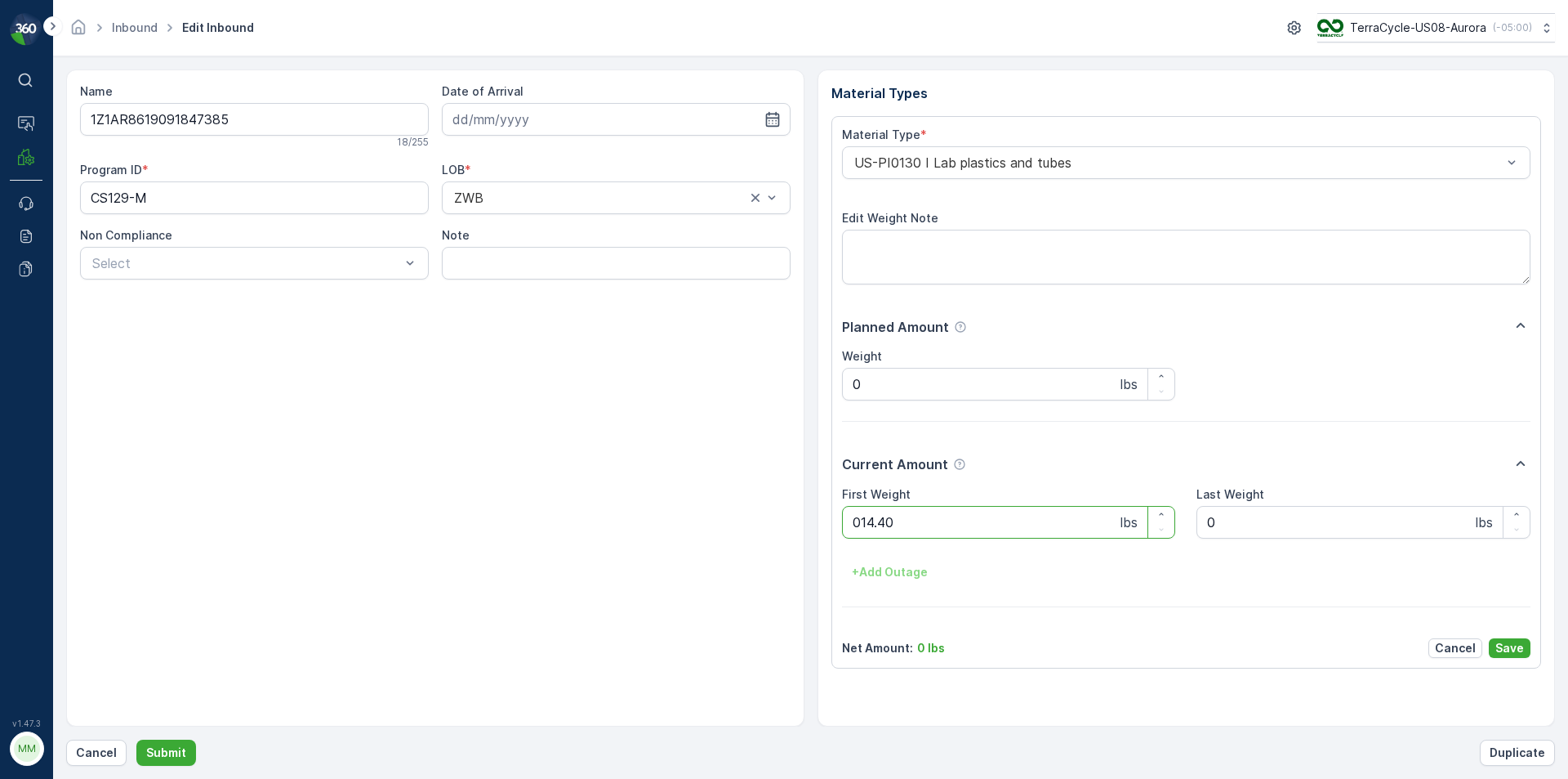
click at [136, 739] on button "Submit" at bounding box center [166, 752] width 59 height 26
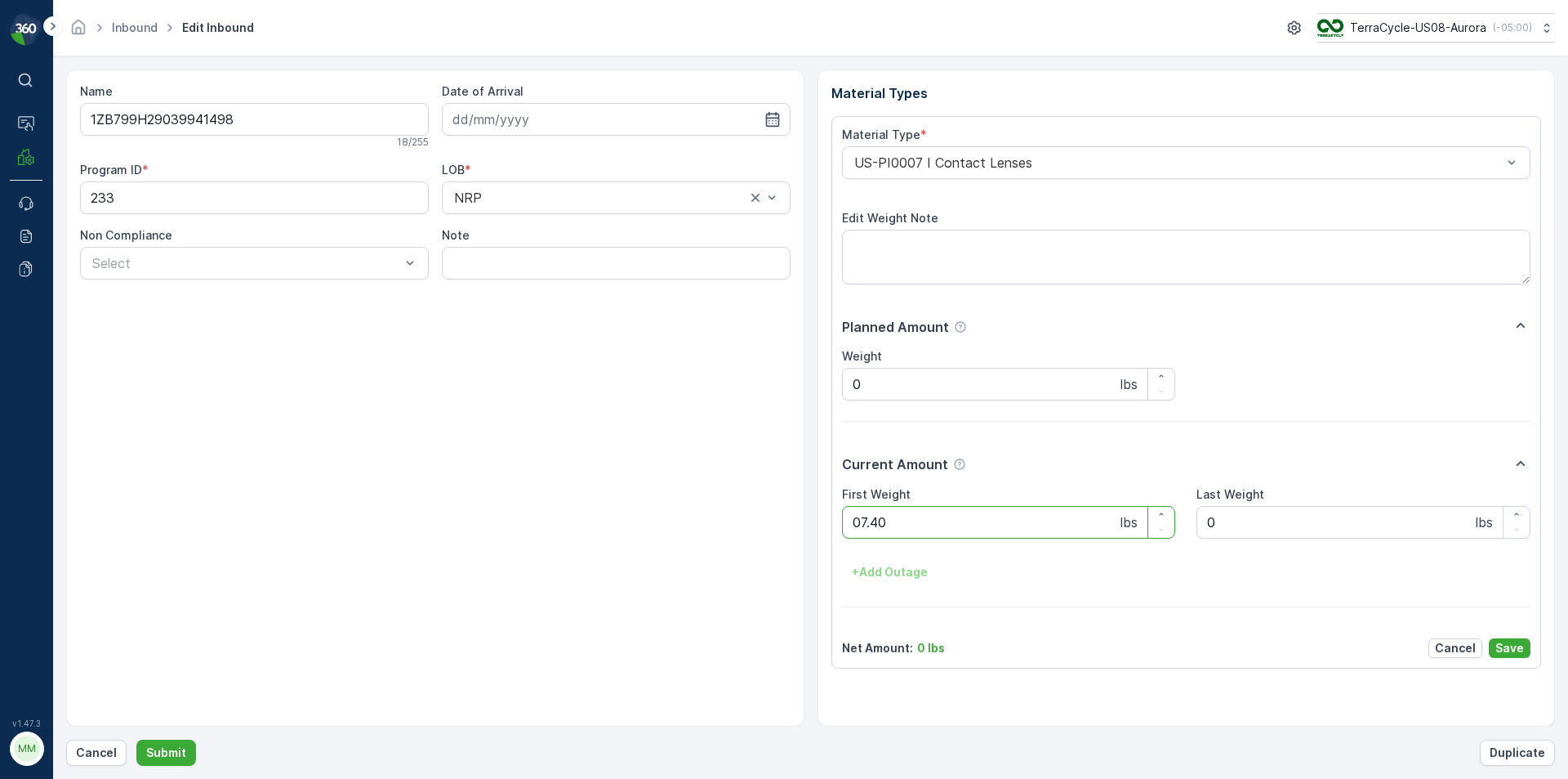
click at [136, 739] on button "Submit" at bounding box center [166, 752] width 59 height 26
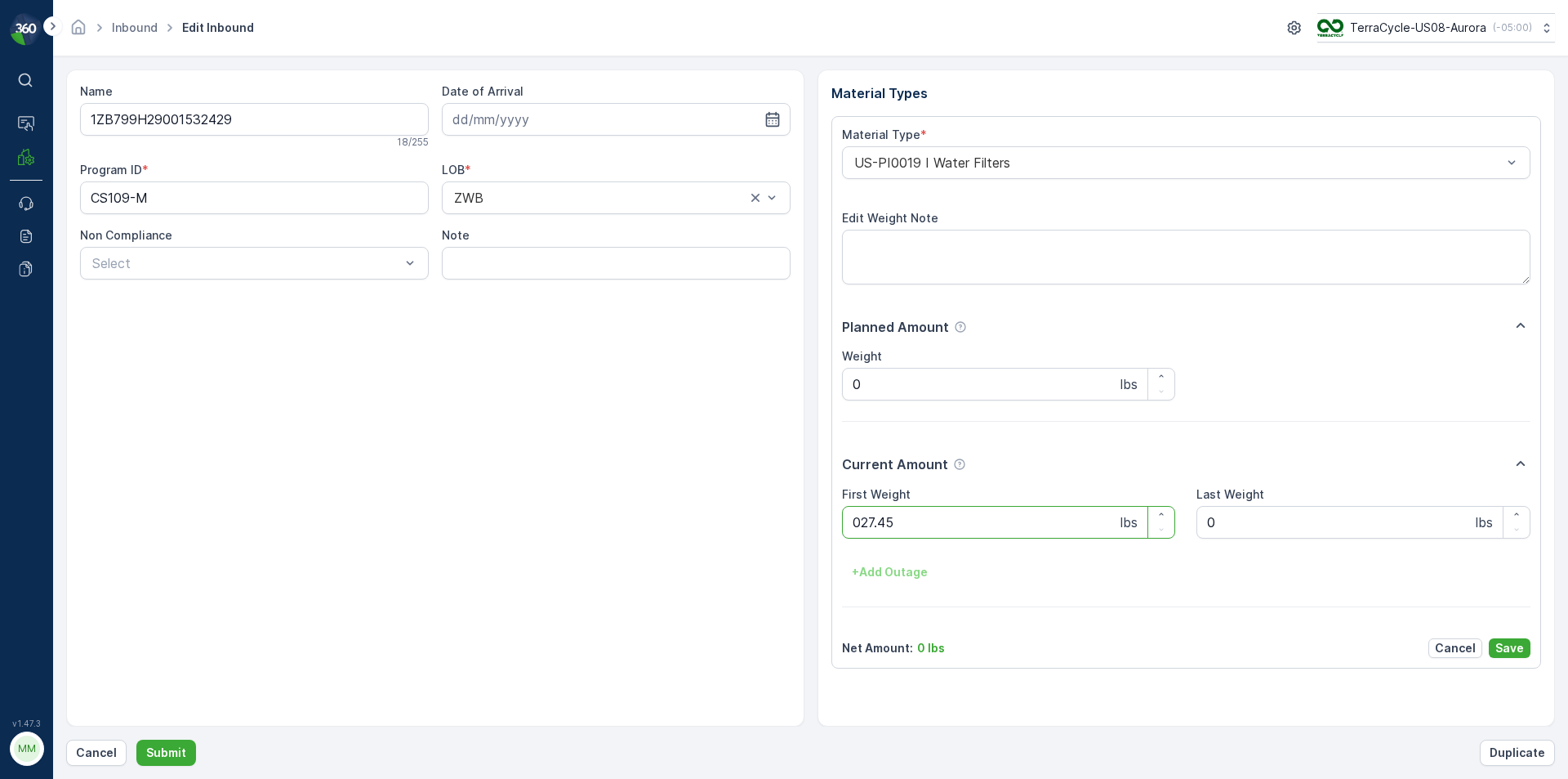
click at [136, 739] on button "Submit" at bounding box center [166, 752] width 59 height 26
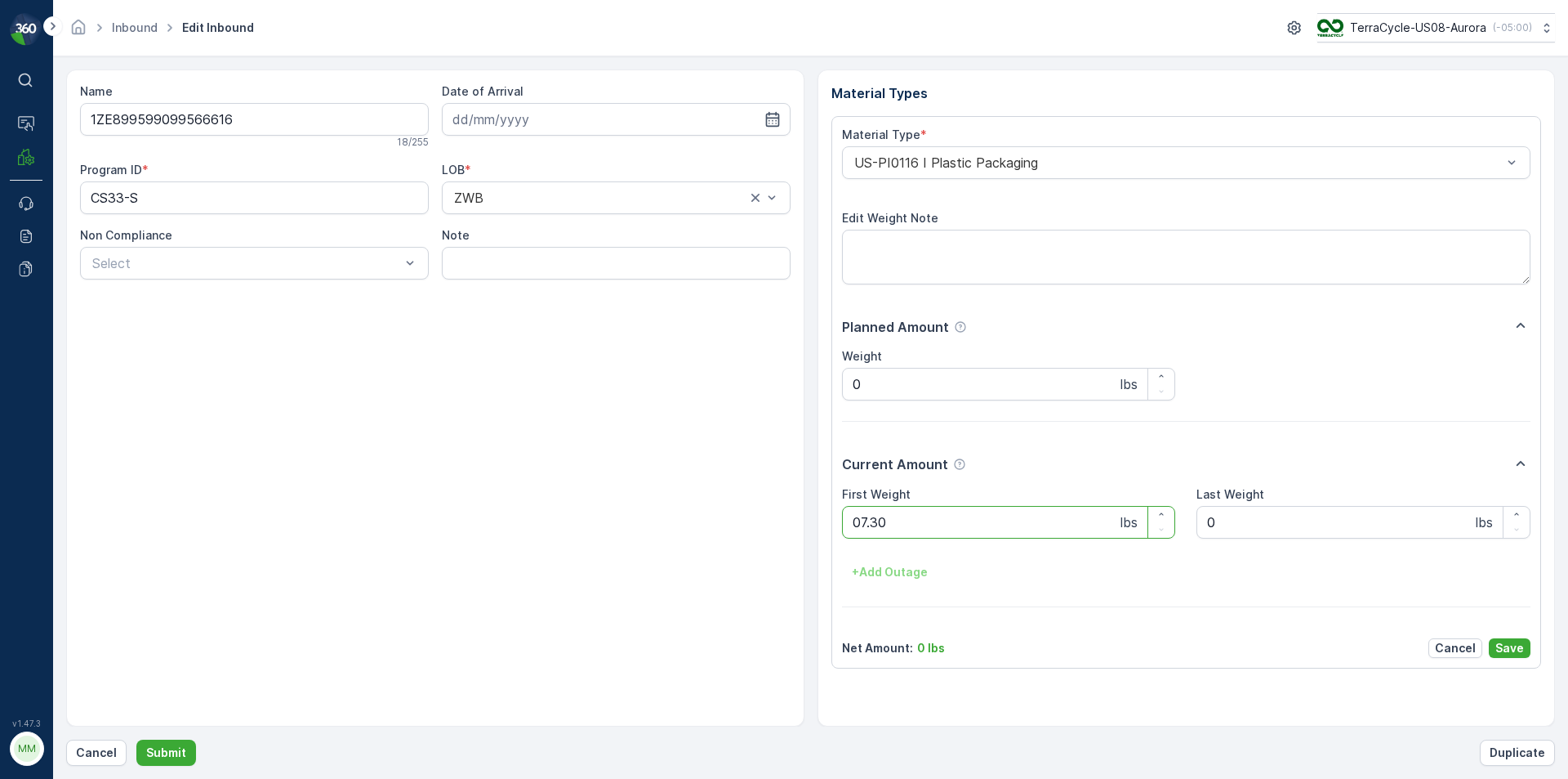
click at [136, 739] on button "Submit" at bounding box center [166, 752] width 59 height 26
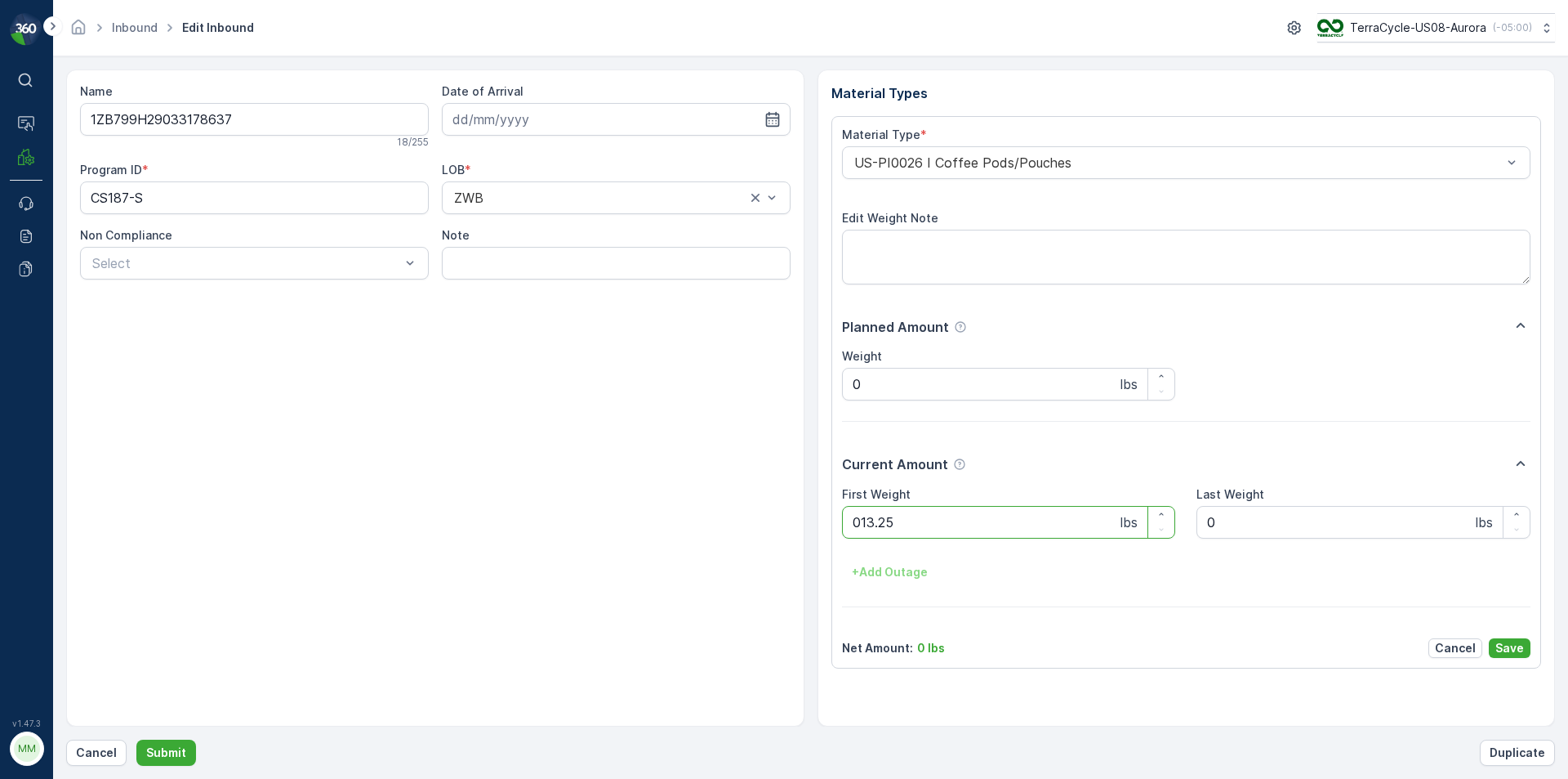
click at [136, 739] on button "Submit" at bounding box center [166, 752] width 59 height 26
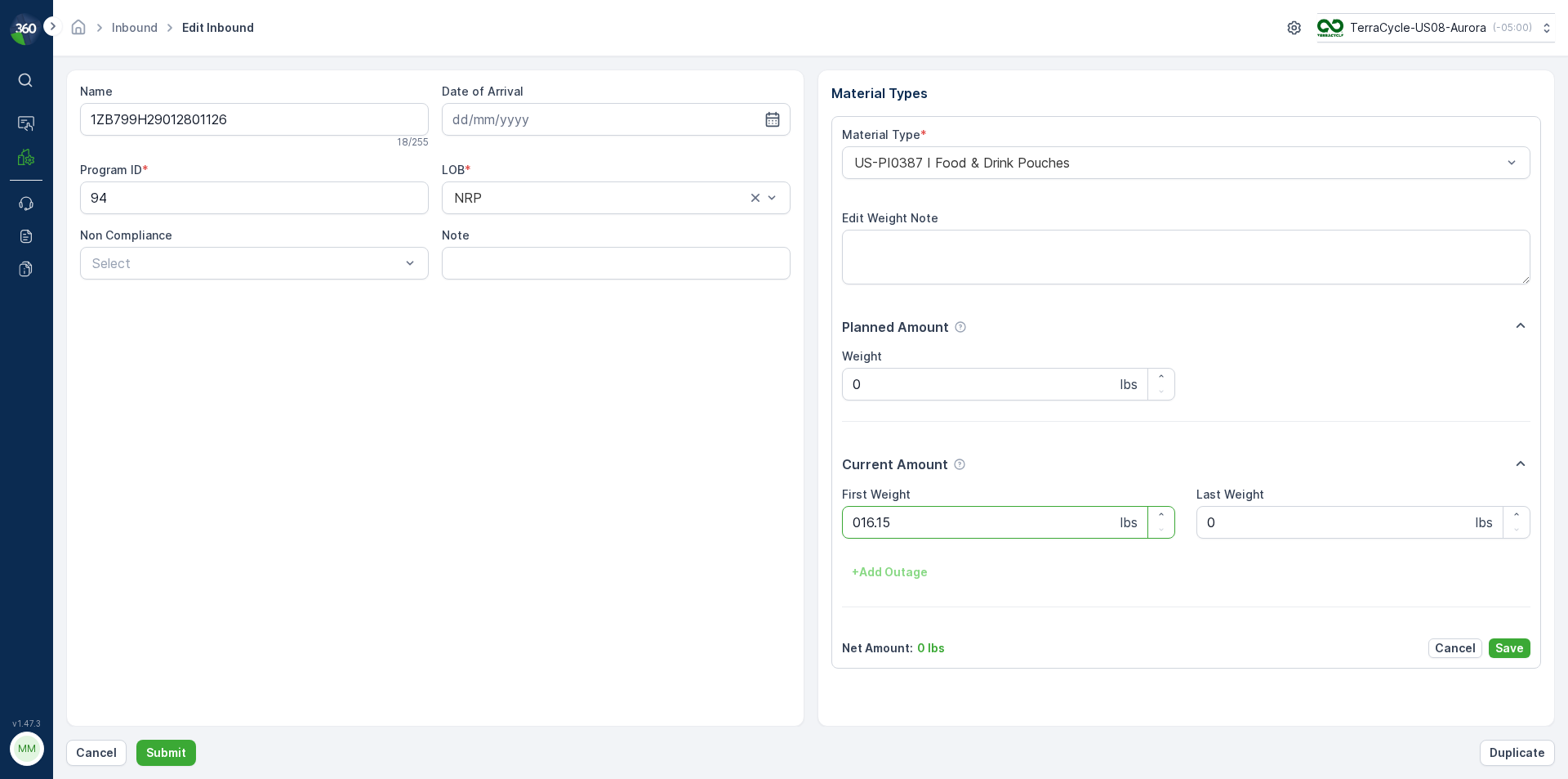
click at [136, 739] on button "Submit" at bounding box center [166, 752] width 59 height 26
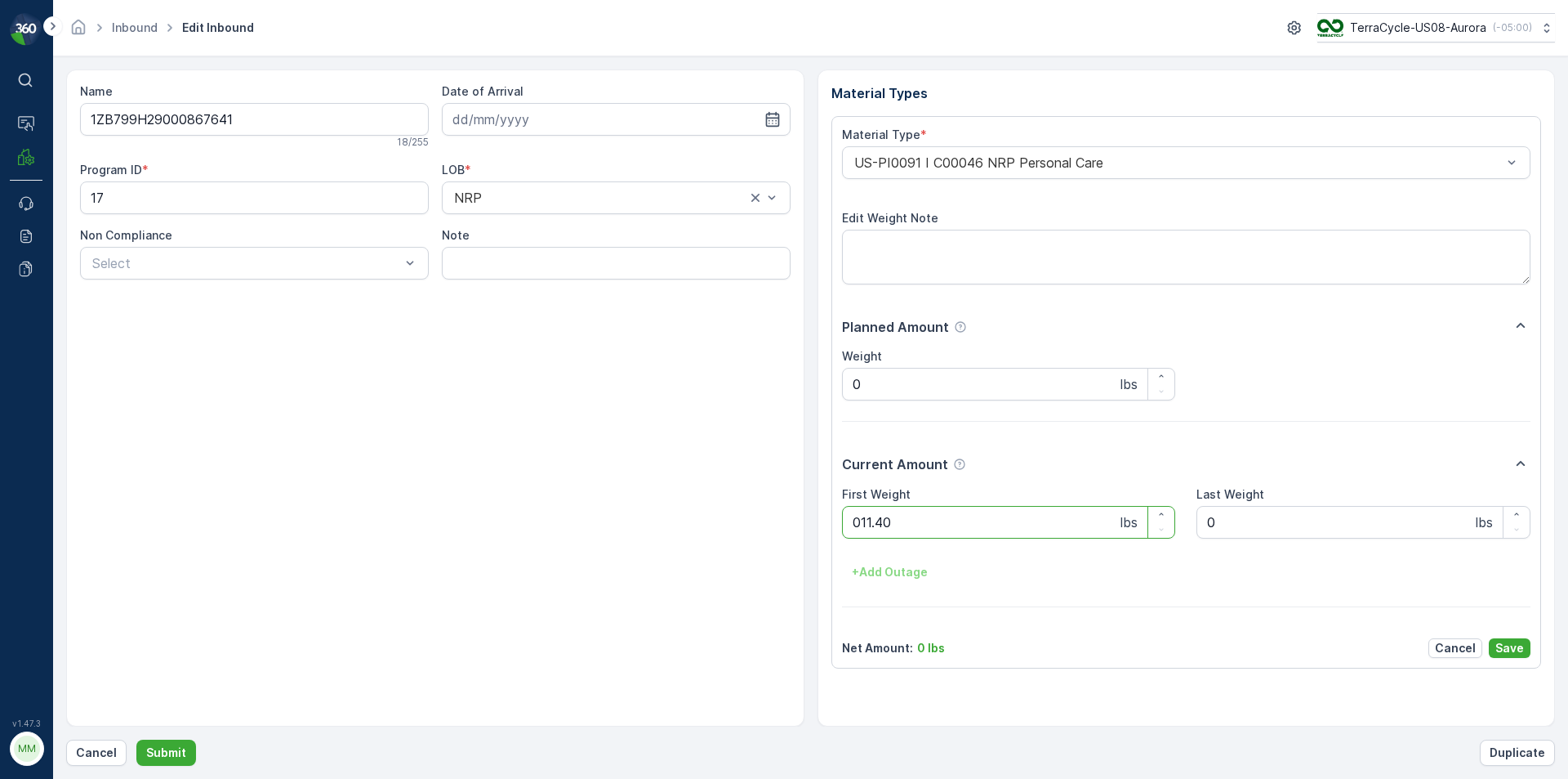
click at [136, 739] on button "Submit" at bounding box center [166, 752] width 59 height 26
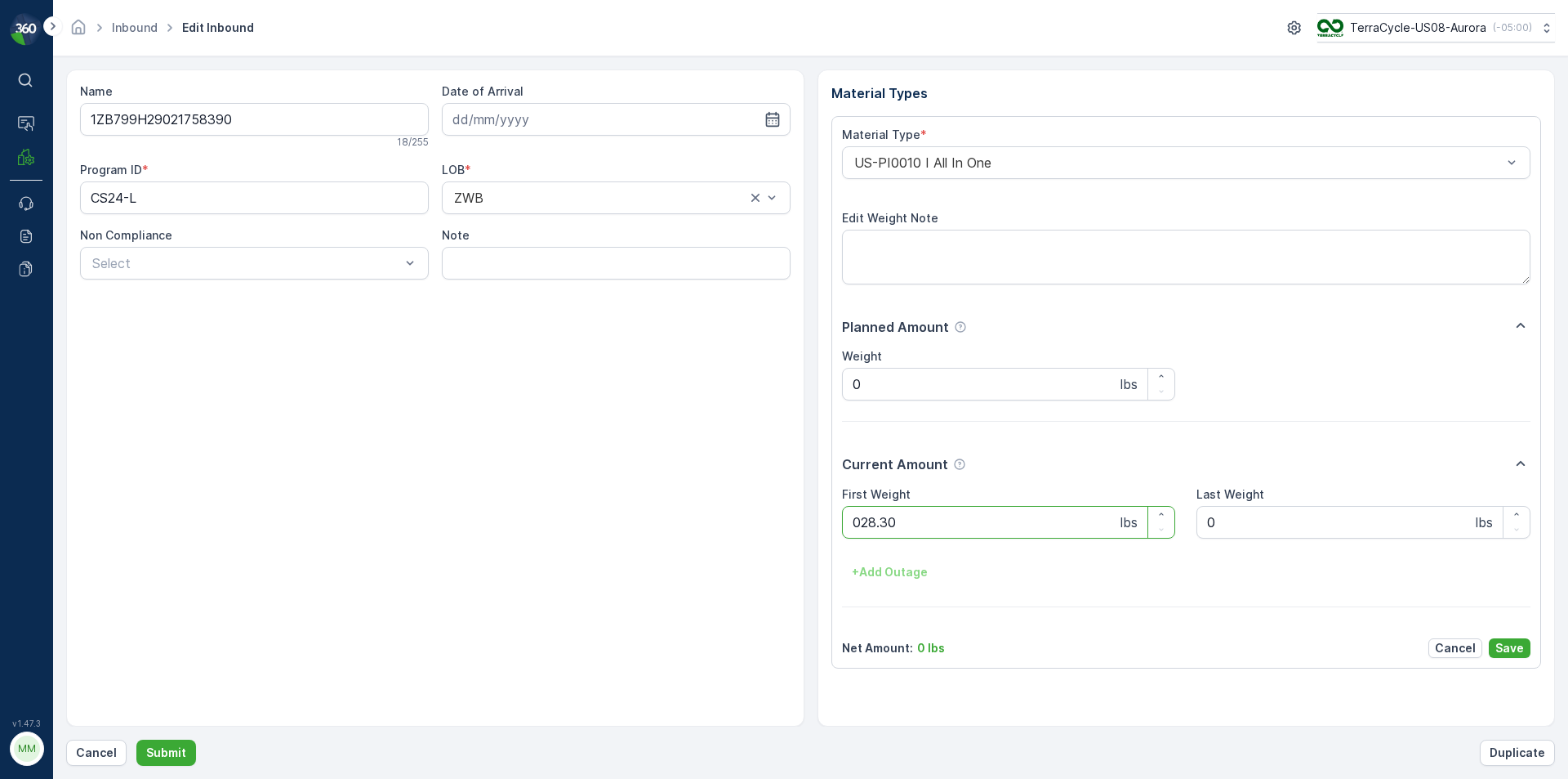
click at [136, 739] on button "Submit" at bounding box center [166, 752] width 59 height 26
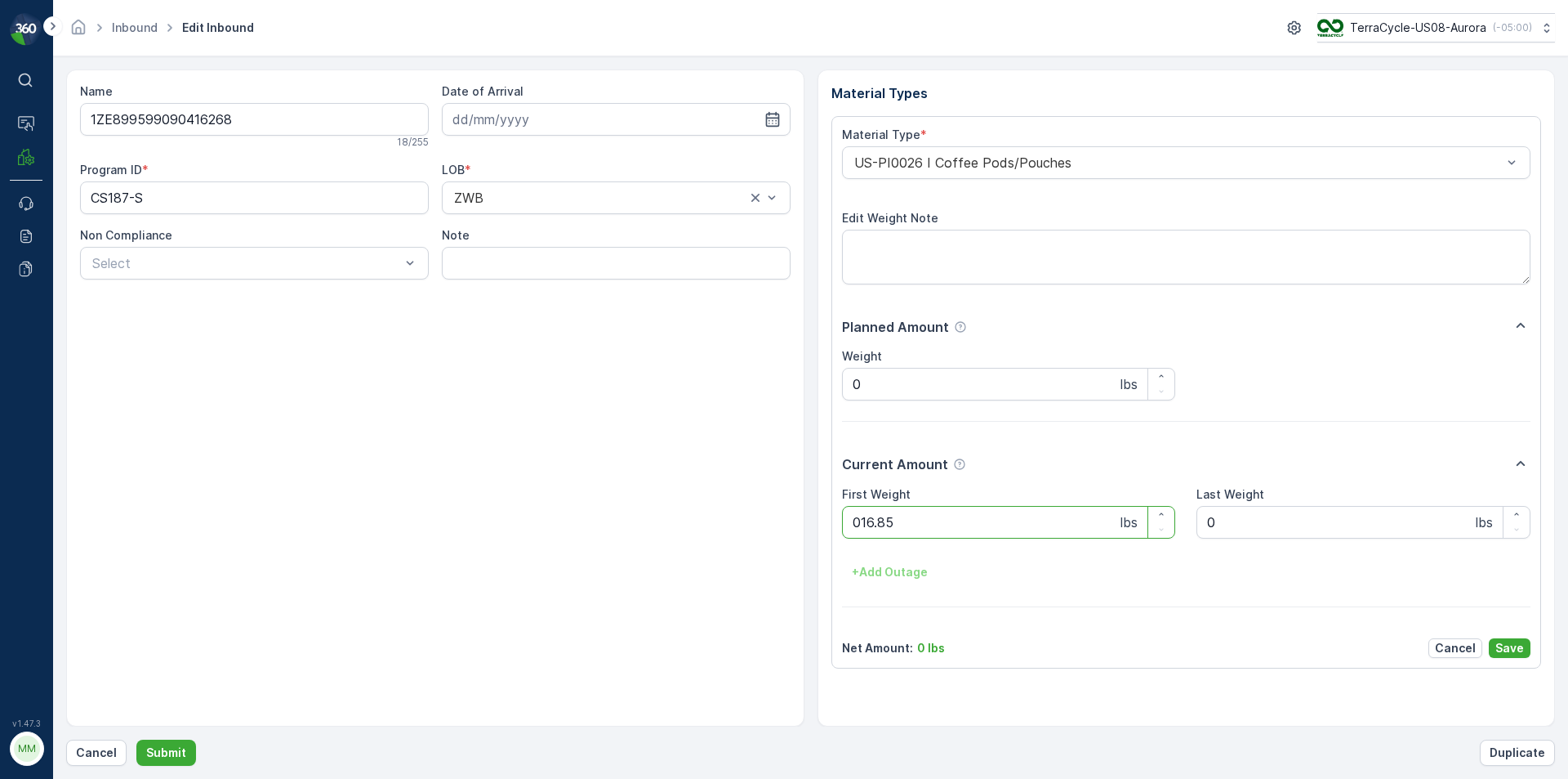
click at [136, 739] on button "Submit" at bounding box center [166, 752] width 59 height 26
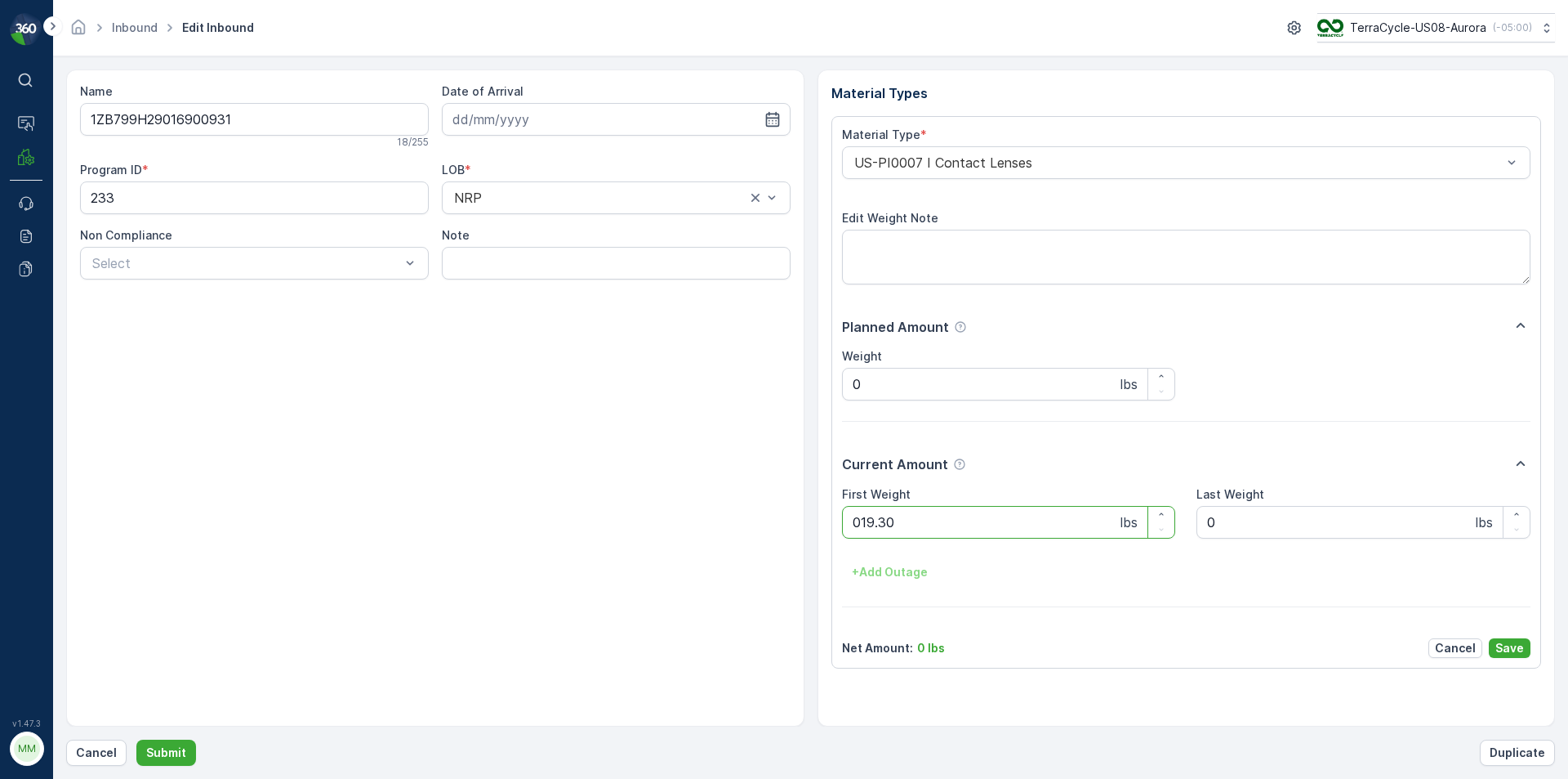
click at [136, 739] on button "Submit" at bounding box center [166, 752] width 59 height 26
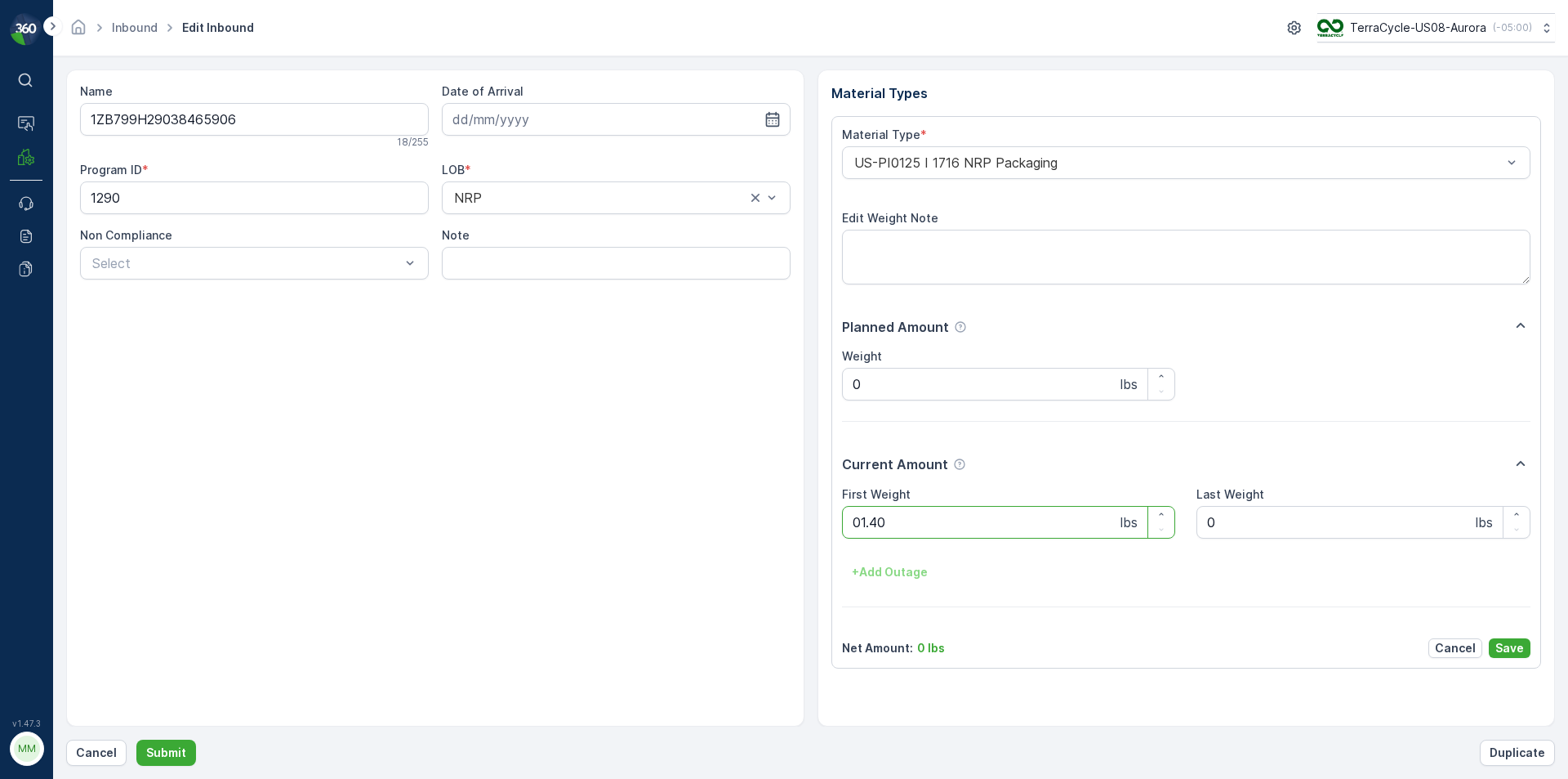
click at [136, 739] on button "Submit" at bounding box center [166, 752] width 59 height 26
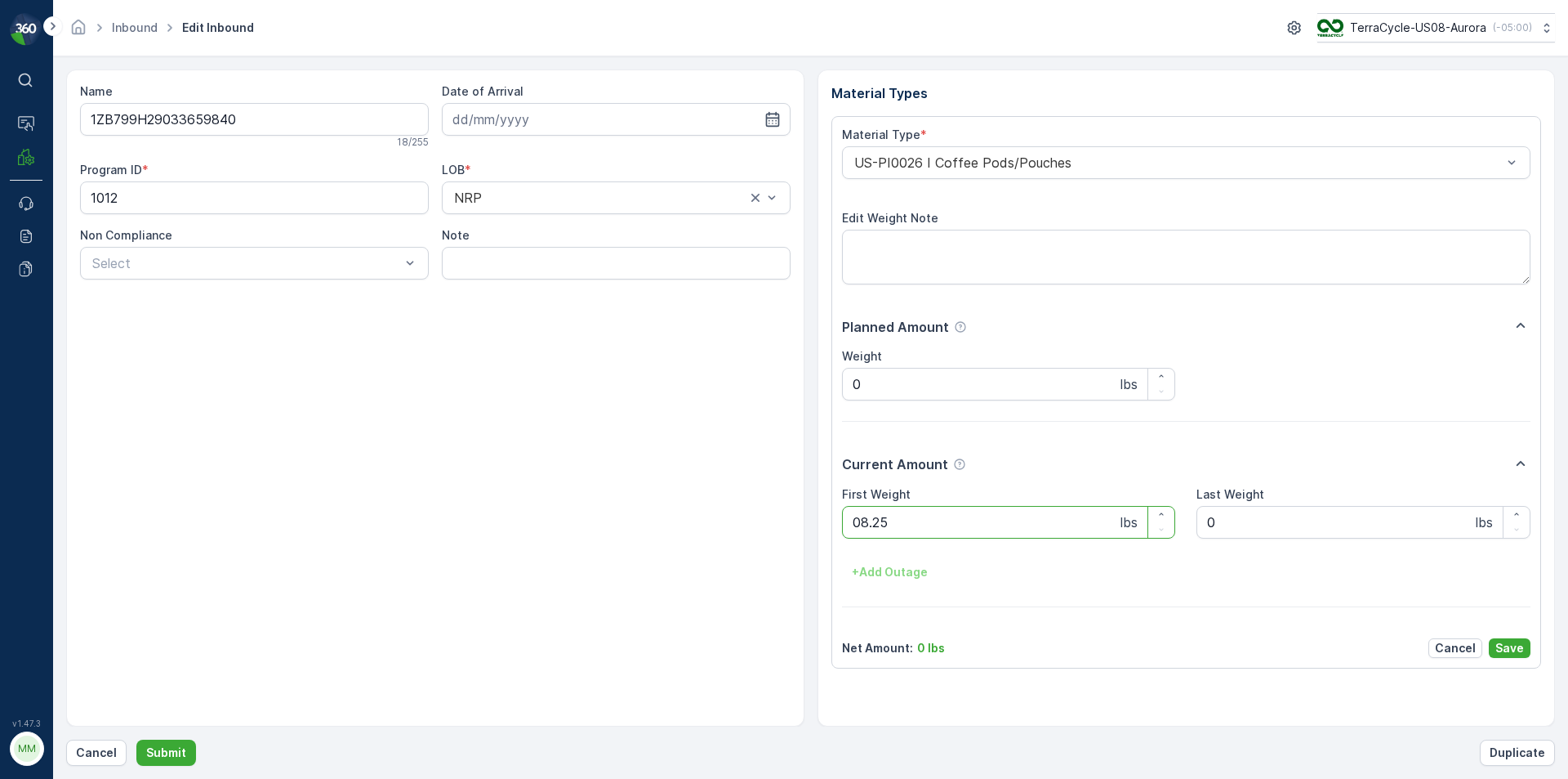
click at [136, 739] on button "Submit" at bounding box center [166, 752] width 59 height 26
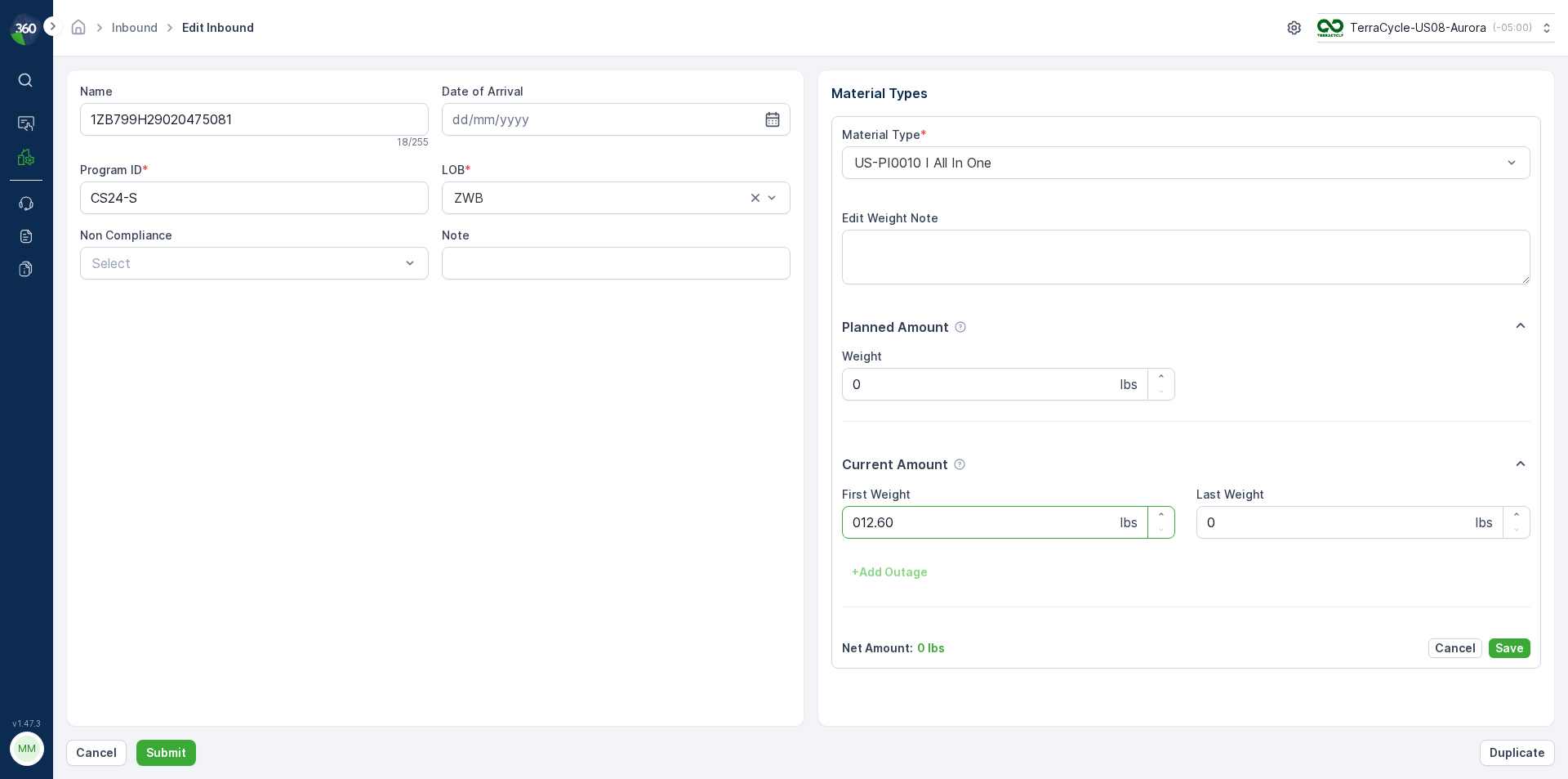
click at [136, 739] on button "Submit" at bounding box center [166, 752] width 59 height 26
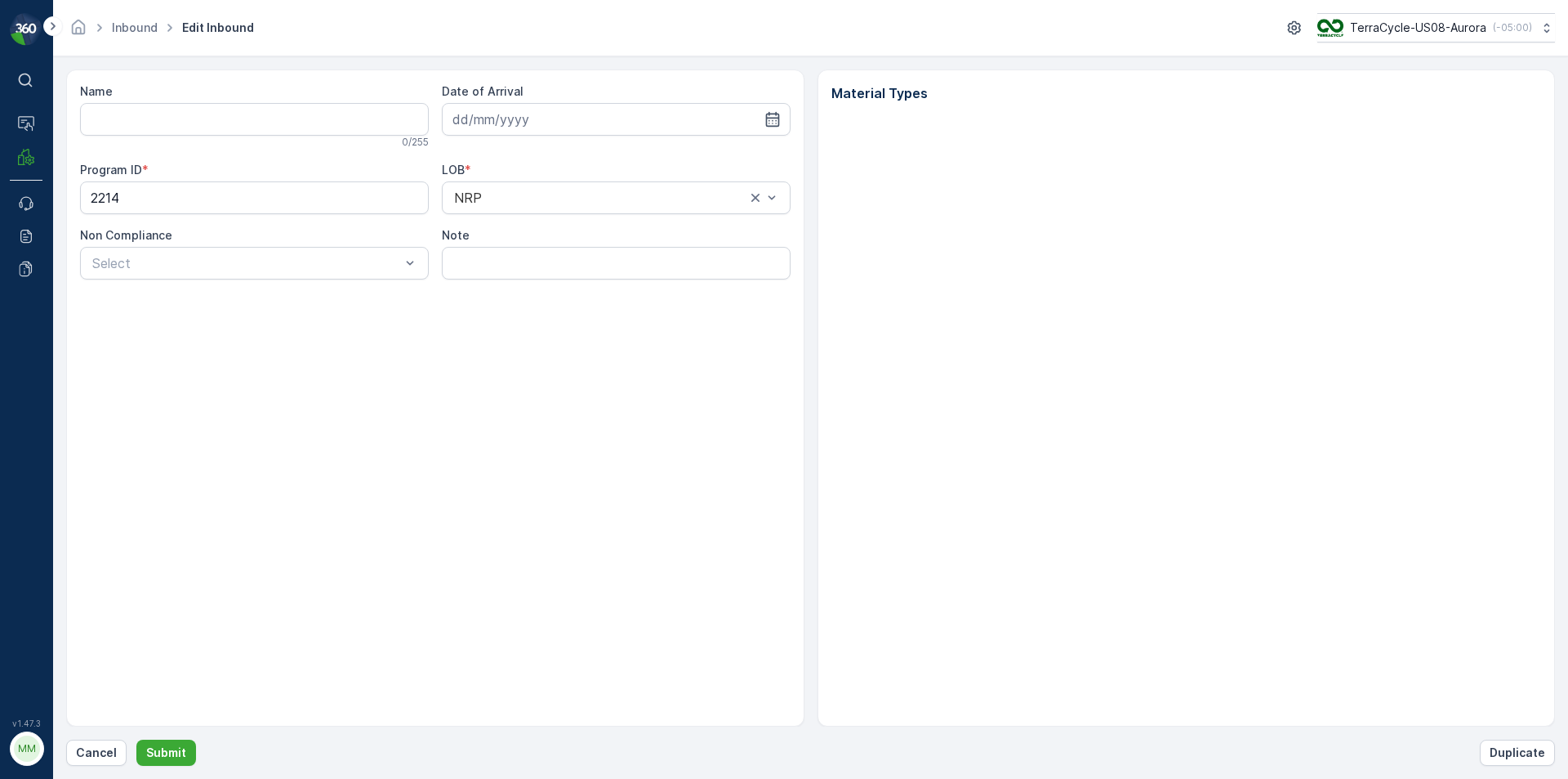
type input "1ZB799H29005119011"
type input "[DATE]"
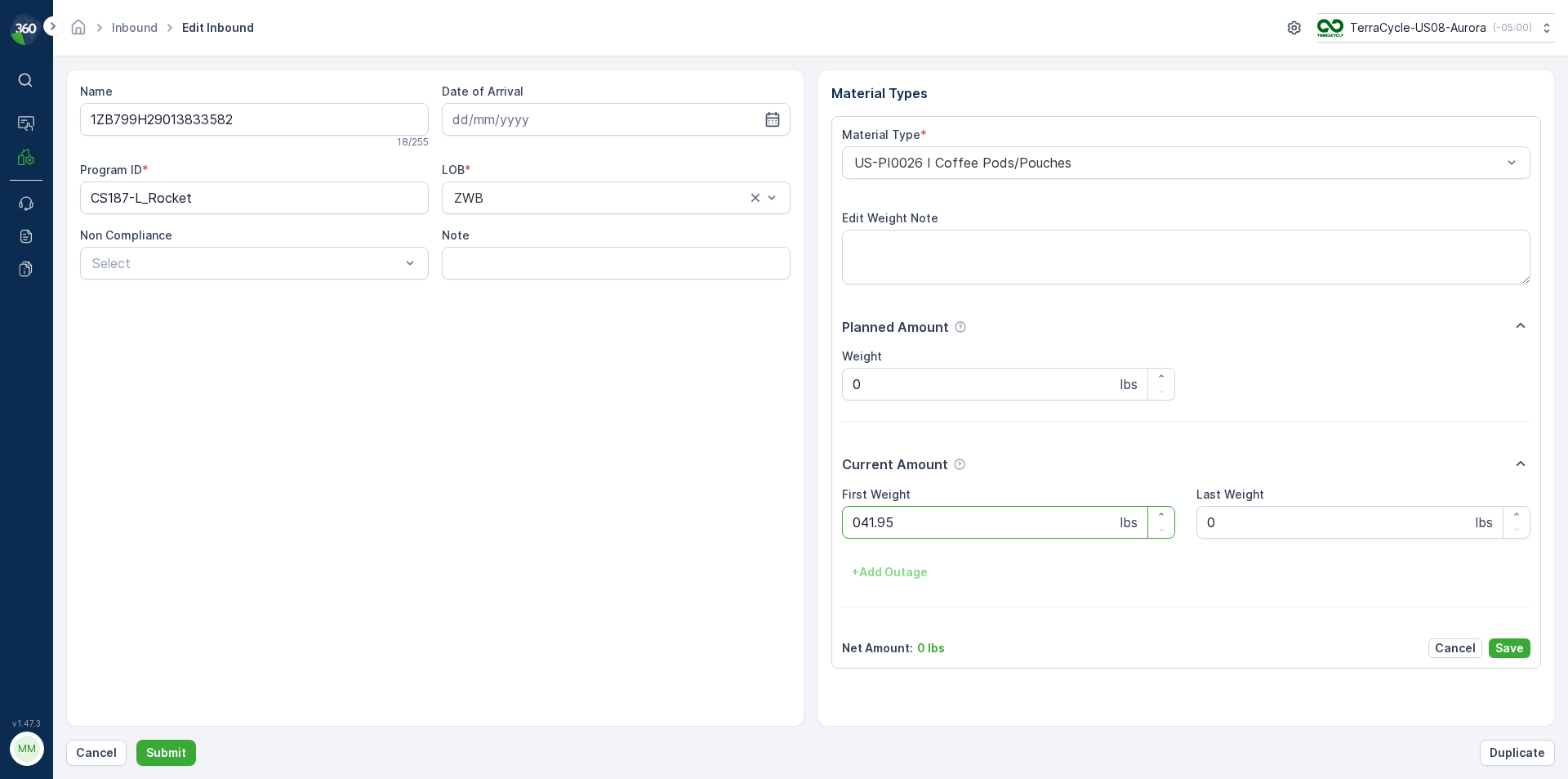
click at [136, 739] on button "Submit" at bounding box center [166, 752] width 59 height 26
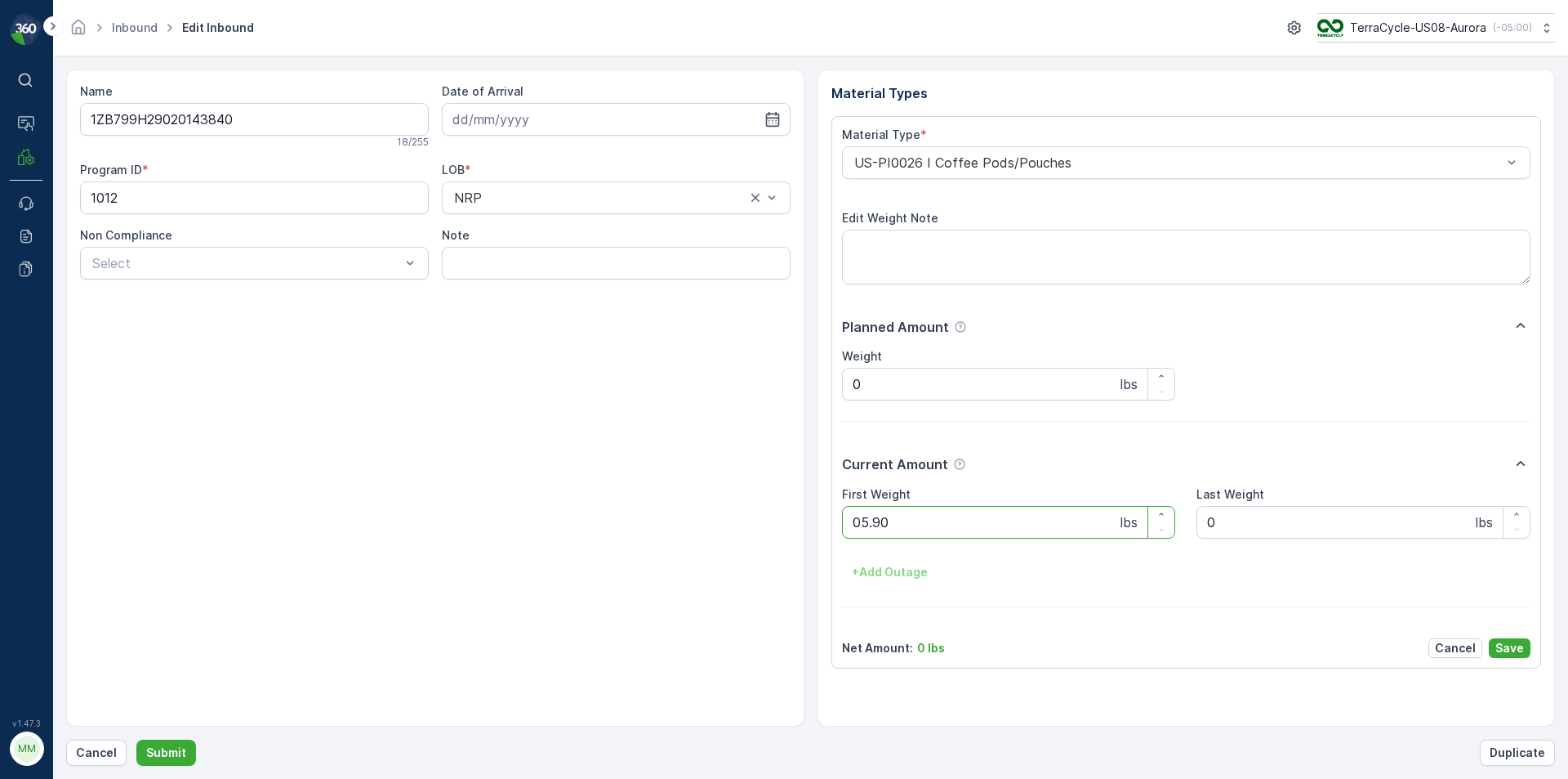
click at [136, 739] on button "Submit" at bounding box center [166, 752] width 59 height 26
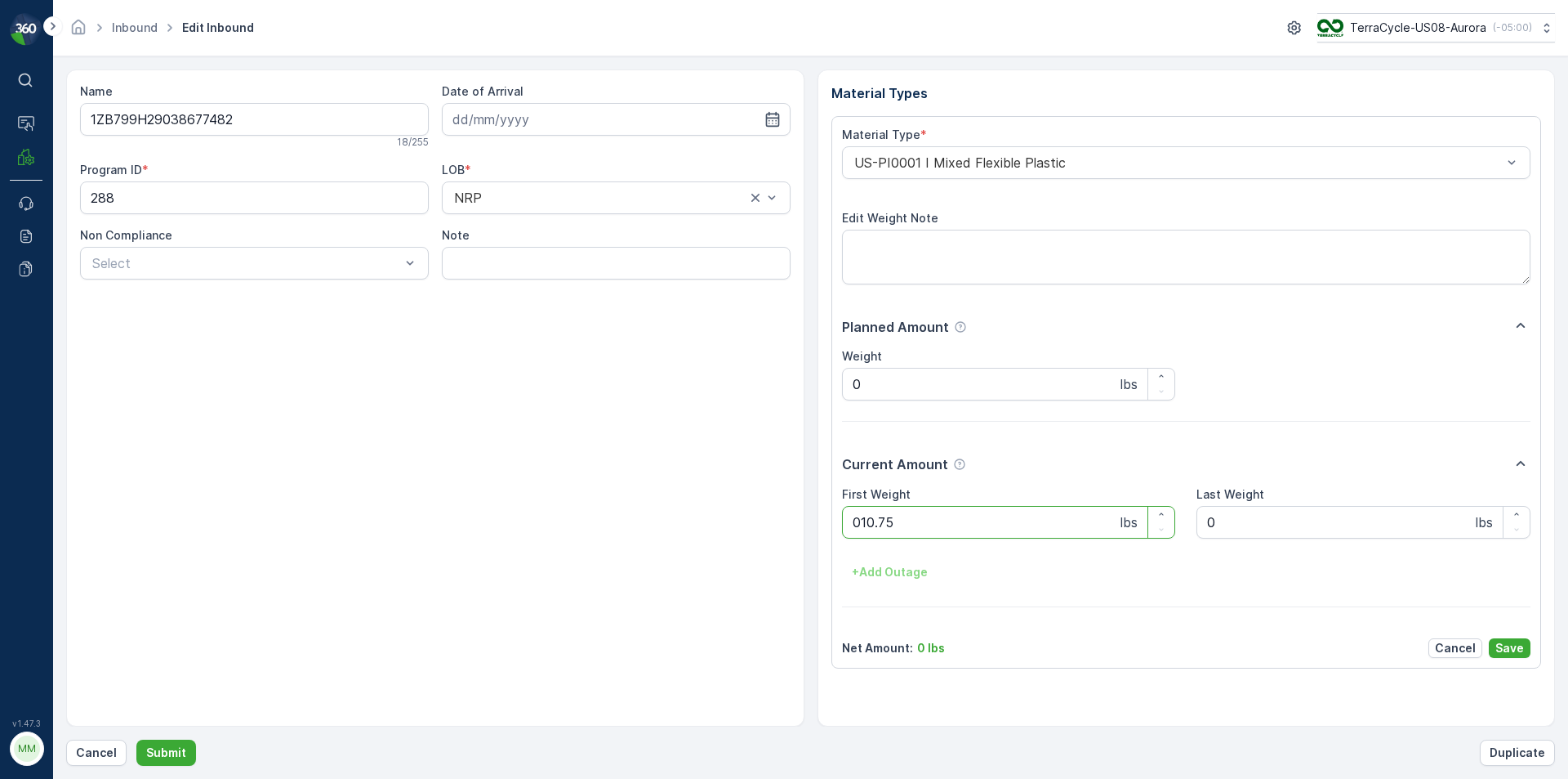
click at [136, 739] on button "Submit" at bounding box center [166, 752] width 59 height 26
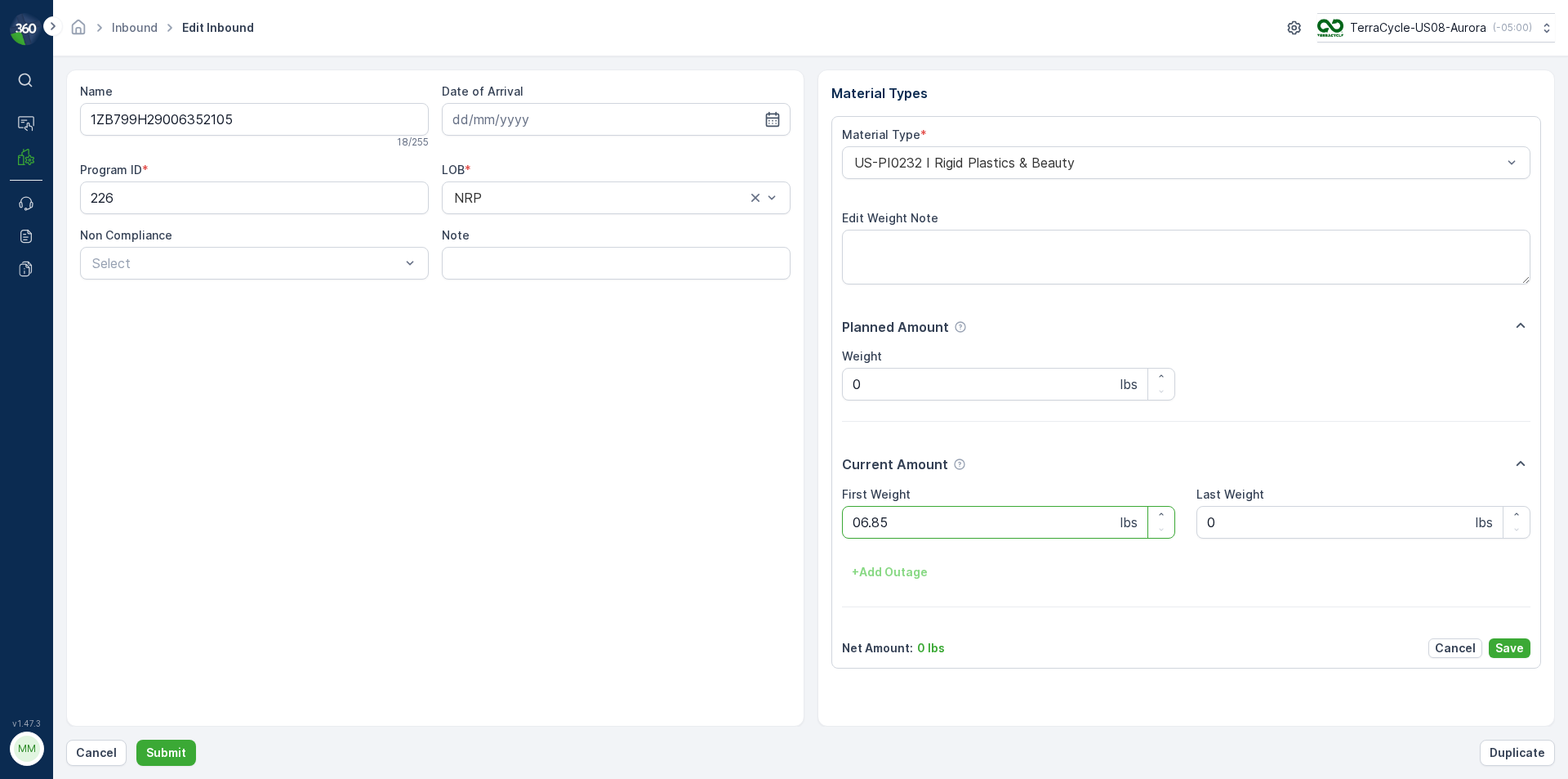
click at [136, 739] on button "Submit" at bounding box center [166, 752] width 59 height 26
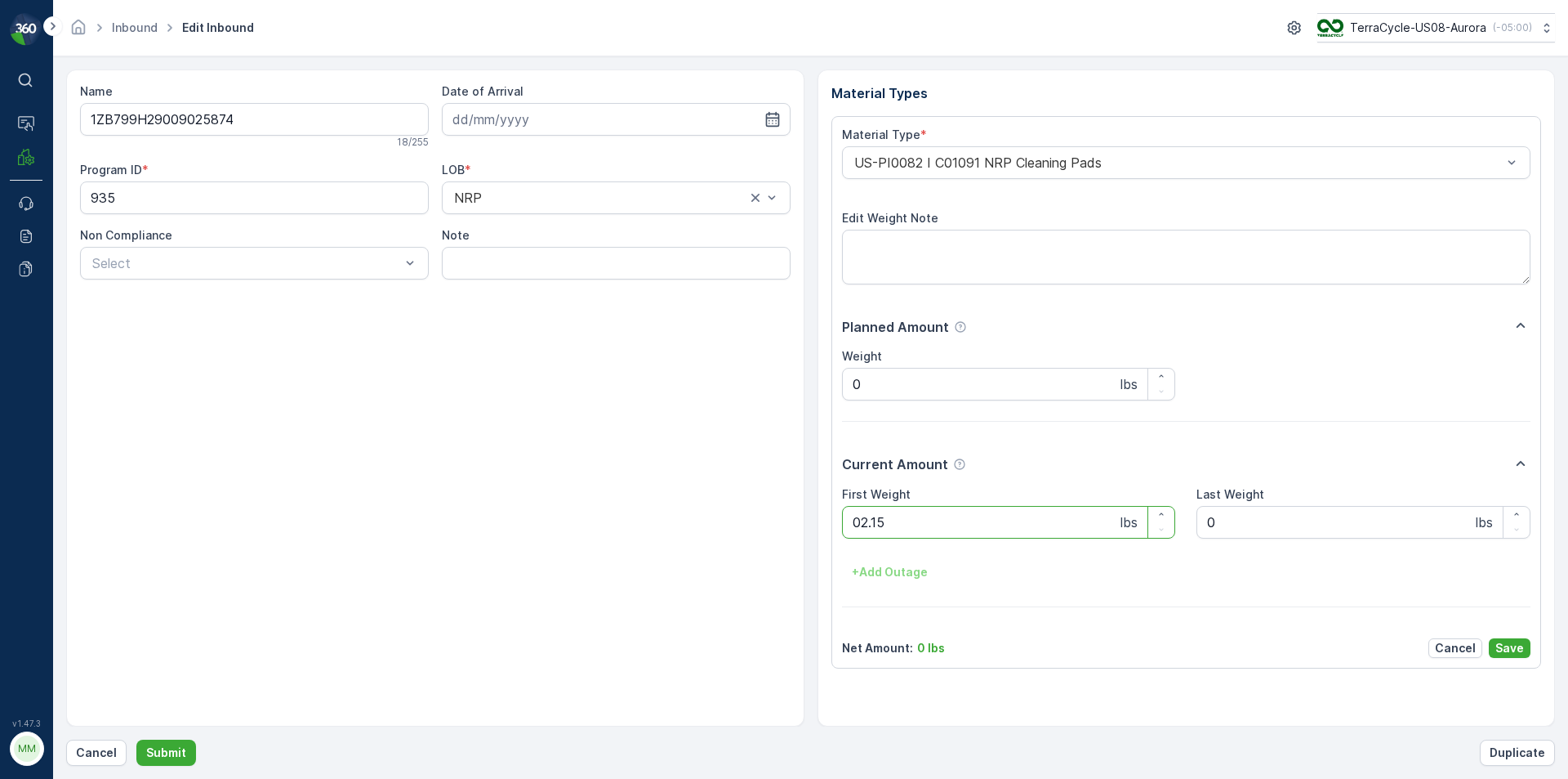
click at [136, 739] on button "Submit" at bounding box center [166, 752] width 59 height 26
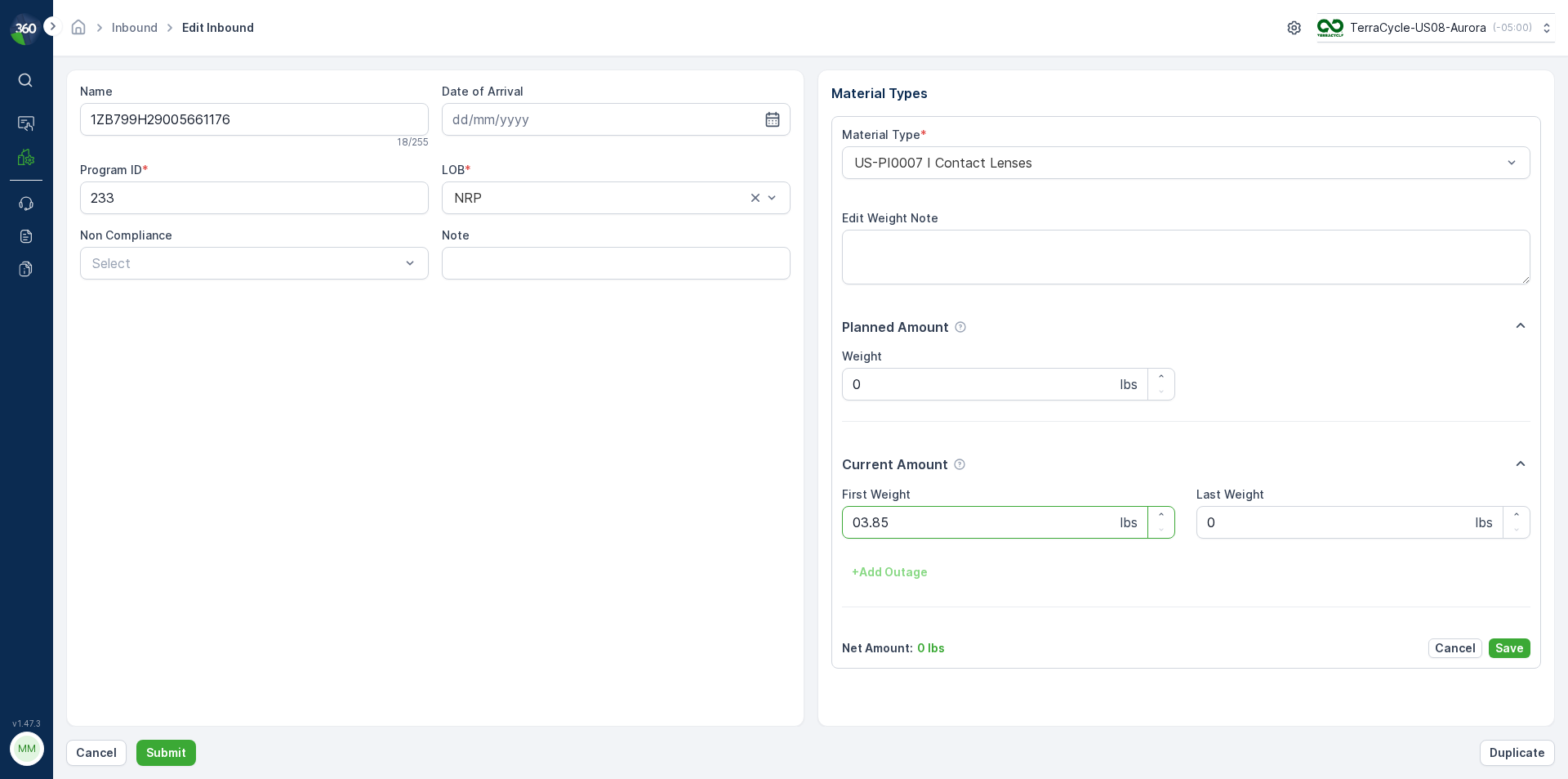
click at [136, 739] on button "Submit" at bounding box center [166, 752] width 59 height 26
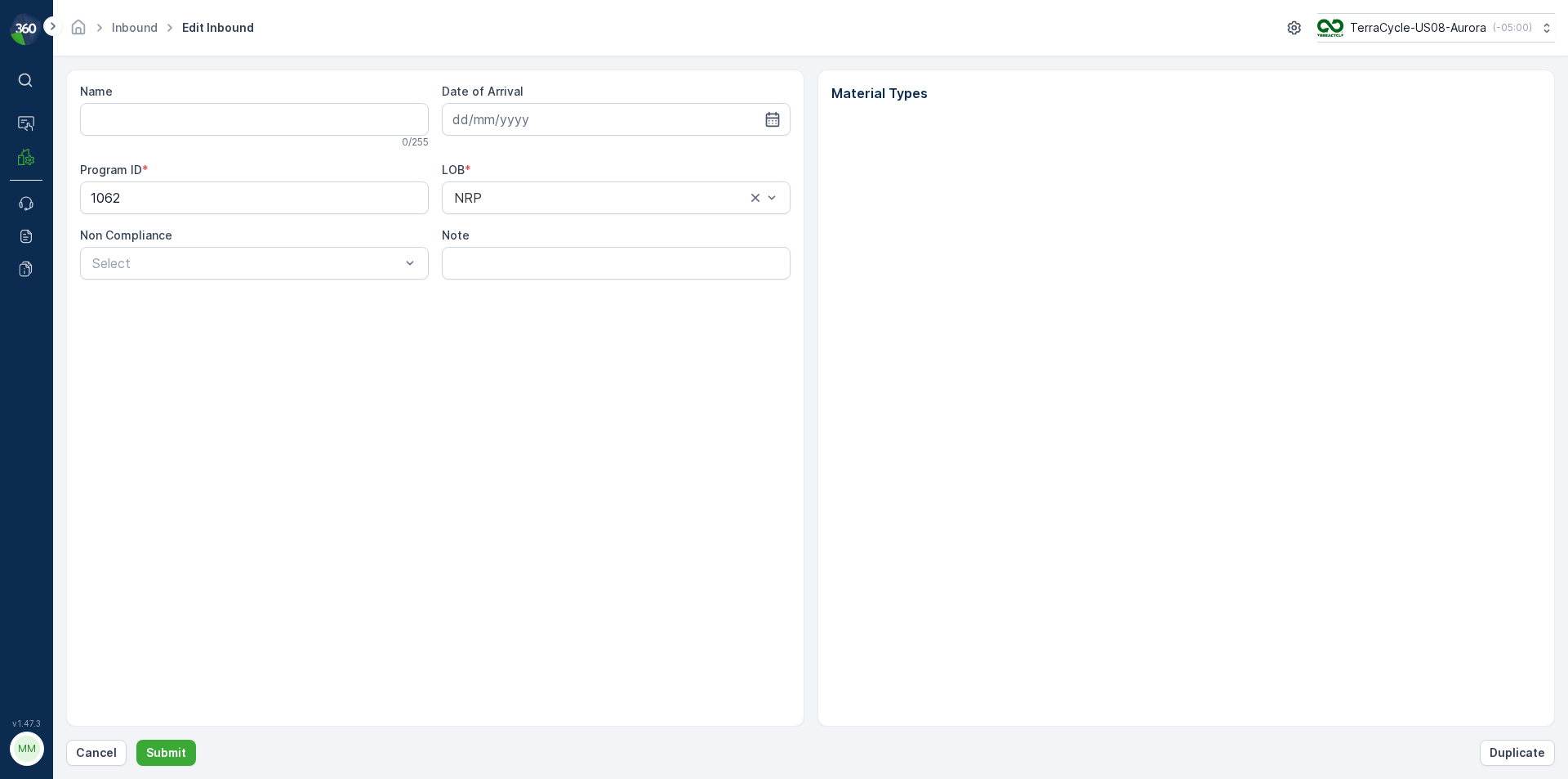
type input "1ZB799H29006863938"
type input "[DATE]"
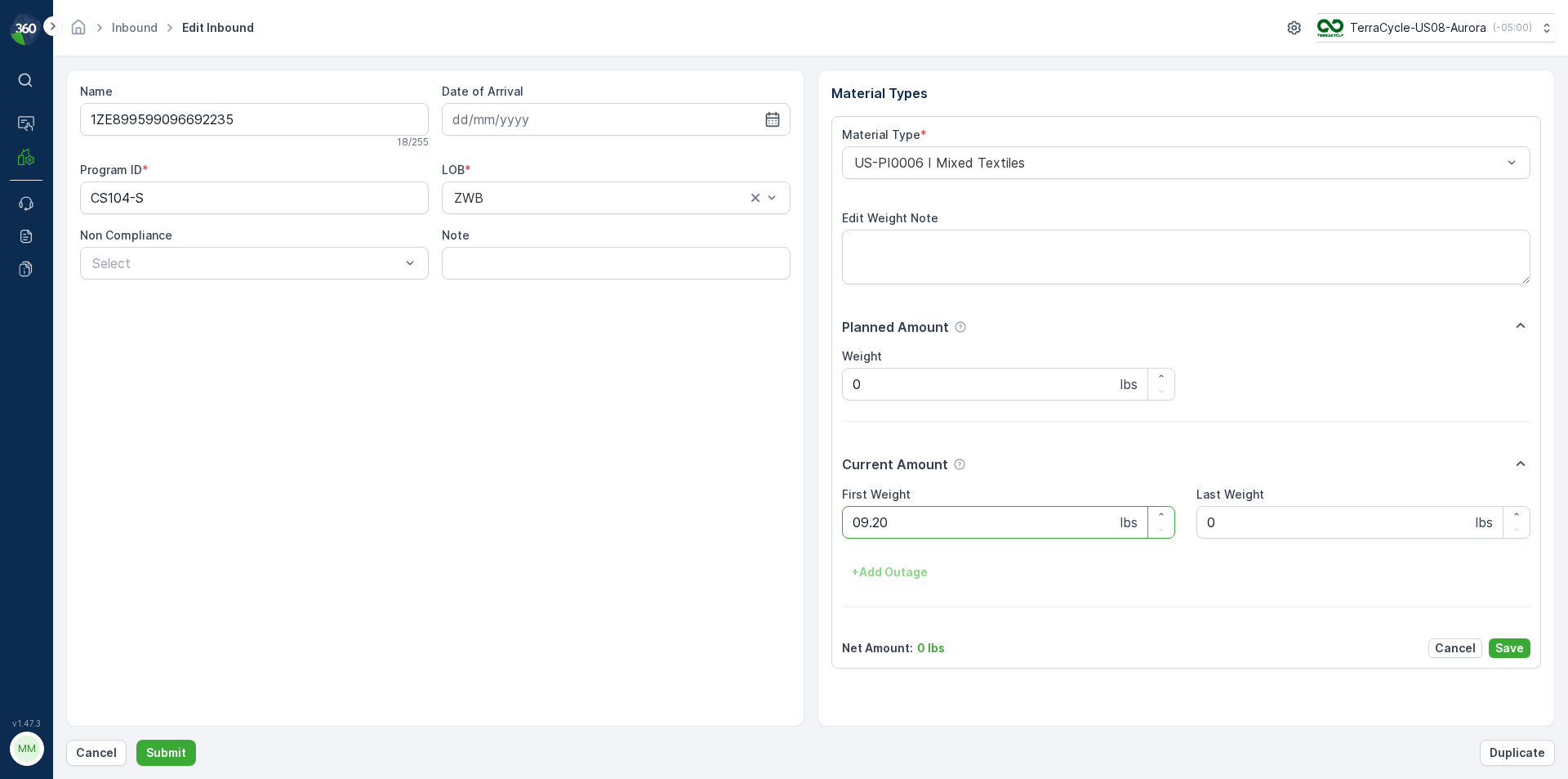
click at [136, 739] on button "Submit" at bounding box center [166, 752] width 59 height 26
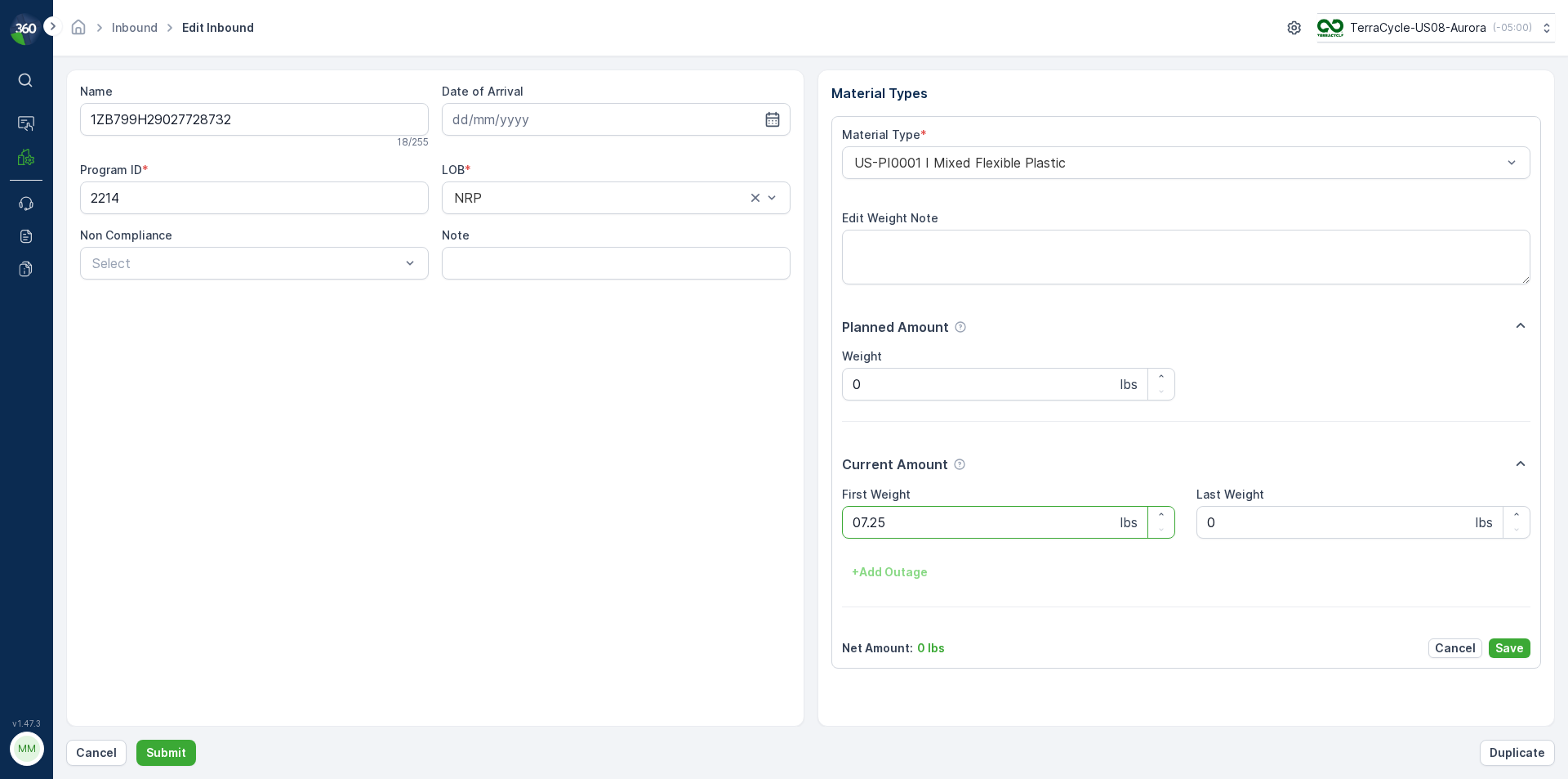
click at [136, 739] on button "Submit" at bounding box center [166, 752] width 59 height 26
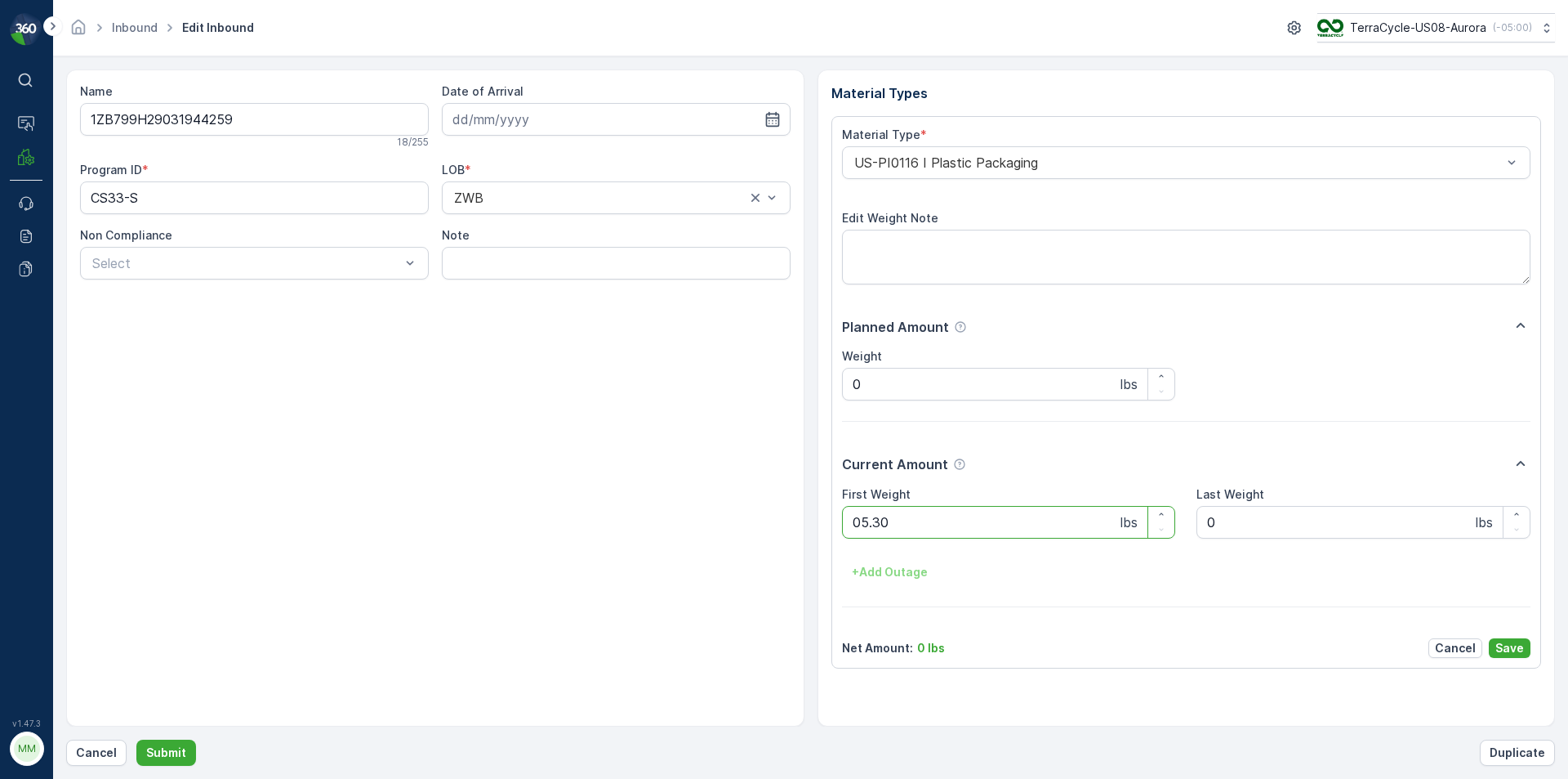
click at [136, 739] on button "Submit" at bounding box center [166, 752] width 59 height 26
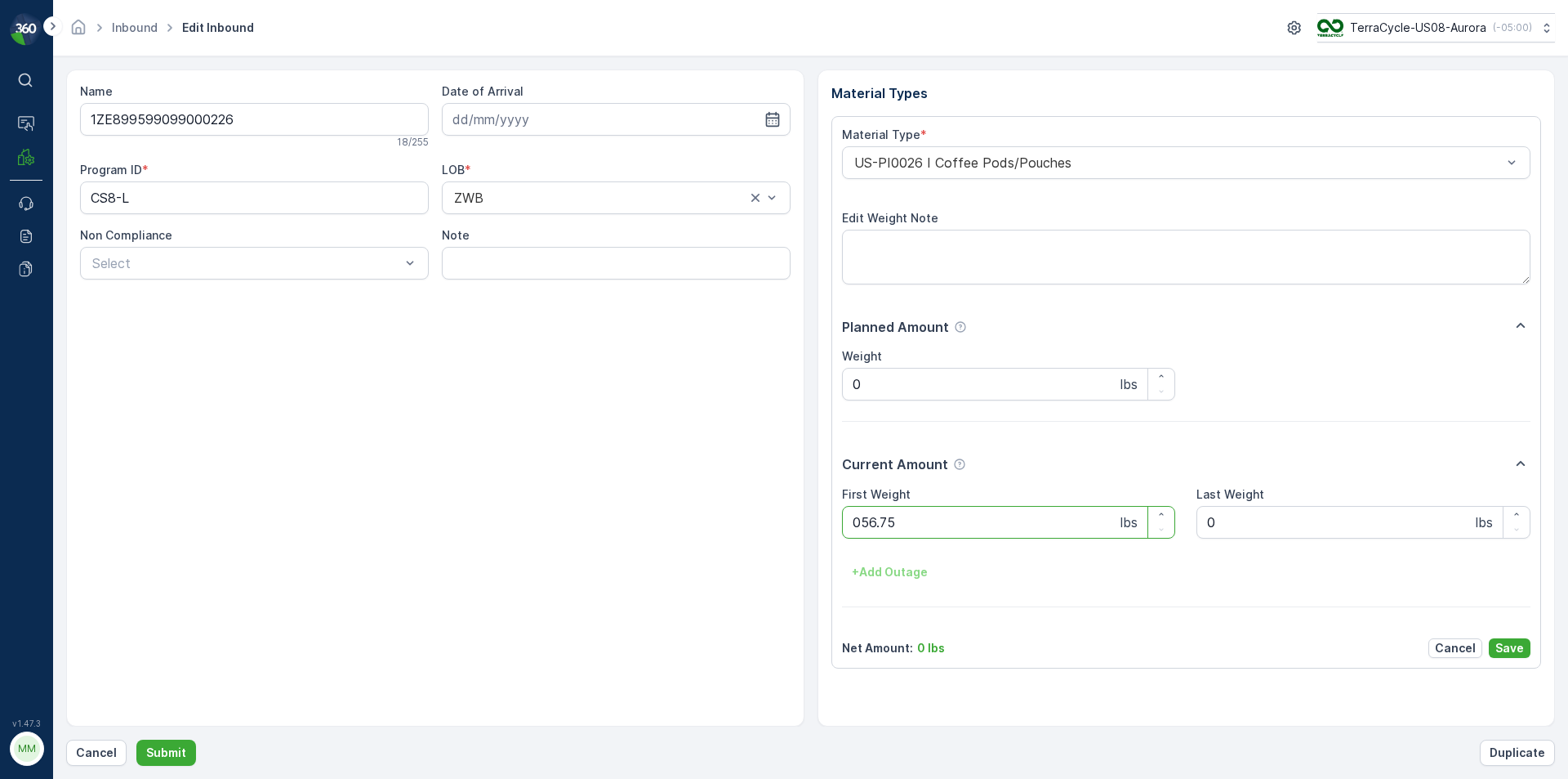
click at [136, 739] on button "Submit" at bounding box center [166, 752] width 59 height 26
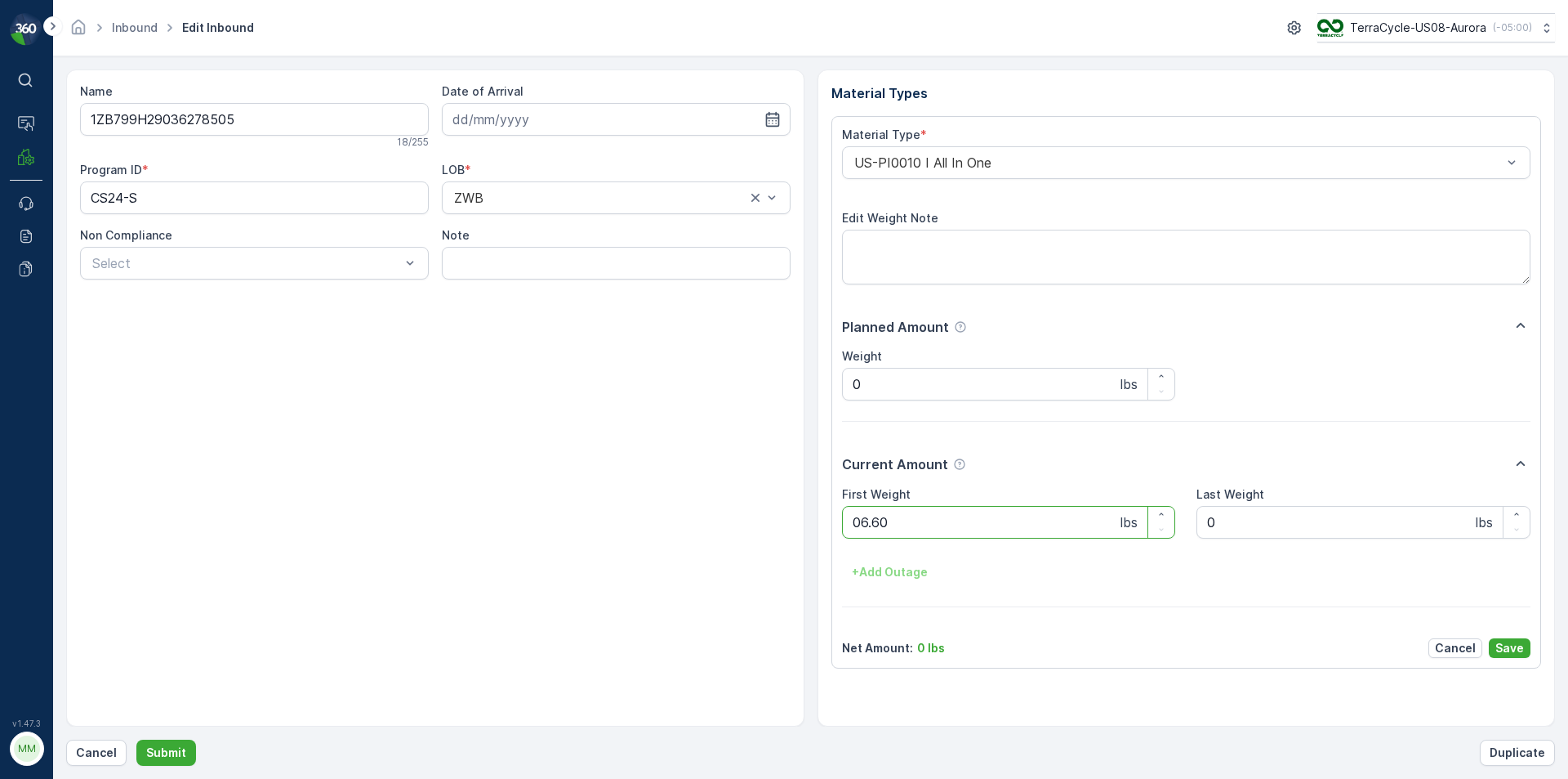
click at [136, 739] on button "Submit" at bounding box center [166, 752] width 59 height 26
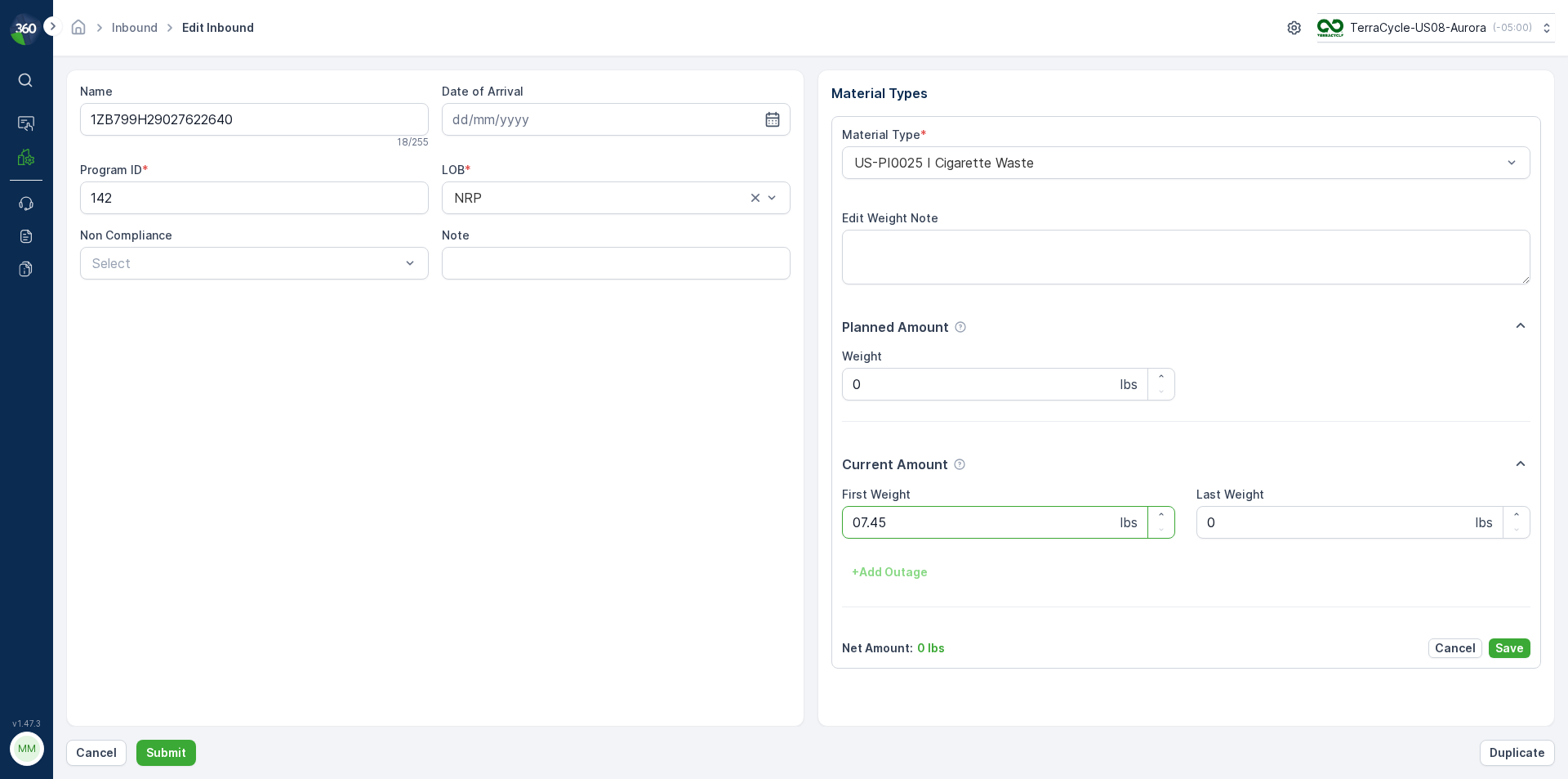
click at [136, 739] on button "Submit" at bounding box center [166, 752] width 59 height 26
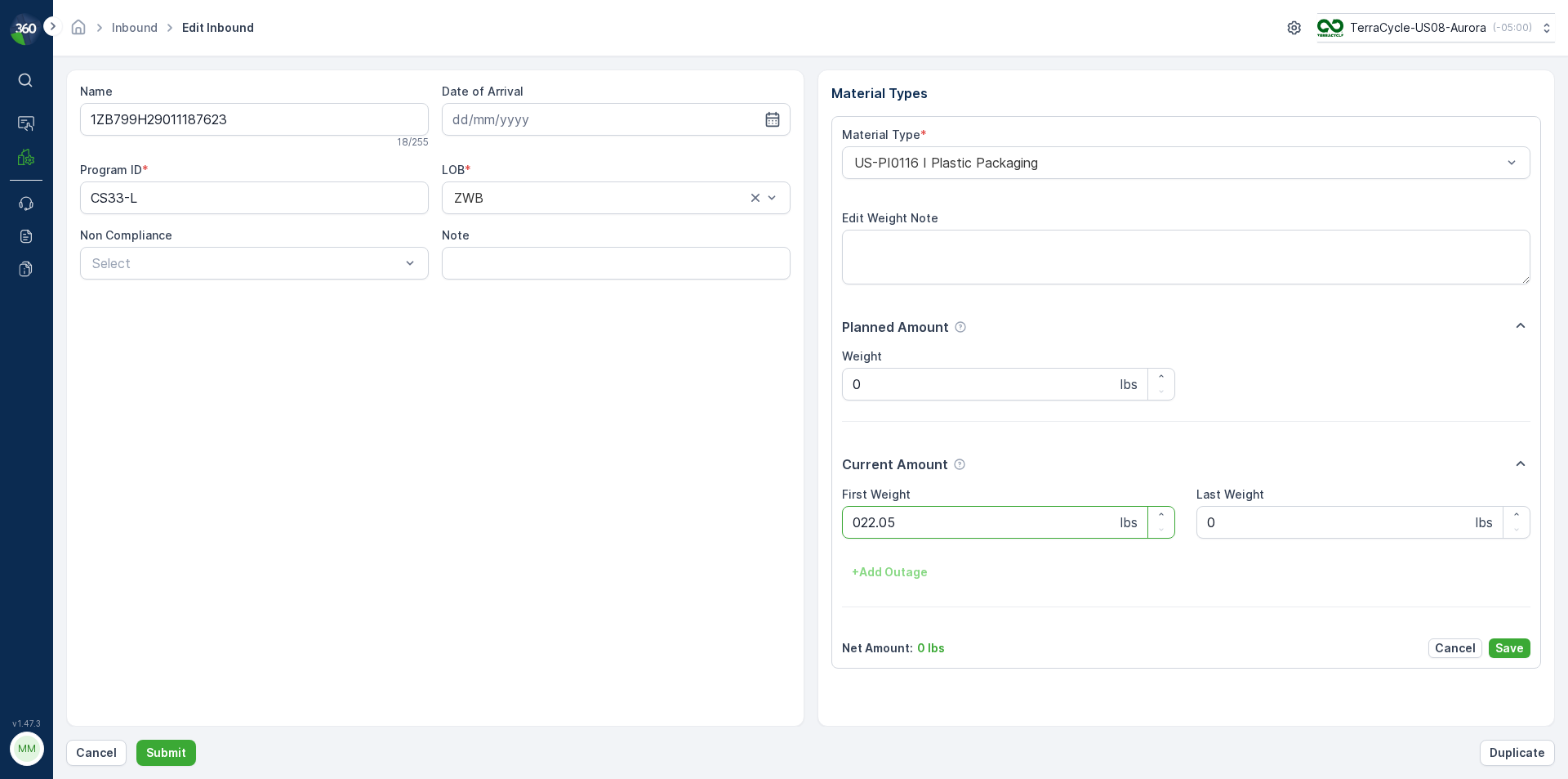
click at [136, 739] on button "Submit" at bounding box center [166, 752] width 59 height 26
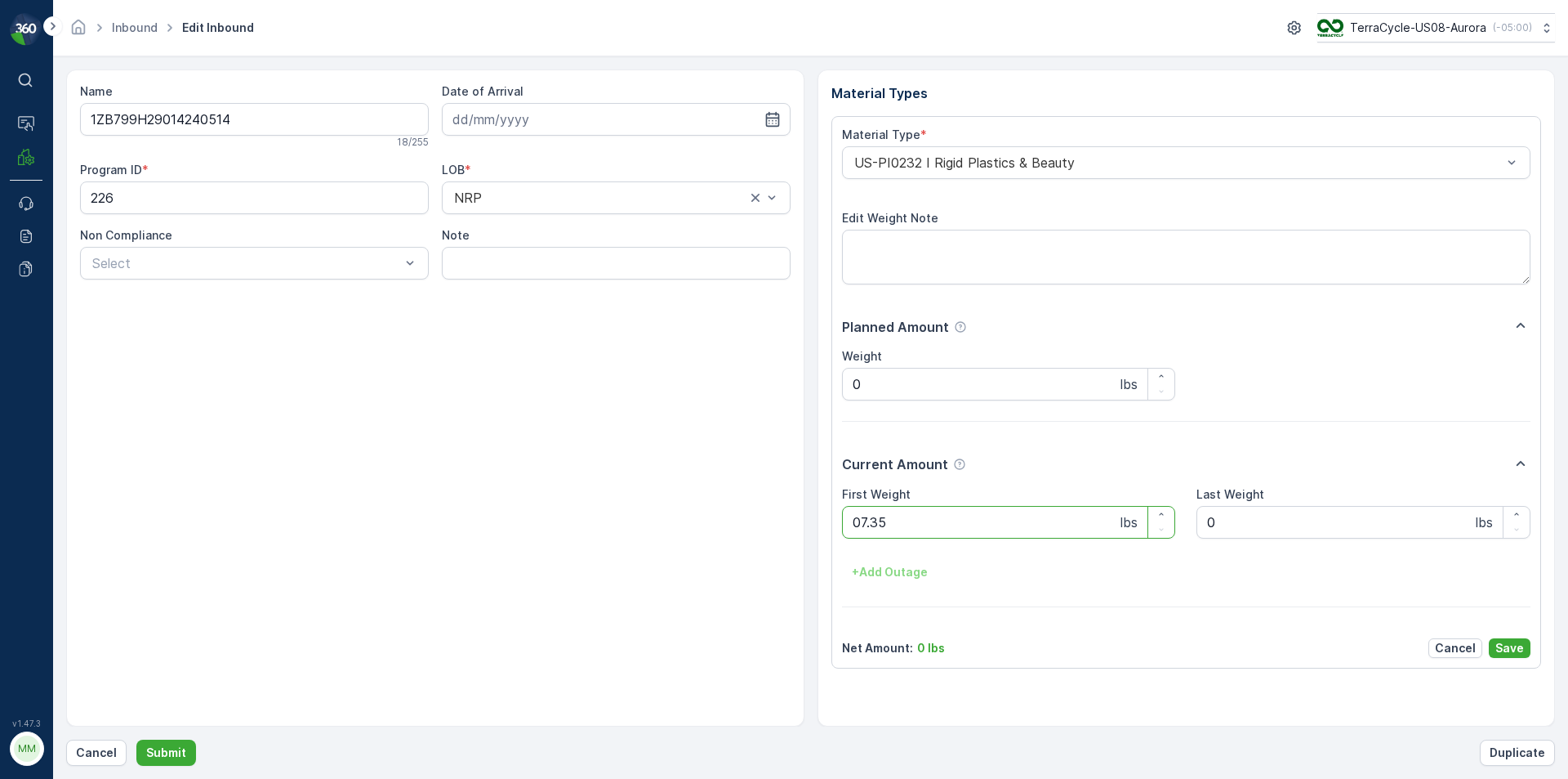
click at [136, 739] on button "Submit" at bounding box center [166, 752] width 59 height 26
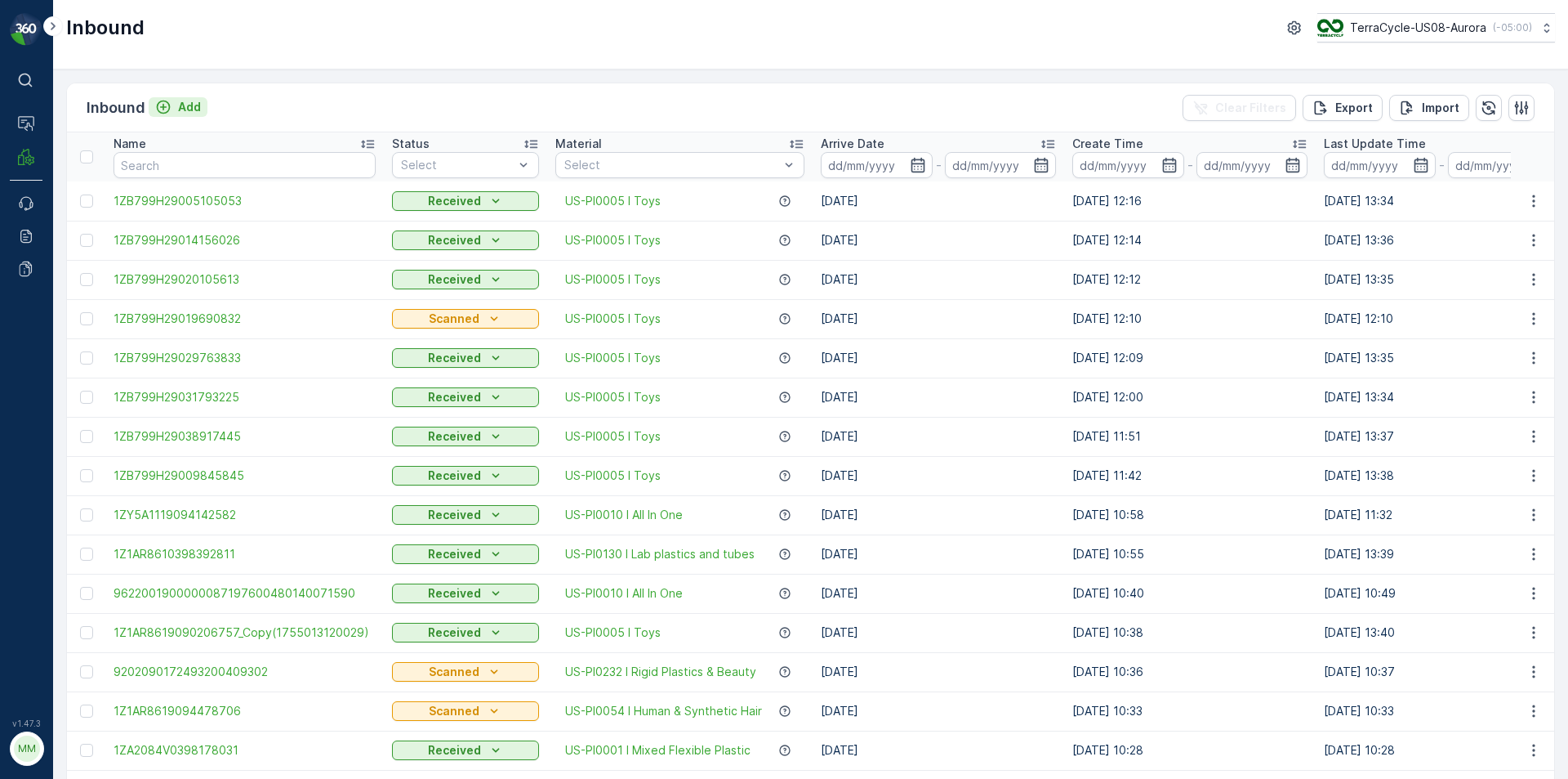
click at [189, 108] on p "Add" at bounding box center [189, 107] width 23 height 17
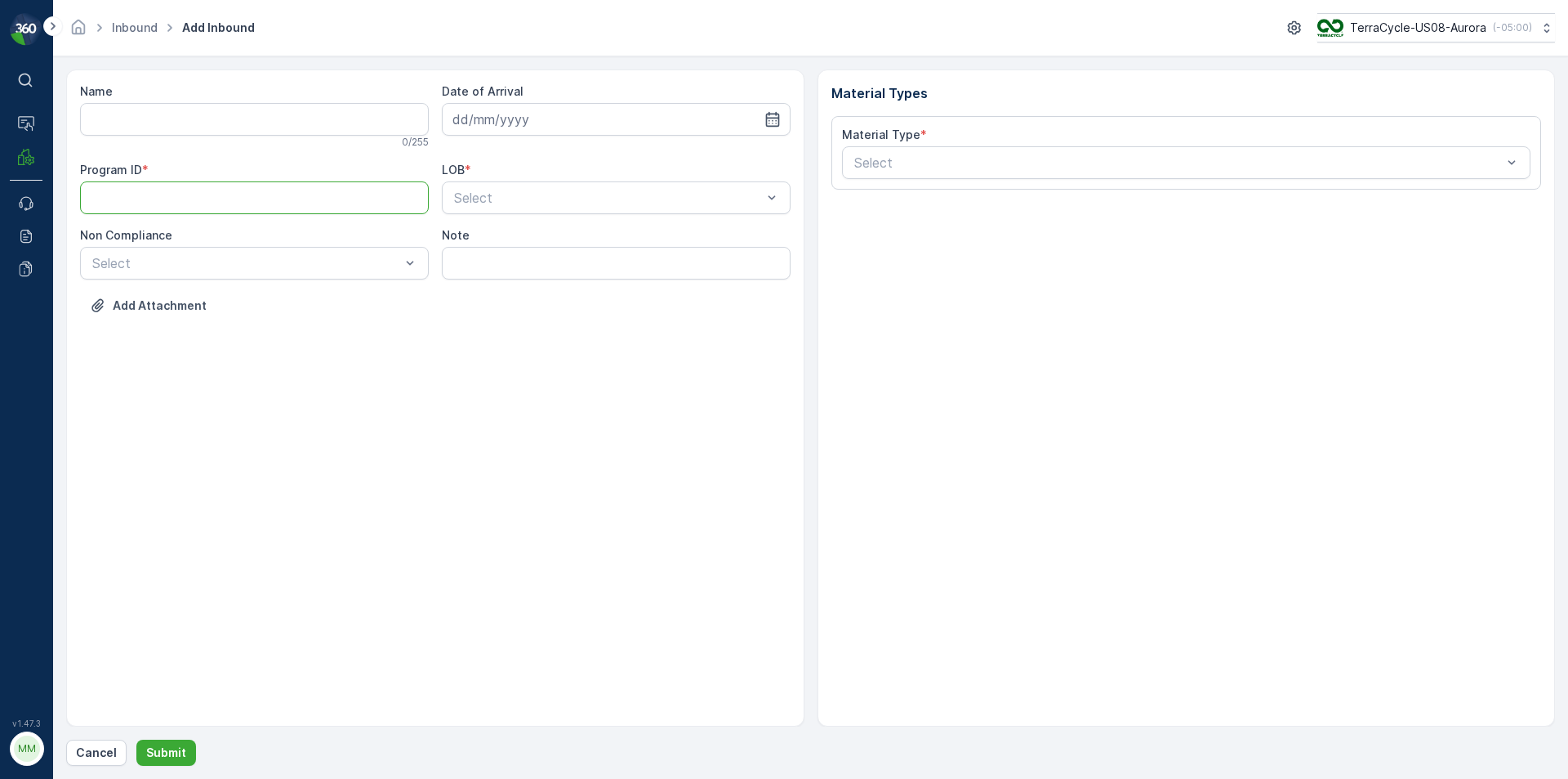
paste ID "CS103"
type ID "CS103"
click at [490, 271] on div "ZWB" at bounding box center [616, 265] width 329 height 15
click at [241, 253] on div "Select" at bounding box center [254, 263] width 349 height 33
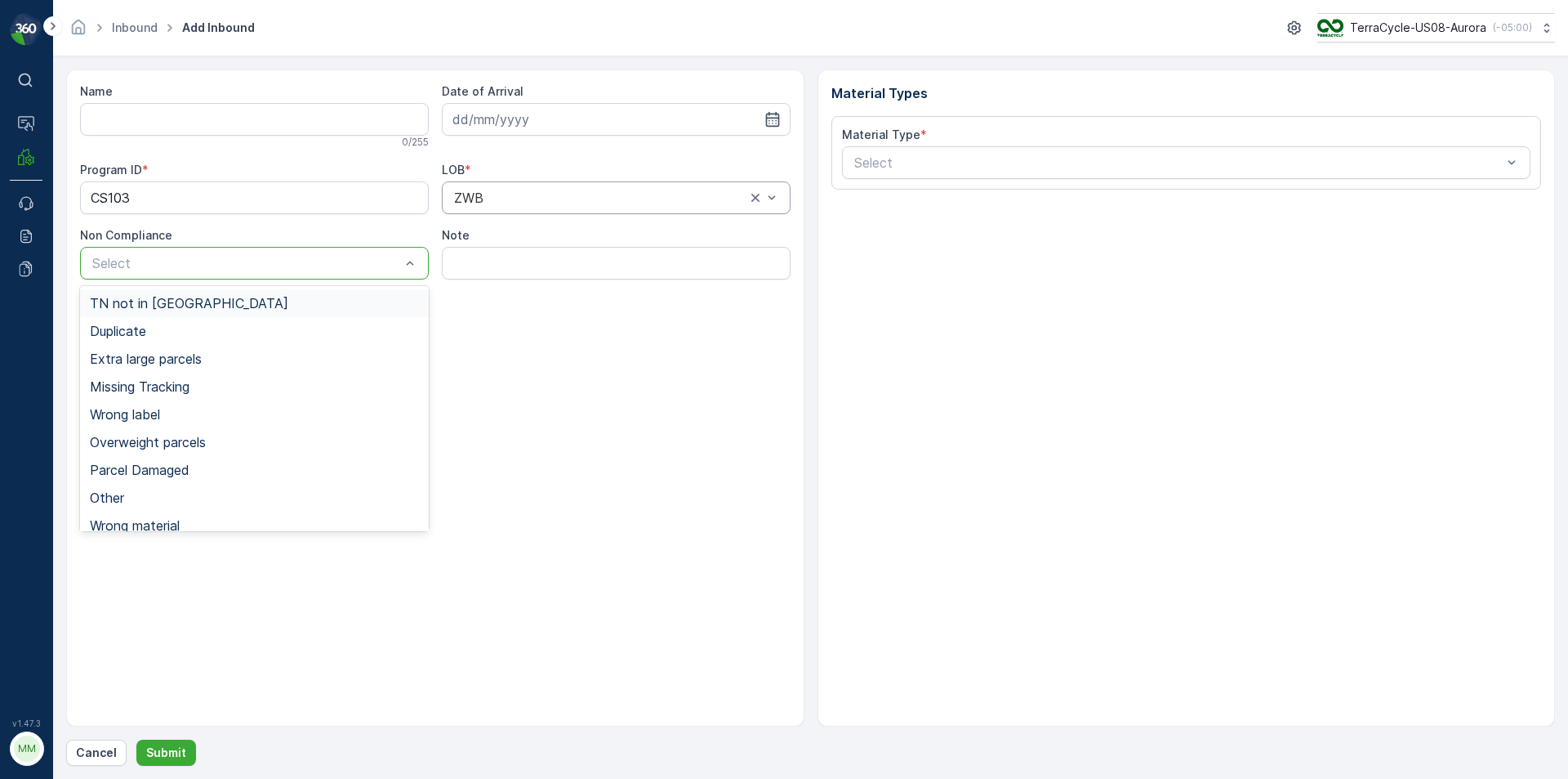
drag, startPoint x: 207, startPoint y: 300, endPoint x: 217, endPoint y: 290, distance: 14.1
click at [209, 303] on div "TN not in [GEOGRAPHIC_DATA]" at bounding box center [254, 303] width 329 height 15
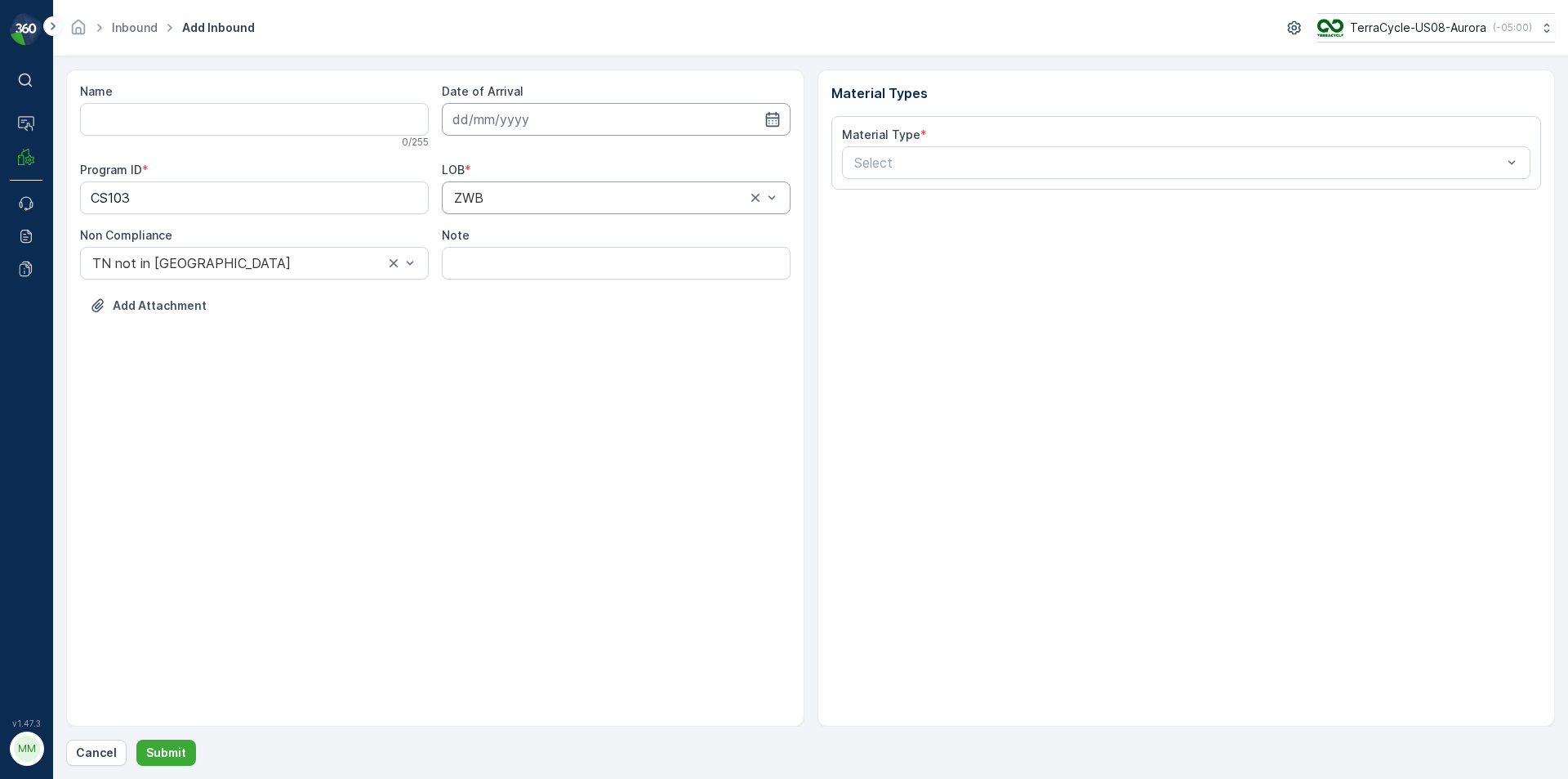
click at [508, 113] on input at bounding box center [616, 119] width 349 height 33
click at [536, 295] on div "12" at bounding box center [529, 289] width 26 height 26
type input "[DATE]"
click at [888, 159] on div at bounding box center [1179, 162] width 652 height 15
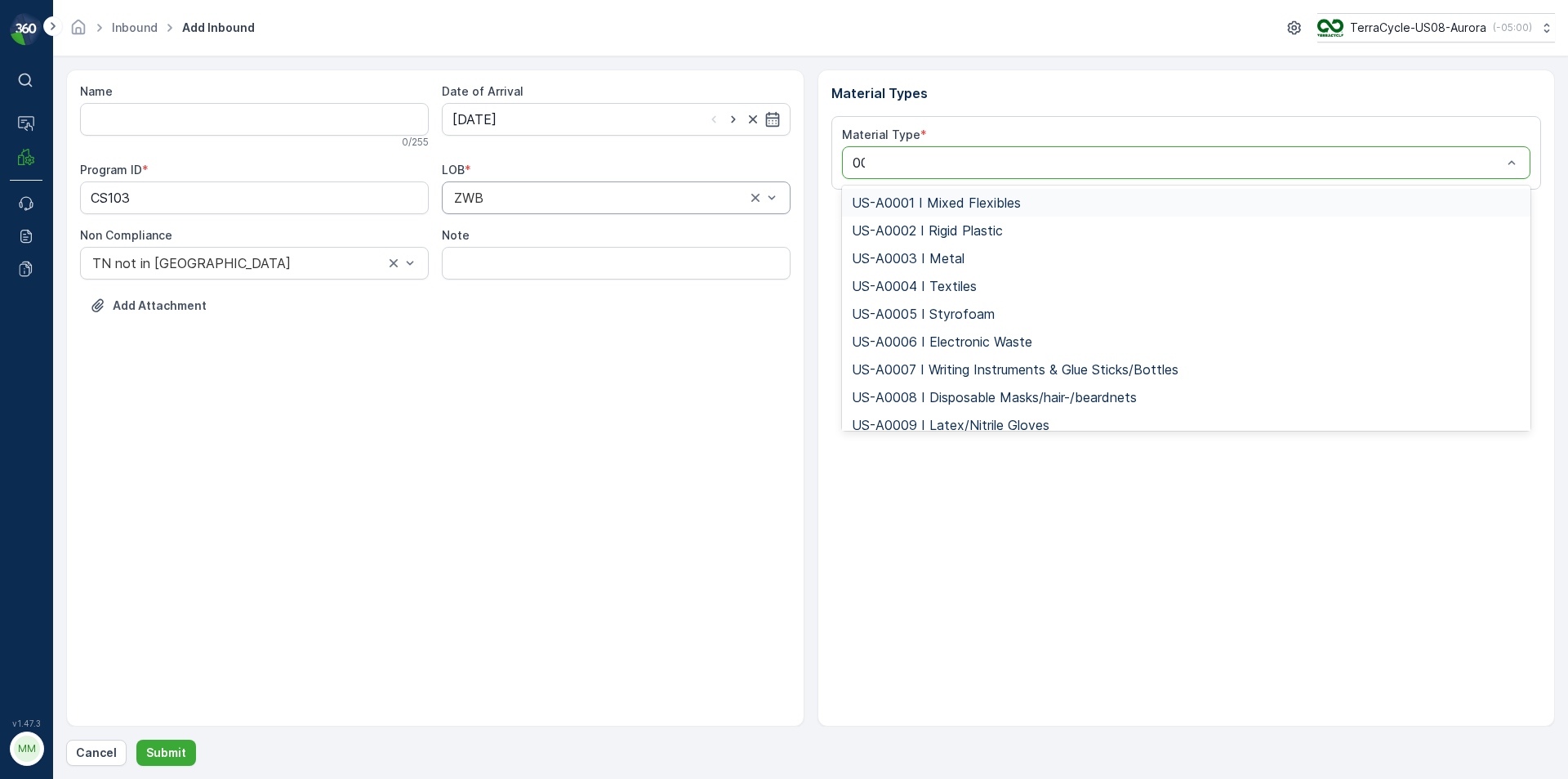
type input "0005"
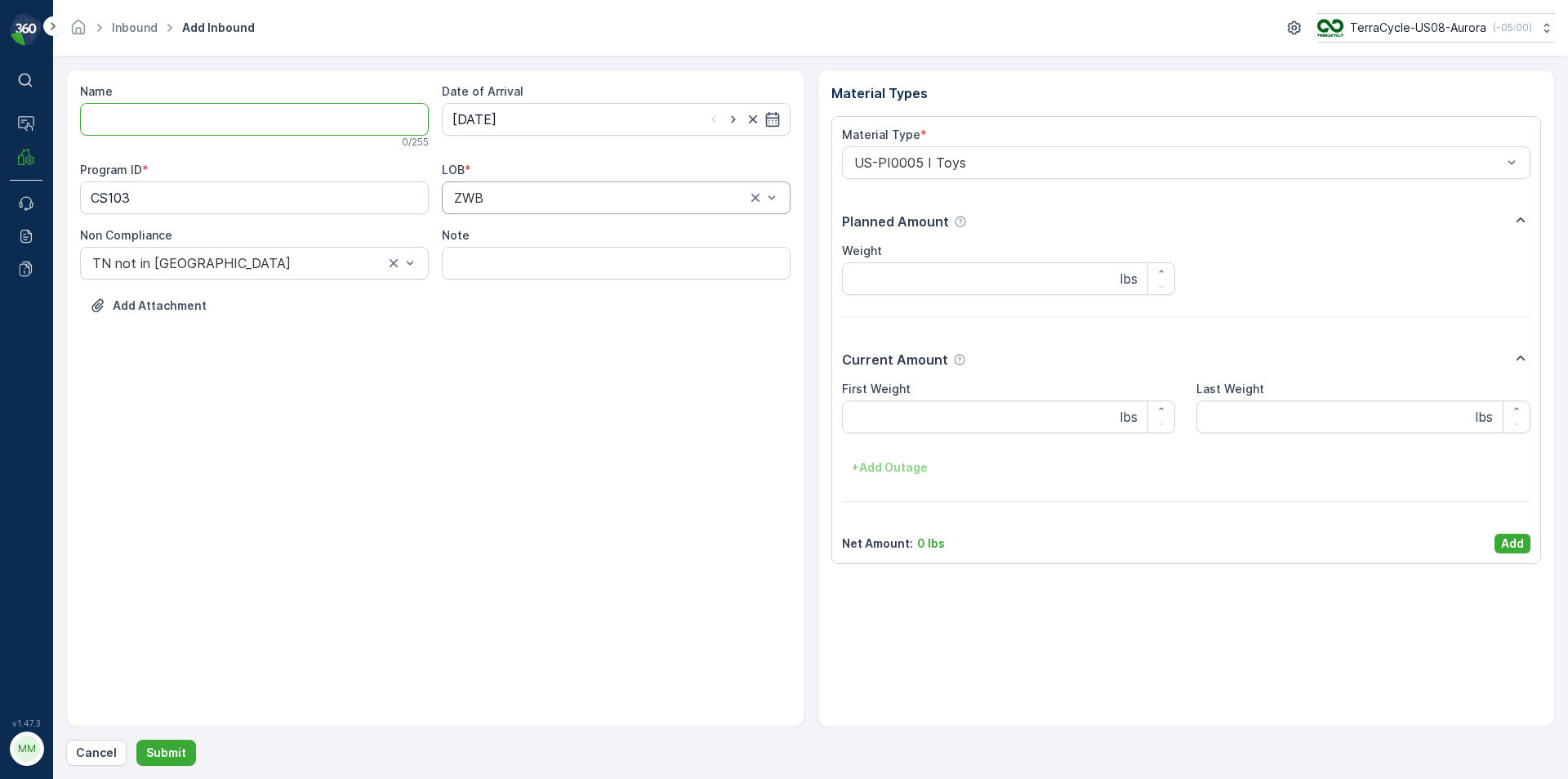
click at [296, 122] on input "Name" at bounding box center [254, 119] width 349 height 33
type input "1ZB799H29025979395"
click at [136, 739] on button "Submit" at bounding box center [166, 752] width 59 height 26
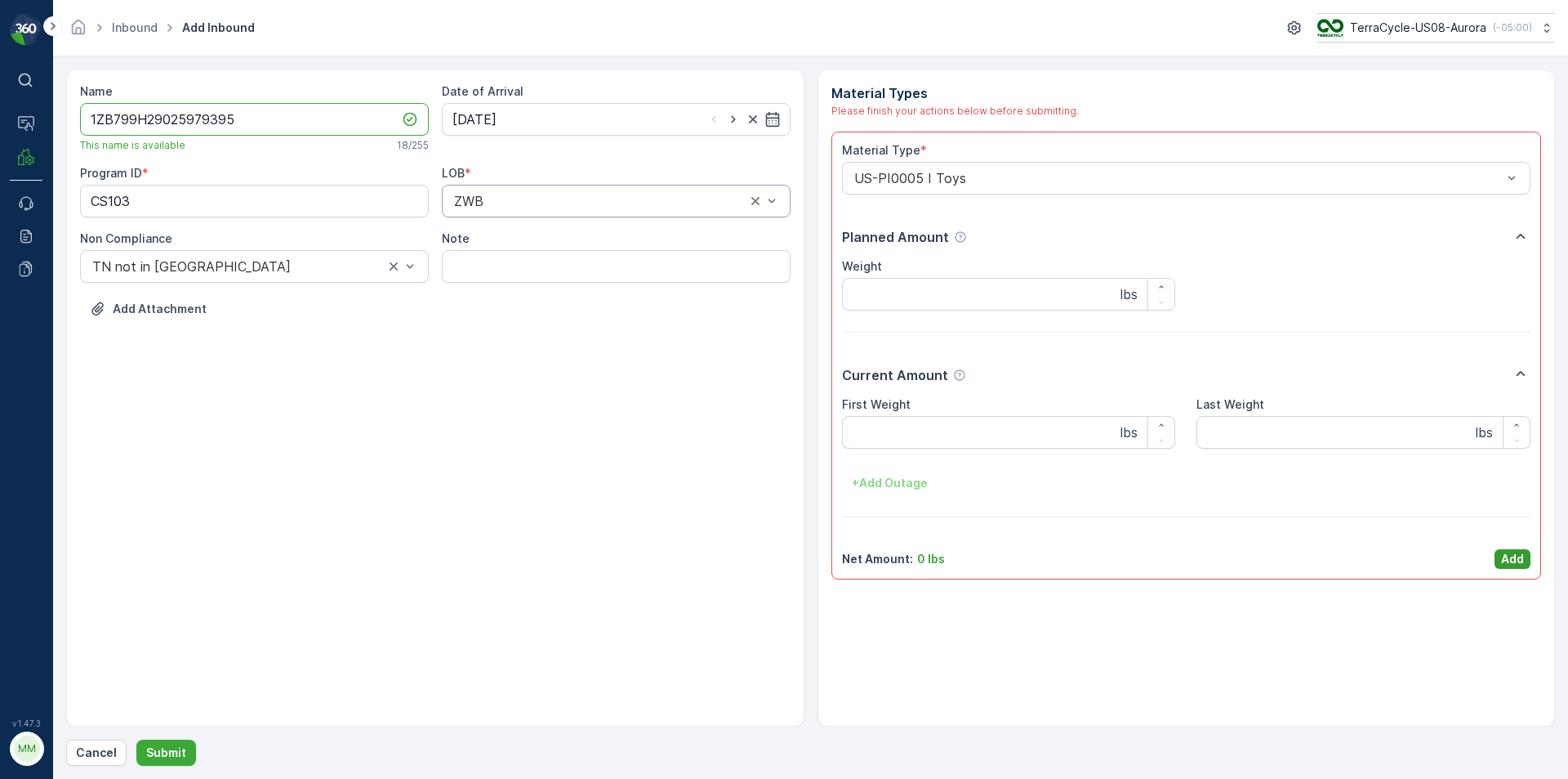
click at [1512, 560] on p "Add" at bounding box center [1512, 559] width 23 height 17
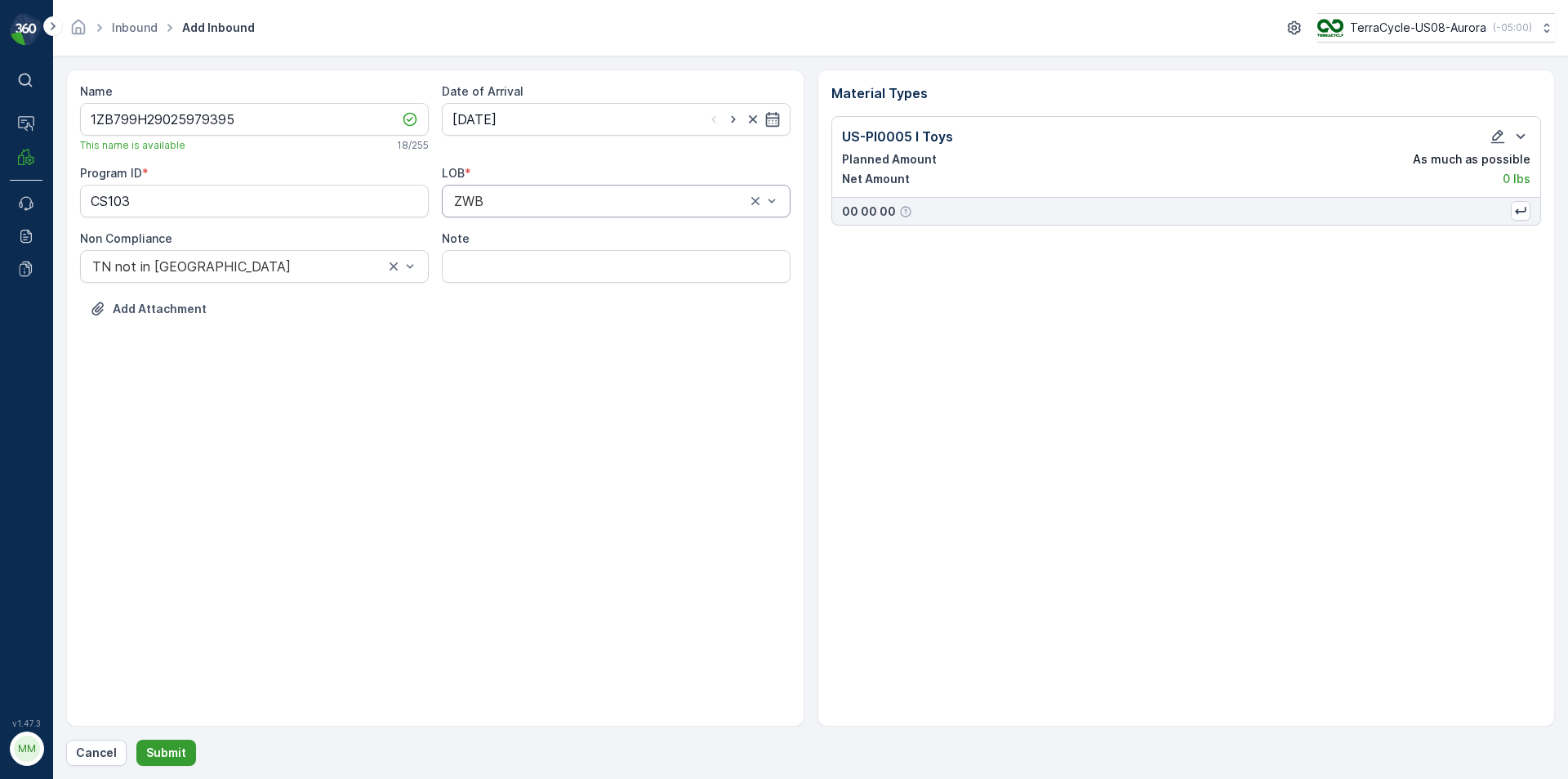
click at [179, 751] on p "Submit" at bounding box center [166, 752] width 41 height 17
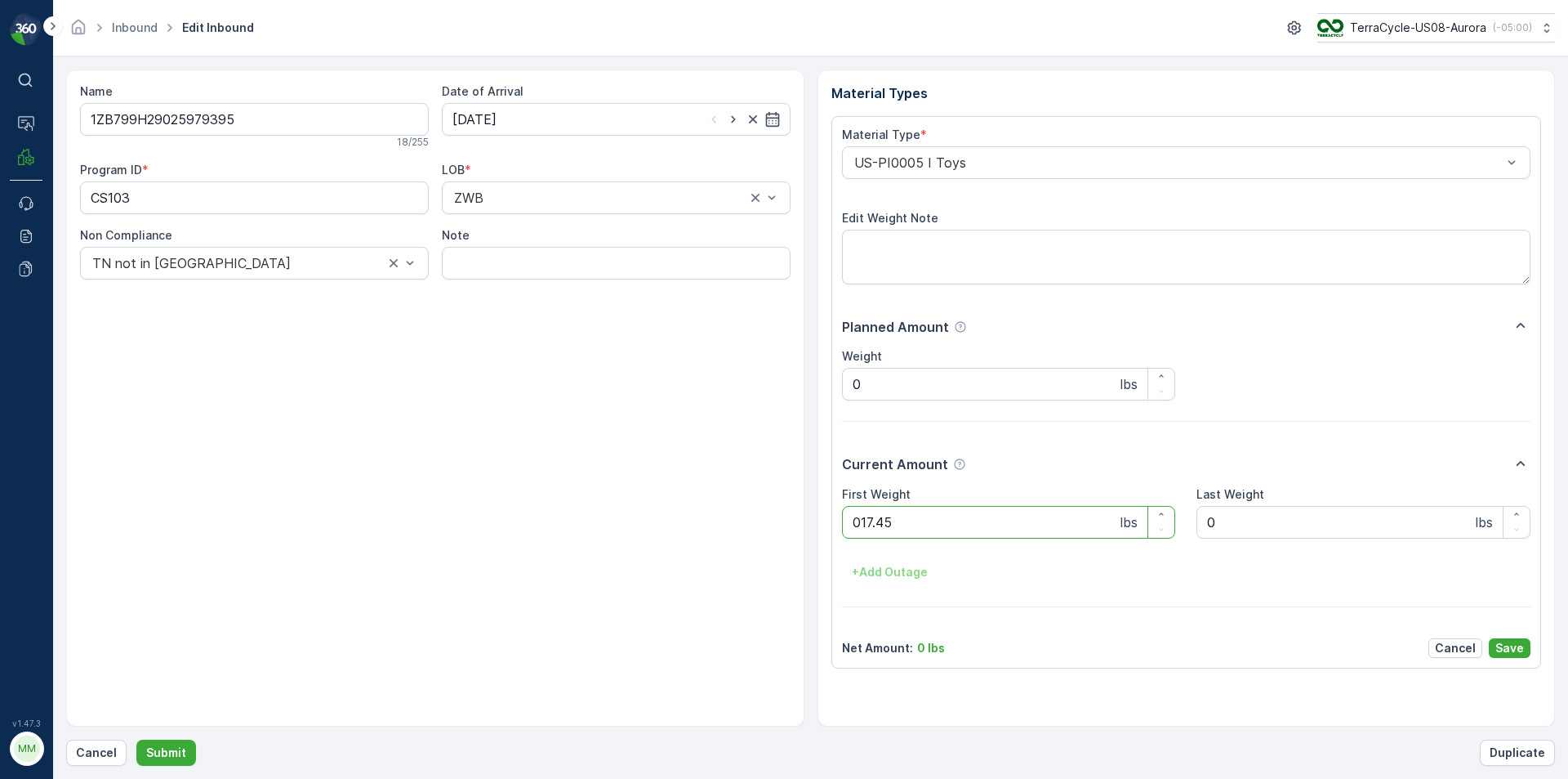
click at [136, 739] on button "Submit" at bounding box center [166, 752] width 59 height 26
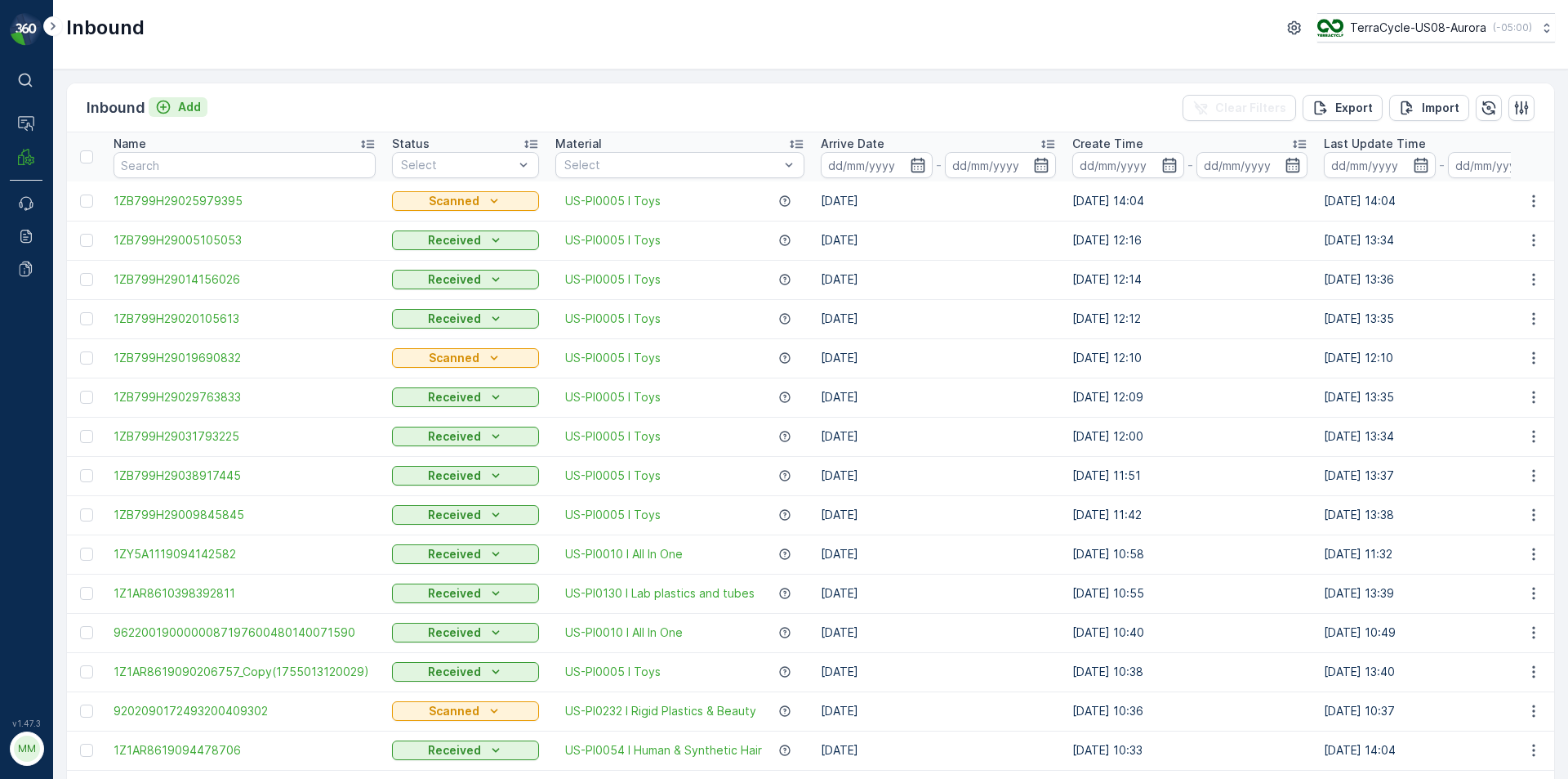
click at [164, 107] on icon "Add" at bounding box center [164, 108] width 14 height 14
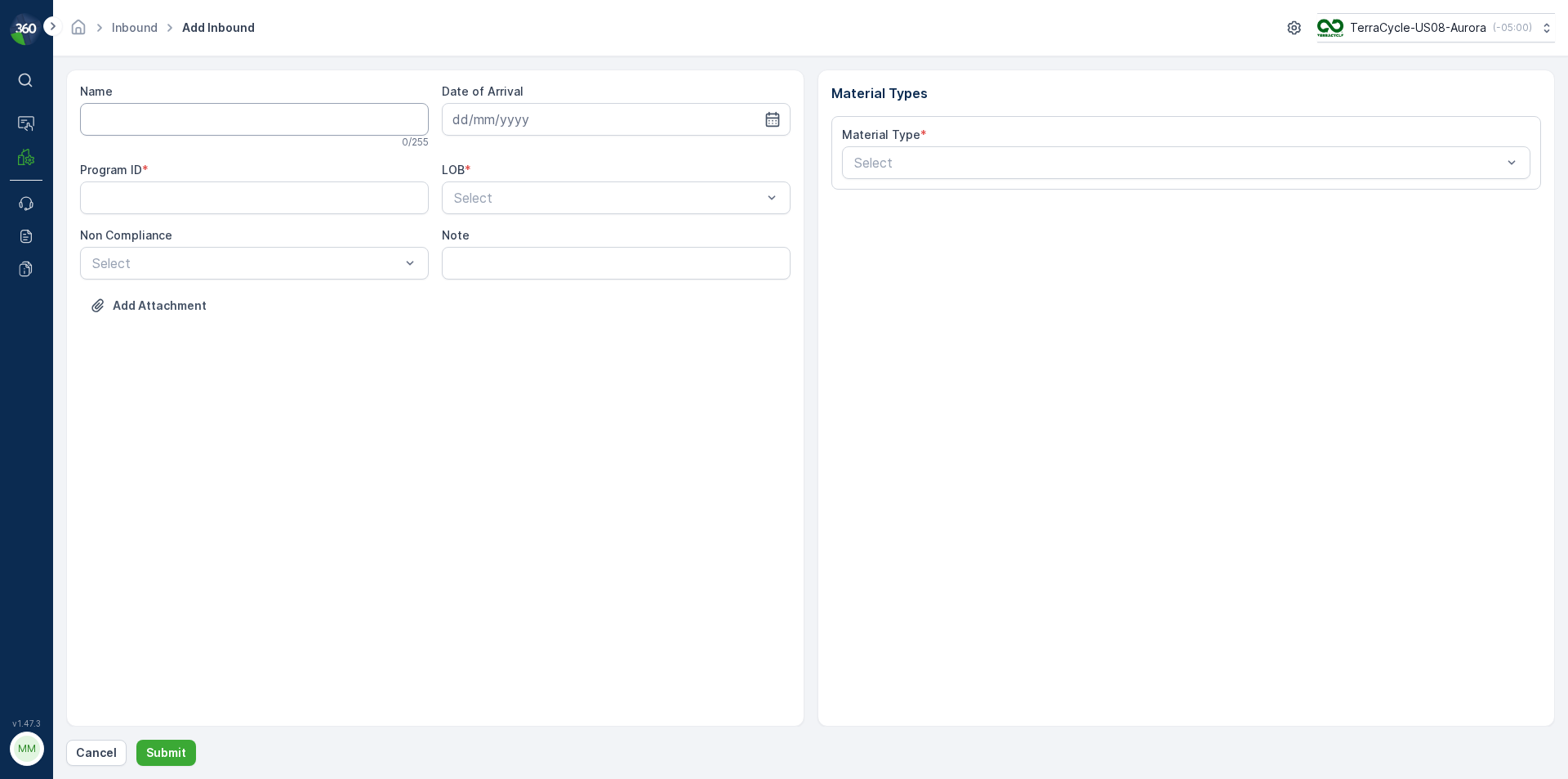
click at [178, 116] on input "Name" at bounding box center [254, 119] width 349 height 33
type input "1ZB799H29039801004"
click at [136, 739] on button "Submit" at bounding box center [166, 752] width 59 height 26
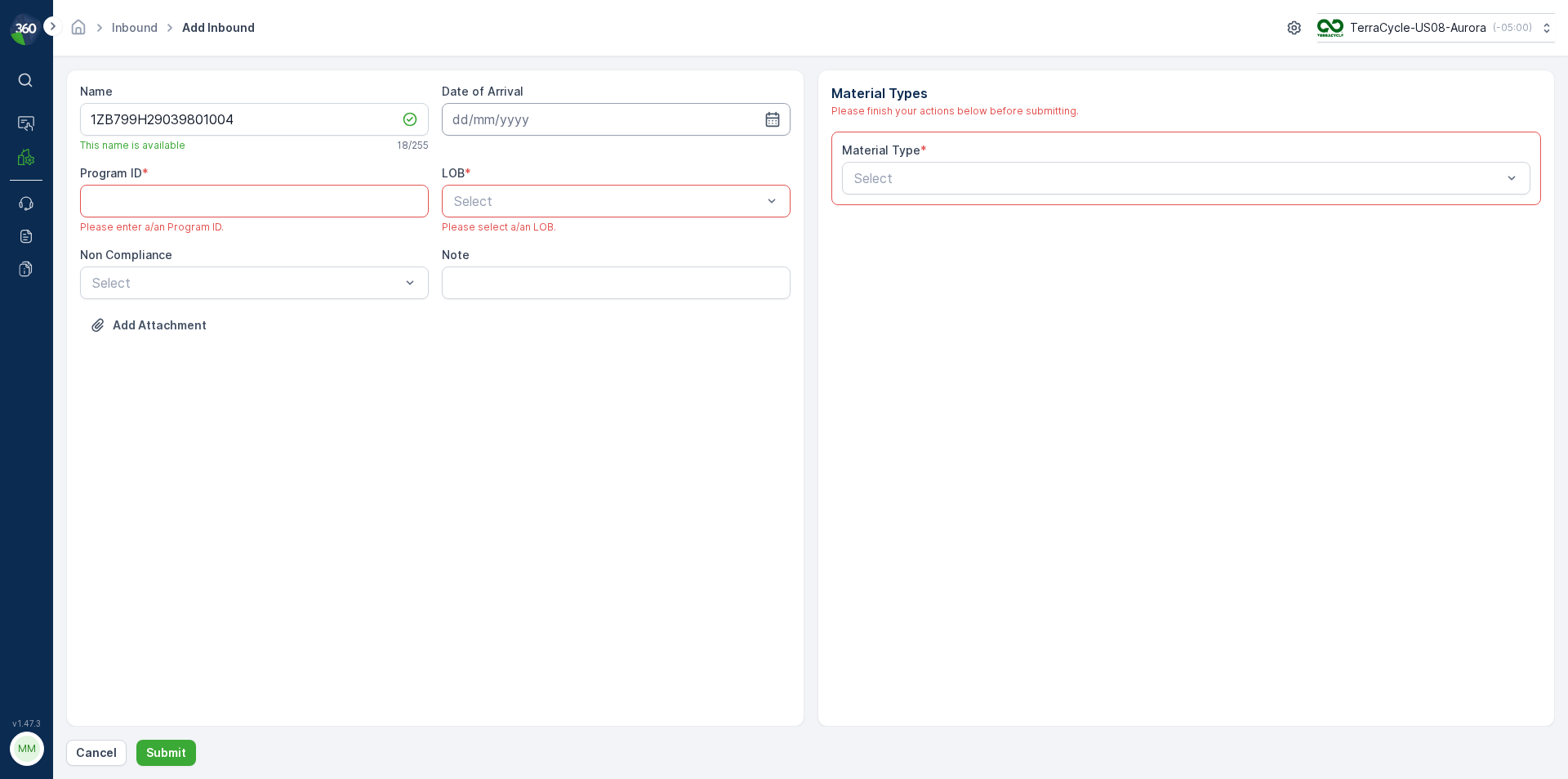
click at [535, 121] on input at bounding box center [616, 119] width 349 height 33
click at [530, 290] on div "12" at bounding box center [529, 289] width 26 height 26
type input "[DATE]"
click at [531, 220] on span "Please select a/an LOB." at bounding box center [499, 226] width 115 height 13
click at [521, 211] on div "Select" at bounding box center [616, 201] width 349 height 33
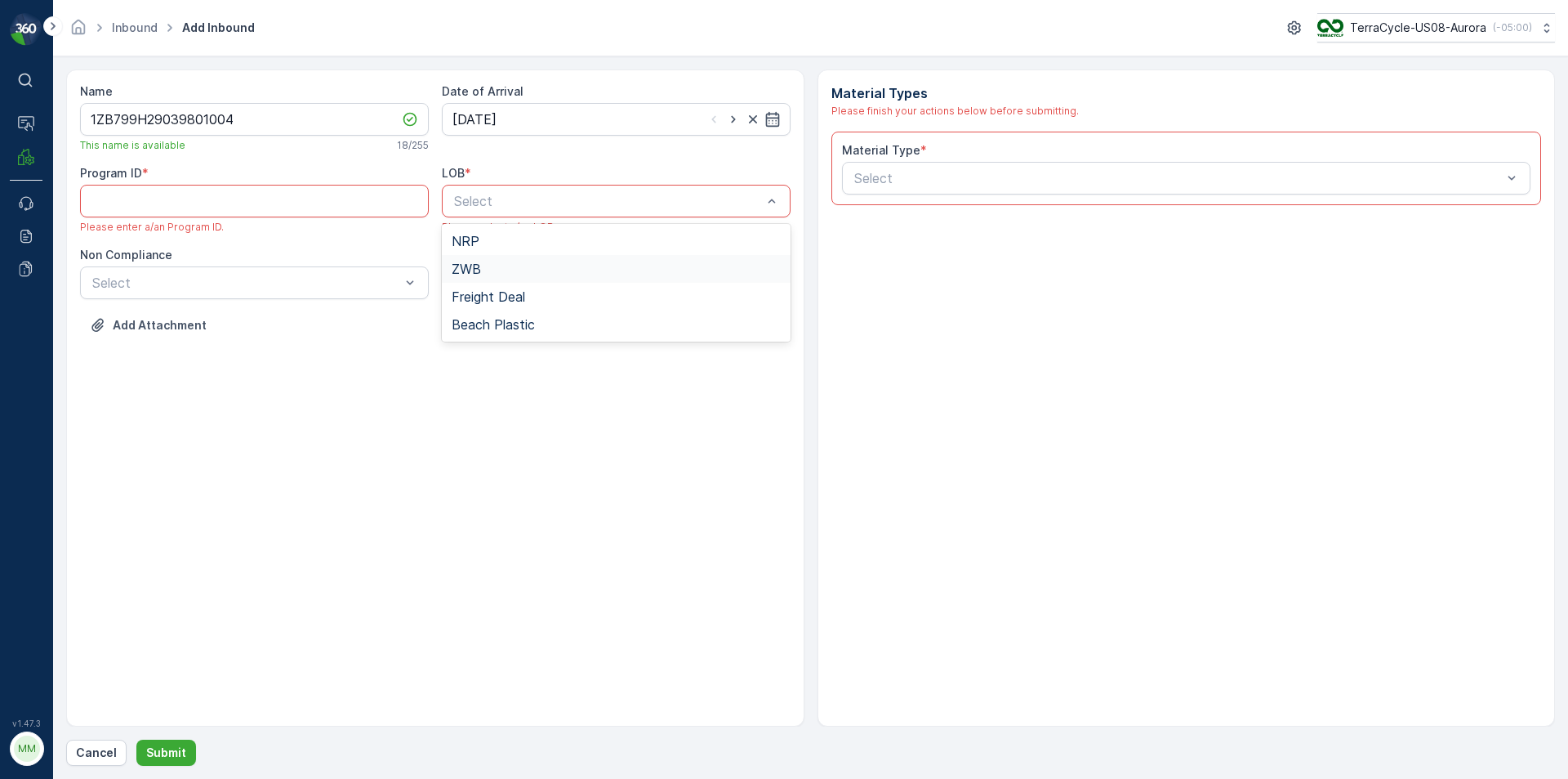
click at [505, 262] on div "ZWB" at bounding box center [616, 269] width 349 height 28
drag, startPoint x: 378, startPoint y: 262, endPoint x: 351, endPoint y: 281, distance: 33.0
click at [378, 265] on div "Non Compliance Select" at bounding box center [254, 273] width 349 height 52
click at [299, 300] on div "Name 1ZB799H29039801004 This name is available 18 / 255 Date of Arrival 12.08.2…" at bounding box center [435, 220] width 710 height 275
click at [297, 286] on div at bounding box center [246, 283] width 311 height 15
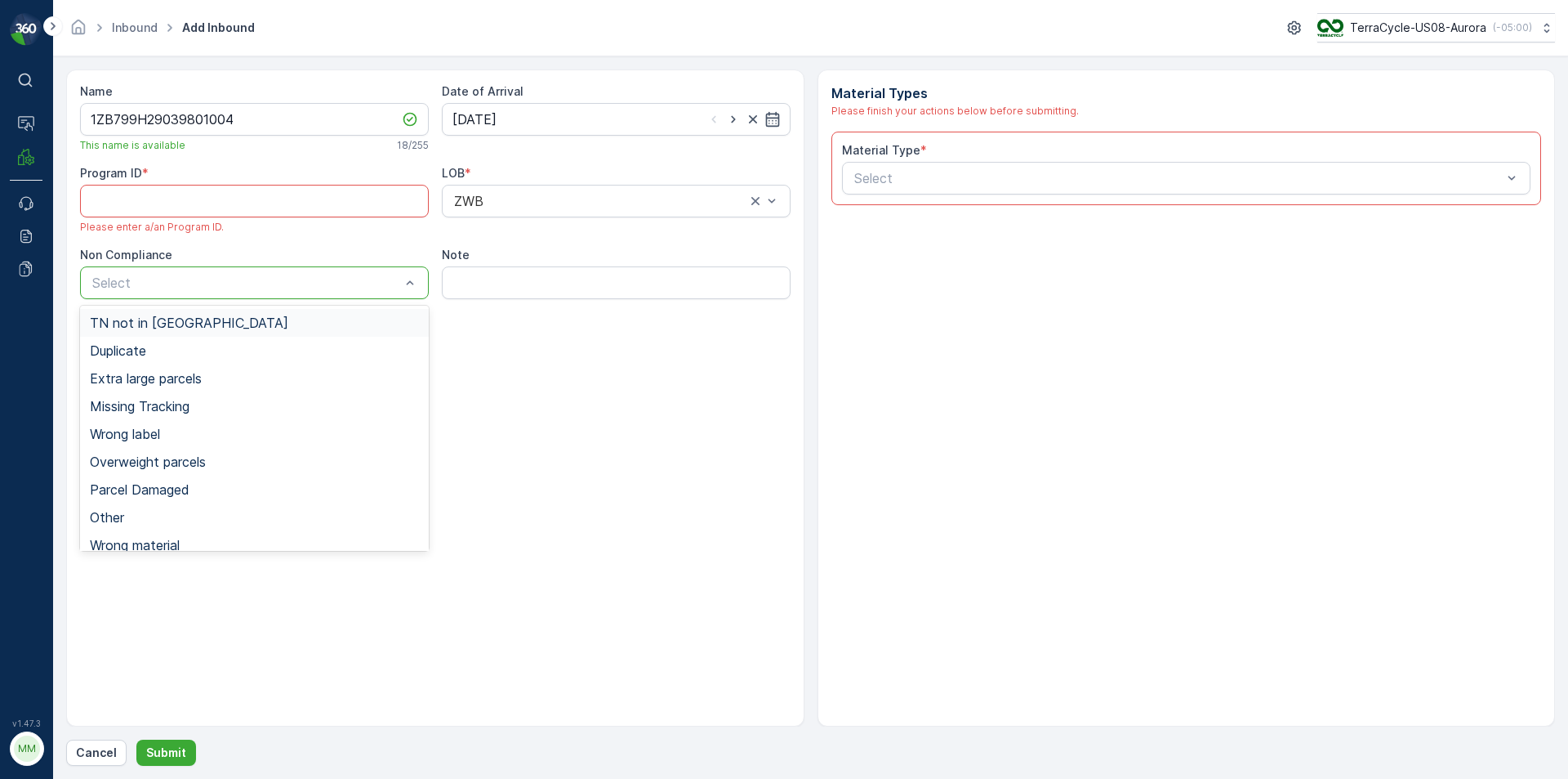
drag, startPoint x: 258, startPoint y: 324, endPoint x: 451, endPoint y: 301, distance: 194.4
click at [259, 324] on div "TN not in [GEOGRAPHIC_DATA]" at bounding box center [254, 322] width 329 height 15
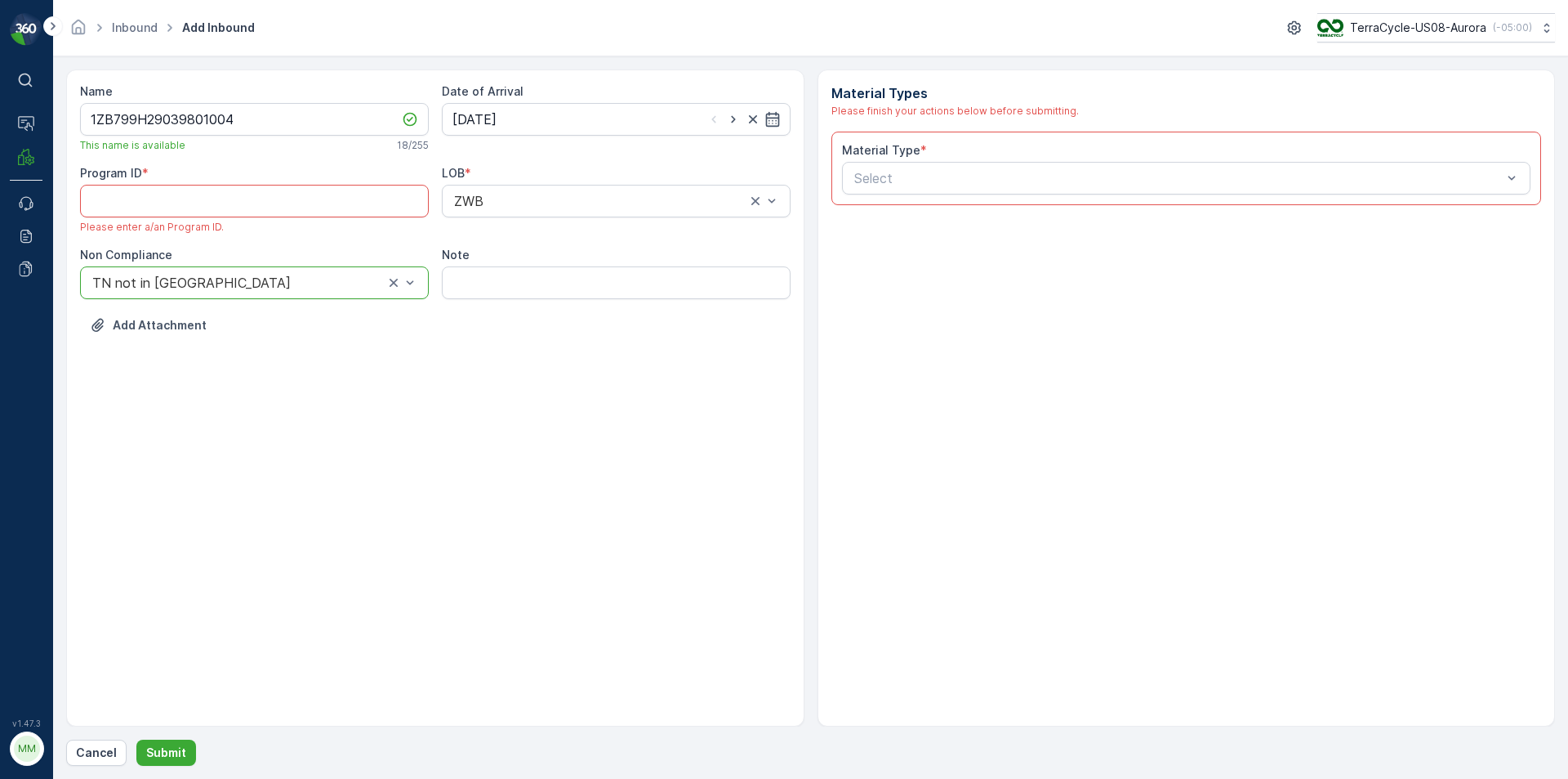
click at [1040, 204] on div "Material Type * Select" at bounding box center [1186, 168] width 710 height 73
click at [1036, 189] on div "Select" at bounding box center [1187, 178] width 690 height 33
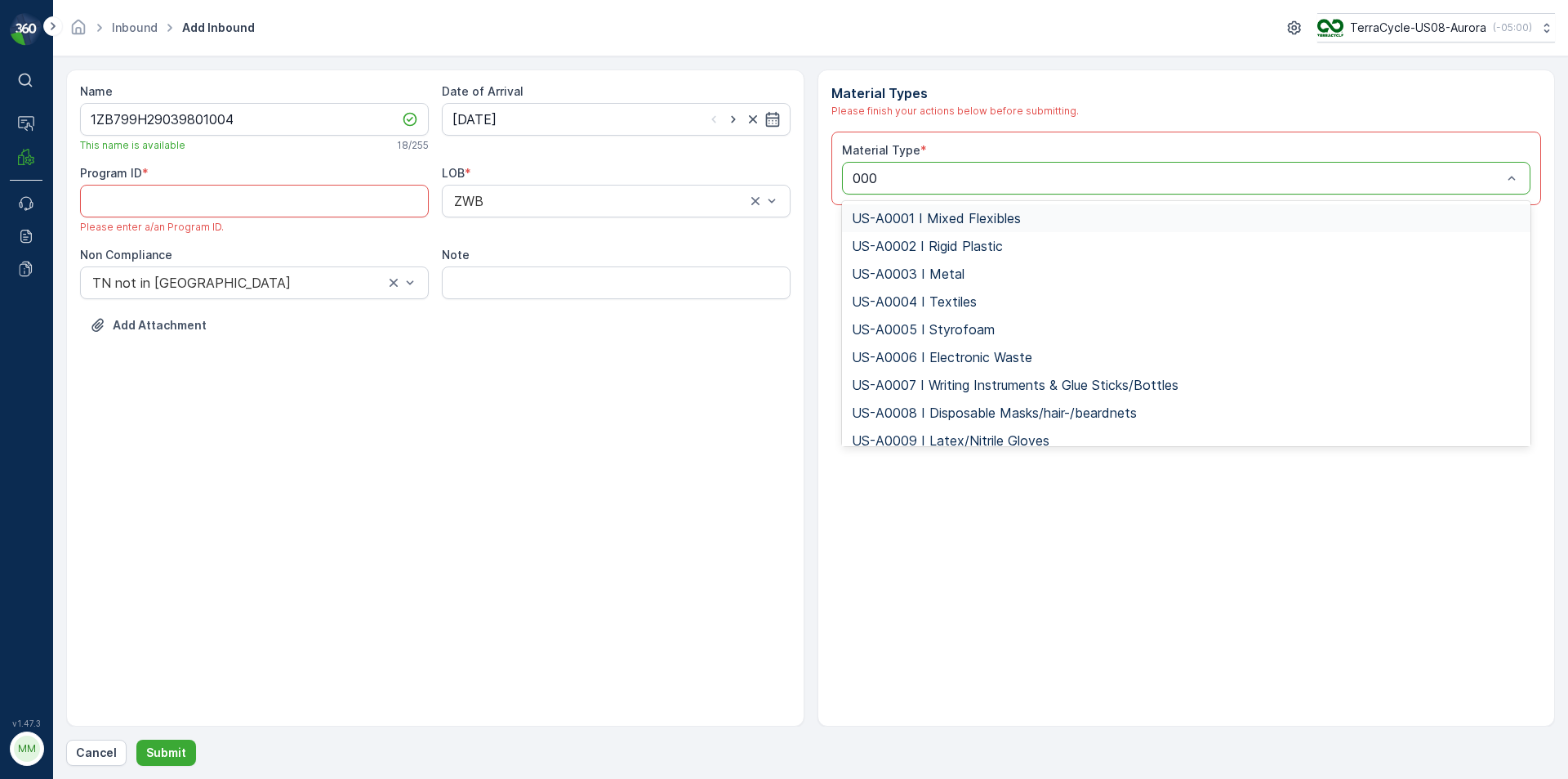
type input "0005"
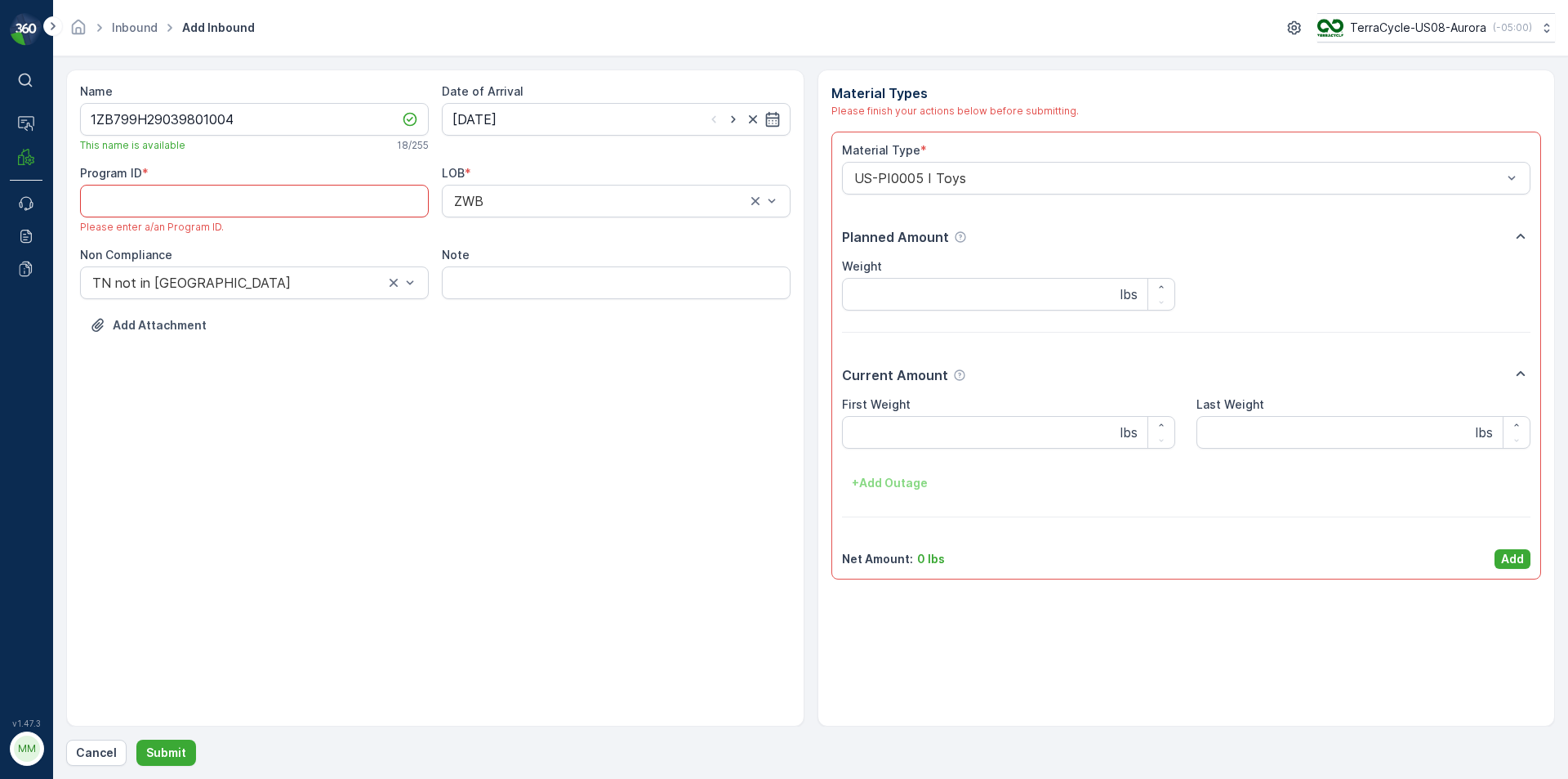
paste ID "CS103"
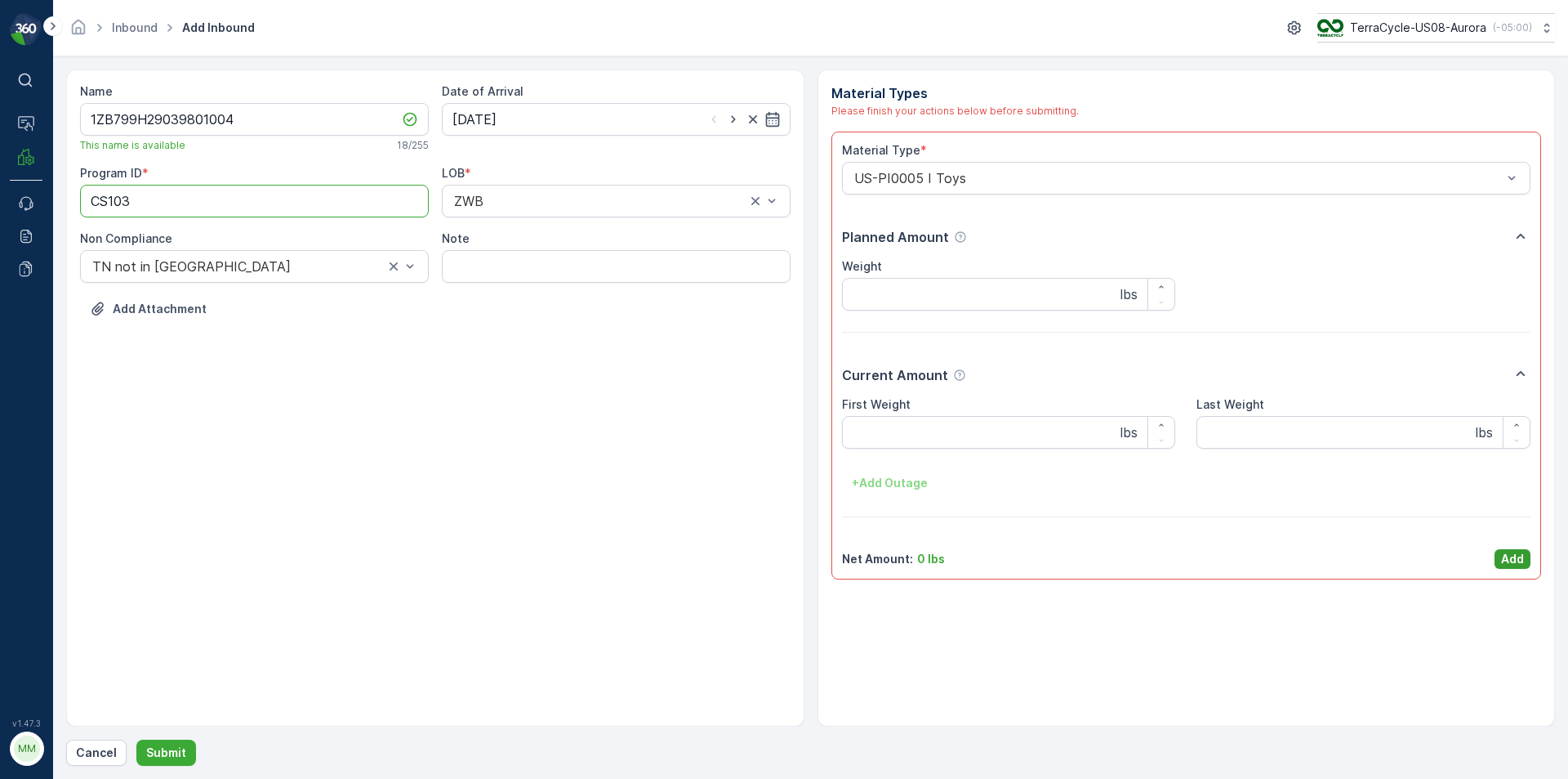
type ID "CS103"
click at [1510, 553] on p "Add" at bounding box center [1512, 559] width 23 height 17
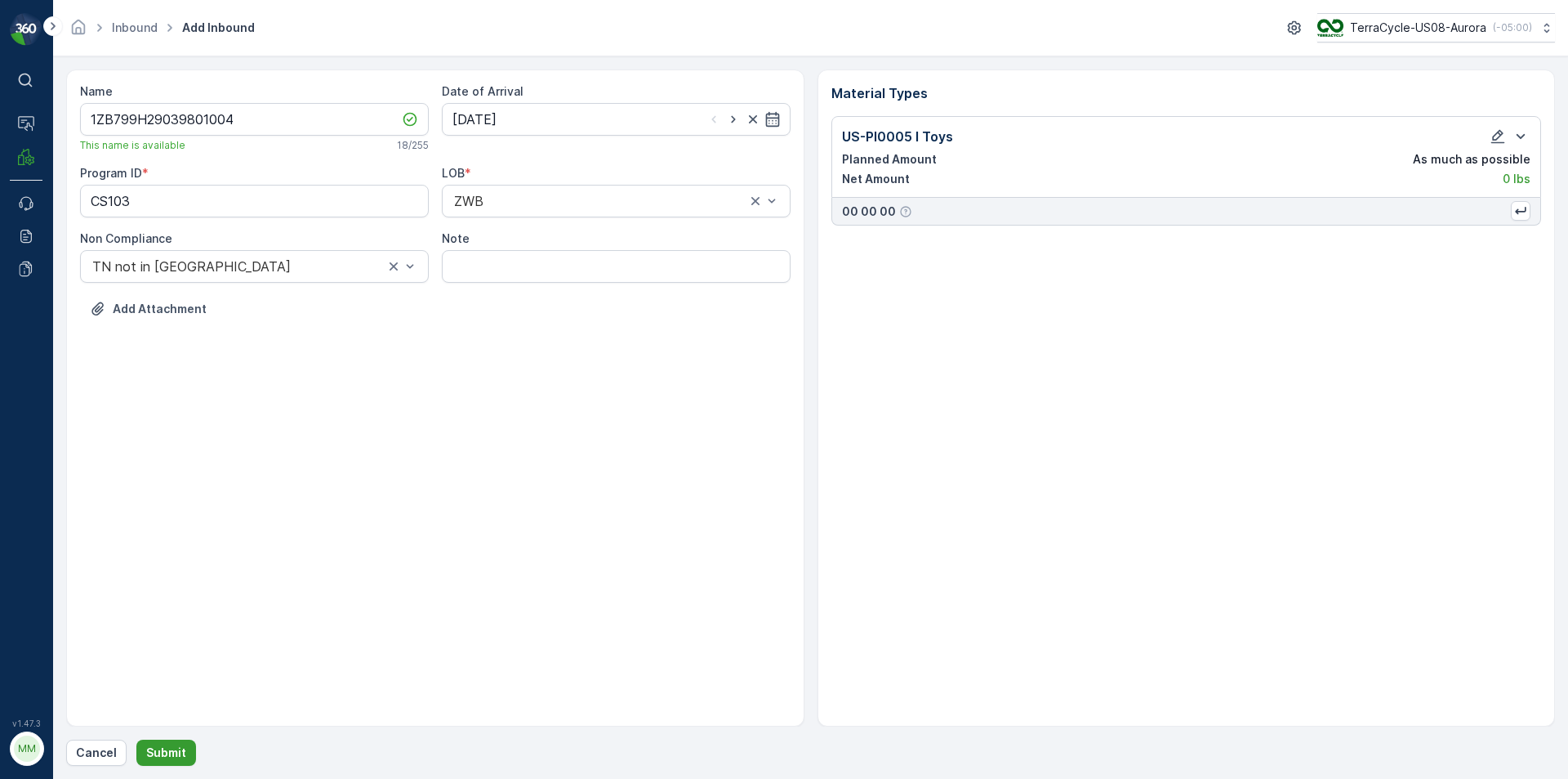
click at [158, 747] on p "Submit" at bounding box center [166, 752] width 41 height 17
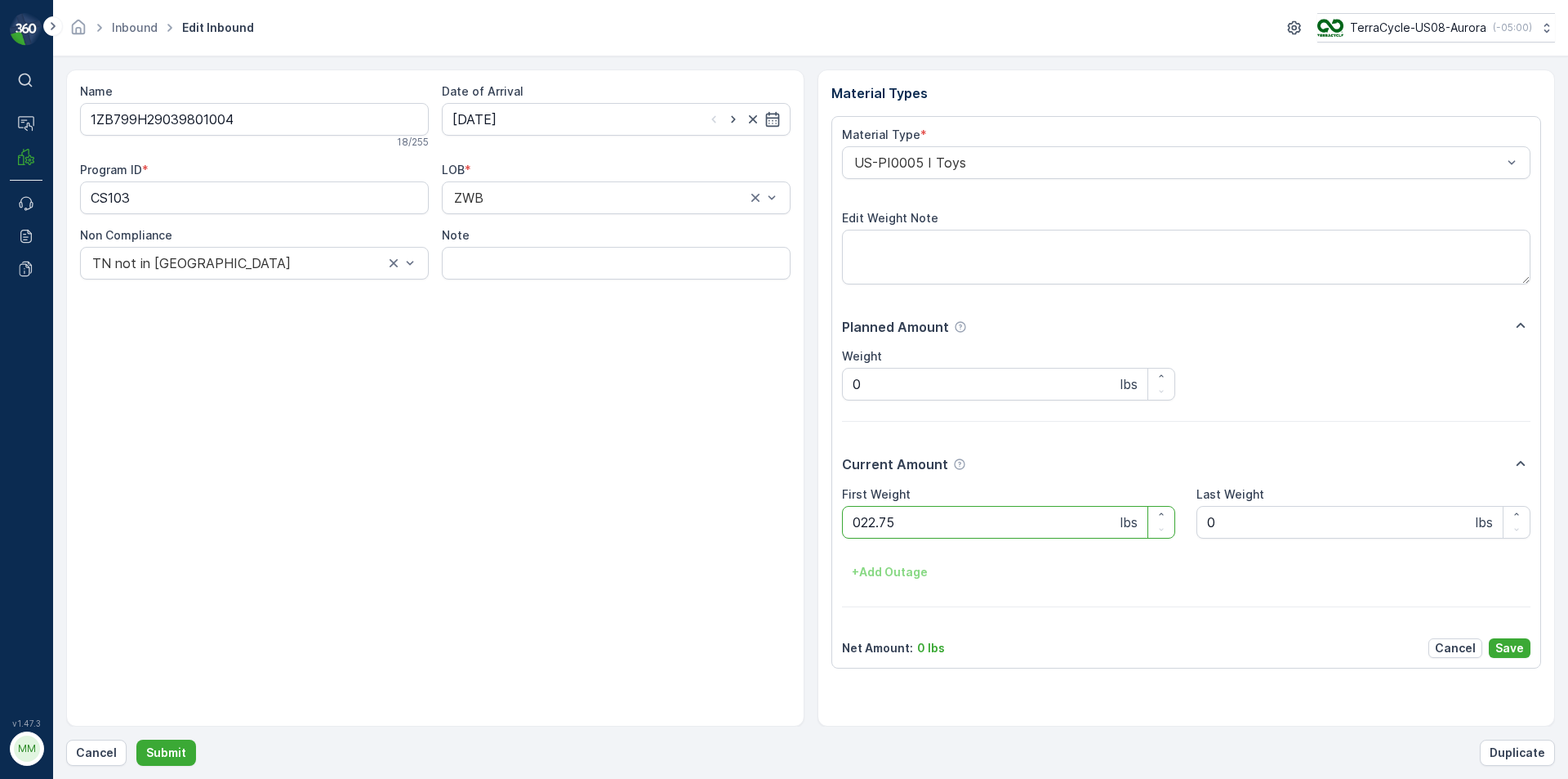
click at [136, 739] on button "Submit" at bounding box center [166, 752] width 59 height 26
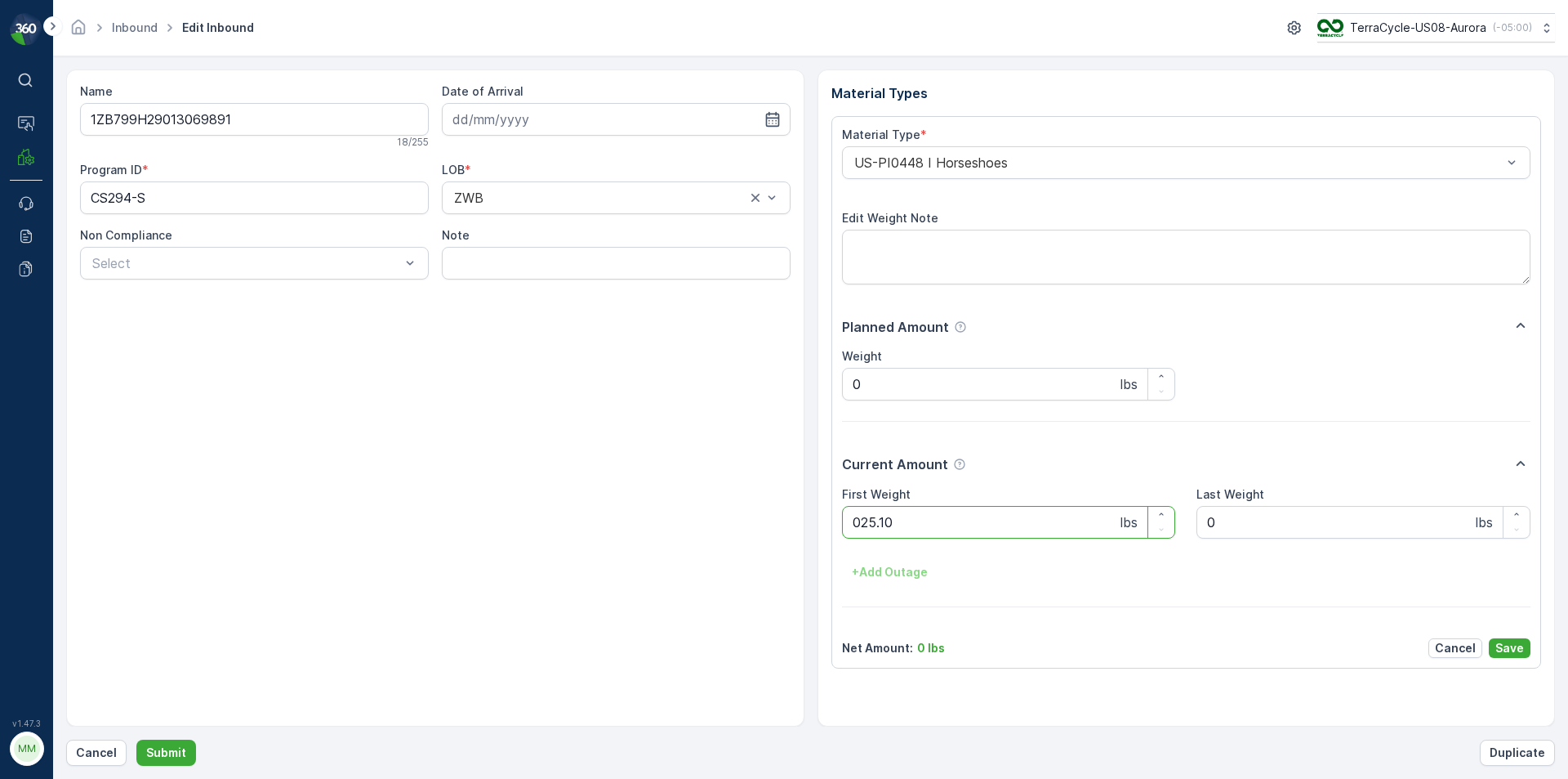
click at [136, 739] on button "Submit" at bounding box center [166, 752] width 59 height 26
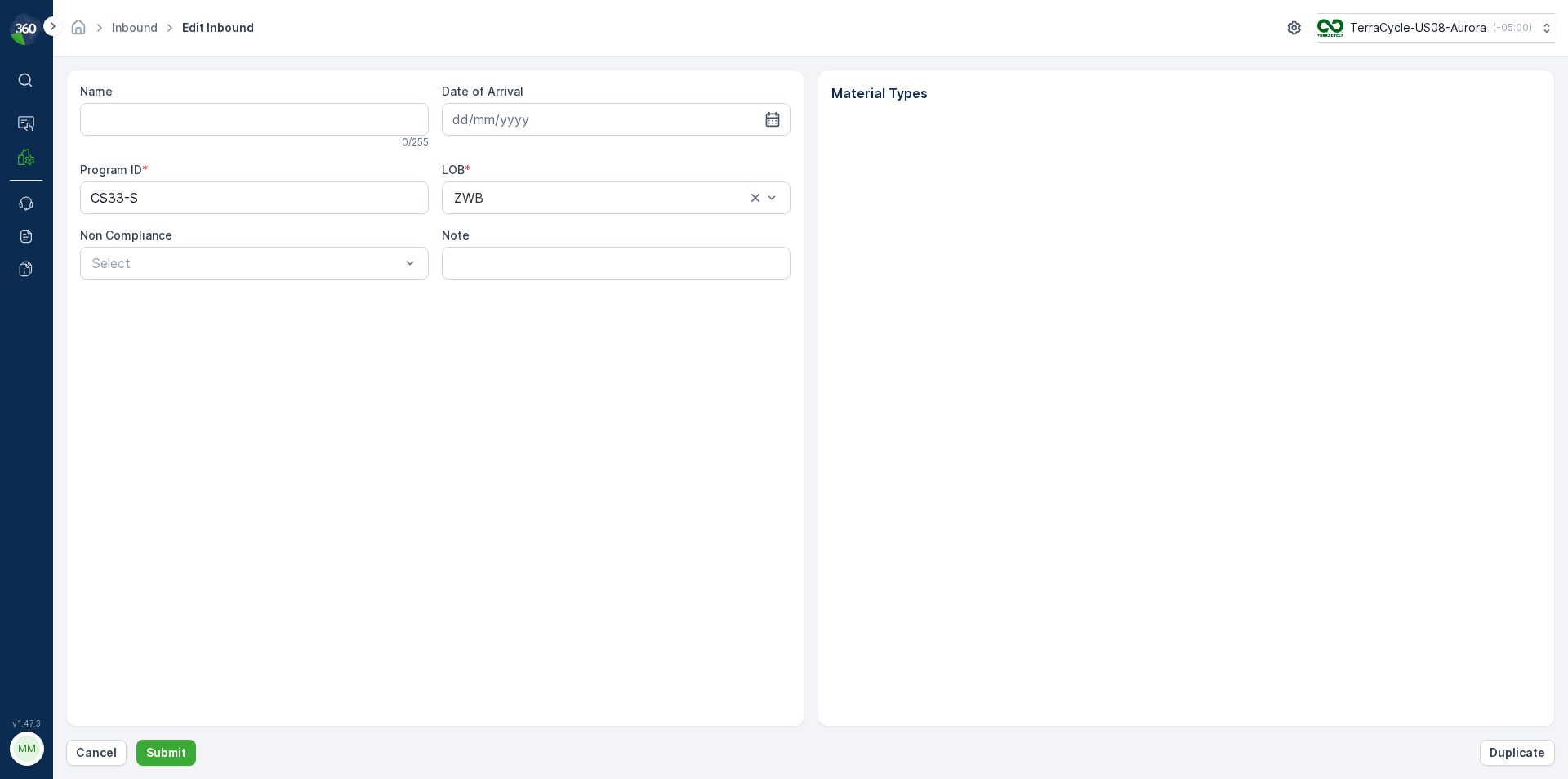
type input "1ZE899599097821352"
type input "[DATE]"
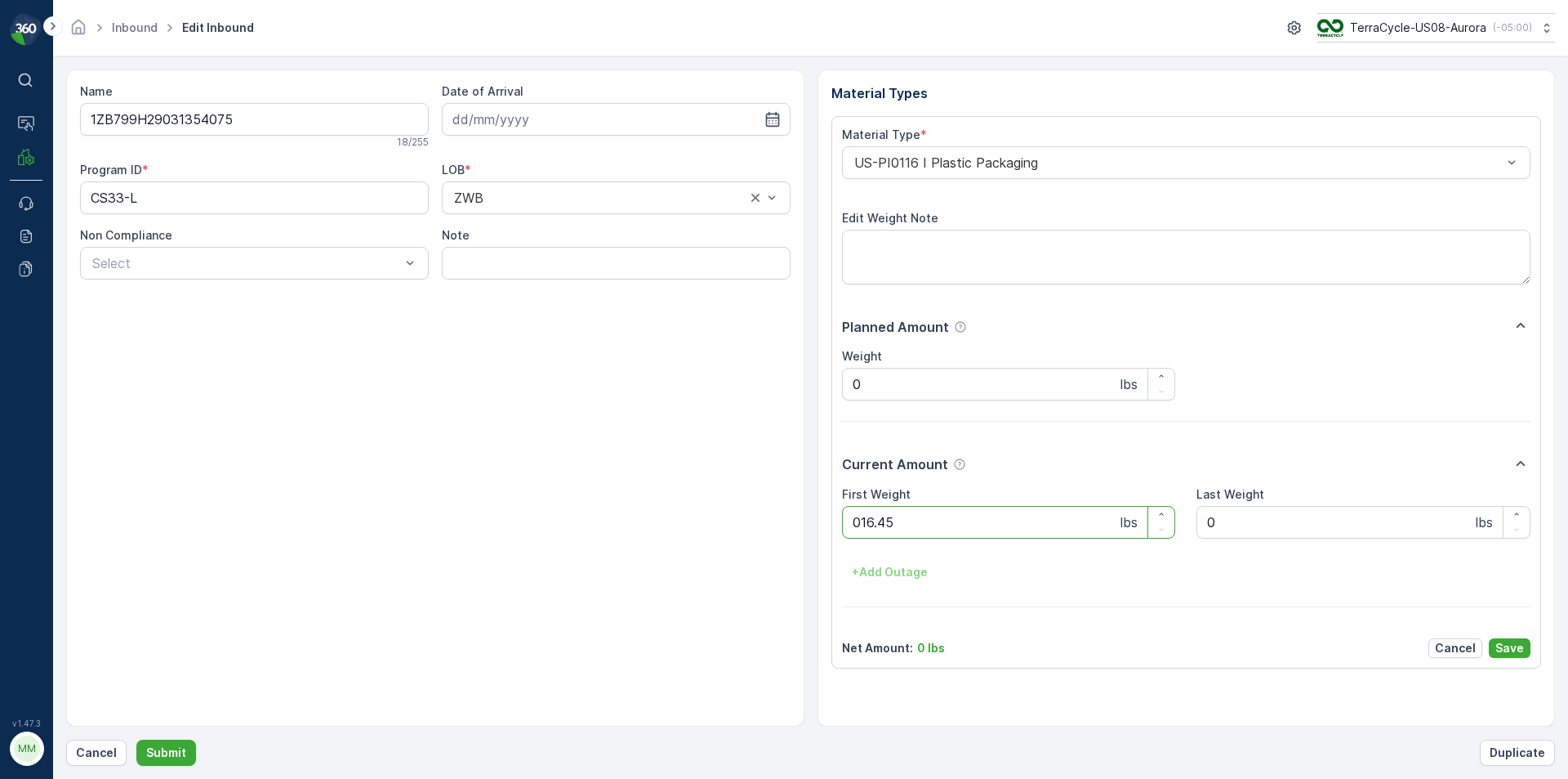
click at [136, 739] on button "Submit" at bounding box center [166, 752] width 59 height 26
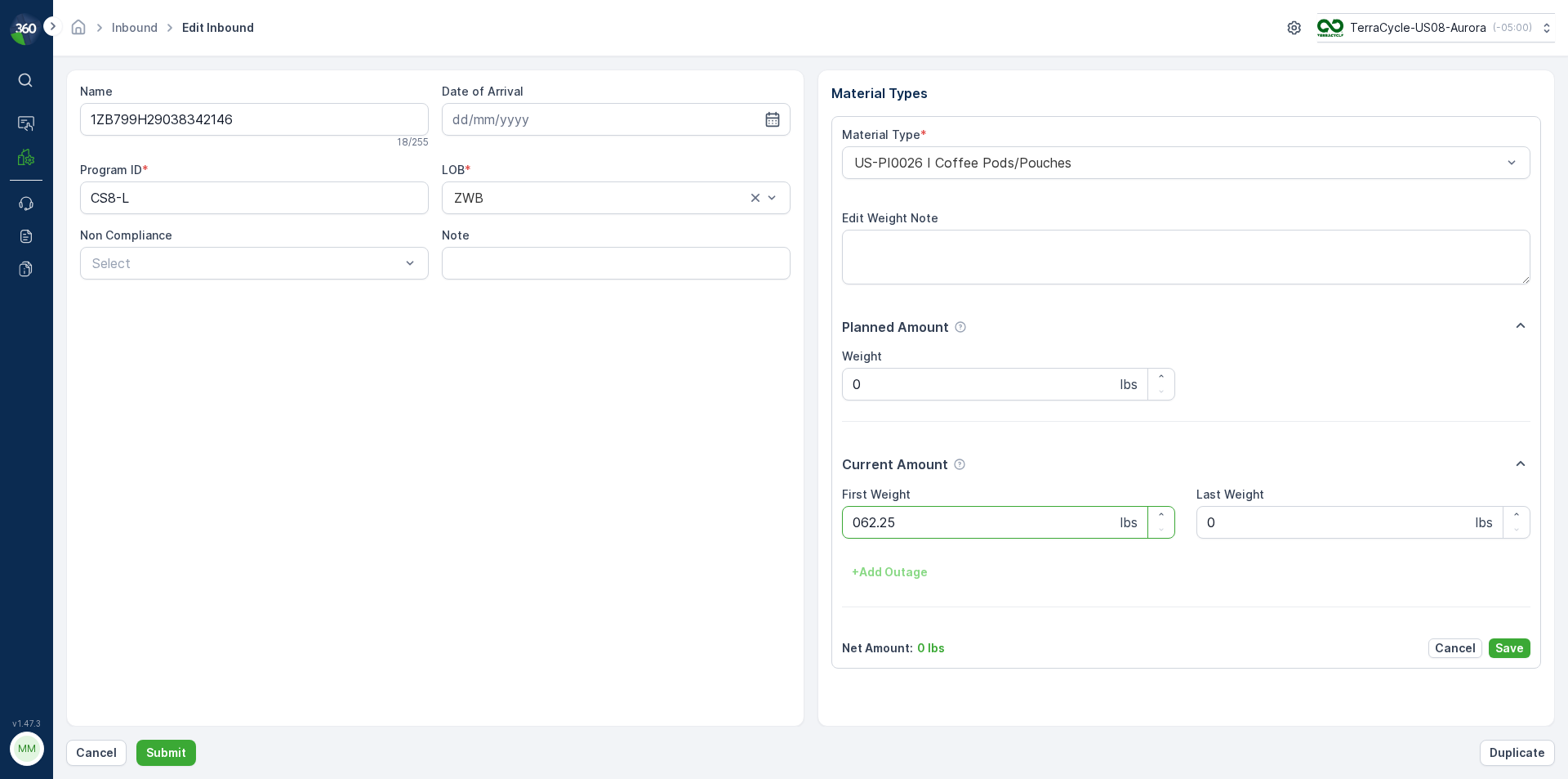
click at [136, 739] on button "Submit" at bounding box center [166, 752] width 59 height 26
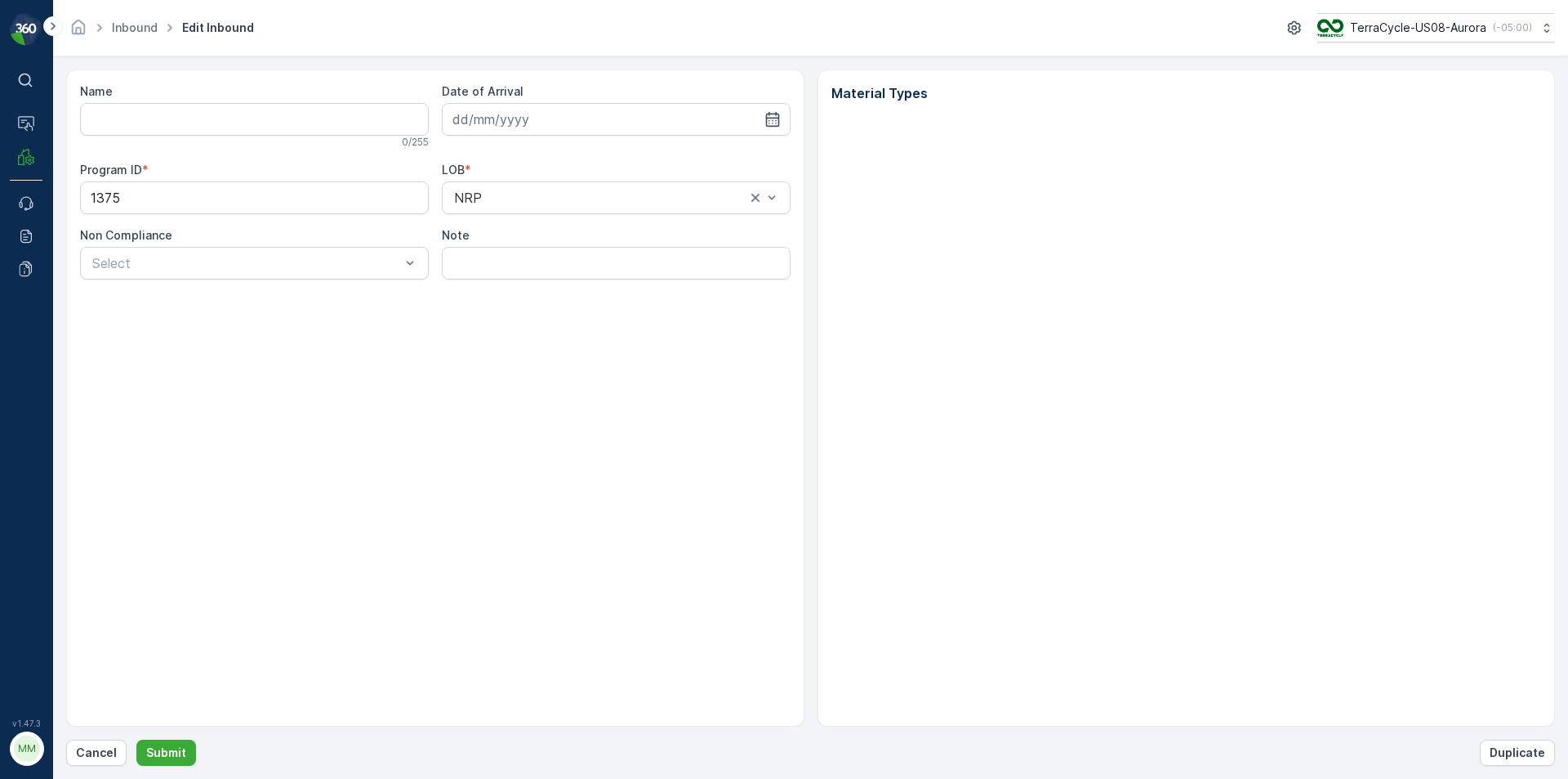
type input "1ZB799H29034403140"
type input "[DATE]"
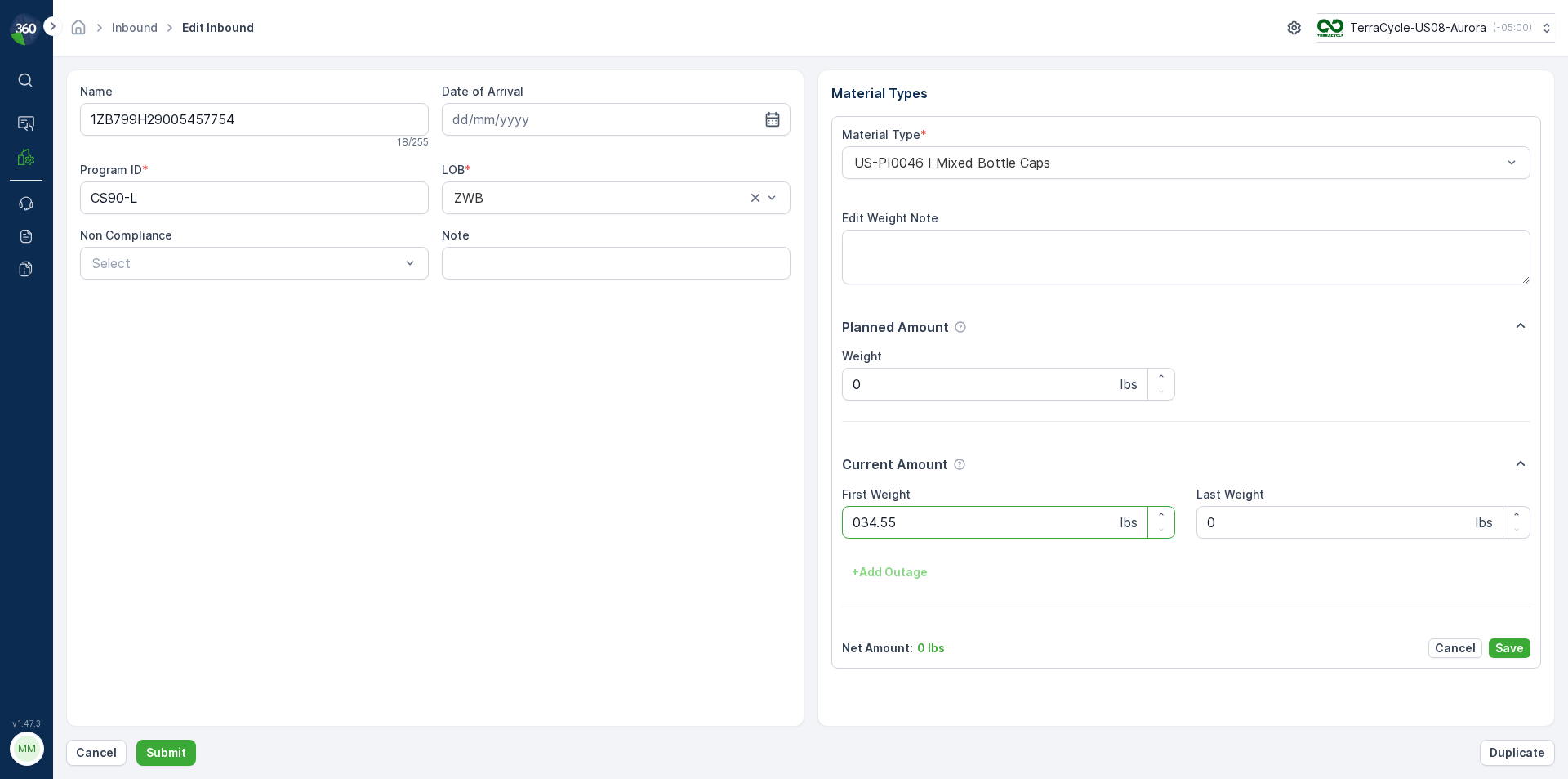
click at [136, 739] on button "Submit" at bounding box center [166, 752] width 59 height 26
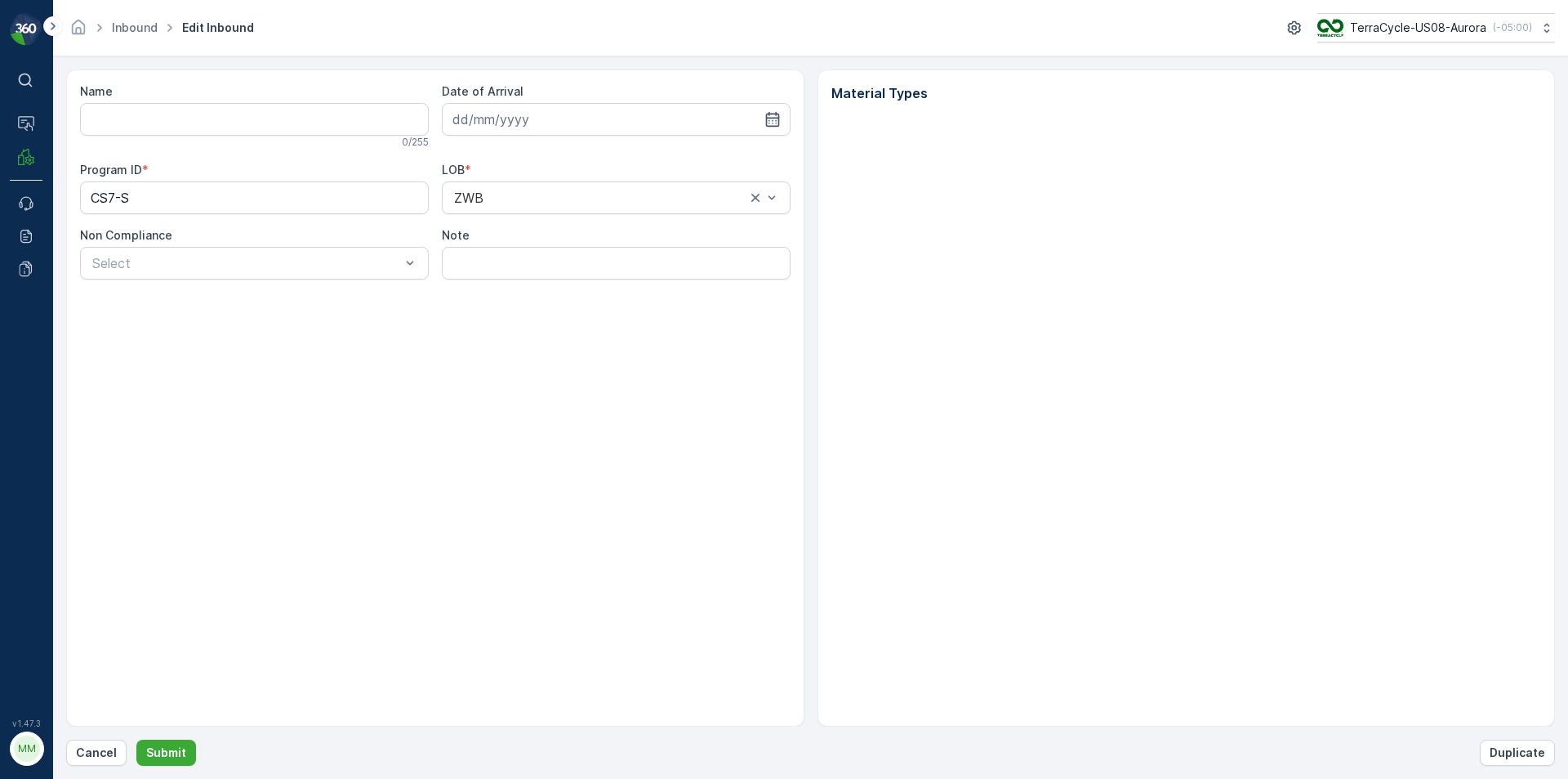
type input "1ZB799H29009227370"
type input "[DATE]"
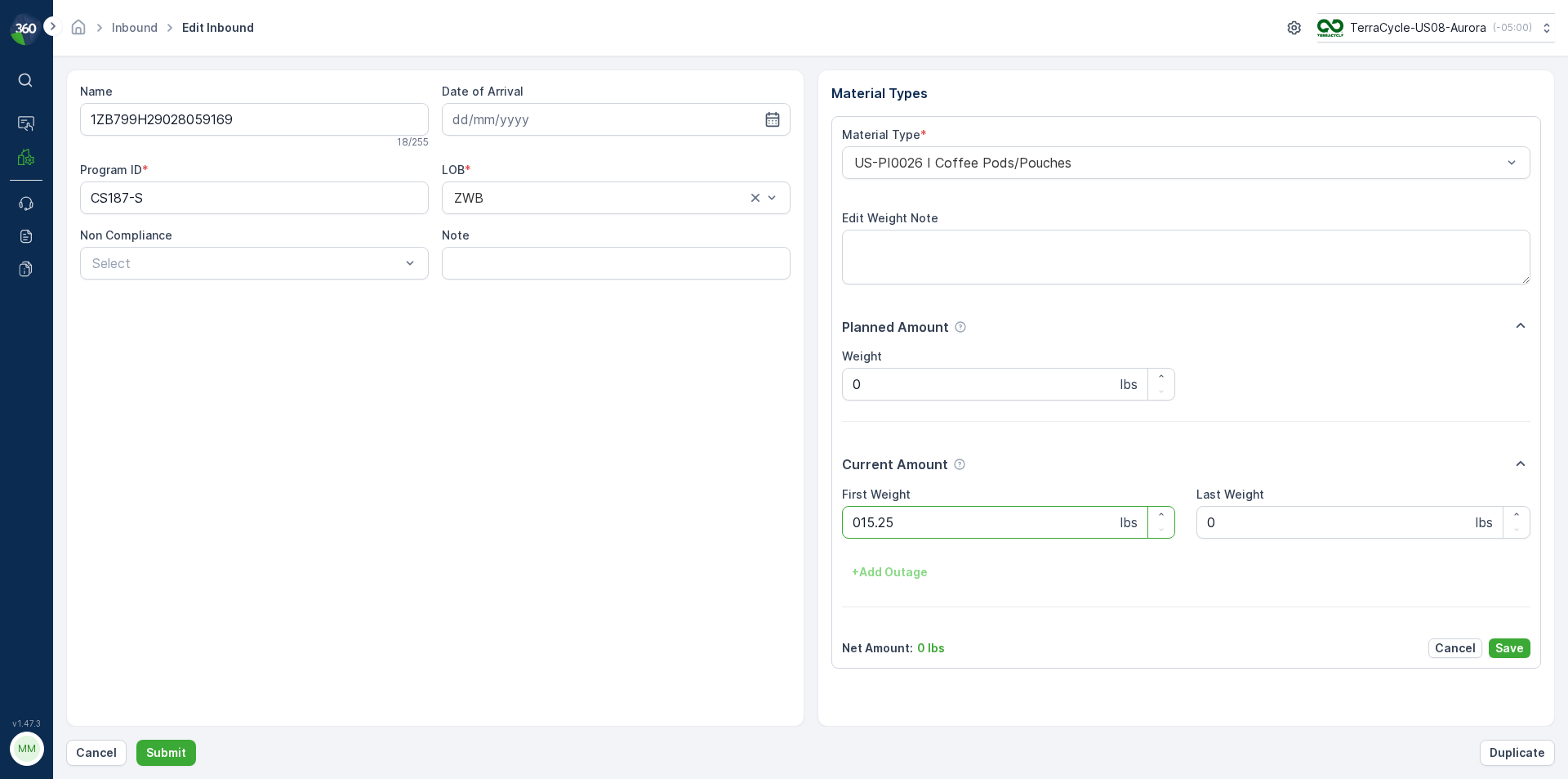
click at [136, 739] on button "Submit" at bounding box center [166, 752] width 59 height 26
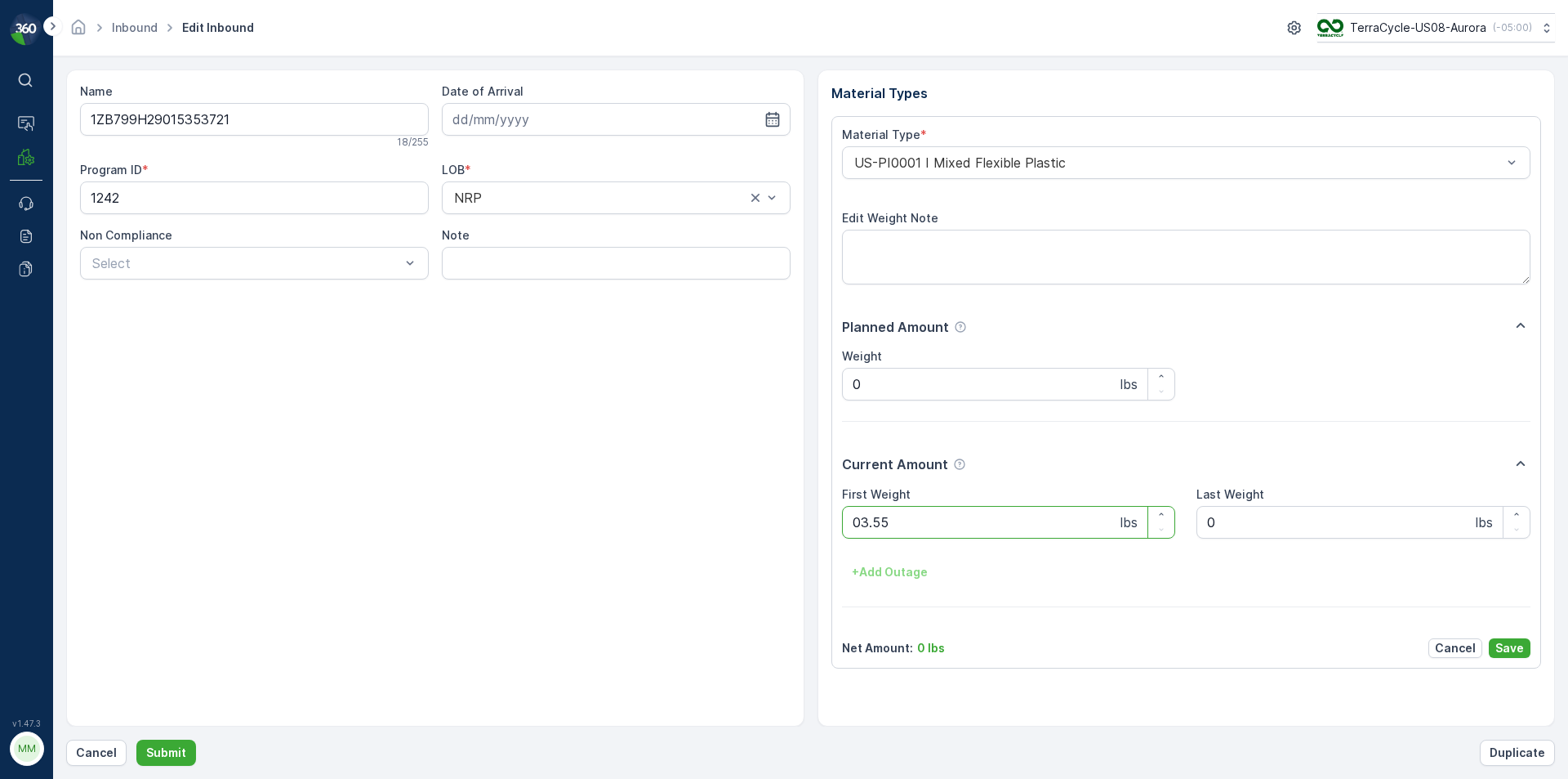
click at [136, 739] on button "Submit" at bounding box center [166, 752] width 59 height 26
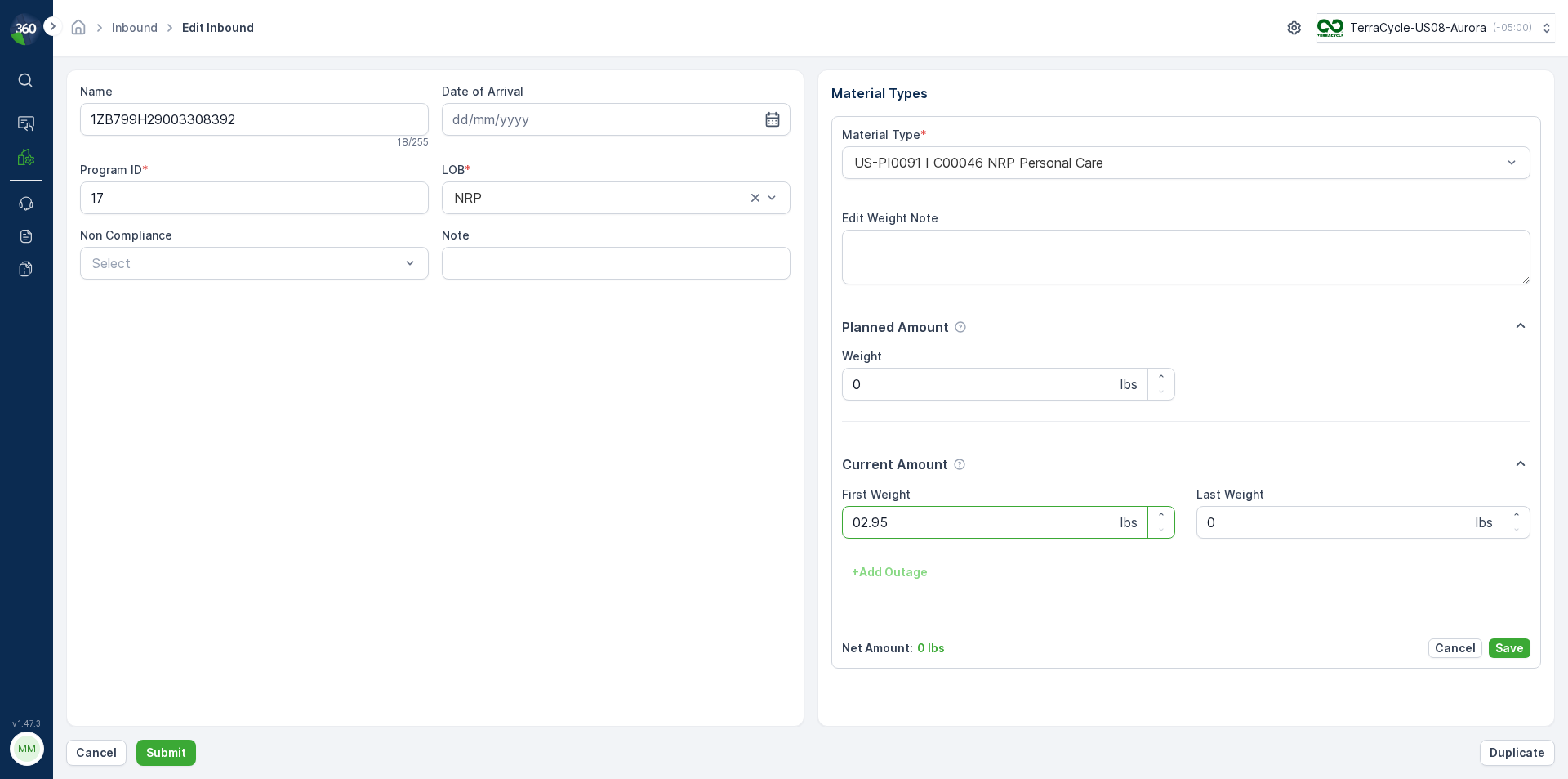
click at [136, 739] on button "Submit" at bounding box center [166, 752] width 59 height 26
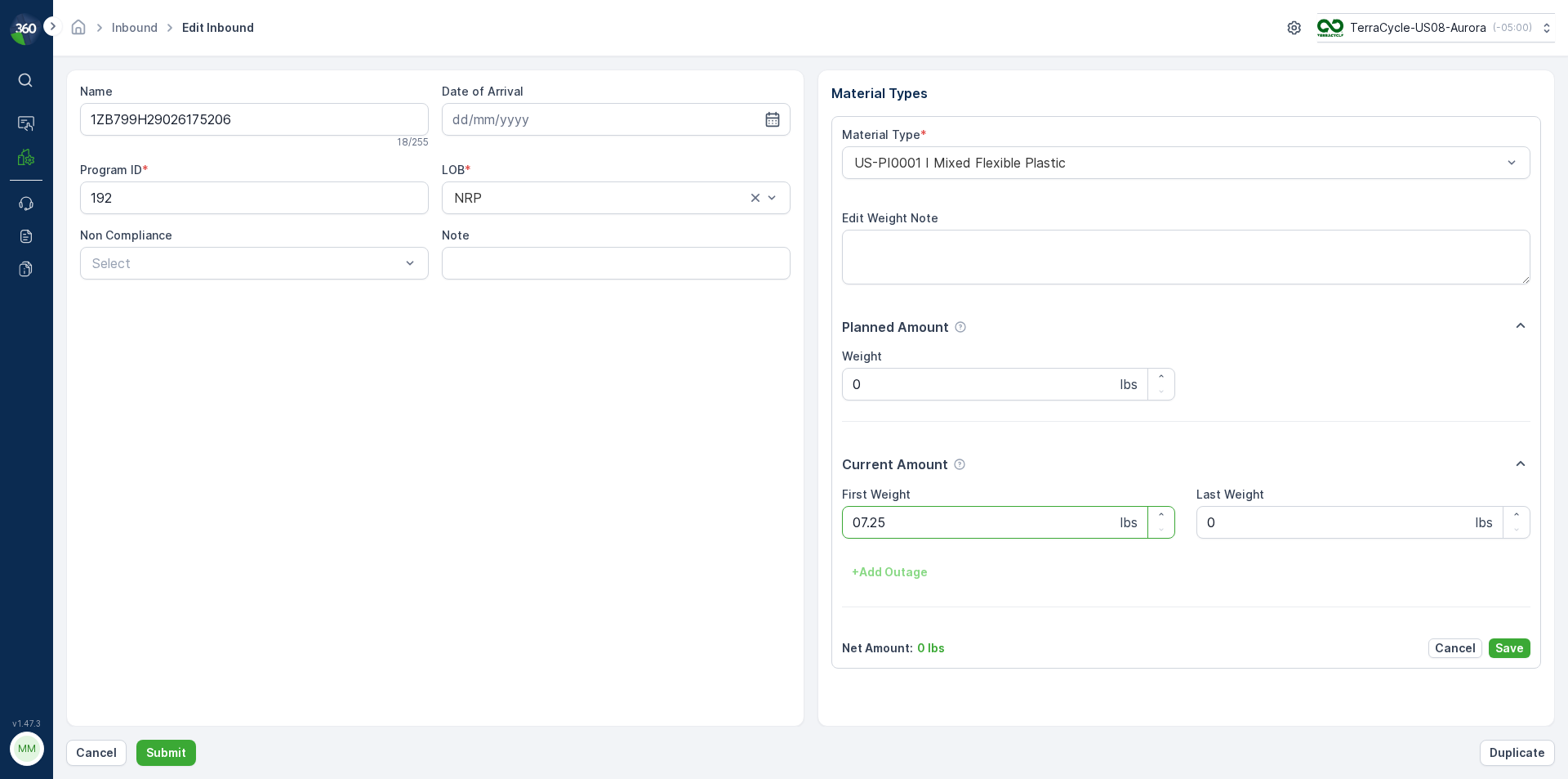
click at [136, 739] on button "Submit" at bounding box center [166, 752] width 59 height 26
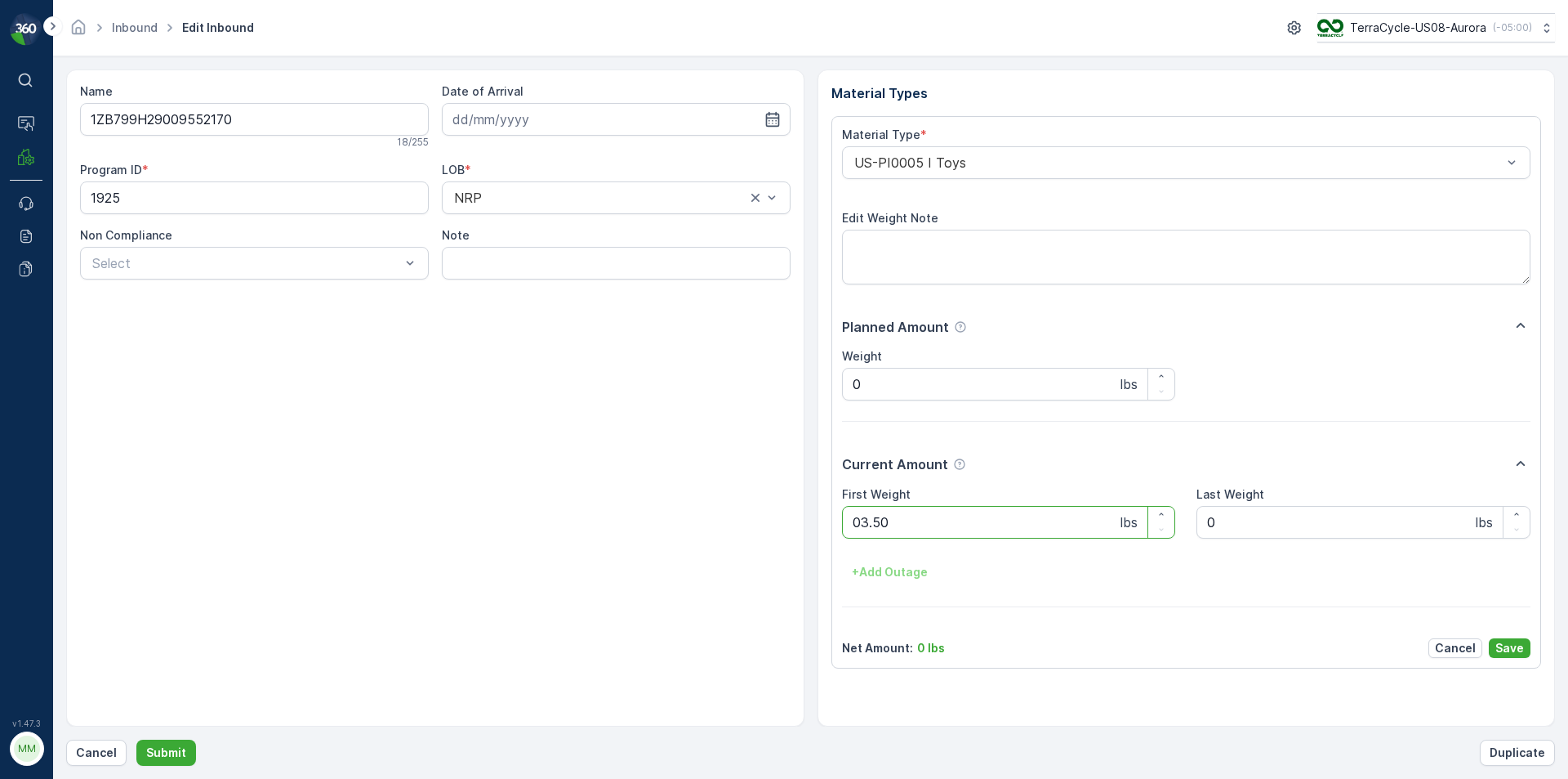
click at [136, 739] on button "Submit" at bounding box center [166, 752] width 59 height 26
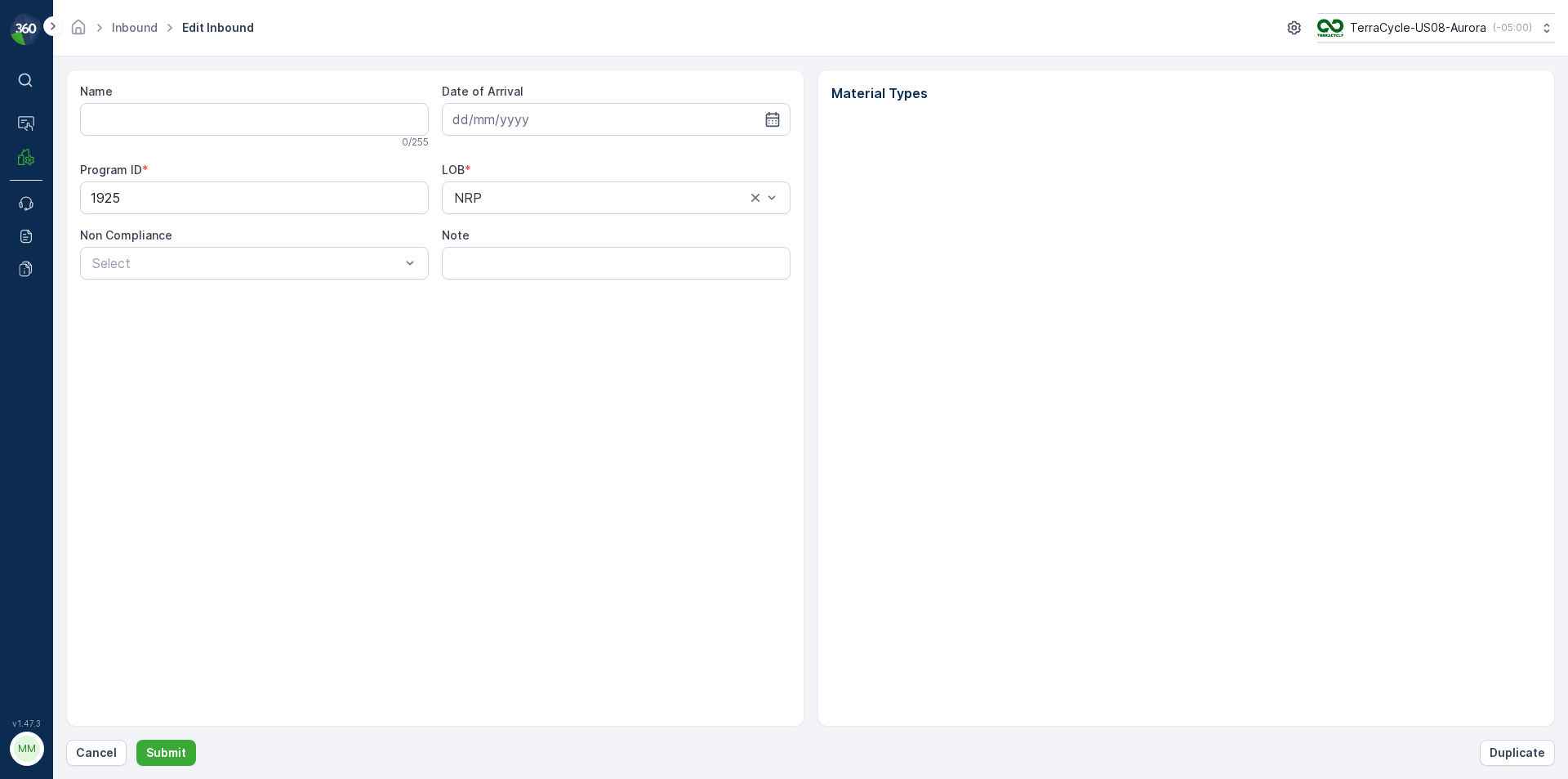
type input "1ZB799H29009552170"
type input "[DATE]"
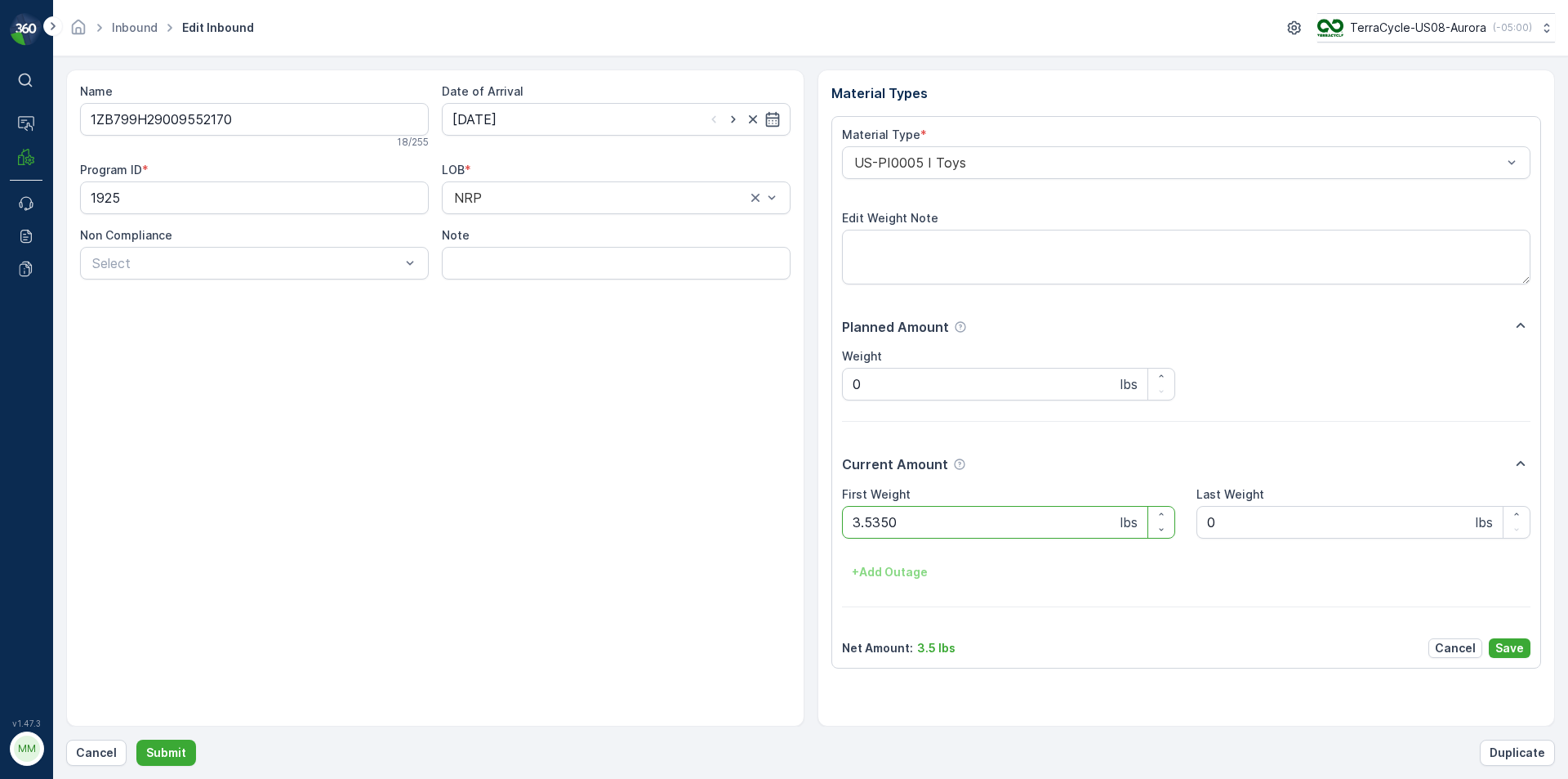
click at [136, 739] on button "Submit" at bounding box center [166, 752] width 59 height 26
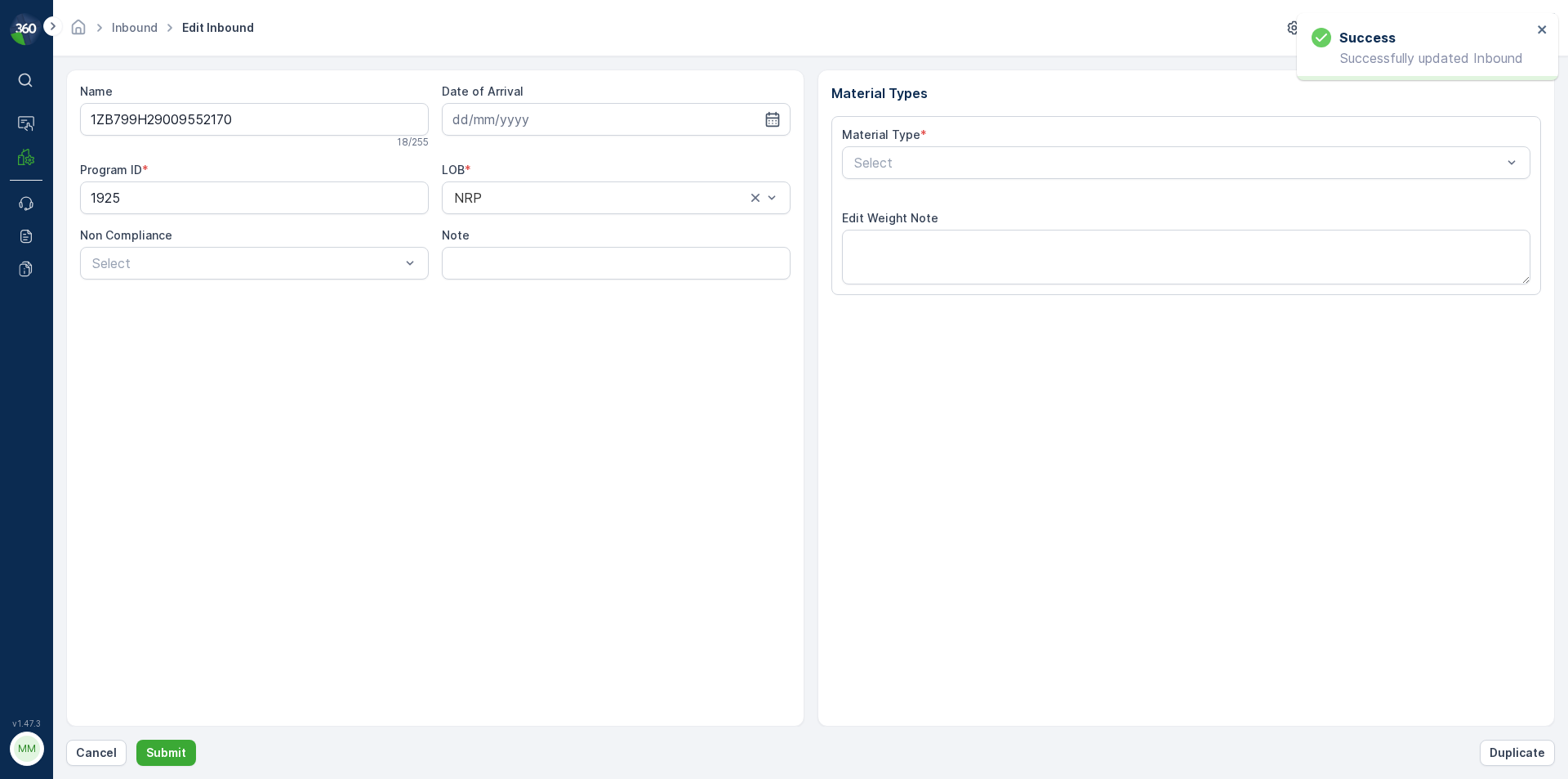
type input "[DATE]"
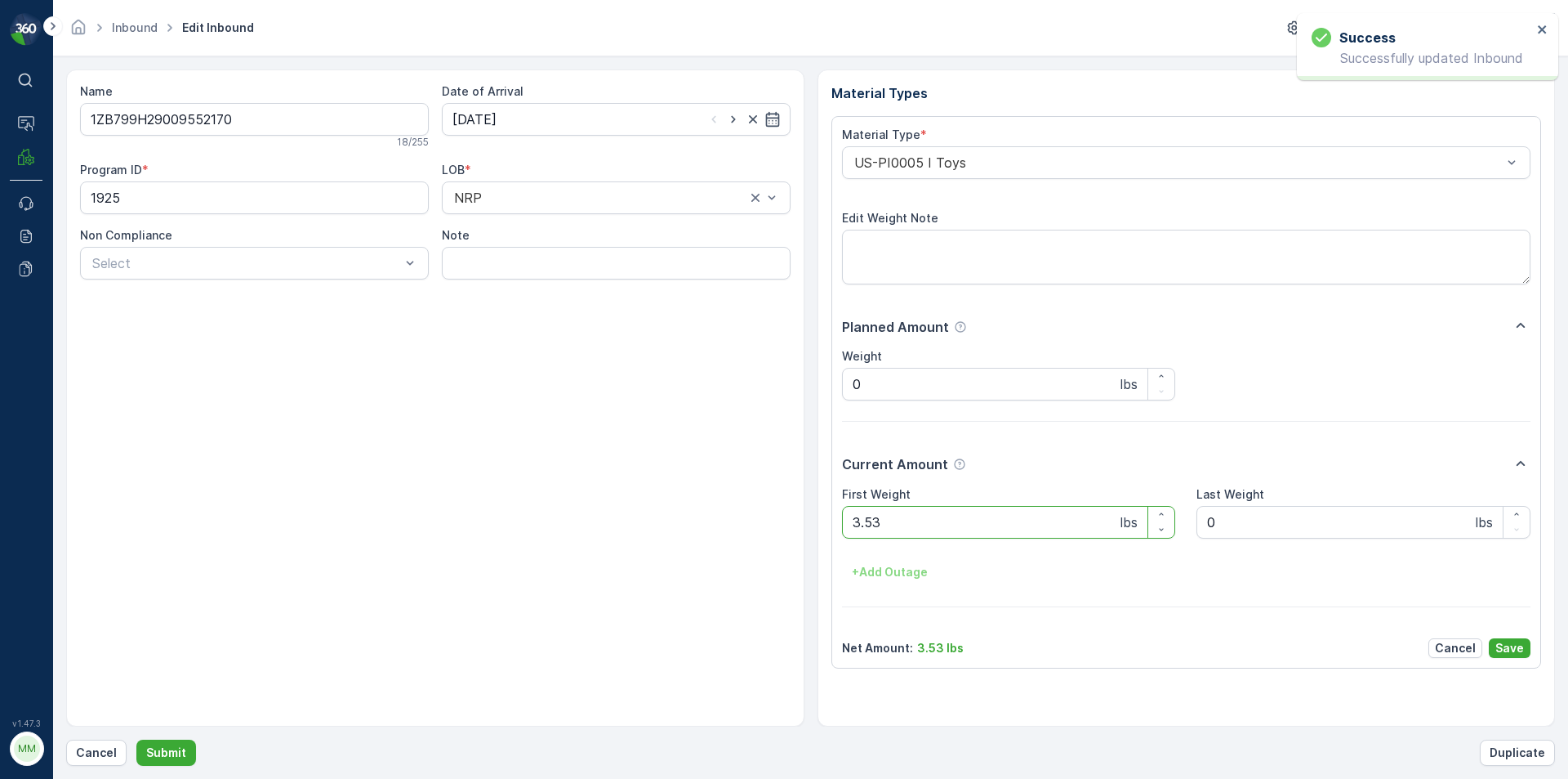
type Weight "3.5"
click at [136, 739] on button "Submit" at bounding box center [166, 752] width 59 height 26
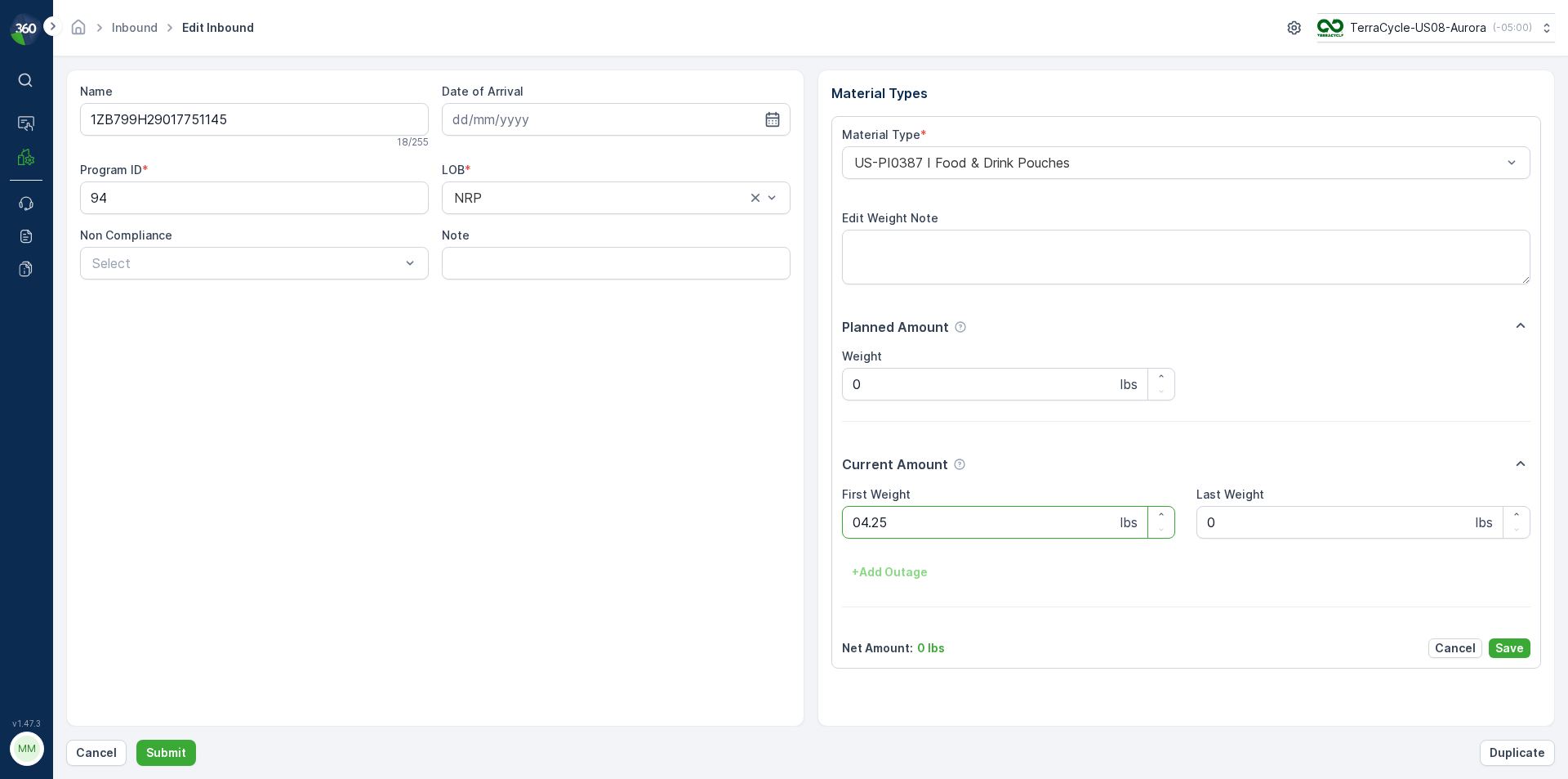
click at [136, 739] on button "Submit" at bounding box center [166, 752] width 59 height 26
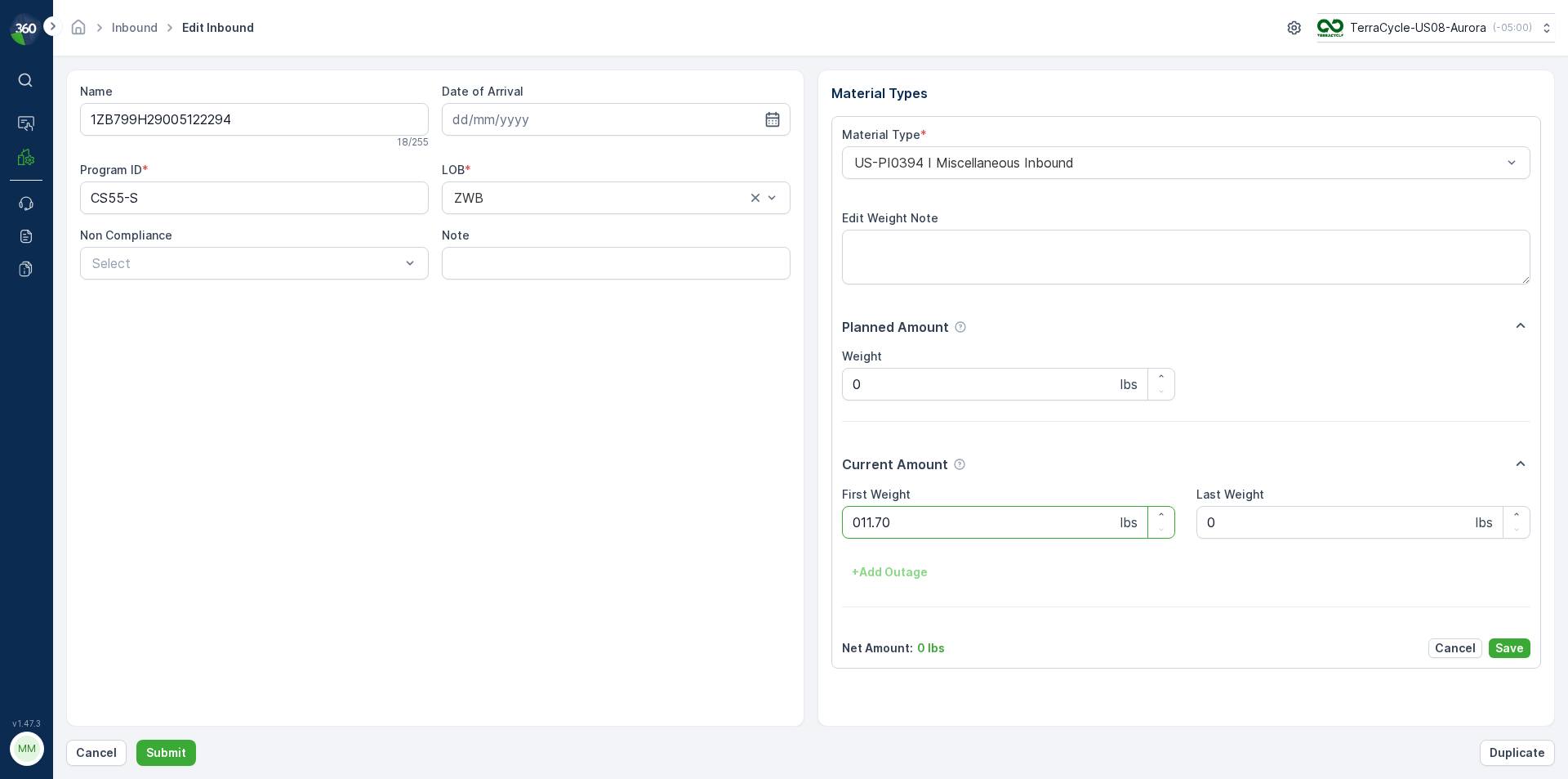
click at [136, 739] on button "Submit" at bounding box center [166, 752] width 59 height 26
